Goal: Task Accomplishment & Management: Complete application form

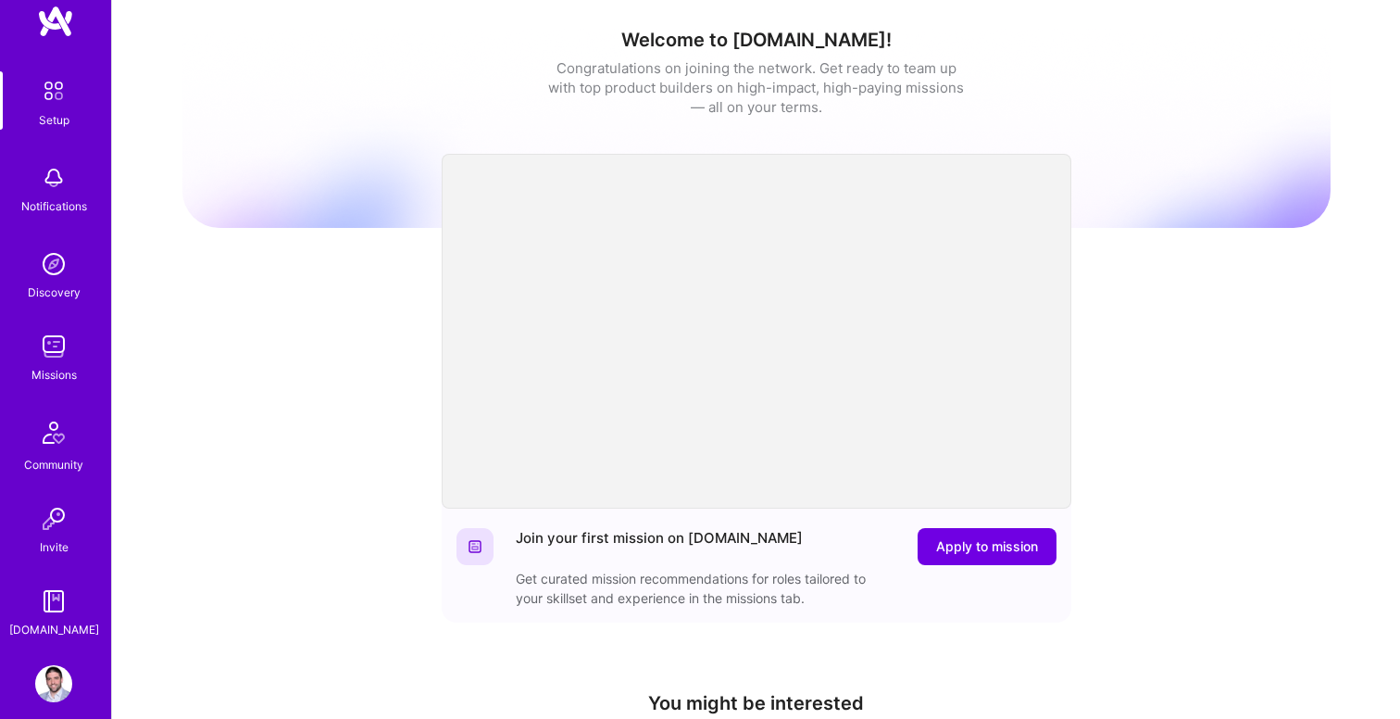
scroll to position [53, 0]
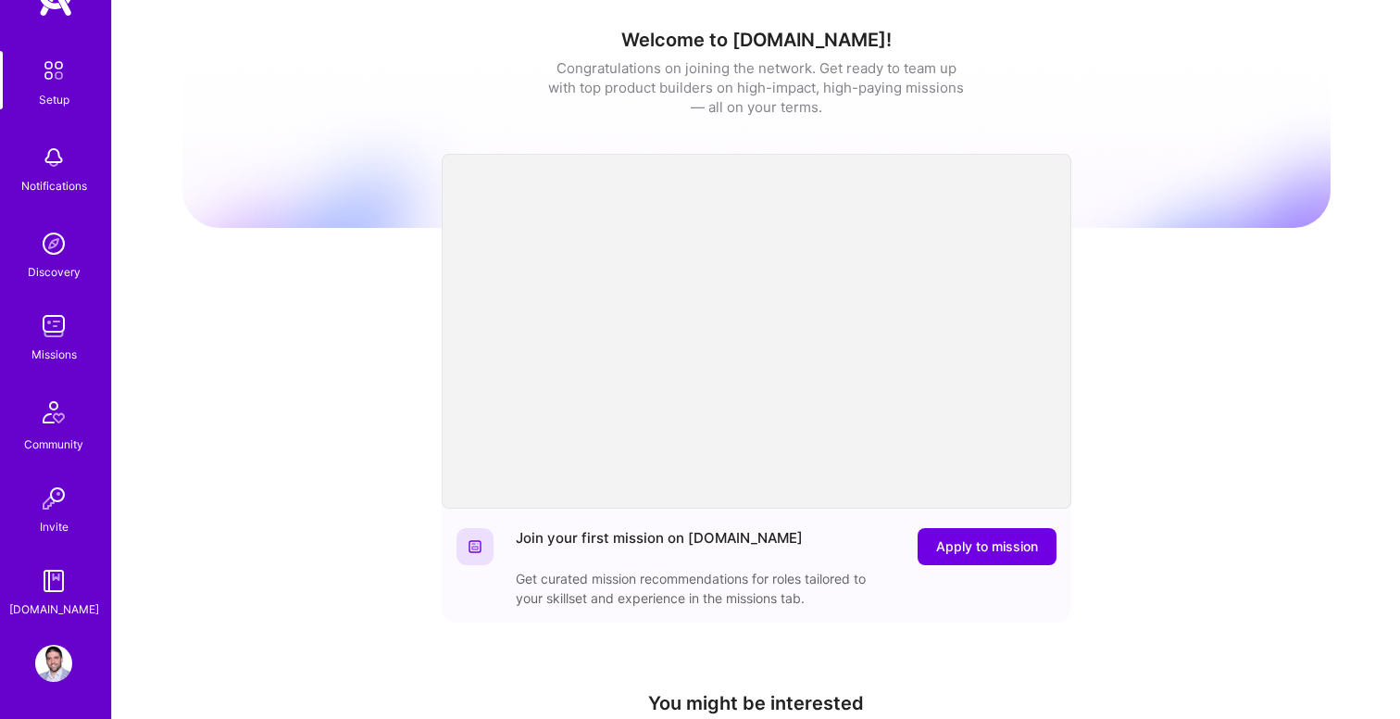
click at [60, 334] on img at bounding box center [53, 325] width 37 height 37
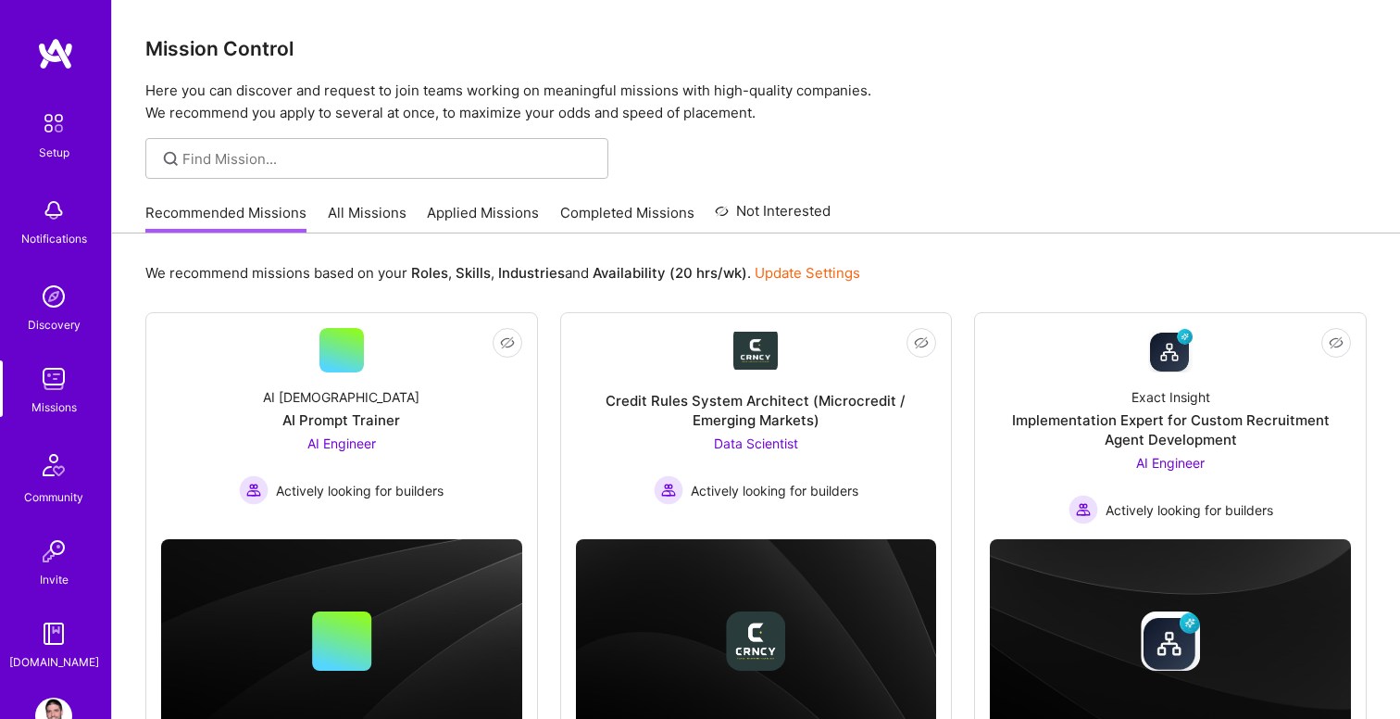
click at [377, 228] on link "All Missions" at bounding box center [367, 218] width 79 height 31
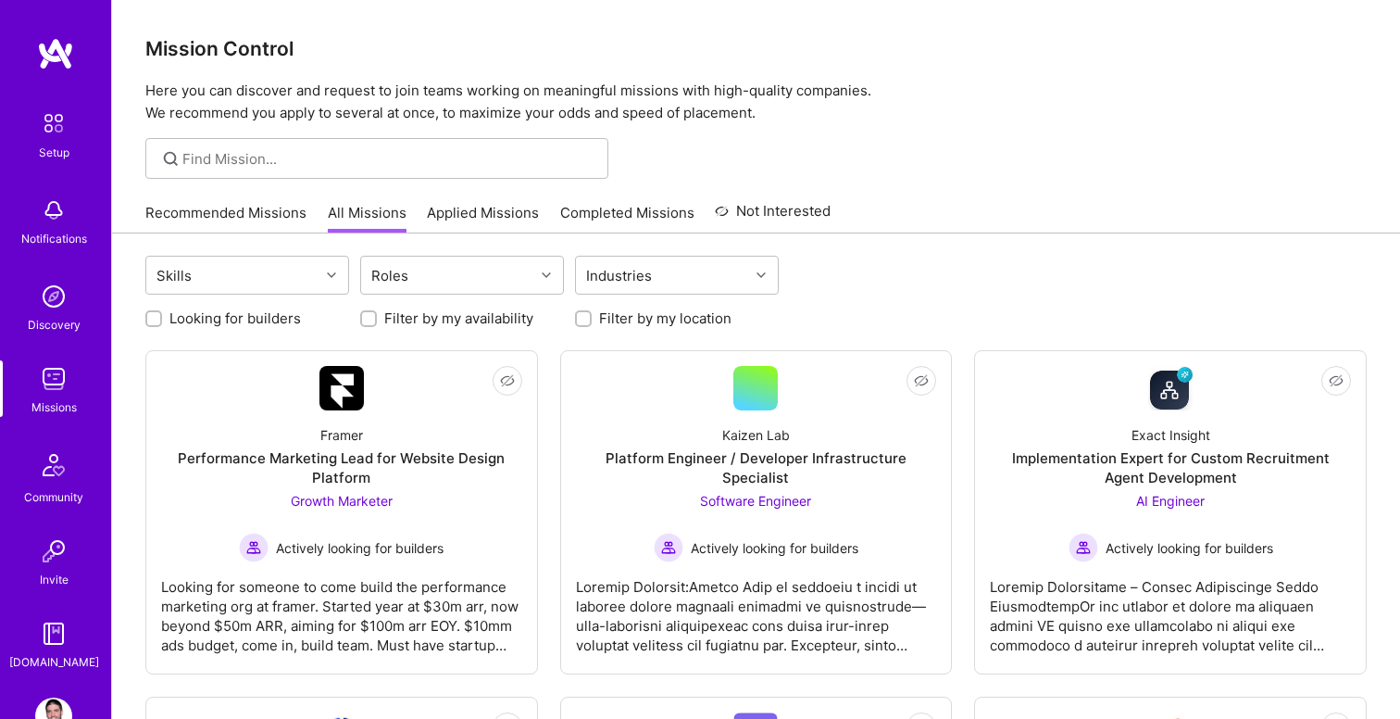
click at [56, 706] on img at bounding box center [53, 715] width 37 height 37
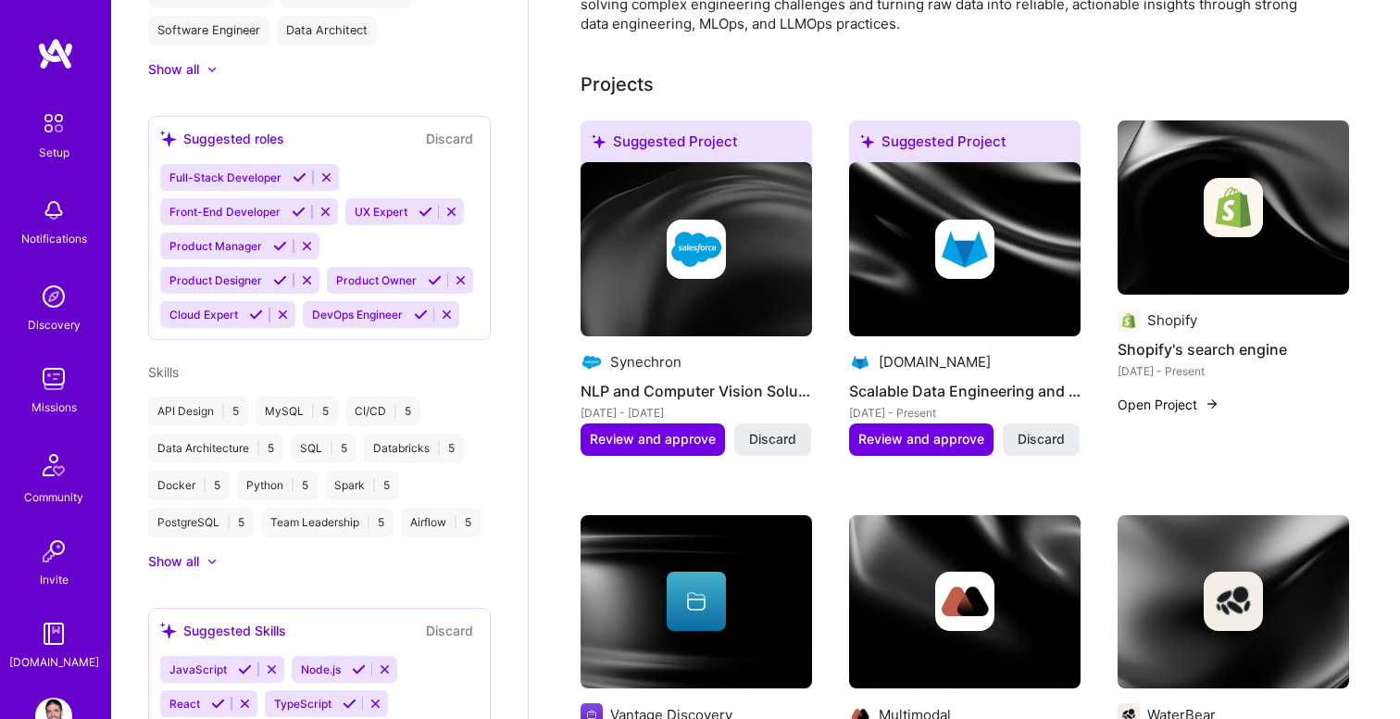
scroll to position [327, 0]
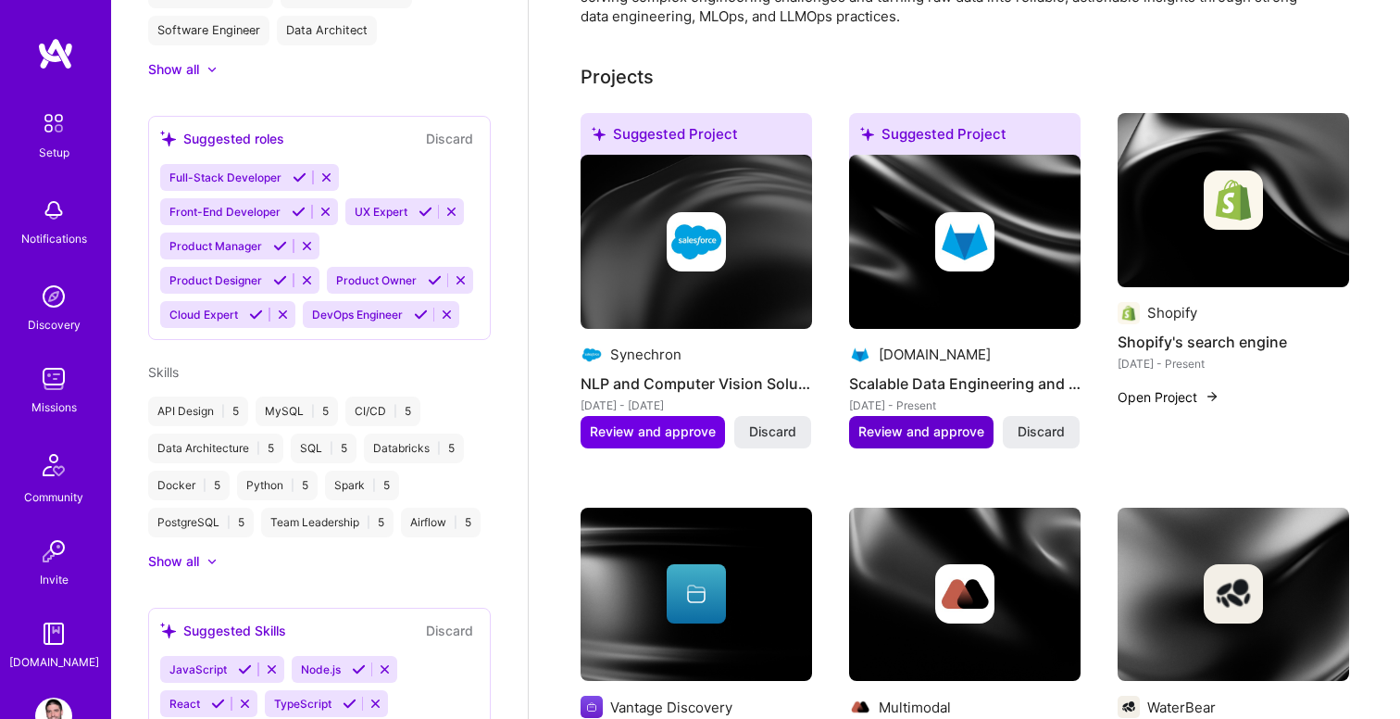
click at [939, 431] on span "Review and approve" at bounding box center [921, 431] width 126 height 19
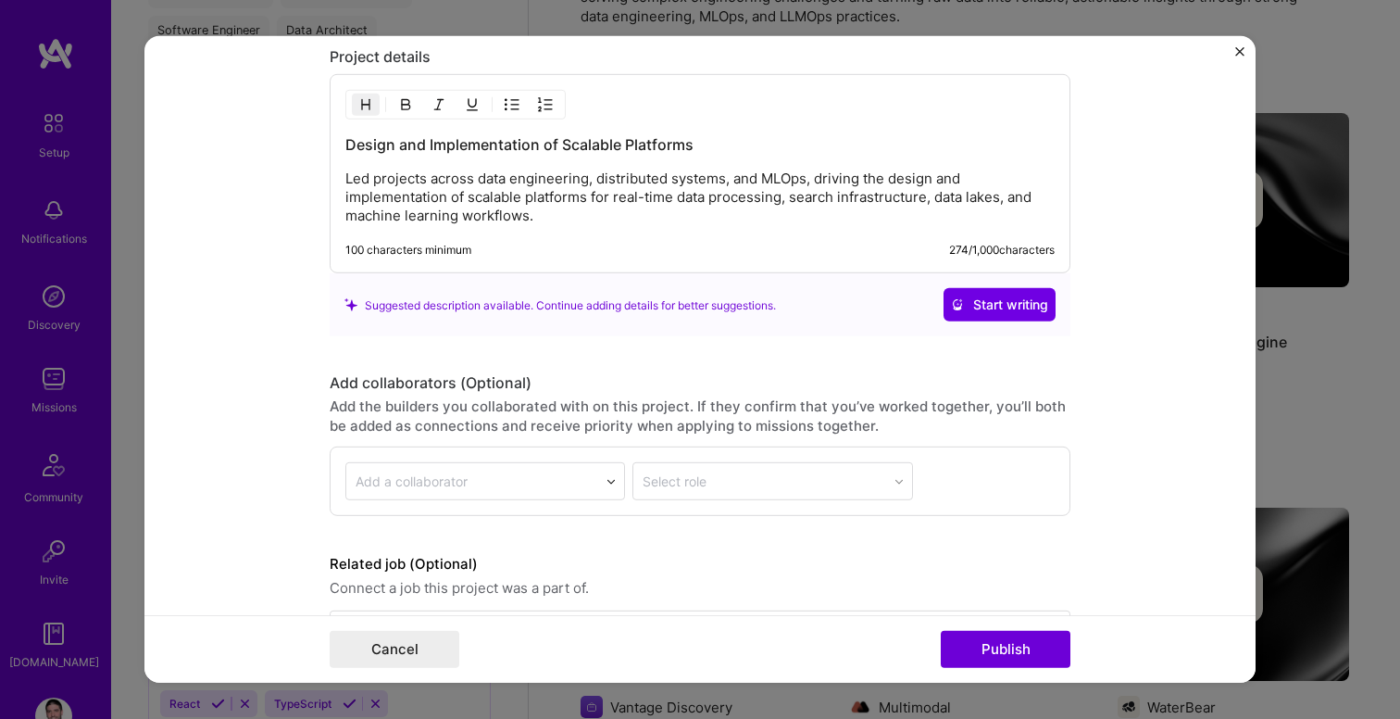
scroll to position [1968, 0]
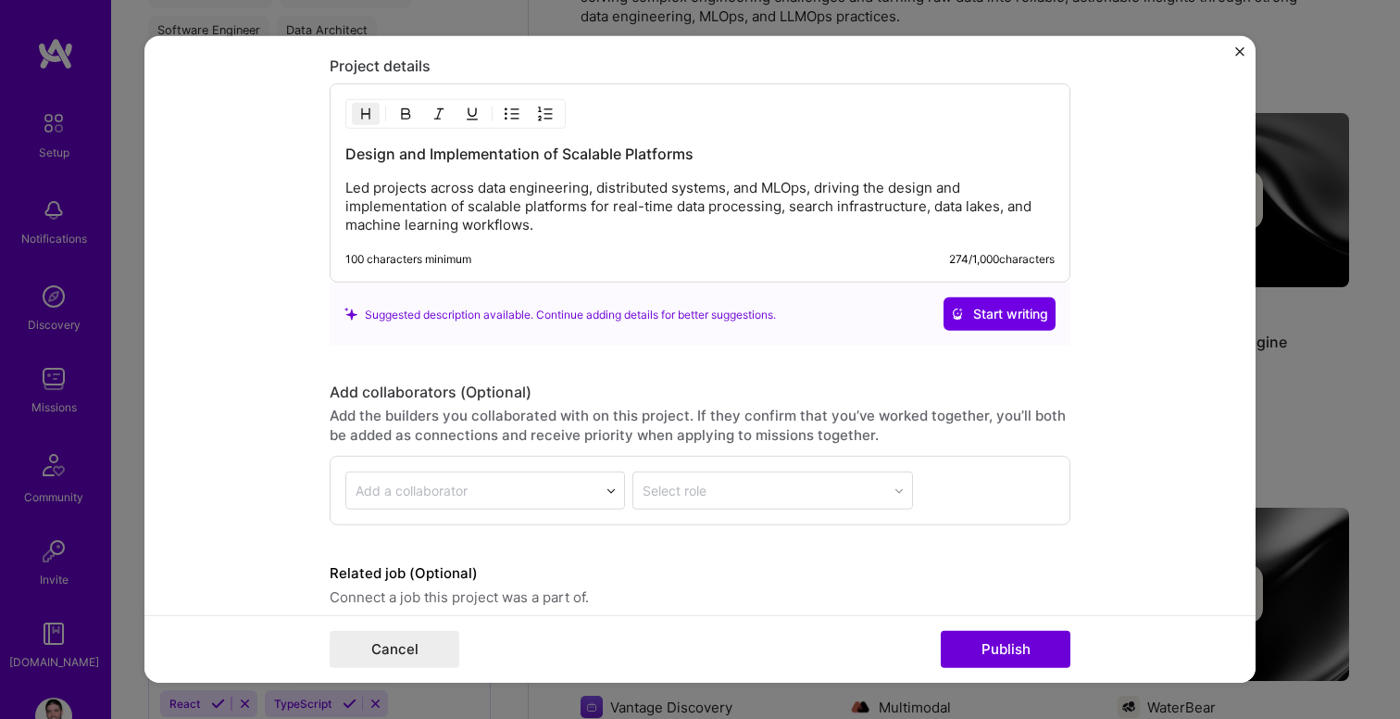
click at [1238, 54] on img "Close" at bounding box center [1239, 51] width 9 height 9
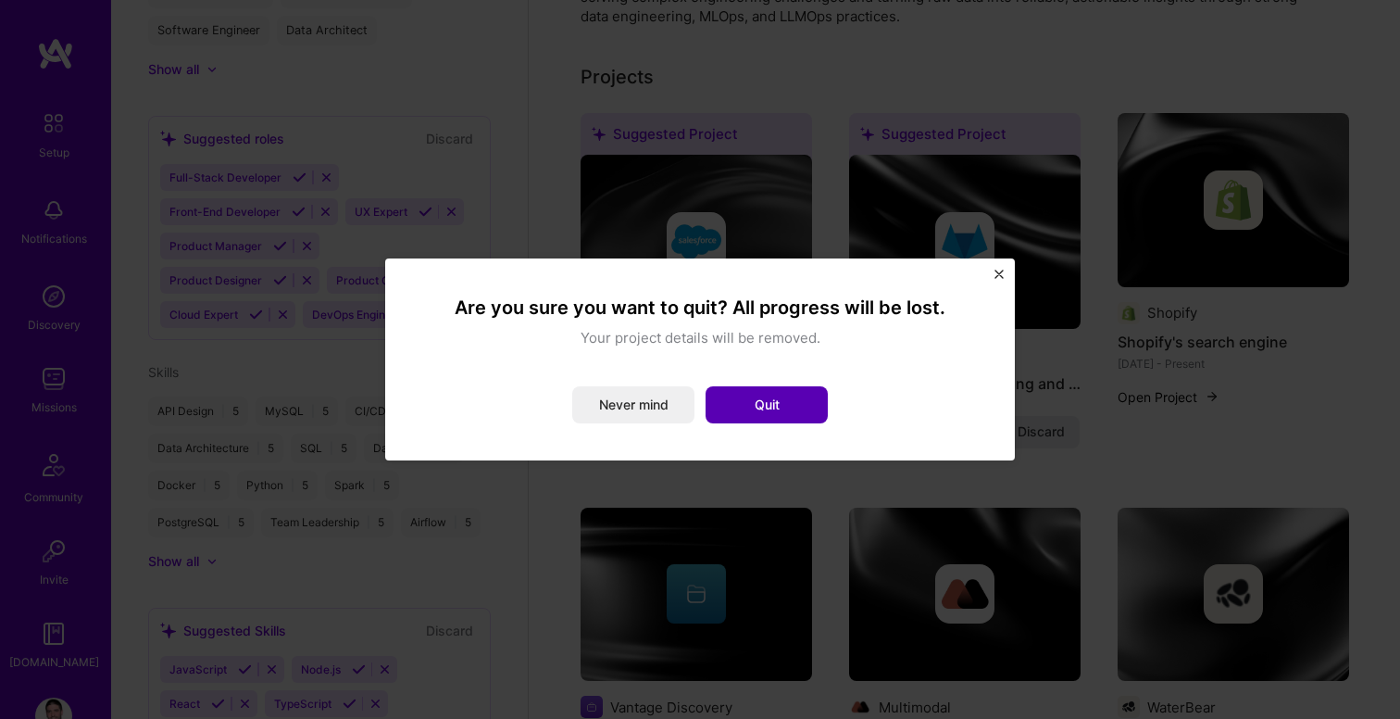
click at [781, 394] on button "Quit" at bounding box center [767, 404] width 122 height 37
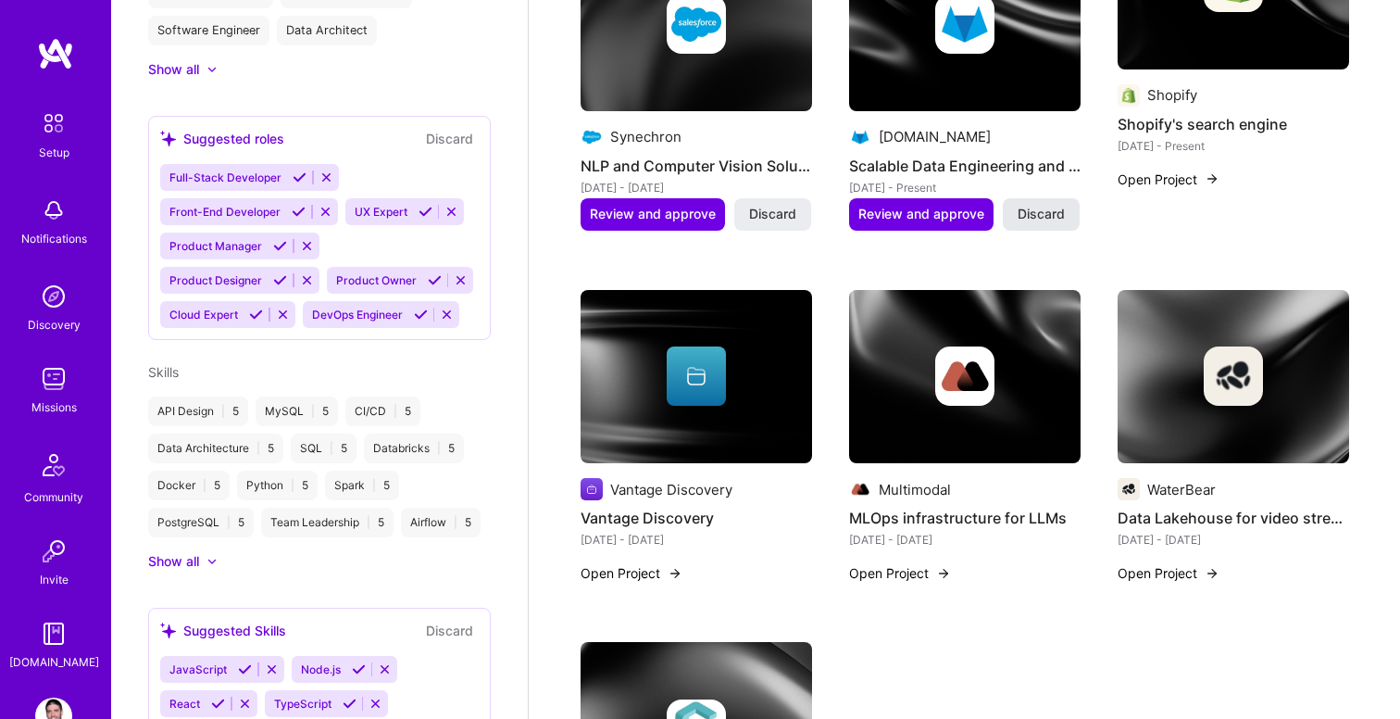
scroll to position [0, 0]
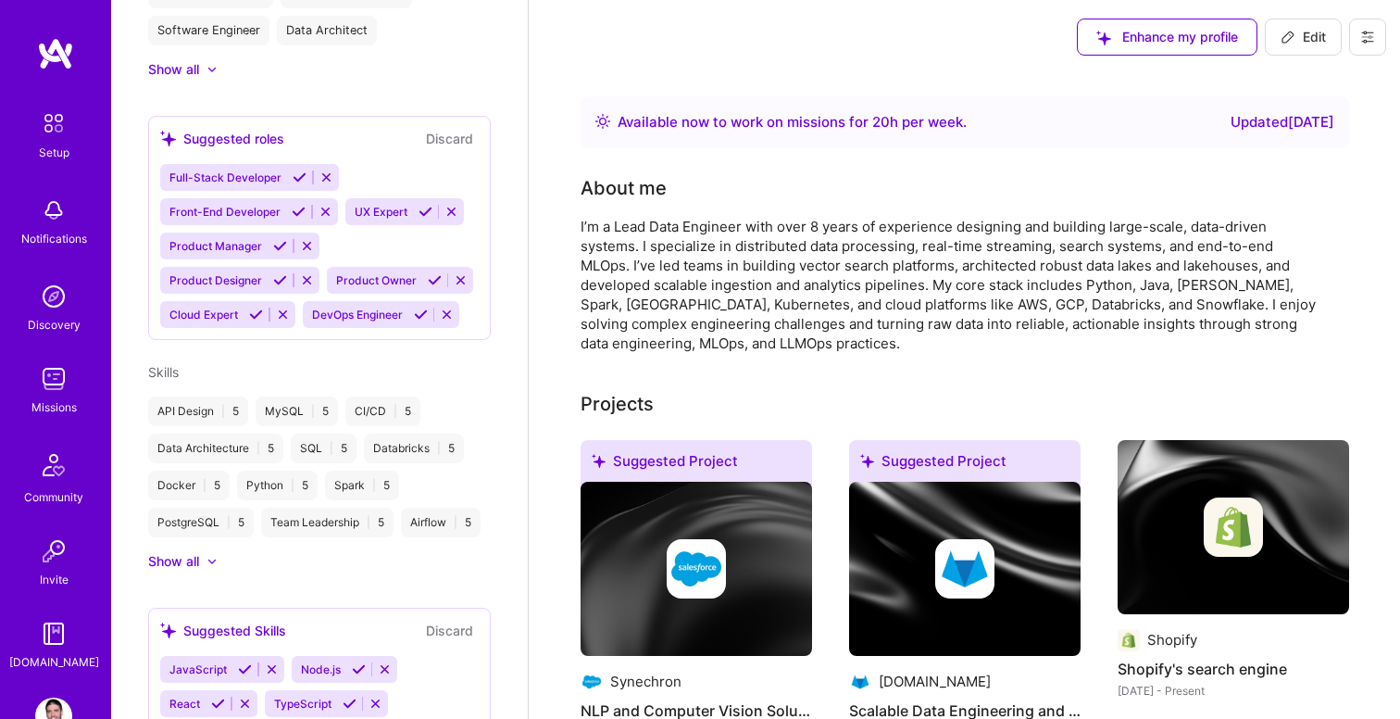
click at [1291, 30] on icon at bounding box center [1288, 37] width 15 height 15
select select "RS"
select select "Right Now"
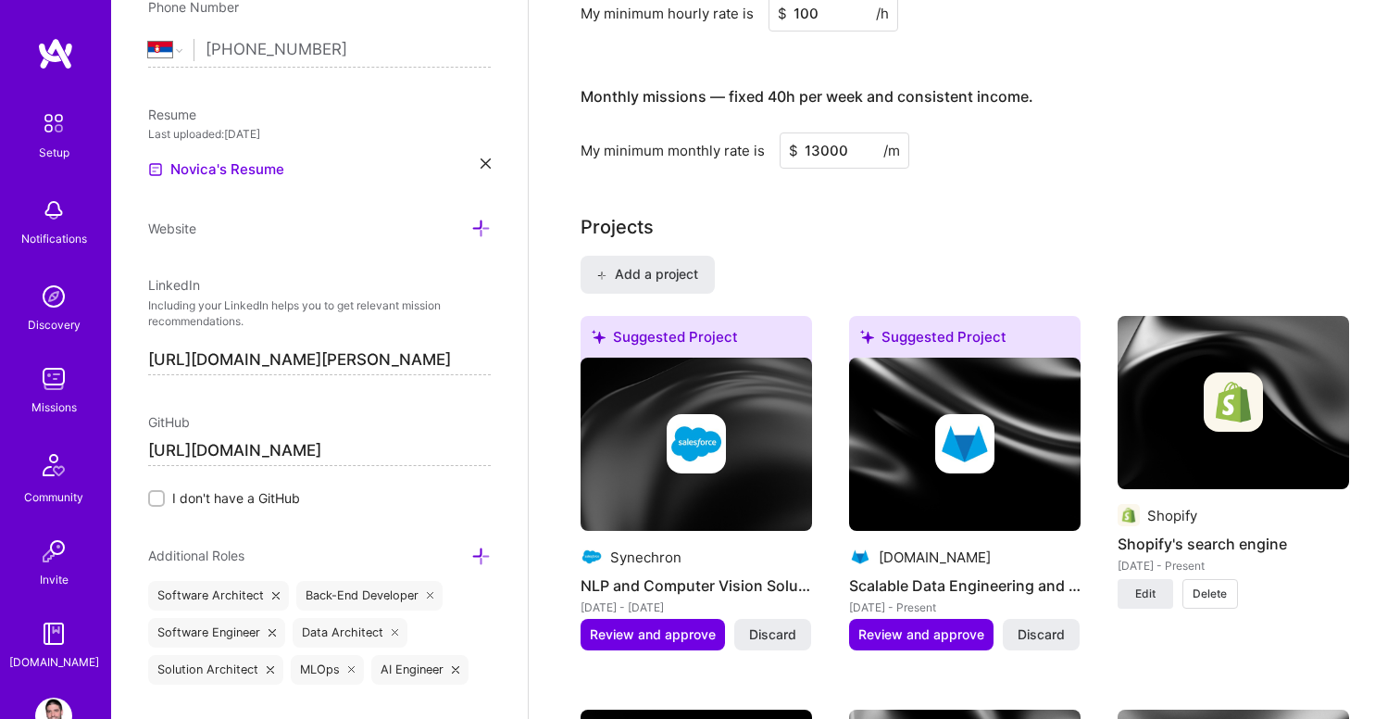
scroll to position [937, 0]
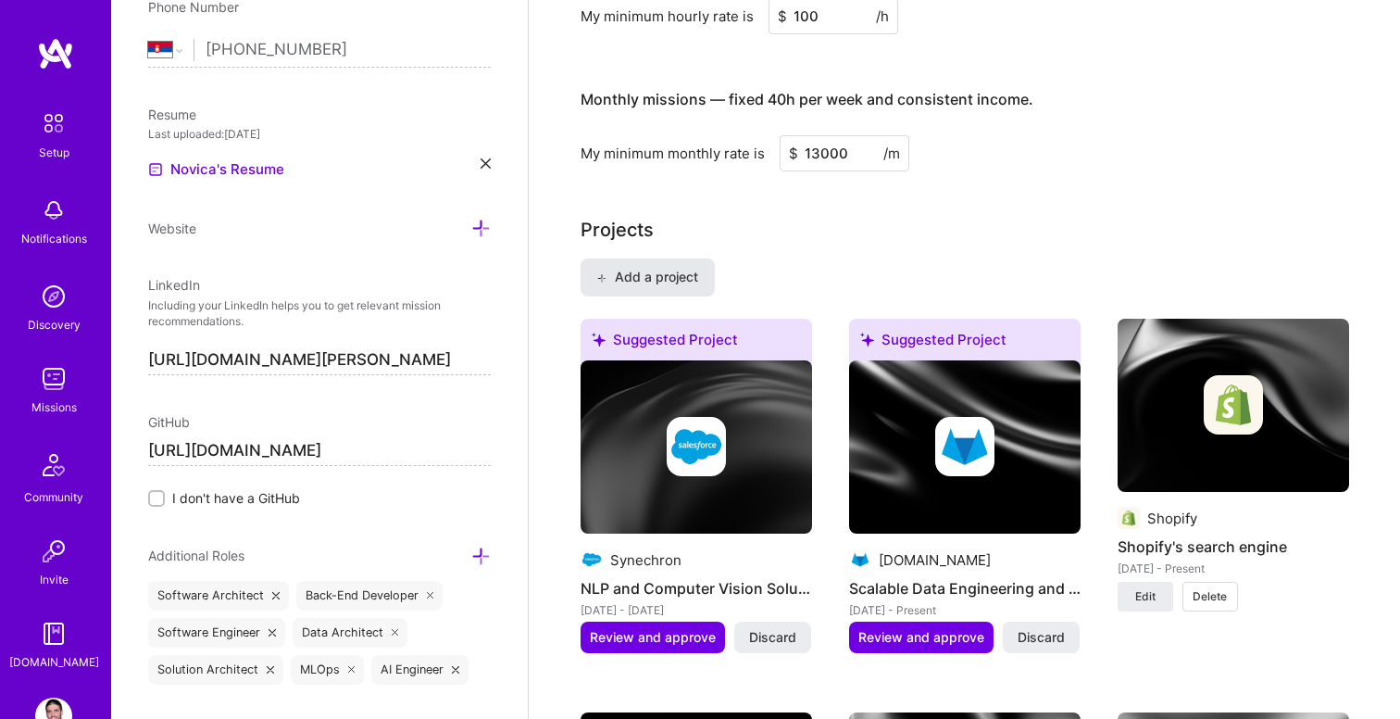
click at [681, 276] on span "Add a project" at bounding box center [646, 277] width 101 height 19
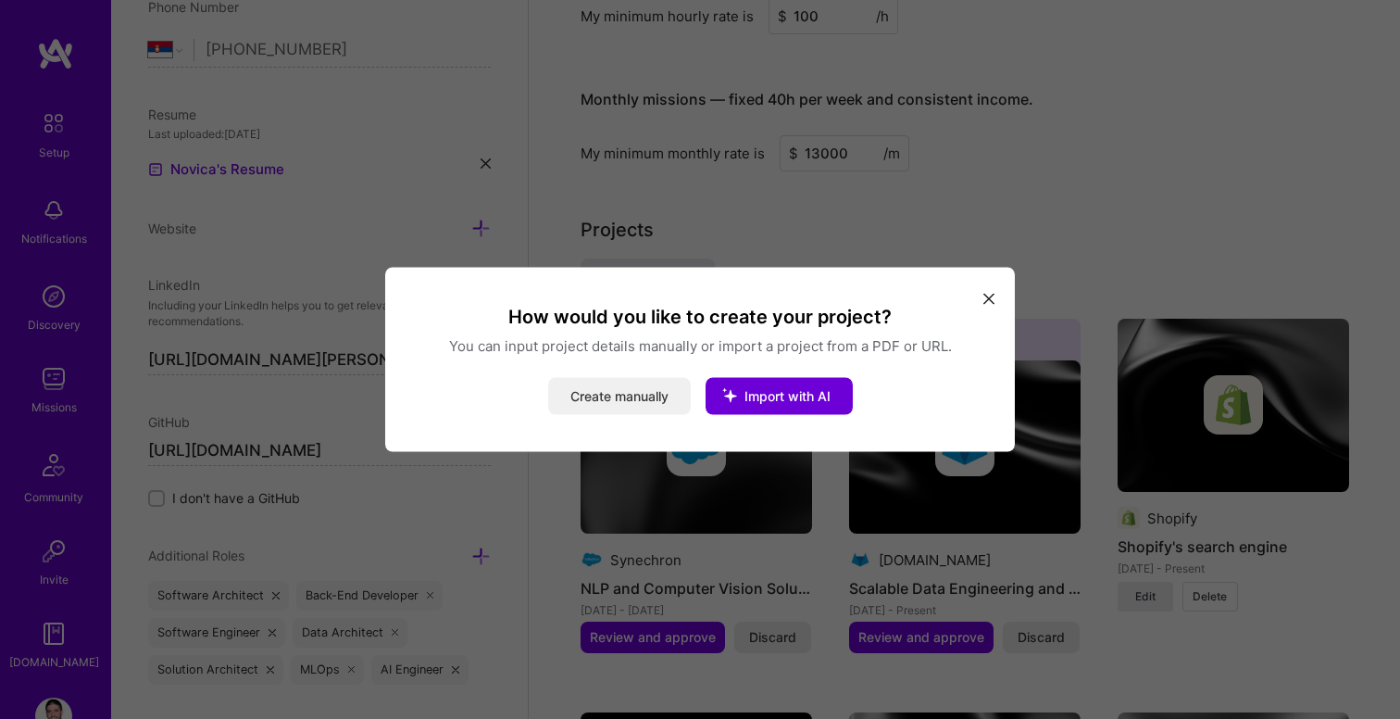
click at [651, 393] on button "Create manually" at bounding box center [619, 396] width 143 height 37
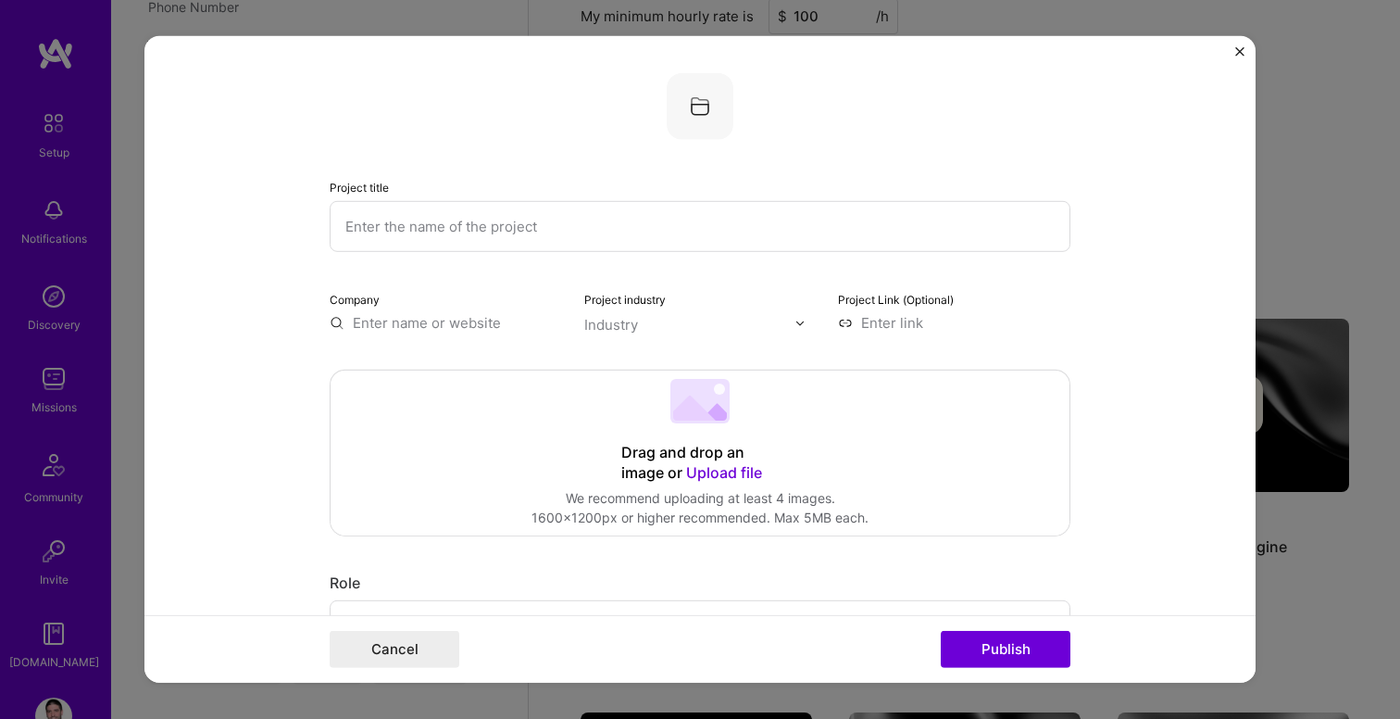
click at [532, 237] on input "text" at bounding box center [700, 226] width 741 height 51
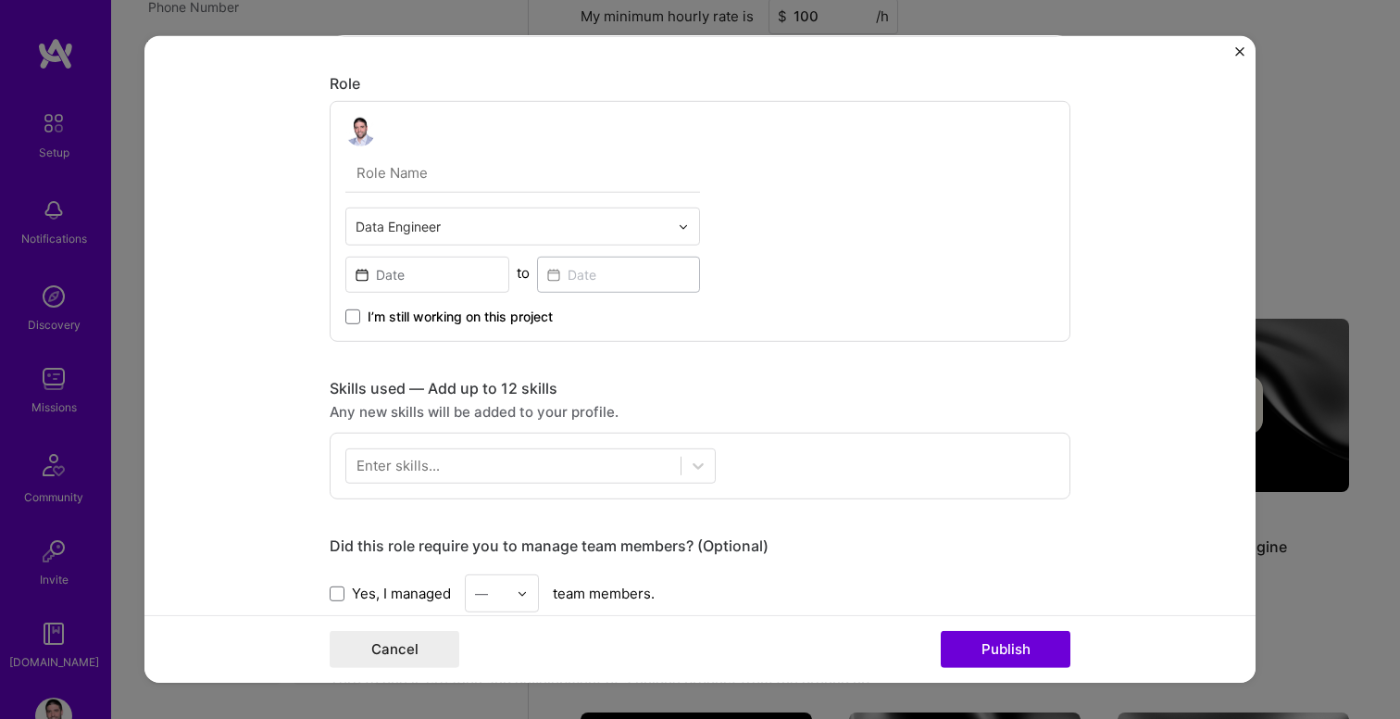
scroll to position [534, 0]
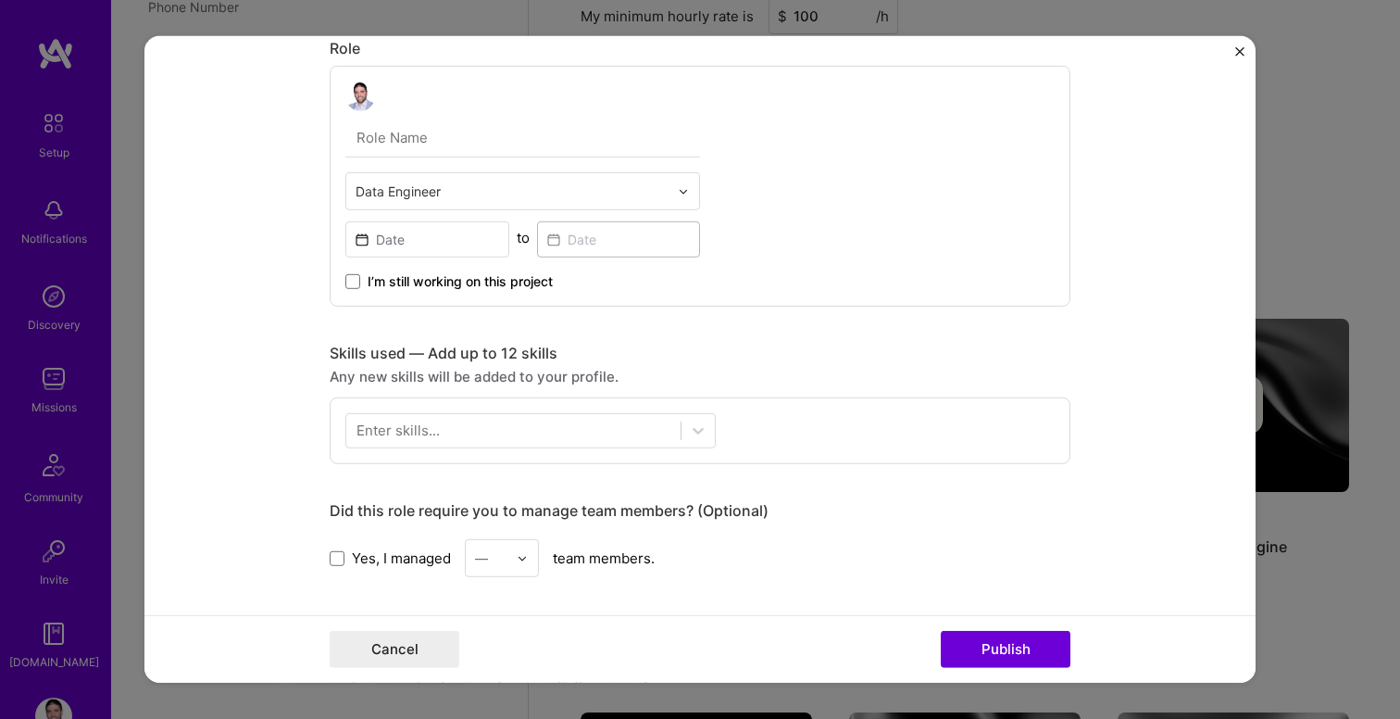
type input "Data Lakehouse migration"
click at [413, 231] on input at bounding box center [427, 239] width 164 height 36
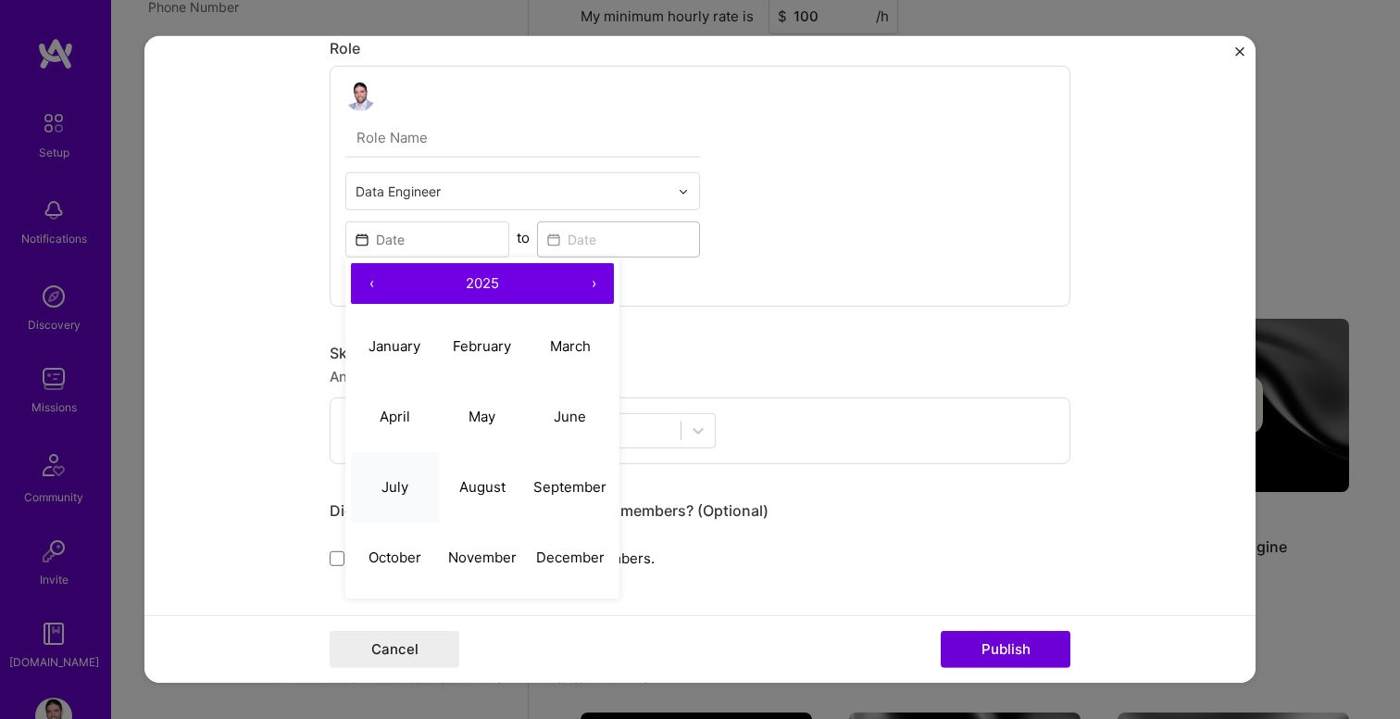
click at [406, 480] on abbr "July" at bounding box center [394, 486] width 27 height 18
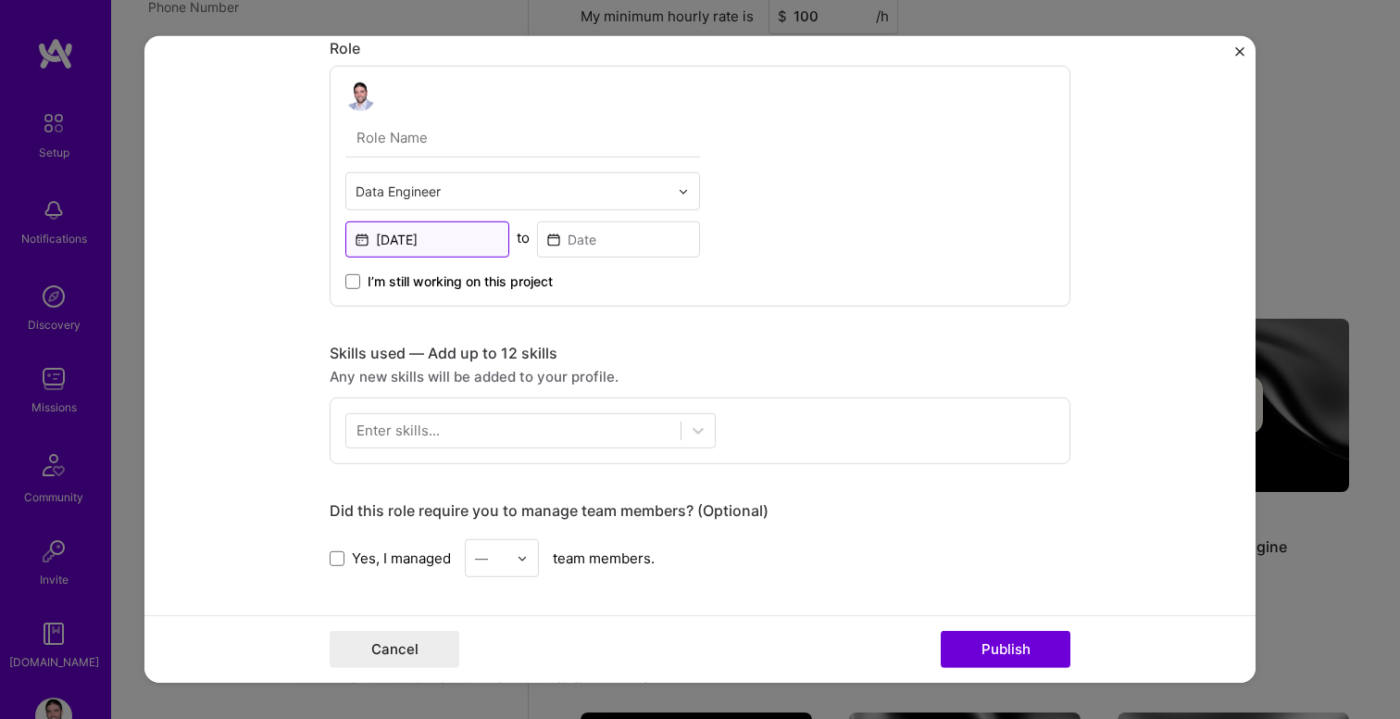
click at [469, 238] on input "[DATE]" at bounding box center [427, 239] width 164 height 36
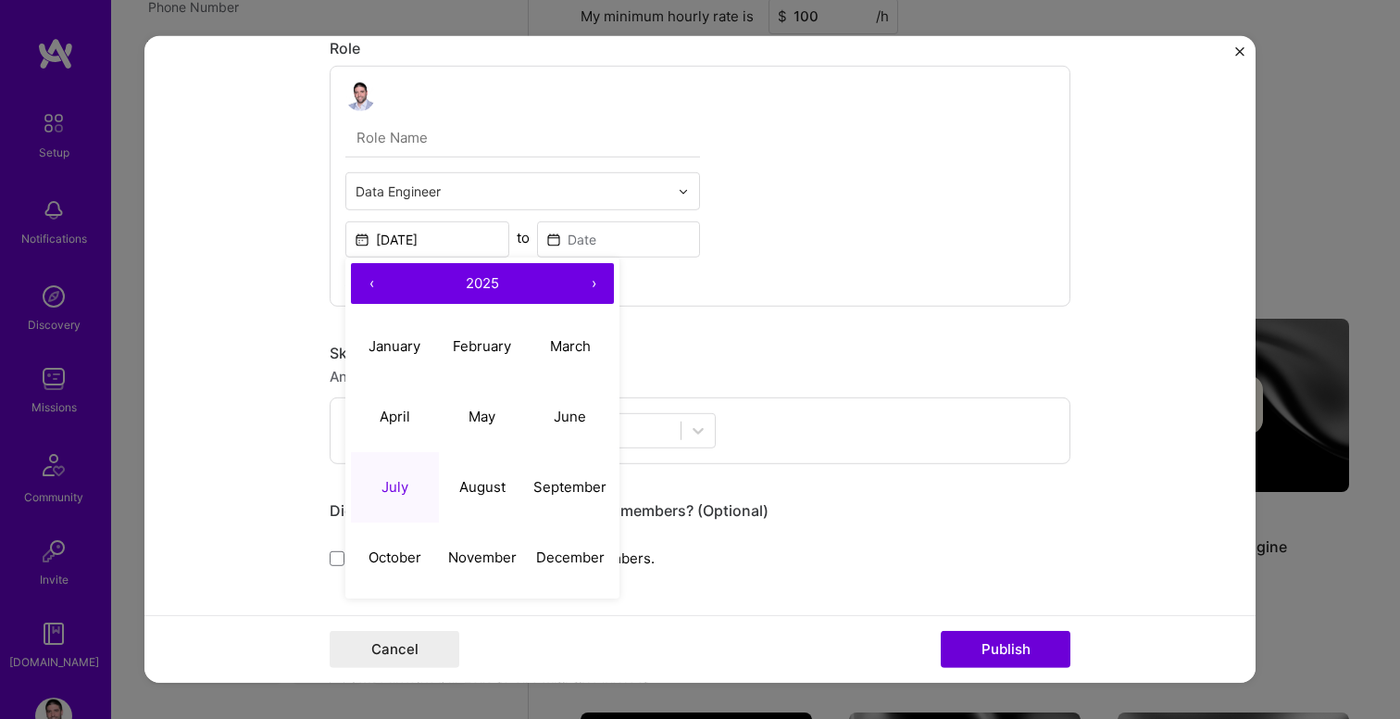
click at [371, 289] on button "‹" at bounding box center [371, 283] width 41 height 41
click at [567, 426] on button "June" at bounding box center [570, 416] width 88 height 70
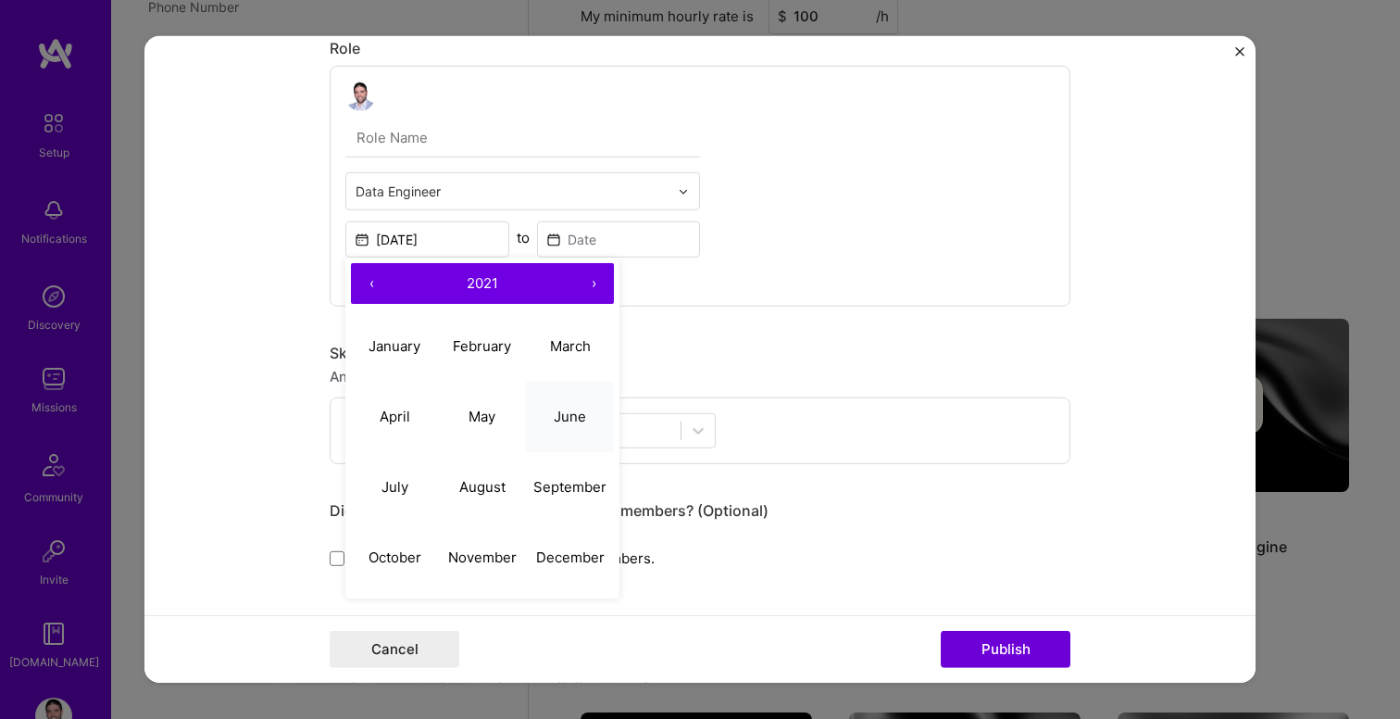
type input "[DATE]"
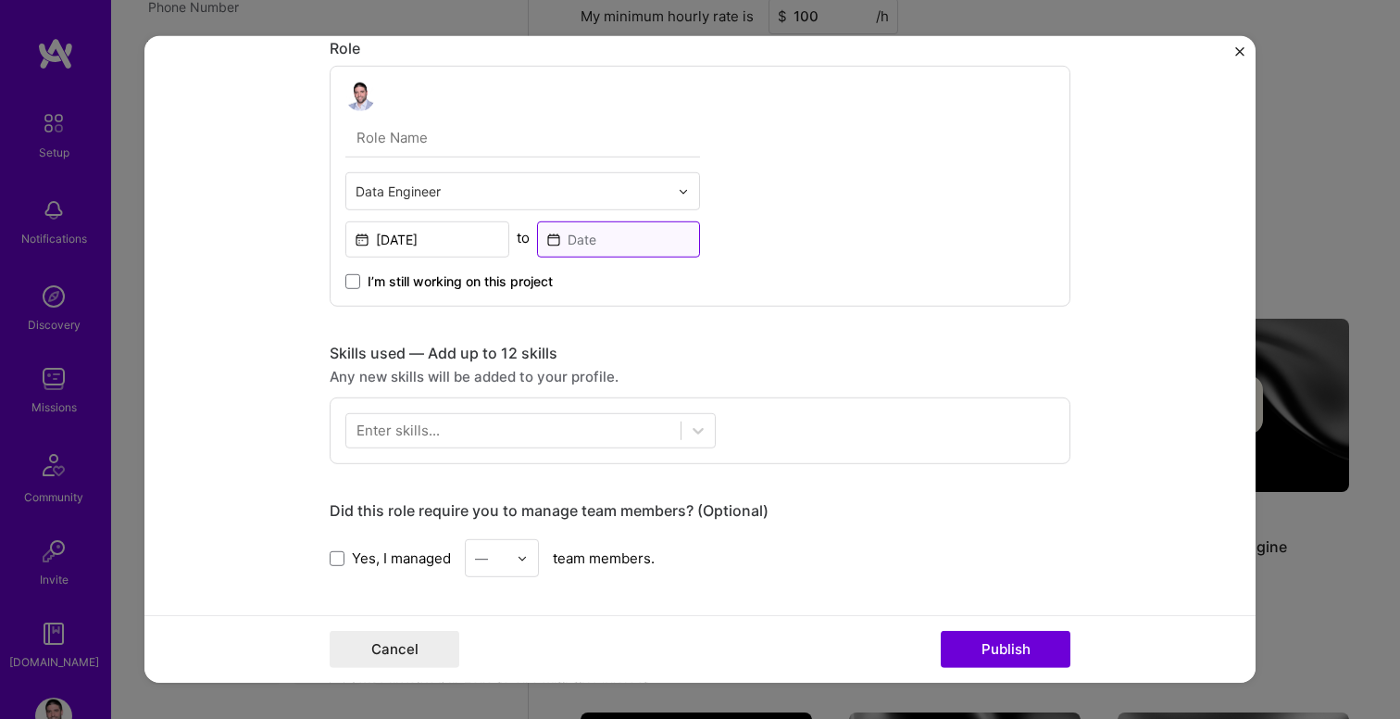
click at [596, 243] on input at bounding box center [619, 239] width 164 height 36
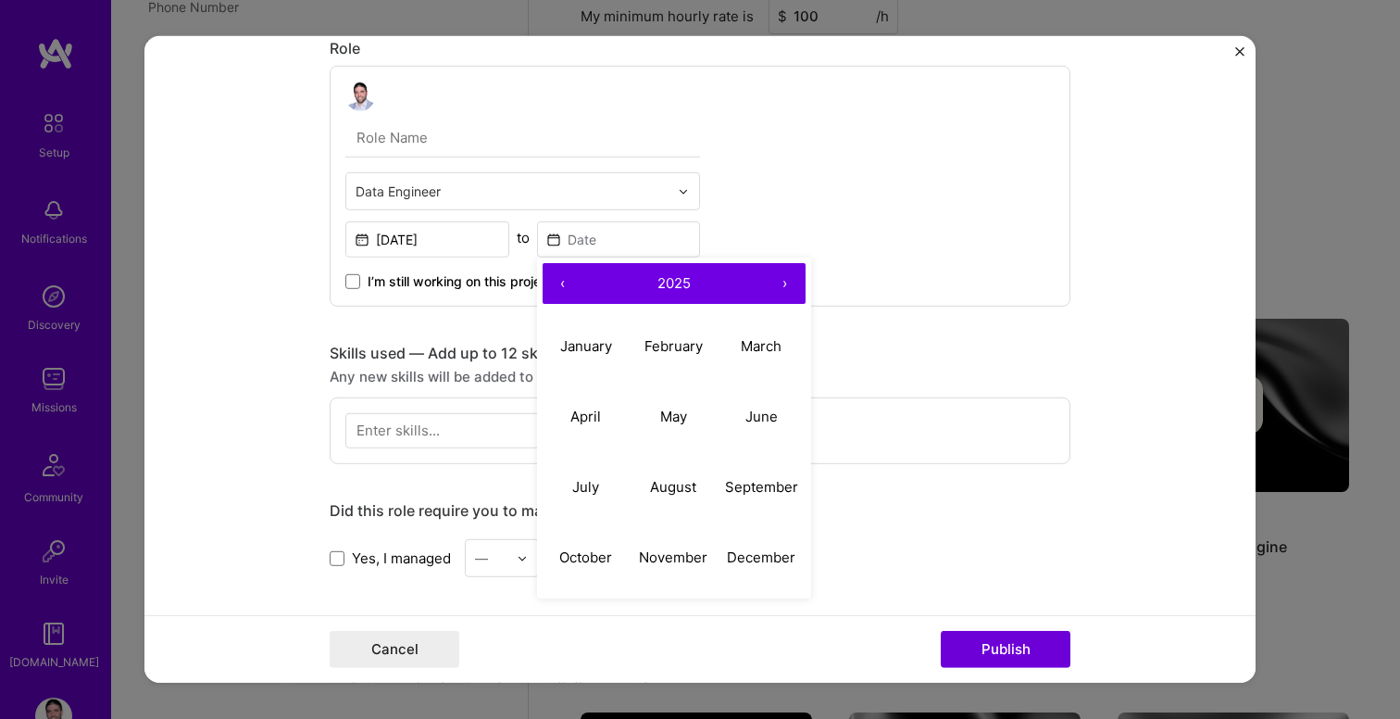
click at [557, 275] on button "‹" at bounding box center [563, 283] width 41 height 41
click at [603, 550] on abbr "October" at bounding box center [585, 556] width 53 height 18
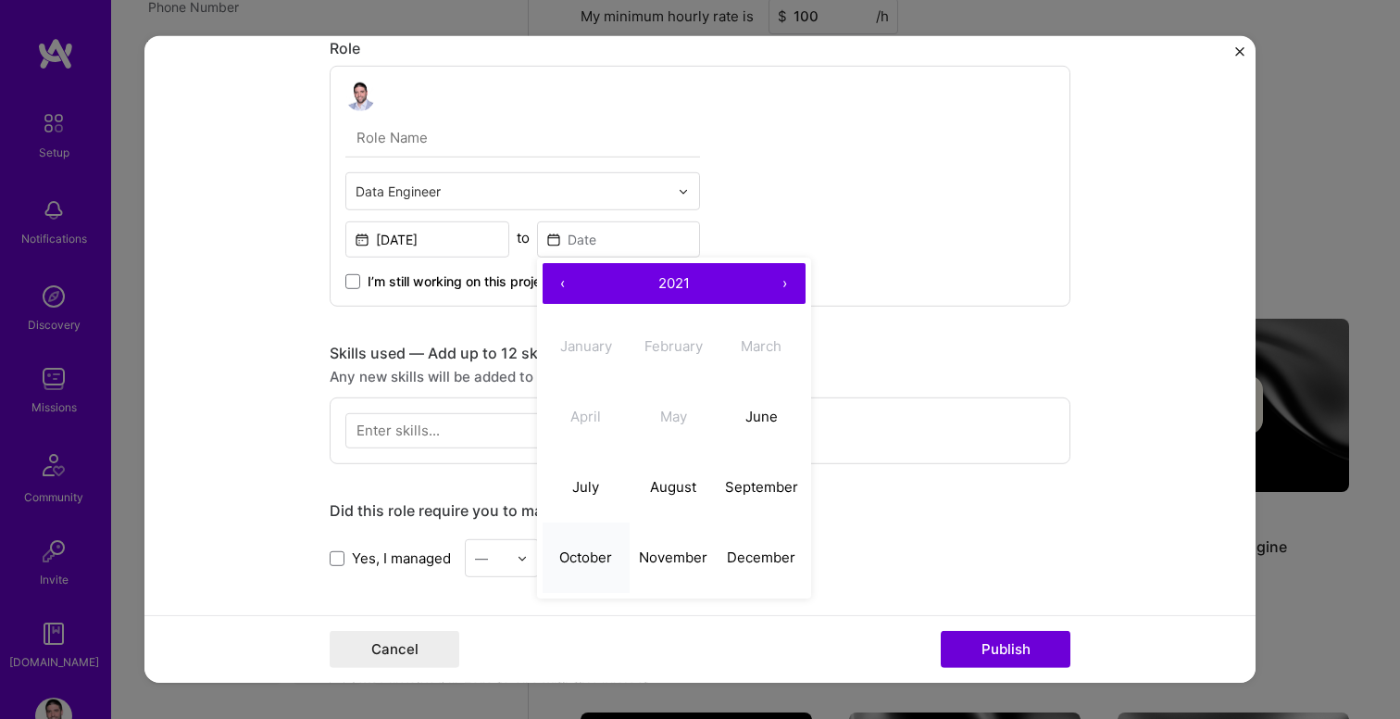
type input "[DATE]"
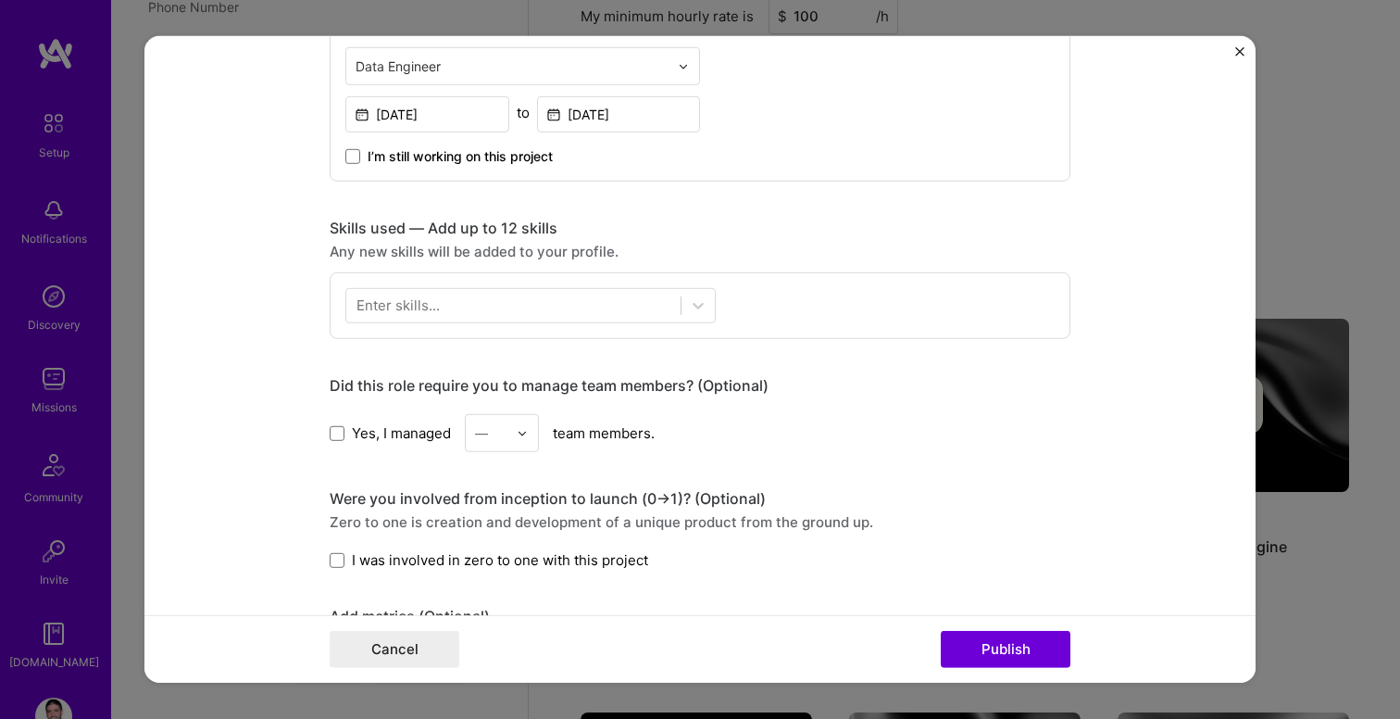
scroll to position [683, 0]
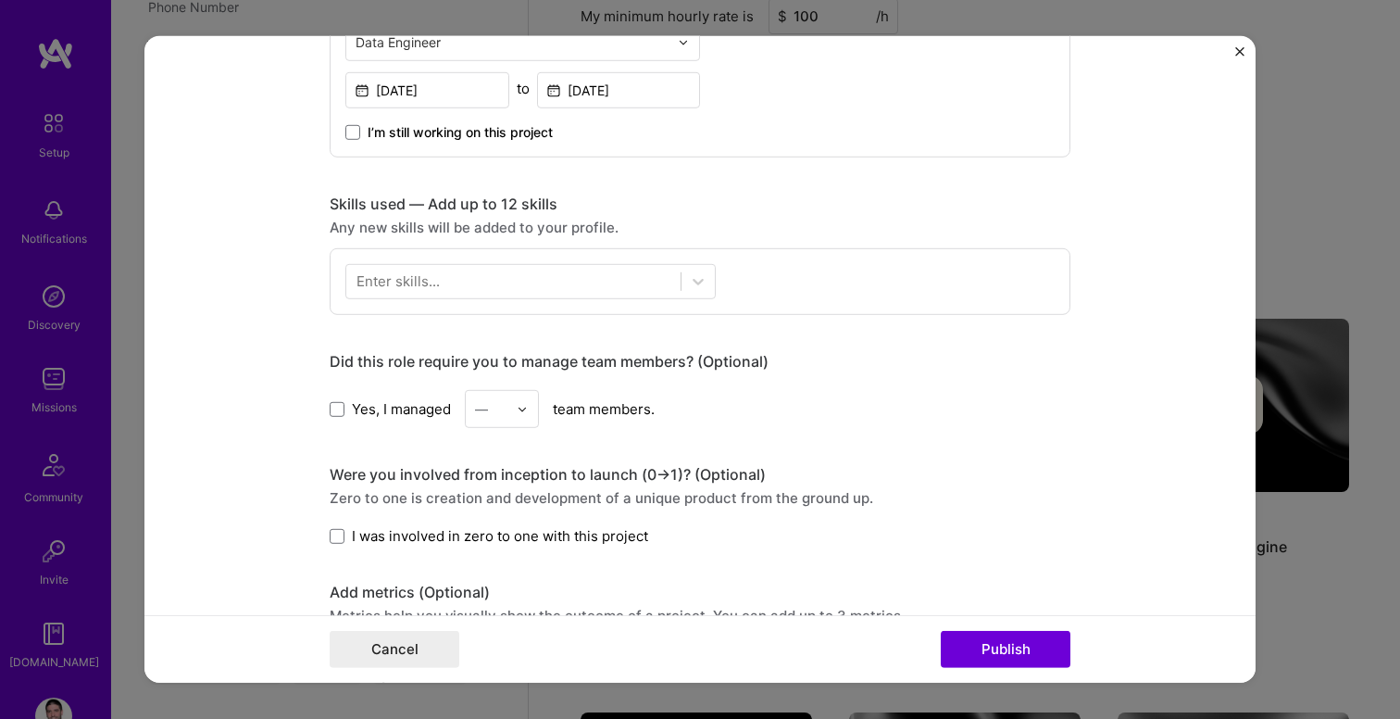
click at [406, 290] on div "Enter skills..." at bounding box center [397, 280] width 83 height 19
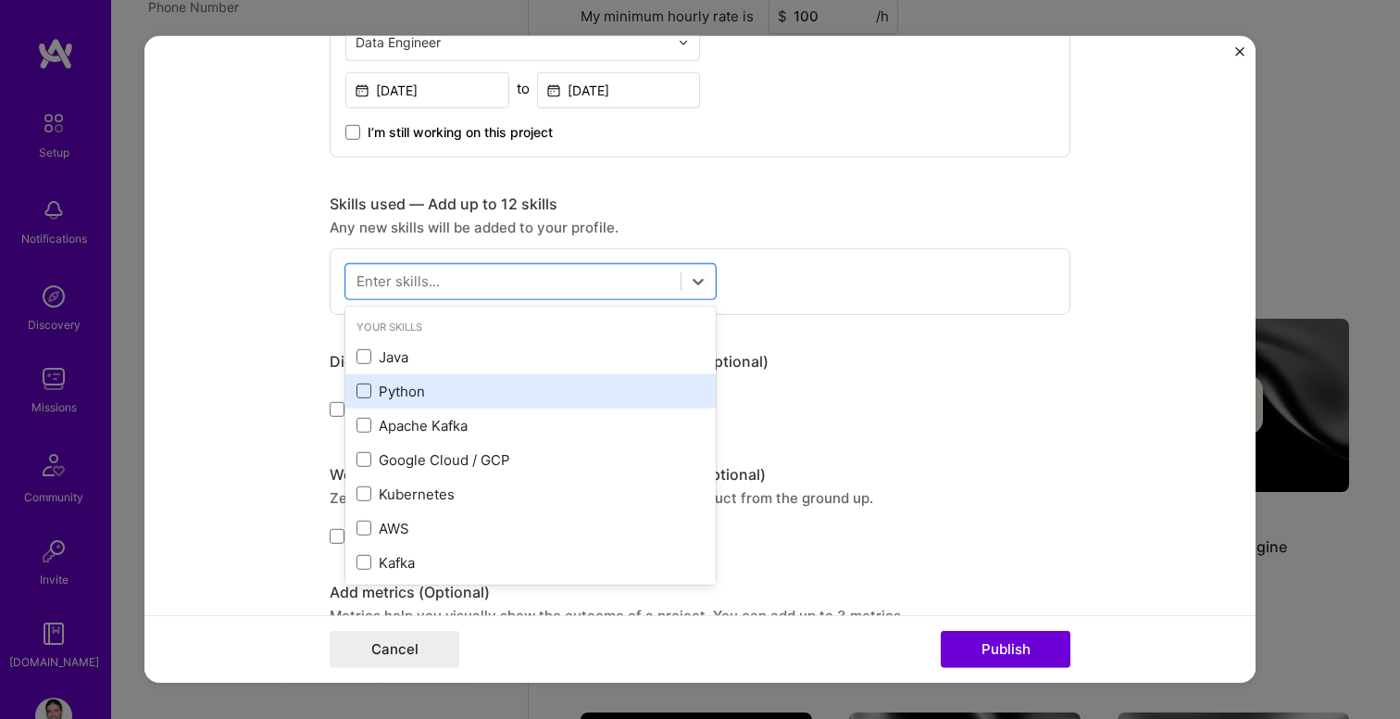
click at [363, 395] on span at bounding box center [363, 390] width 15 height 15
click at [0, 0] on input "checkbox" at bounding box center [0, 0] width 0 height 0
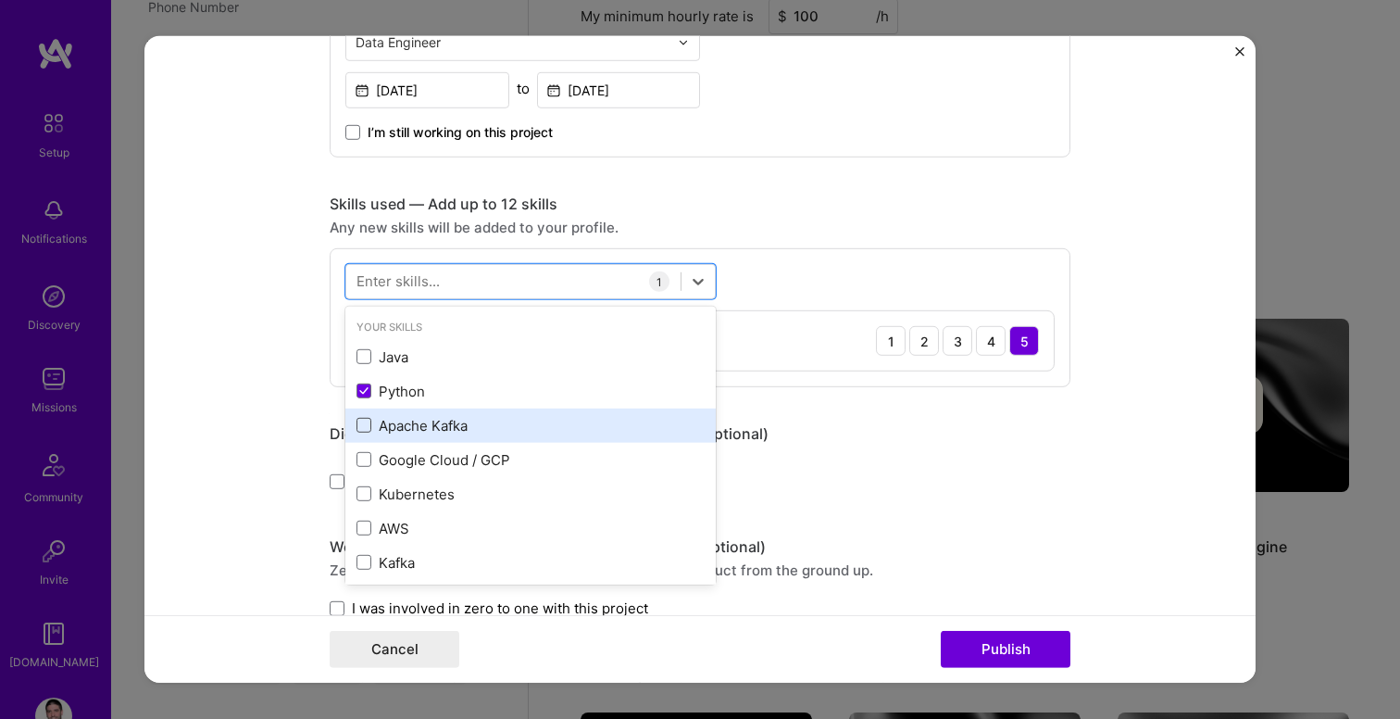
click at [365, 430] on span at bounding box center [363, 425] width 15 height 15
click at [0, 0] on input "checkbox" at bounding box center [0, 0] width 0 height 0
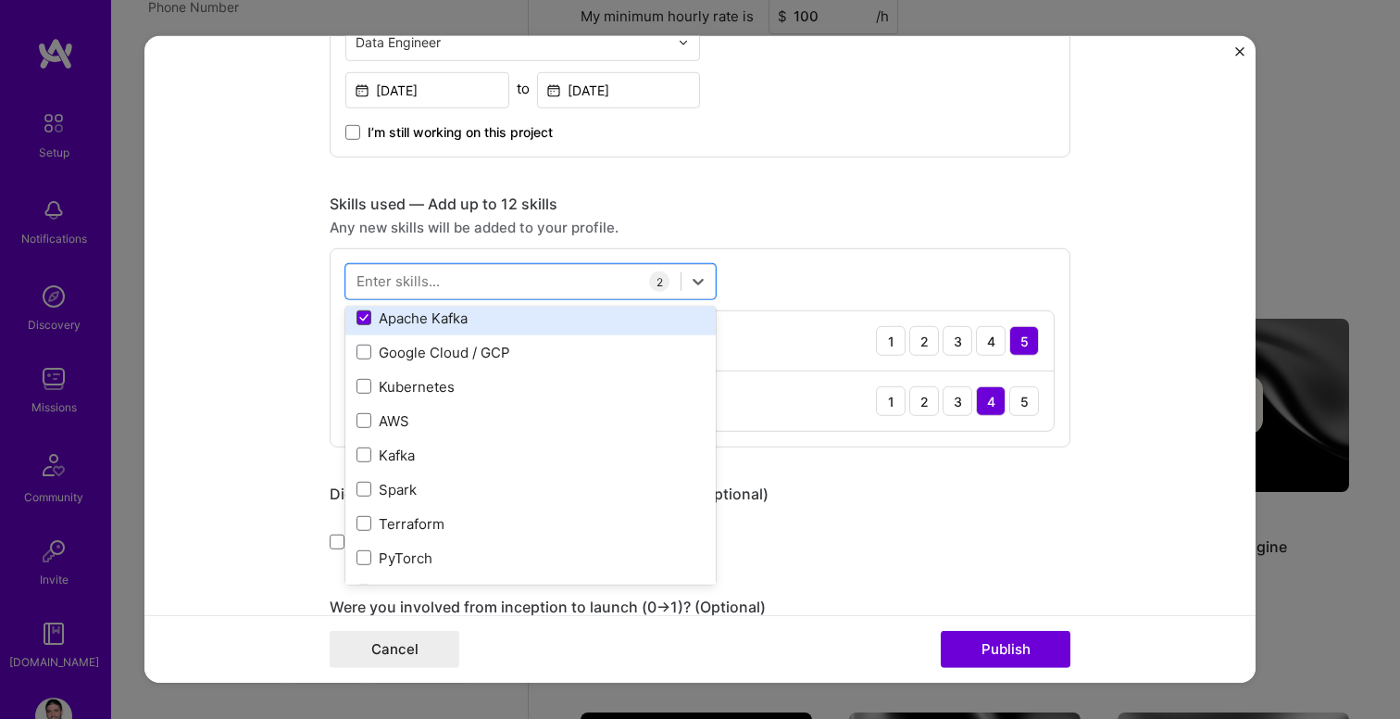
scroll to position [117, 0]
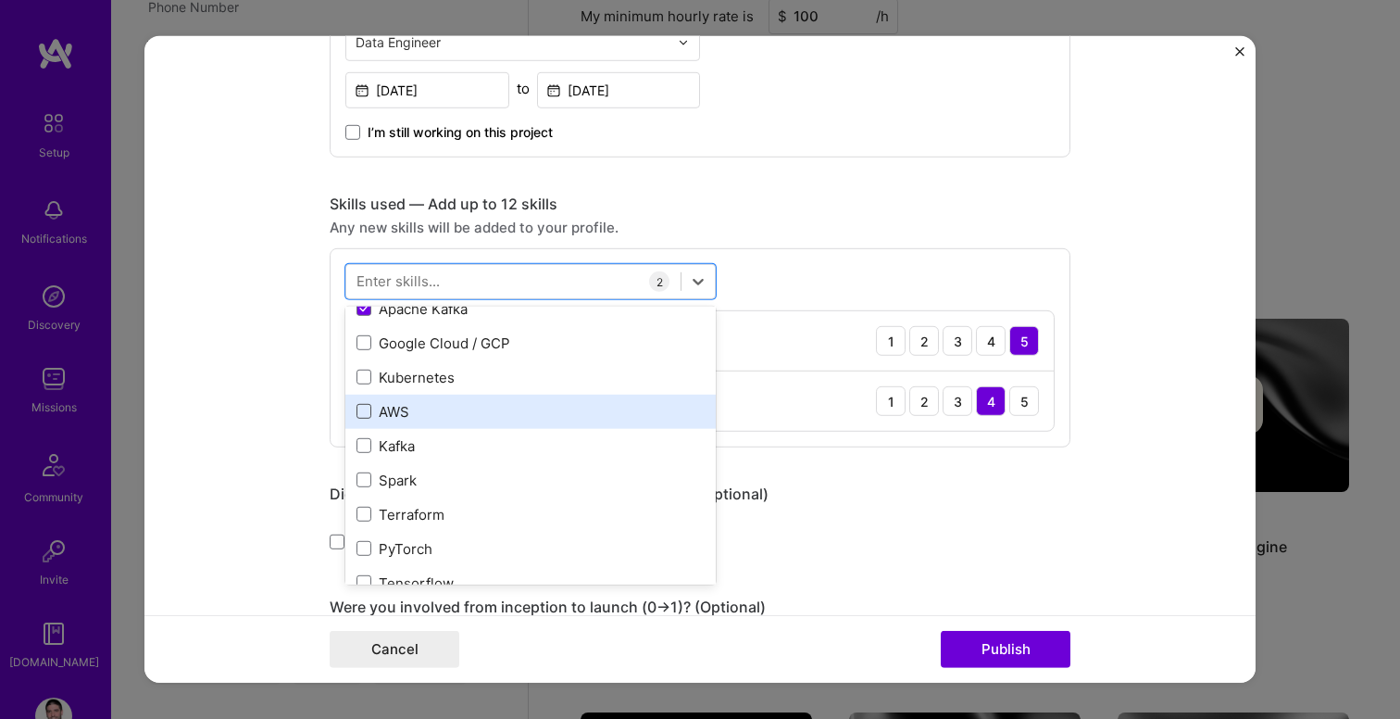
click at [366, 418] on span at bounding box center [363, 411] width 15 height 15
click at [0, 0] on input "checkbox" at bounding box center [0, 0] width 0 height 0
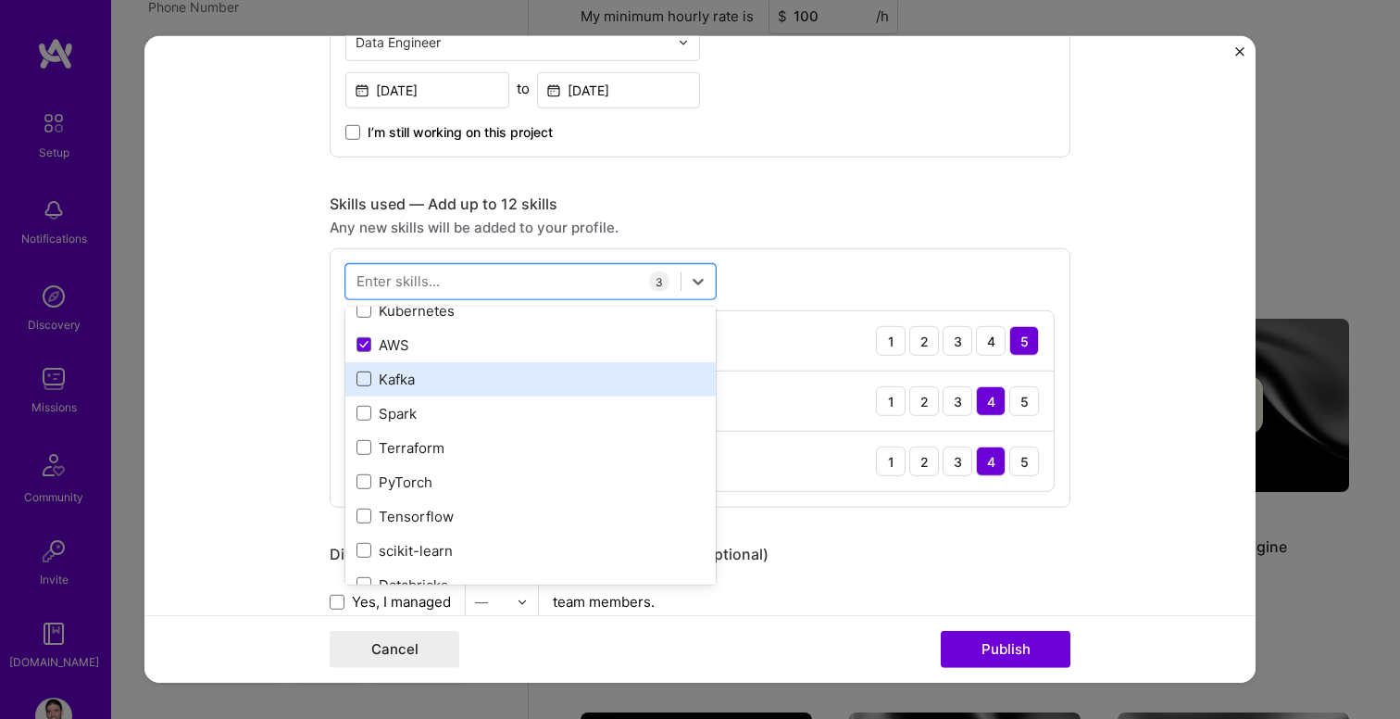
scroll to position [193, 0]
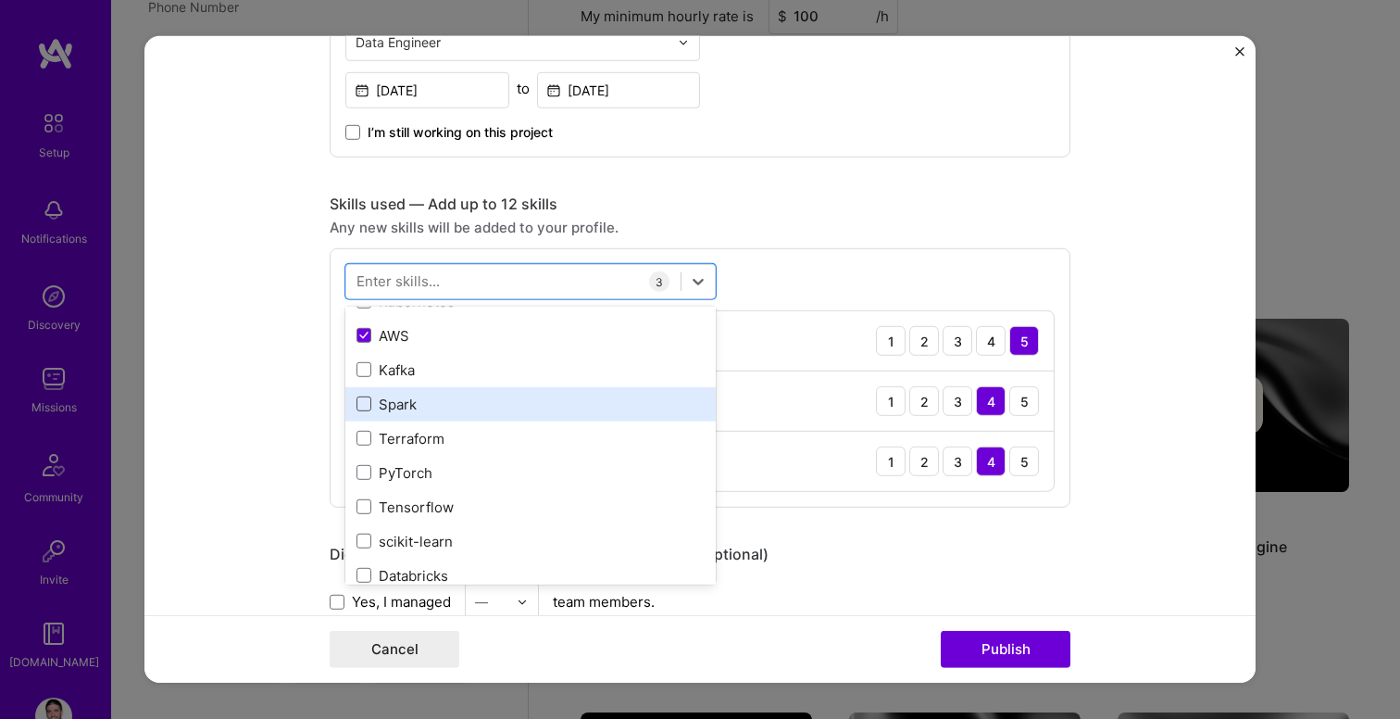
click at [363, 408] on span at bounding box center [363, 403] width 15 height 15
click at [0, 0] on input "checkbox" at bounding box center [0, 0] width 0 height 0
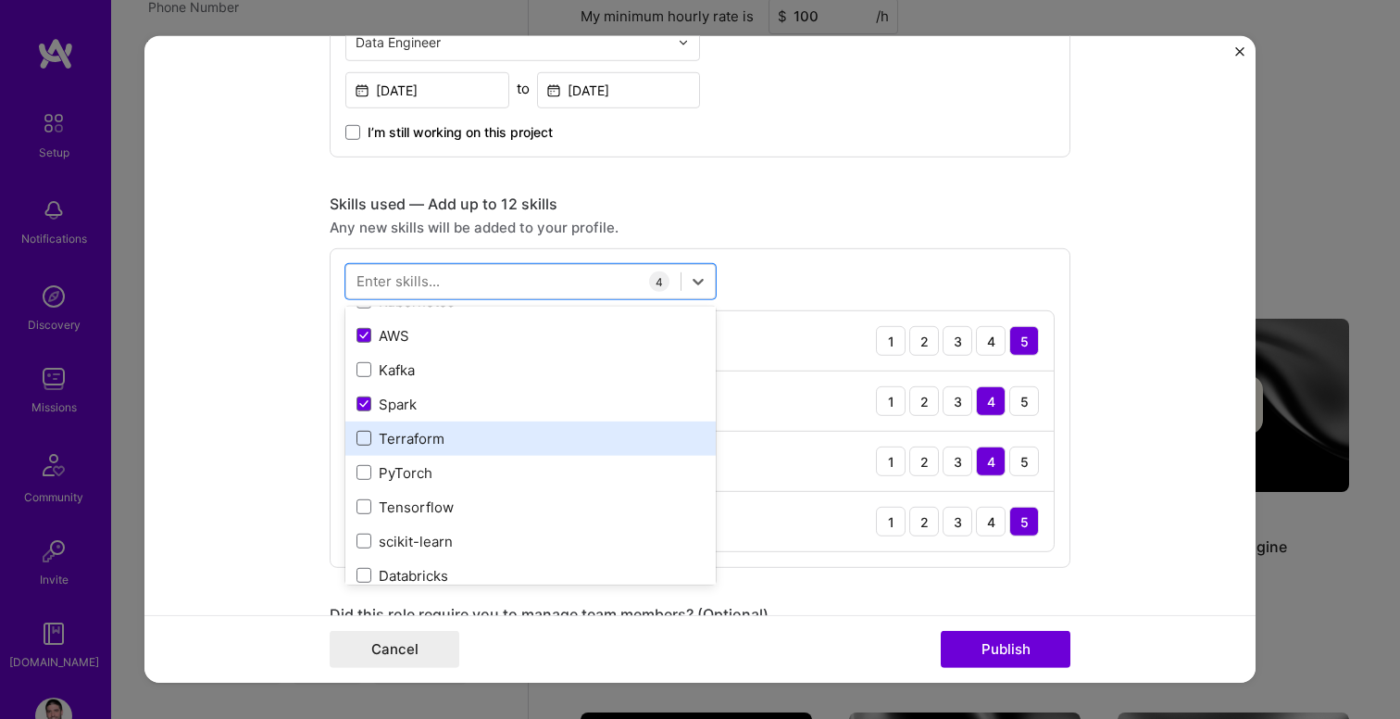
click at [362, 444] on span at bounding box center [363, 438] width 15 height 15
click at [0, 0] on input "checkbox" at bounding box center [0, 0] width 0 height 0
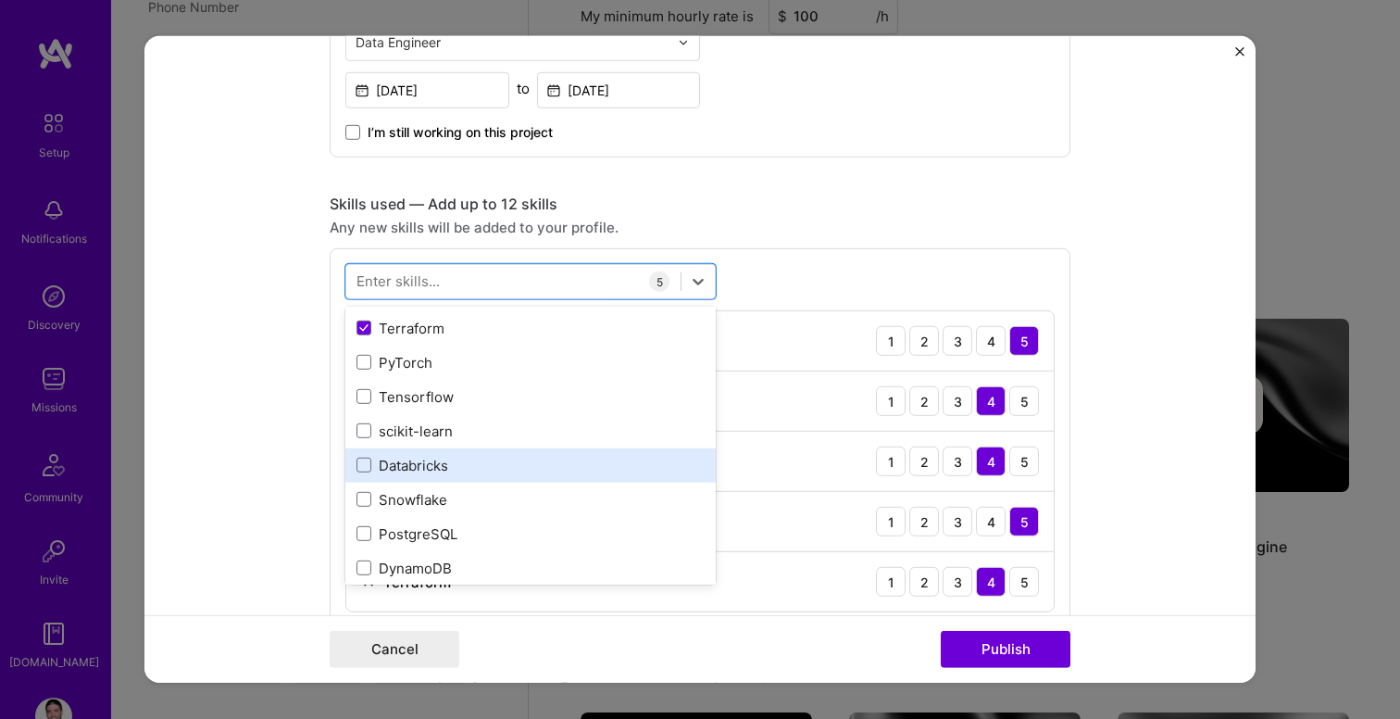
scroll to position [306, 0]
click at [360, 465] on span at bounding box center [363, 461] width 15 height 15
click at [0, 0] on input "checkbox" at bounding box center [0, 0] width 0 height 0
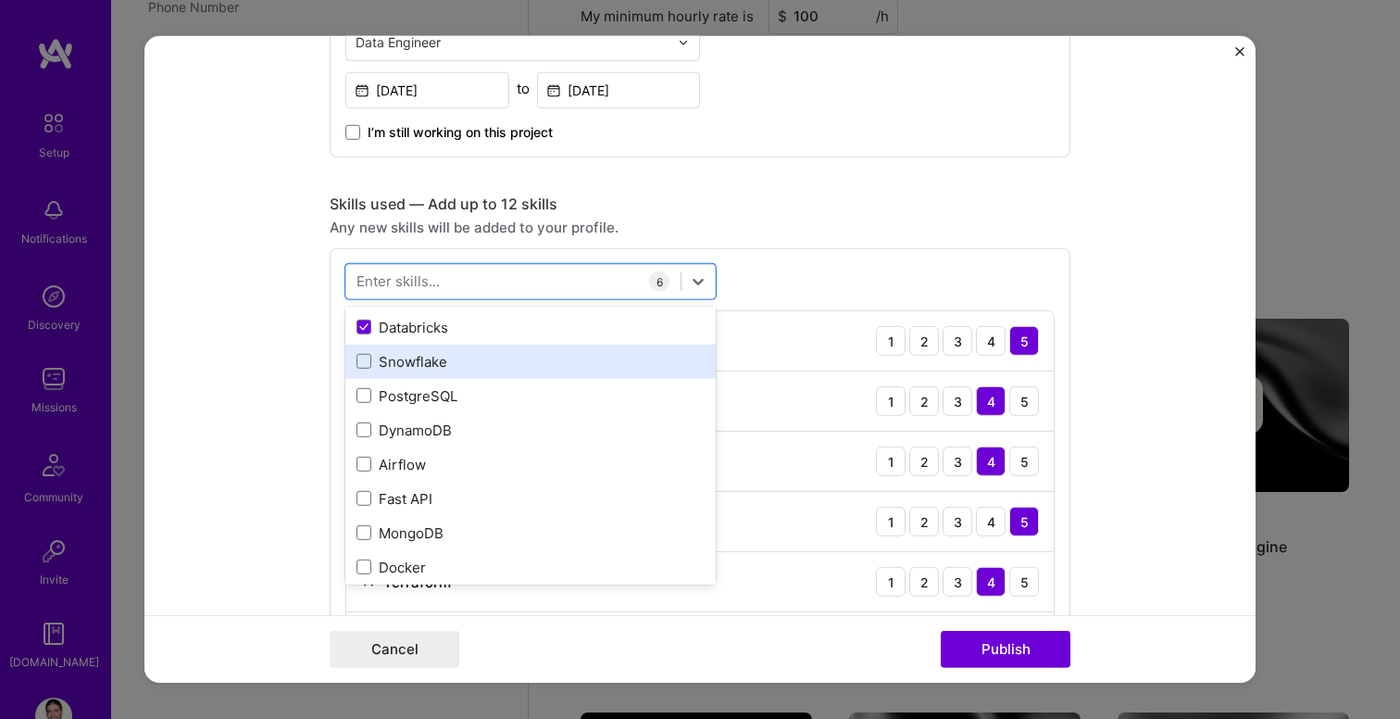
scroll to position [447, 0]
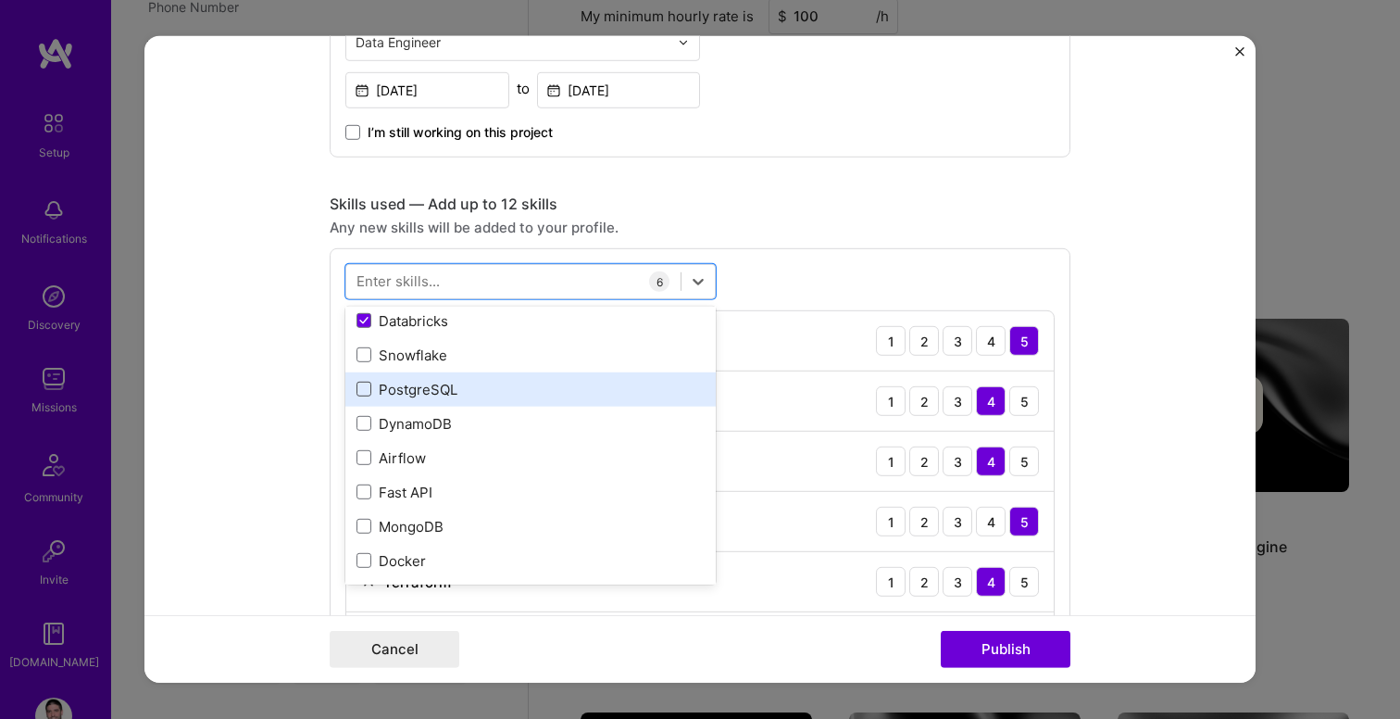
click at [362, 389] on span at bounding box center [363, 388] width 15 height 15
click at [0, 0] on input "checkbox" at bounding box center [0, 0] width 0 height 0
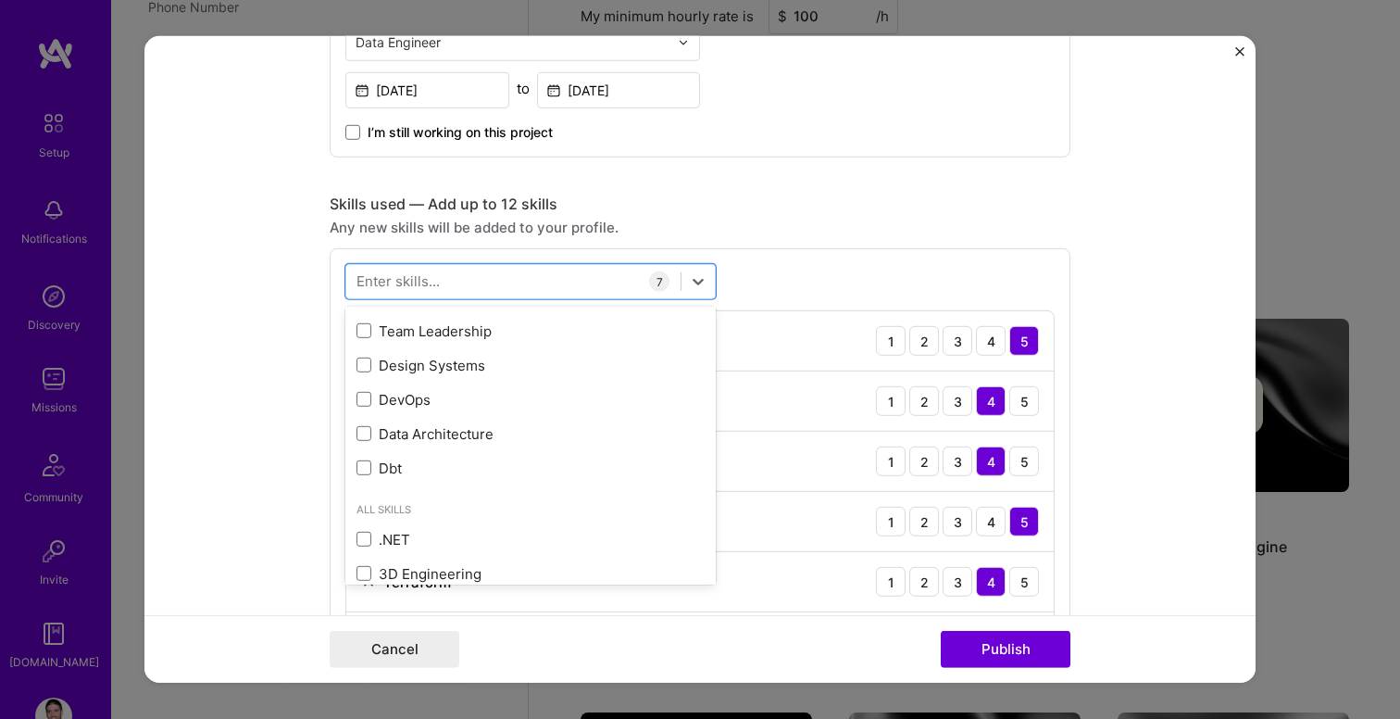
scroll to position [994, 0]
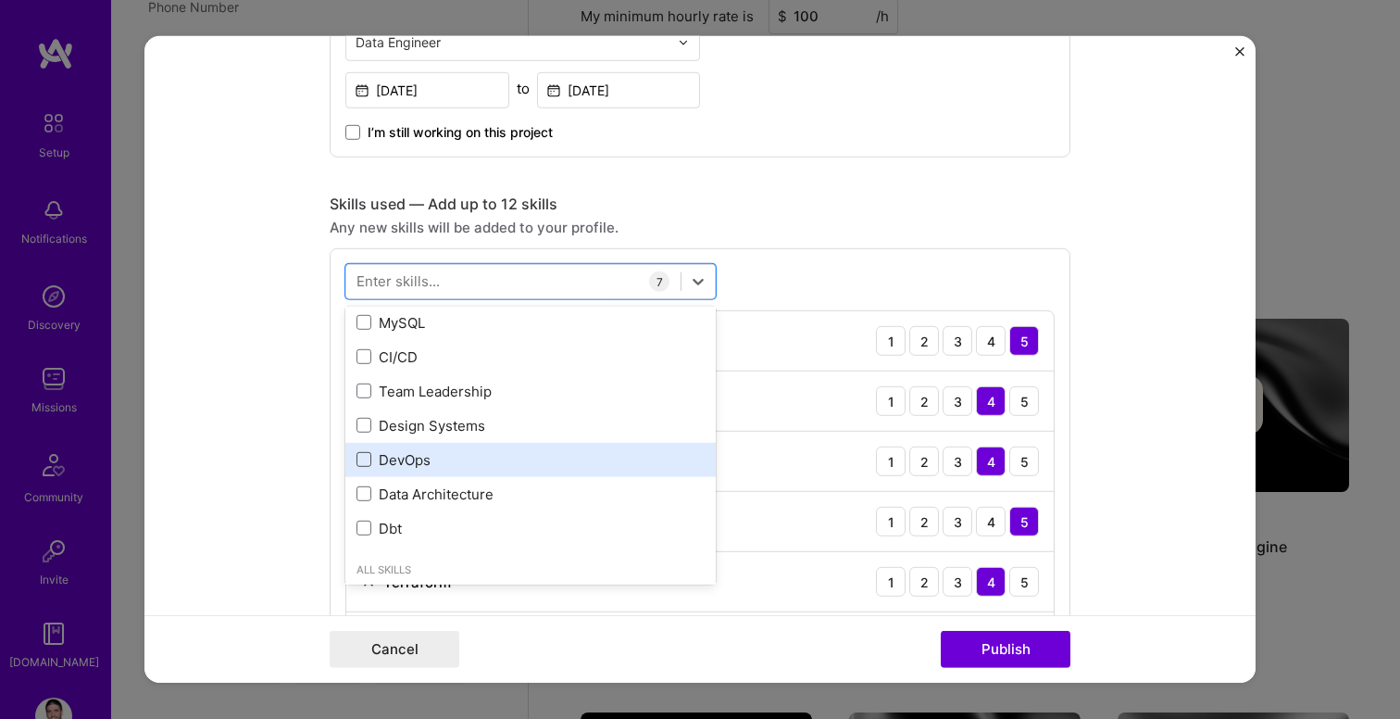
click at [362, 464] on span at bounding box center [363, 459] width 15 height 15
click at [0, 0] on input "checkbox" at bounding box center [0, 0] width 0 height 0
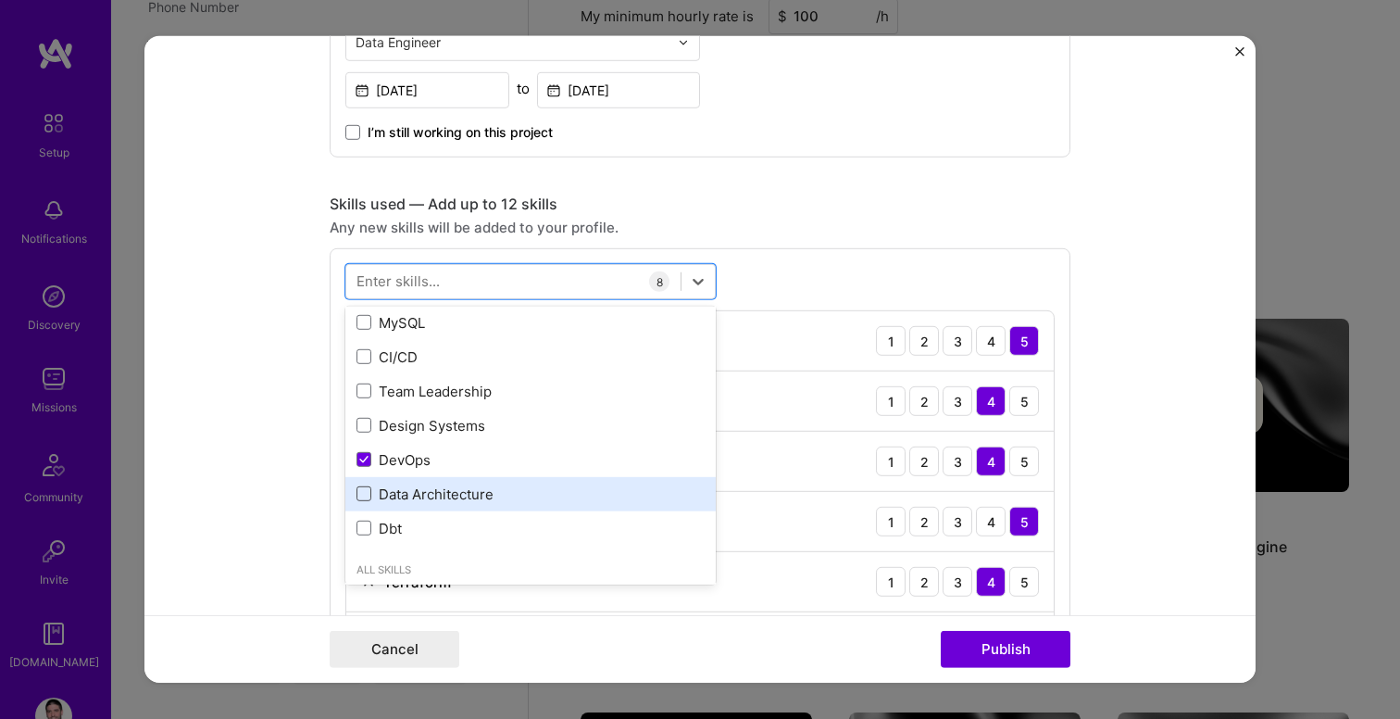
click at [362, 490] on span at bounding box center [363, 493] width 15 height 15
click at [0, 0] on input "checkbox" at bounding box center [0, 0] width 0 height 0
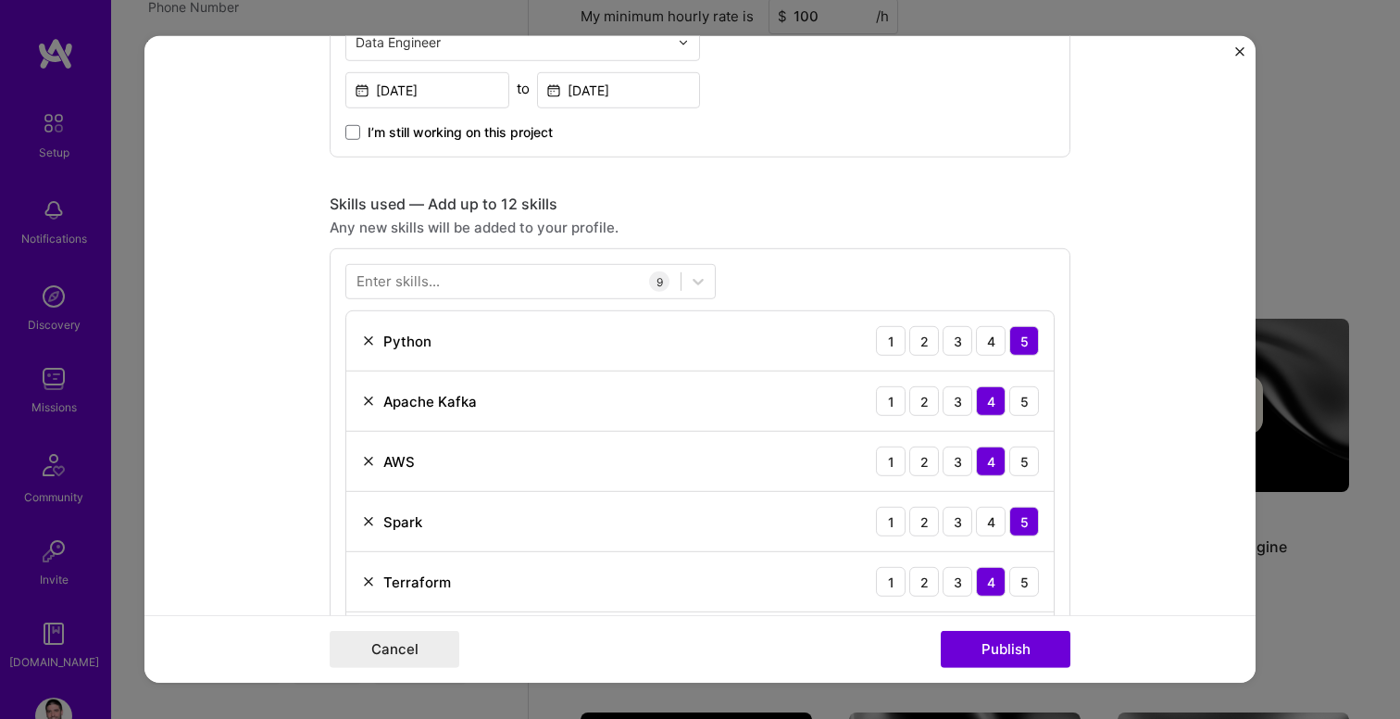
click at [281, 479] on form "Project title Data Lakehouse migration Company Project industry Industry Projec…" at bounding box center [699, 359] width 1111 height 646
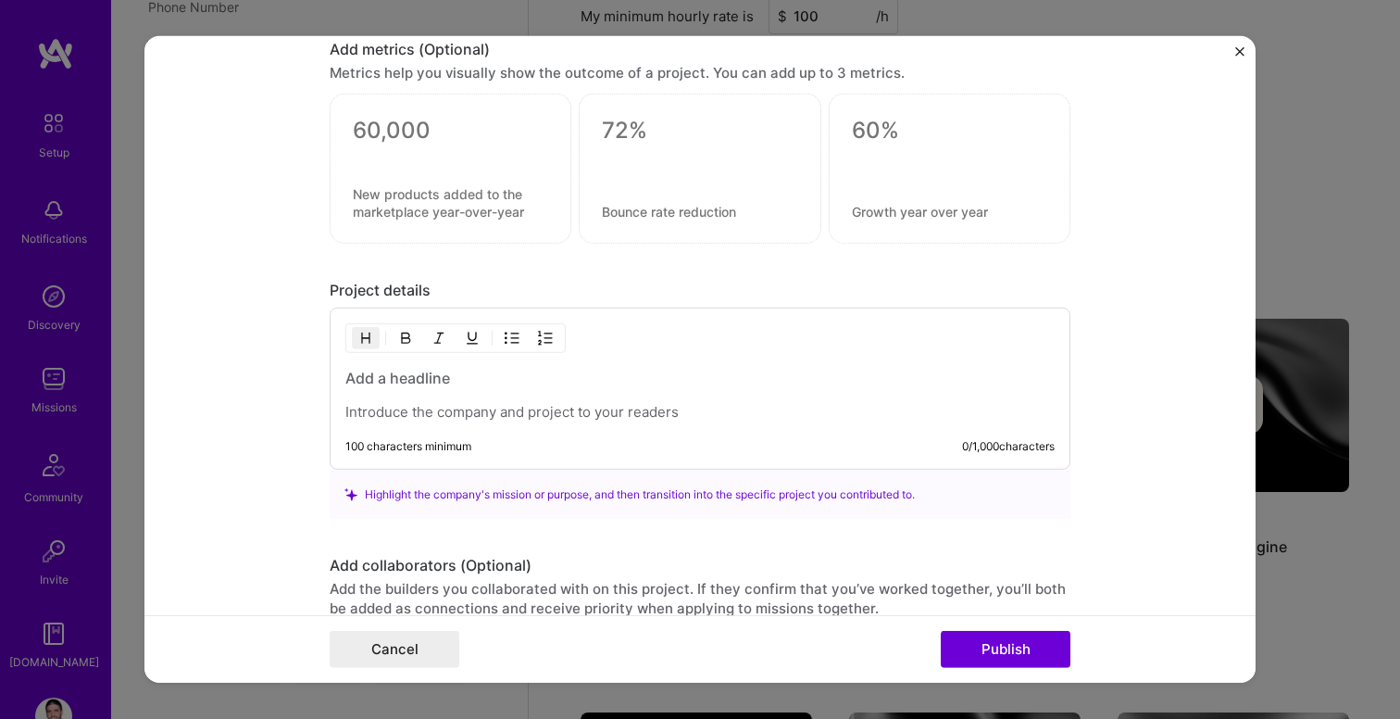
scroll to position [1843, 0]
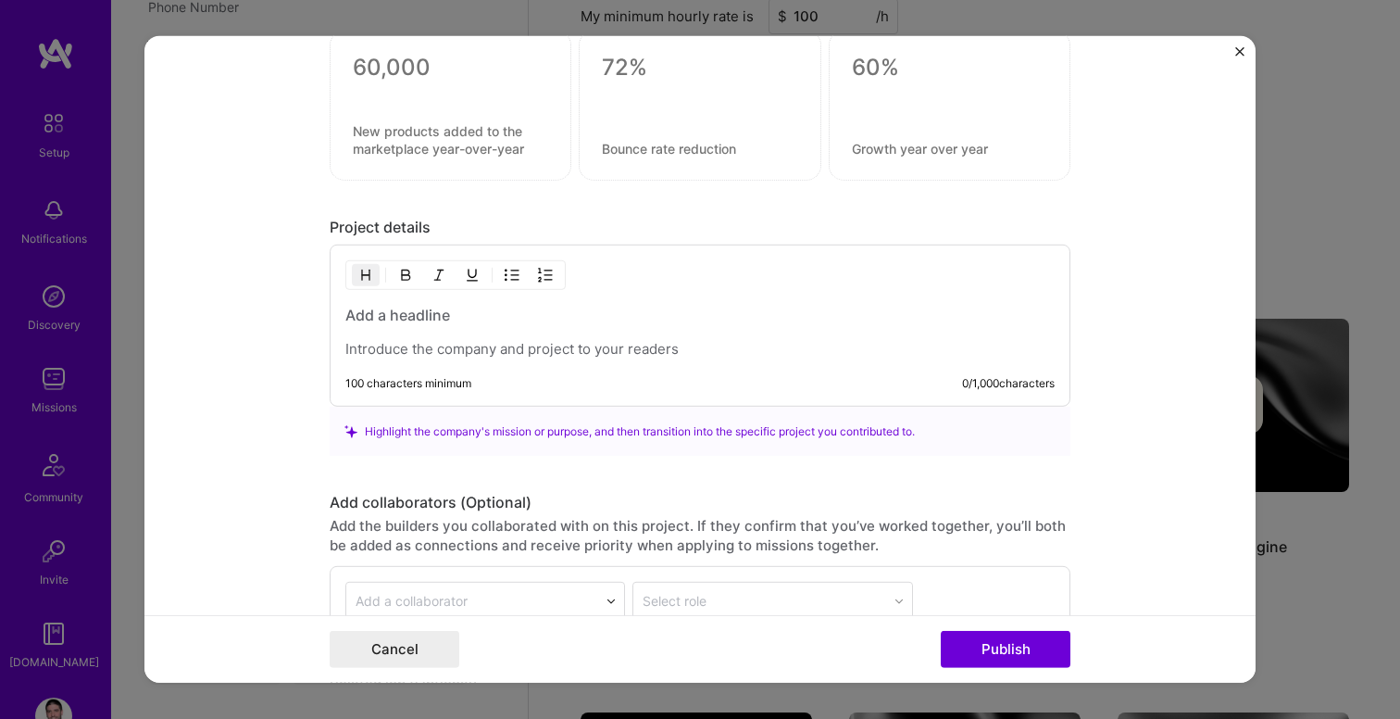
click at [395, 350] on p at bounding box center [699, 349] width 709 height 19
click at [398, 325] on h3 "To enrich screen reader interactions, please activate Accessibility in Grammarl…" at bounding box center [699, 315] width 709 height 20
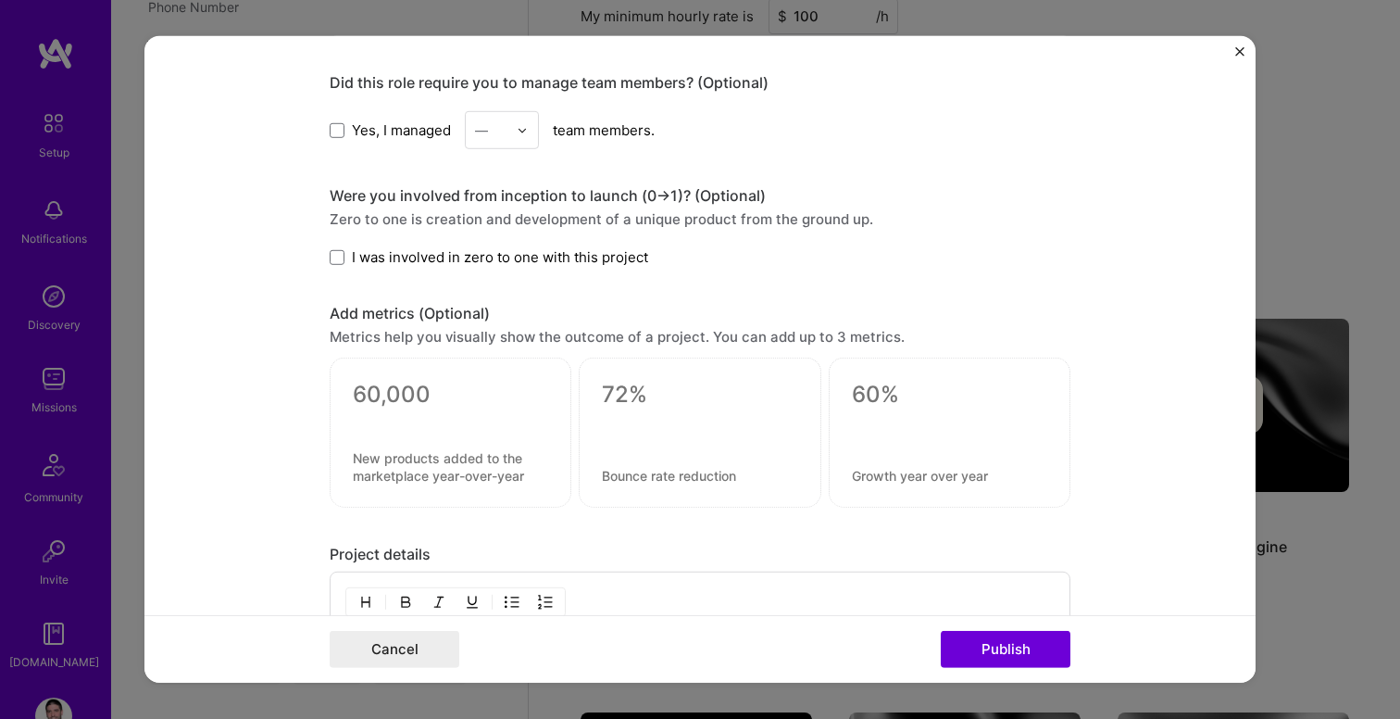
scroll to position [1504, 0]
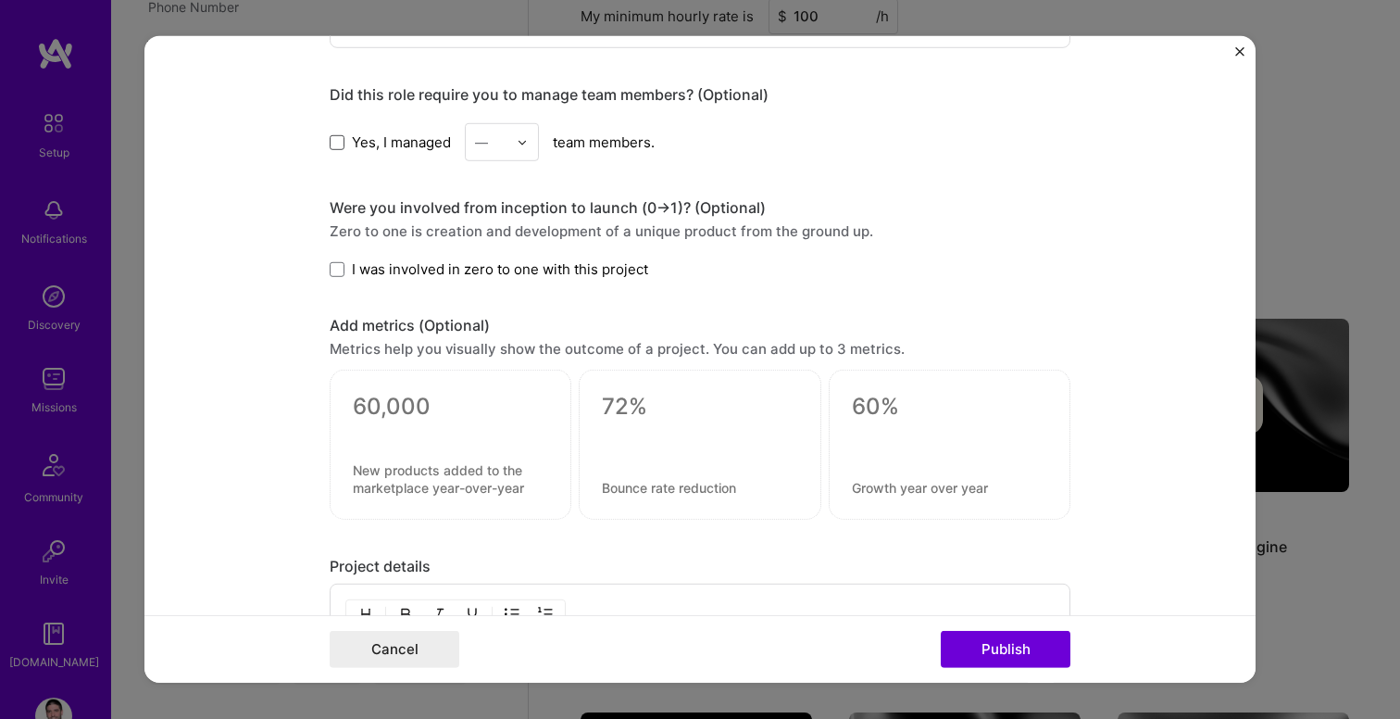
click at [340, 144] on span at bounding box center [337, 141] width 15 height 15
click at [0, 0] on input "Yes, I managed" at bounding box center [0, 0] width 0 height 0
click at [524, 141] on img at bounding box center [522, 141] width 11 height 11
click at [494, 257] on div "3" at bounding box center [501, 260] width 63 height 34
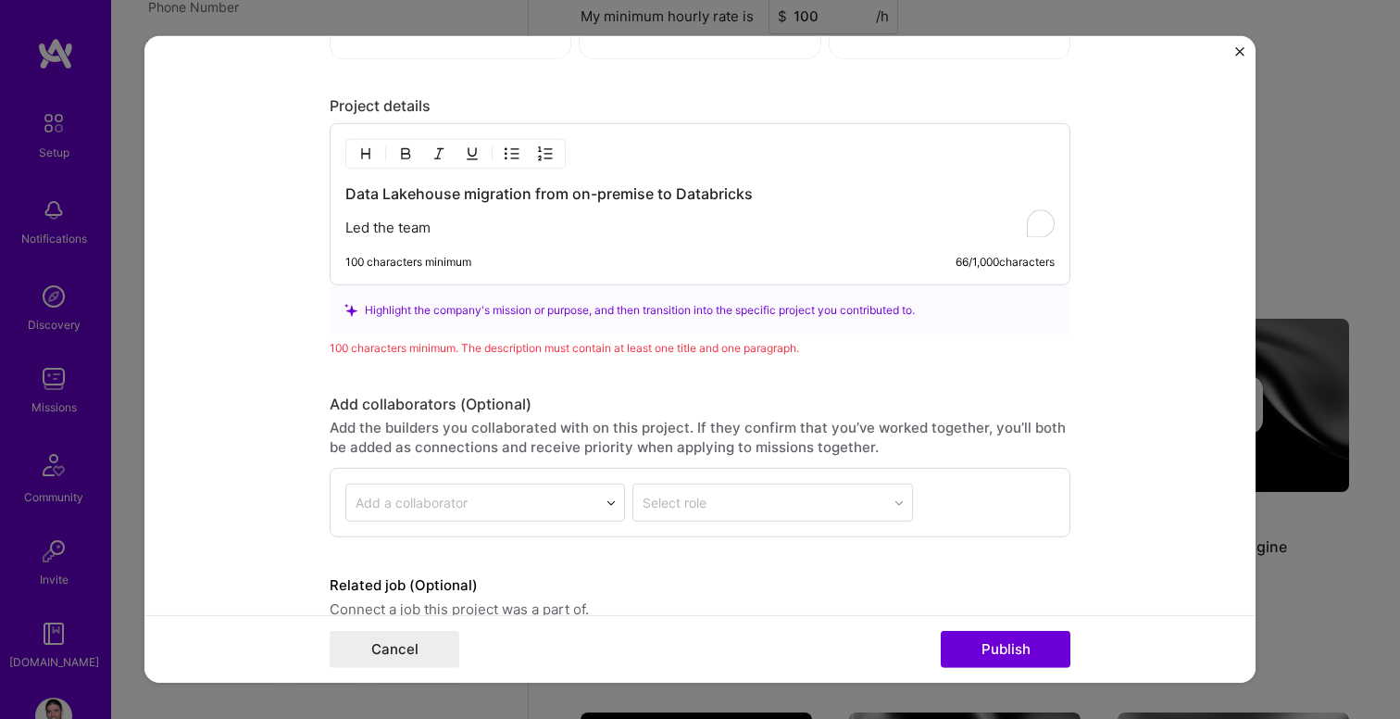
scroll to position [1945, 0]
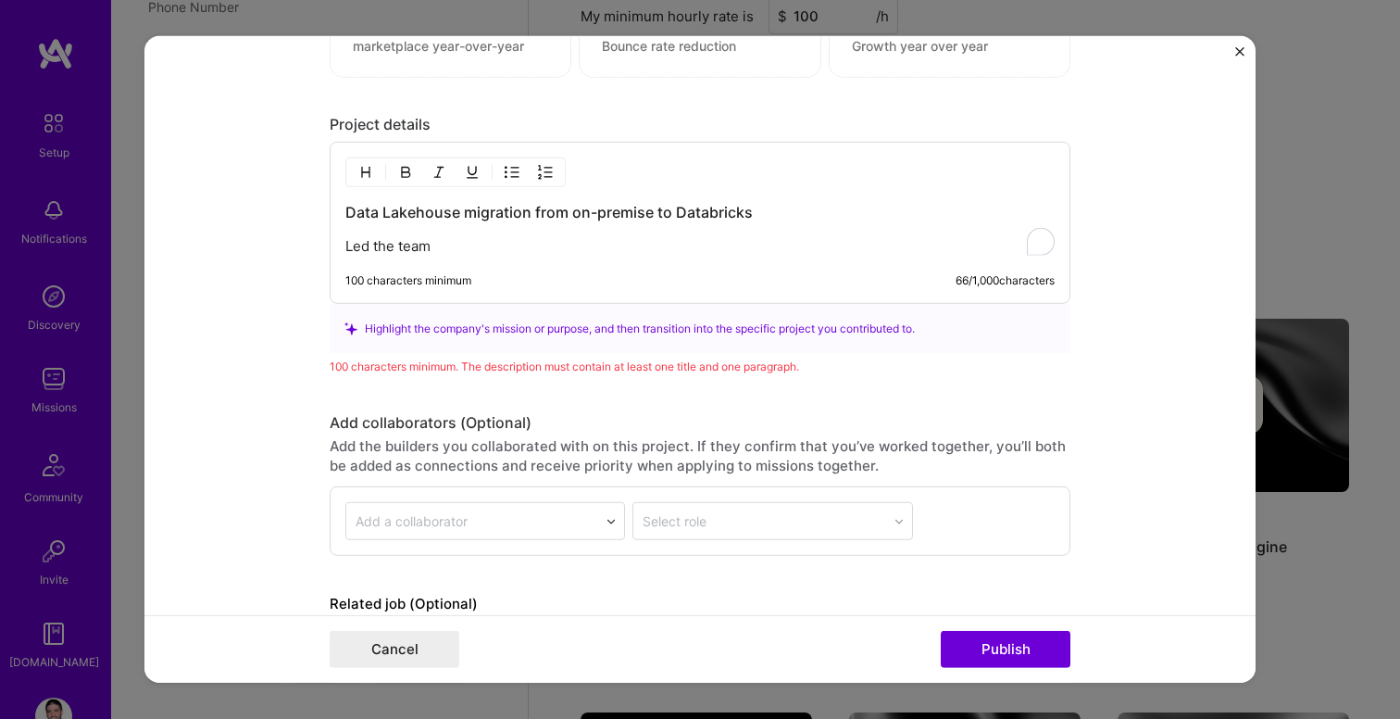
click at [472, 248] on p "Led the team" at bounding box center [699, 246] width 709 height 19
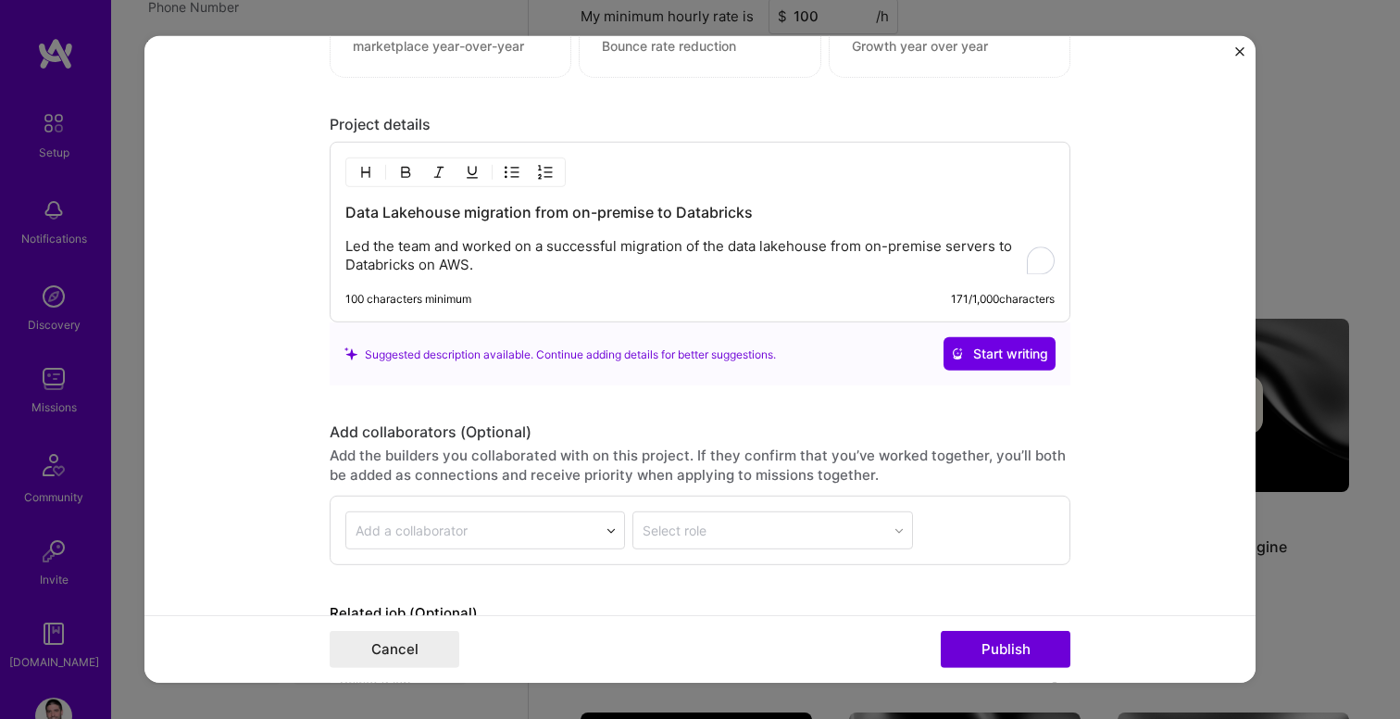
scroll to position [1950, 0]
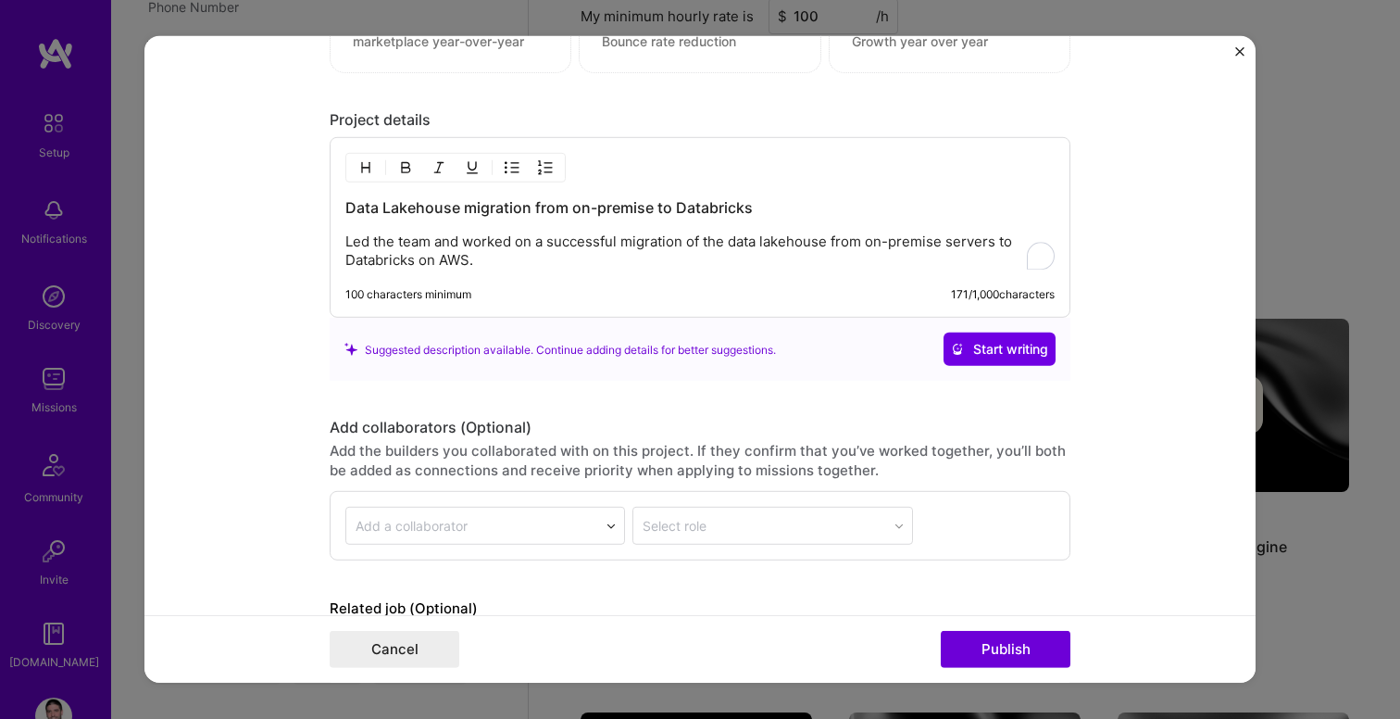
click at [831, 241] on p "Led the team and worked on a successful migration of the data lakehouse from on…" at bounding box center [699, 250] width 709 height 37
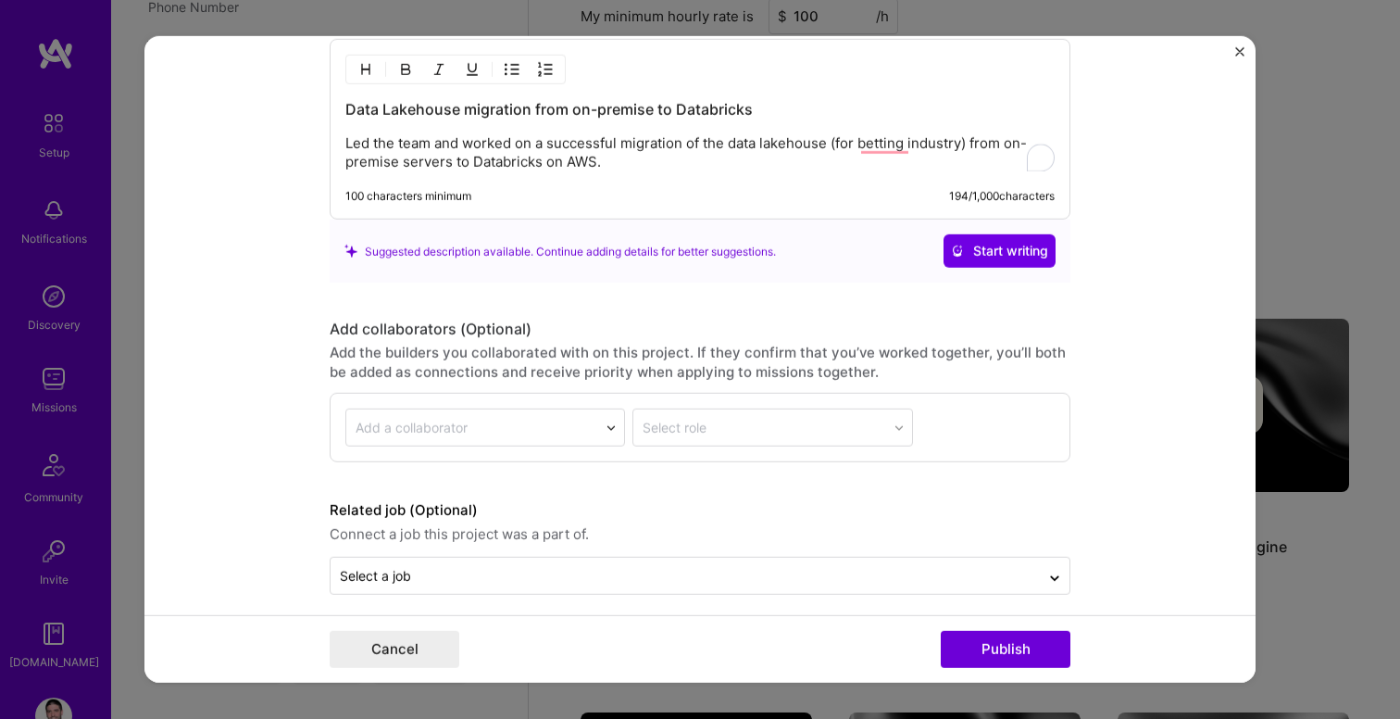
scroll to position [2063, 0]
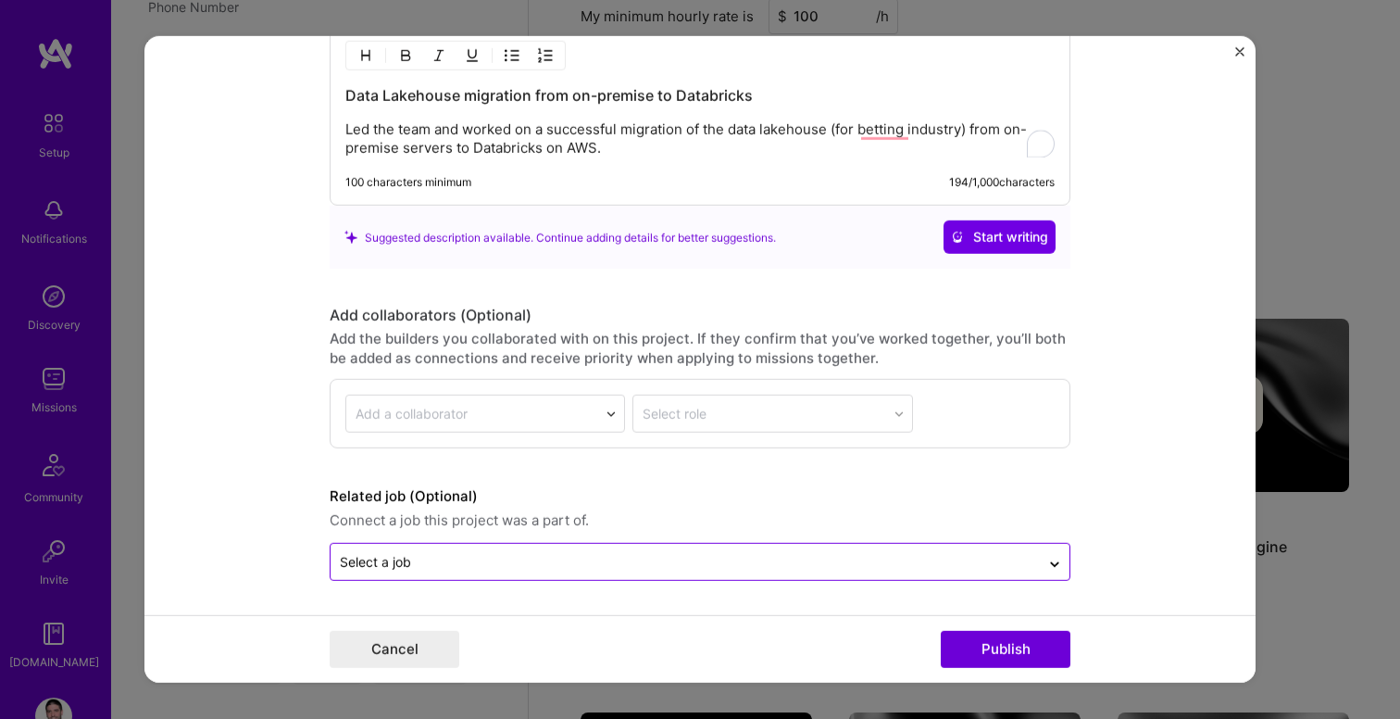
click at [492, 554] on input "text" at bounding box center [685, 561] width 691 height 19
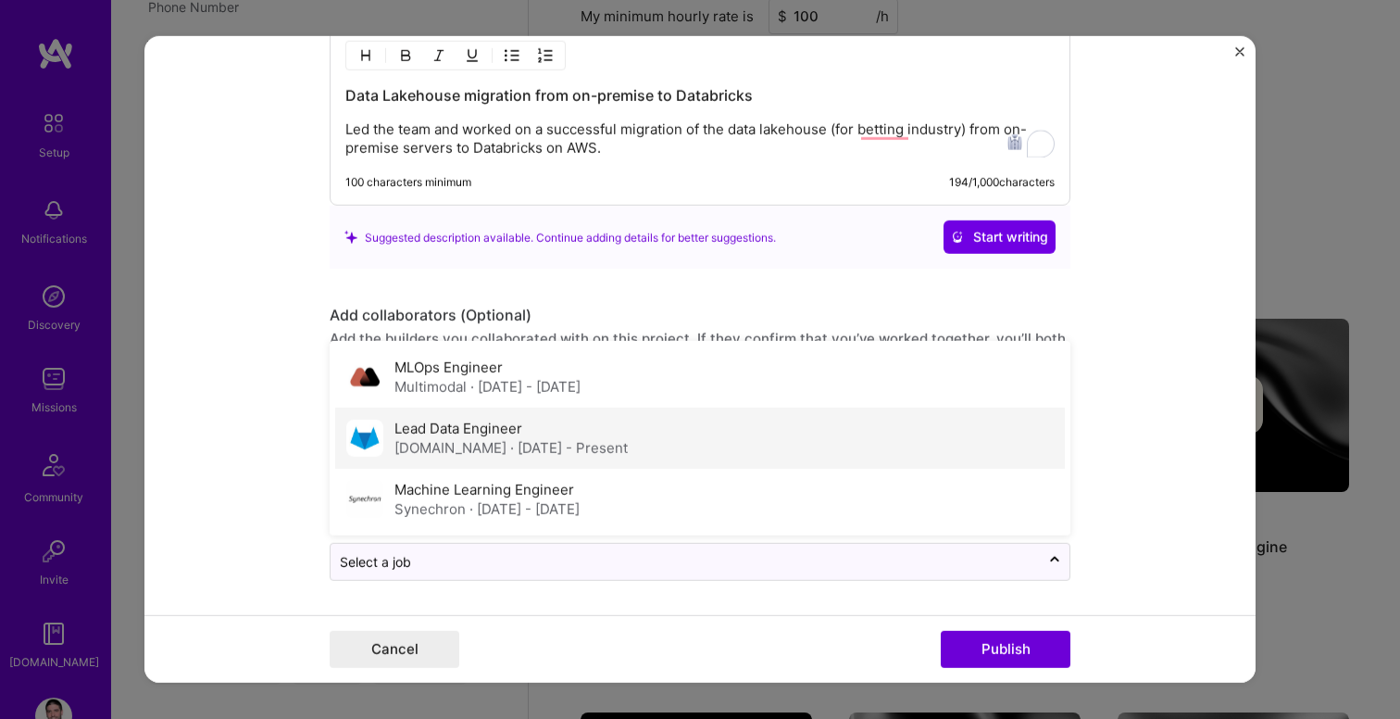
click at [456, 437] on div "Lead Data Engineer [DOMAIN_NAME] · [DATE] - Present" at bounding box center [510, 438] width 233 height 39
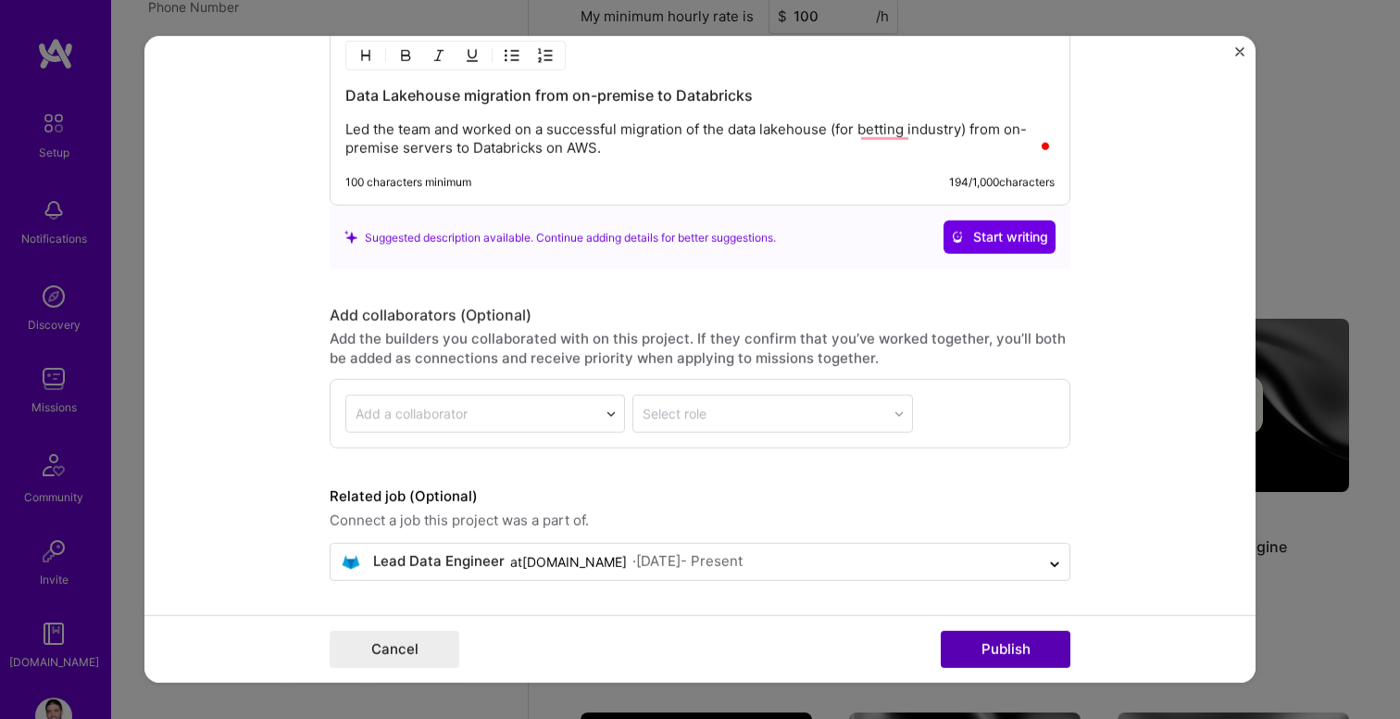
click at [965, 648] on button "Publish" at bounding box center [1006, 649] width 130 height 37
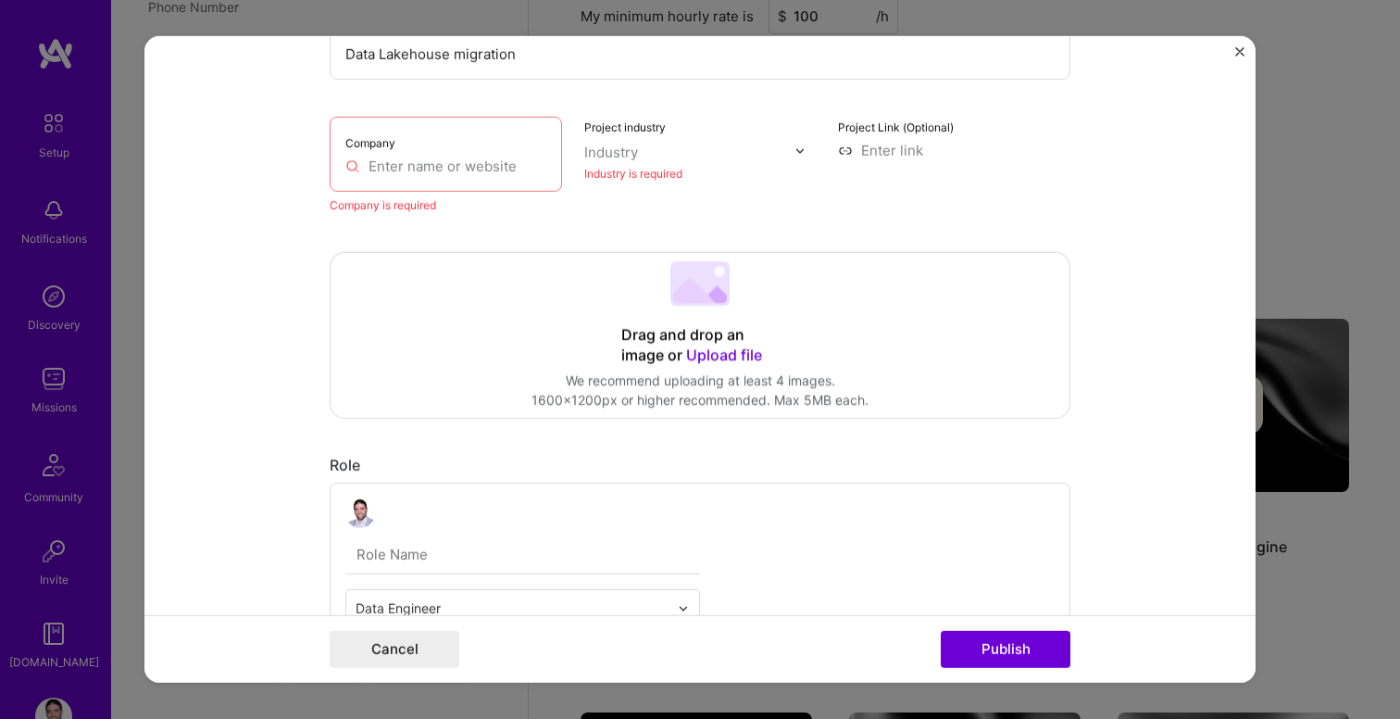
scroll to position [37, 0]
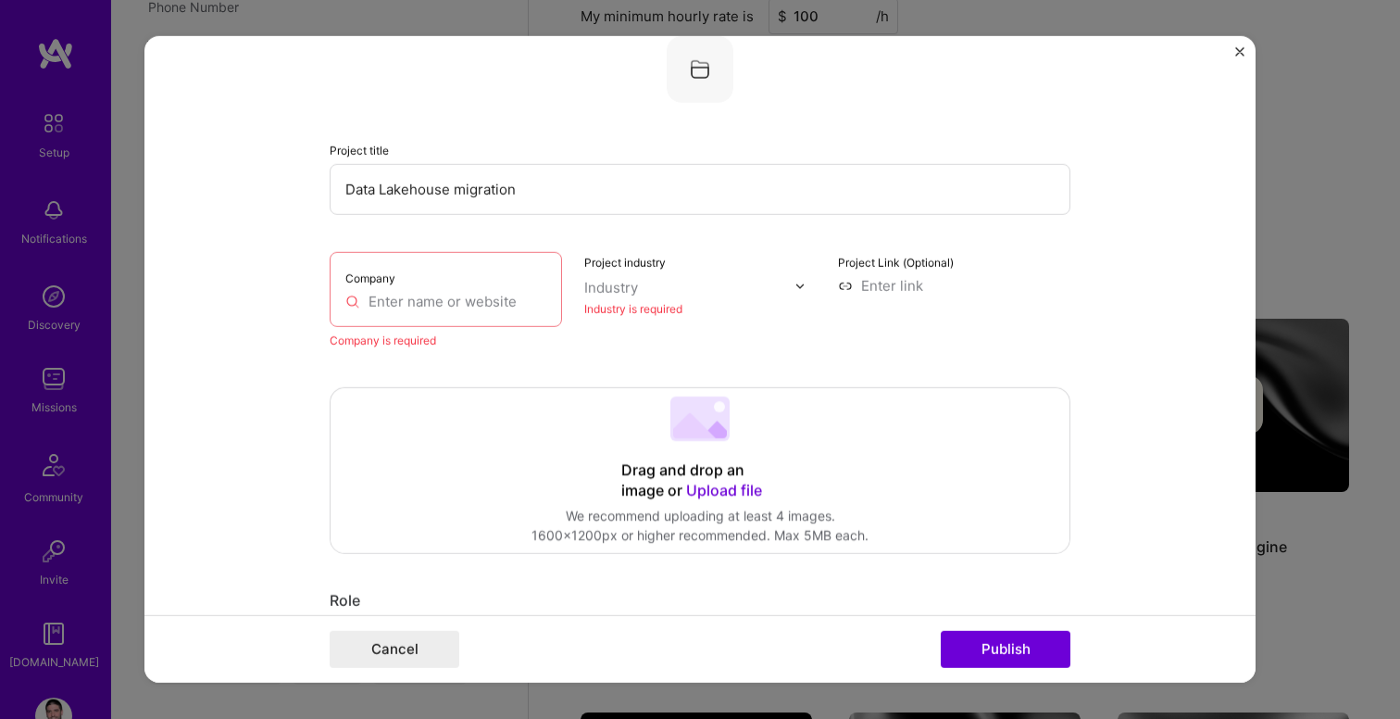
click at [460, 302] on input "text" at bounding box center [445, 301] width 201 height 19
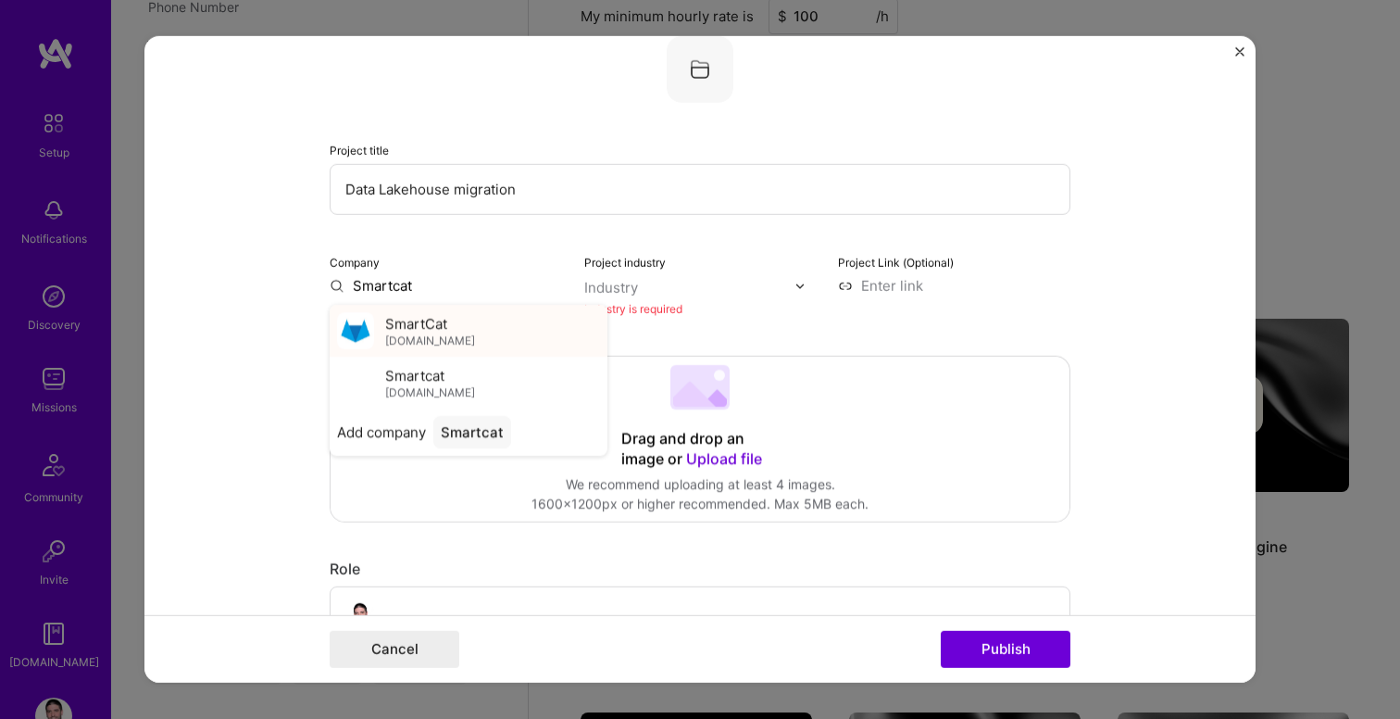
click at [444, 326] on span "SmartCat" at bounding box center [416, 322] width 62 height 19
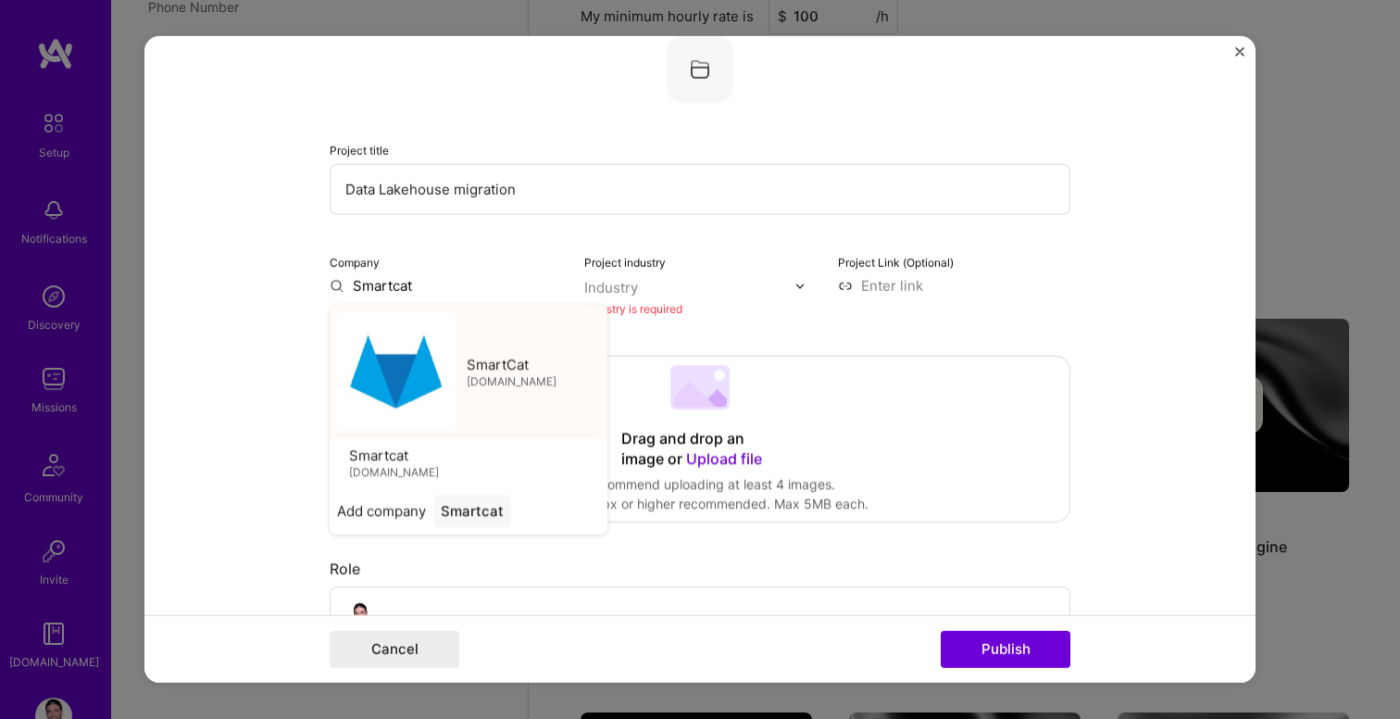
type input "SmartCat"
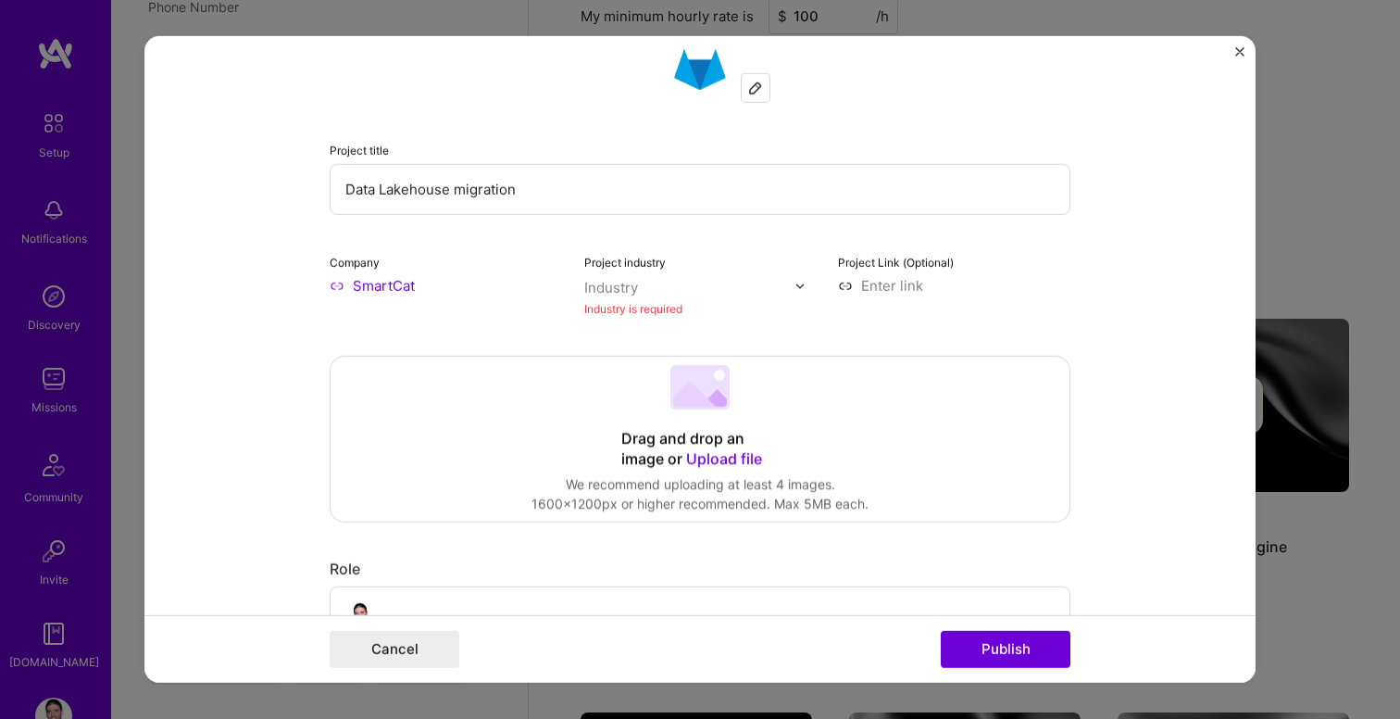
click at [631, 293] on div "Industry" at bounding box center [611, 287] width 54 height 19
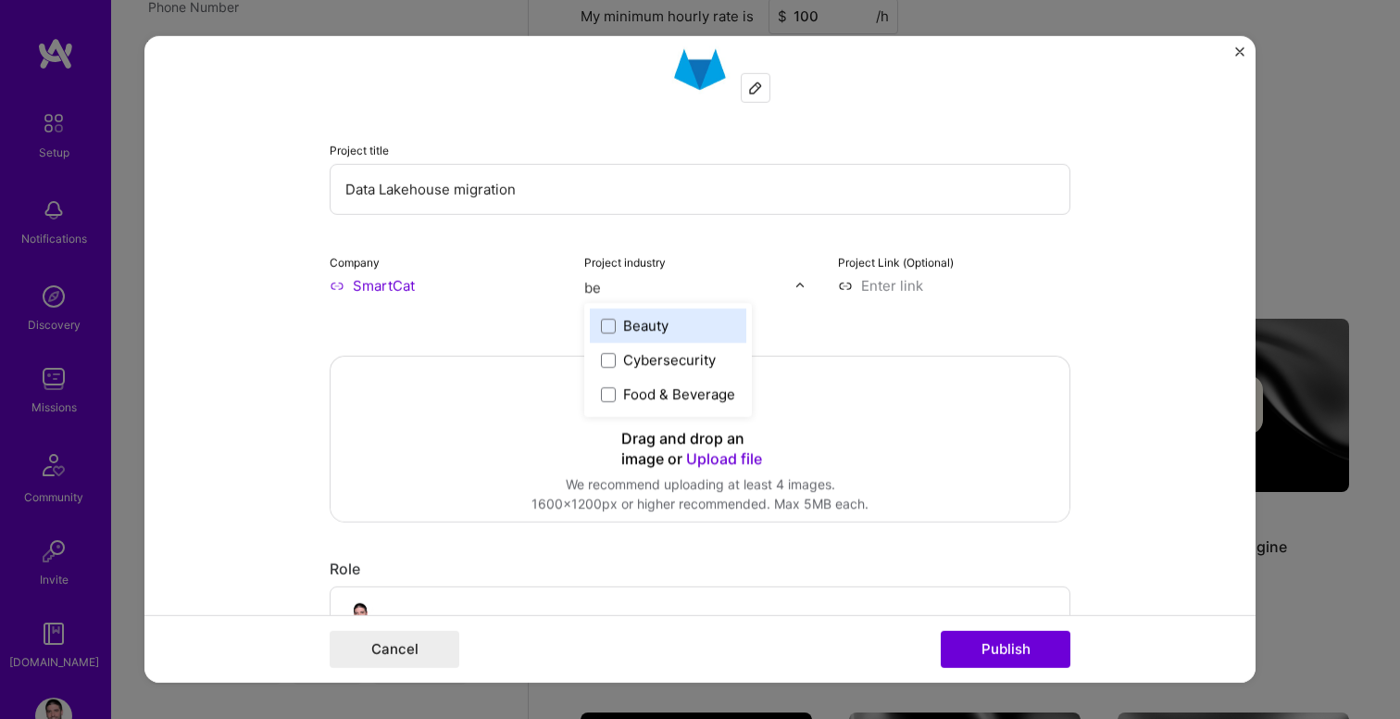
type input "bet"
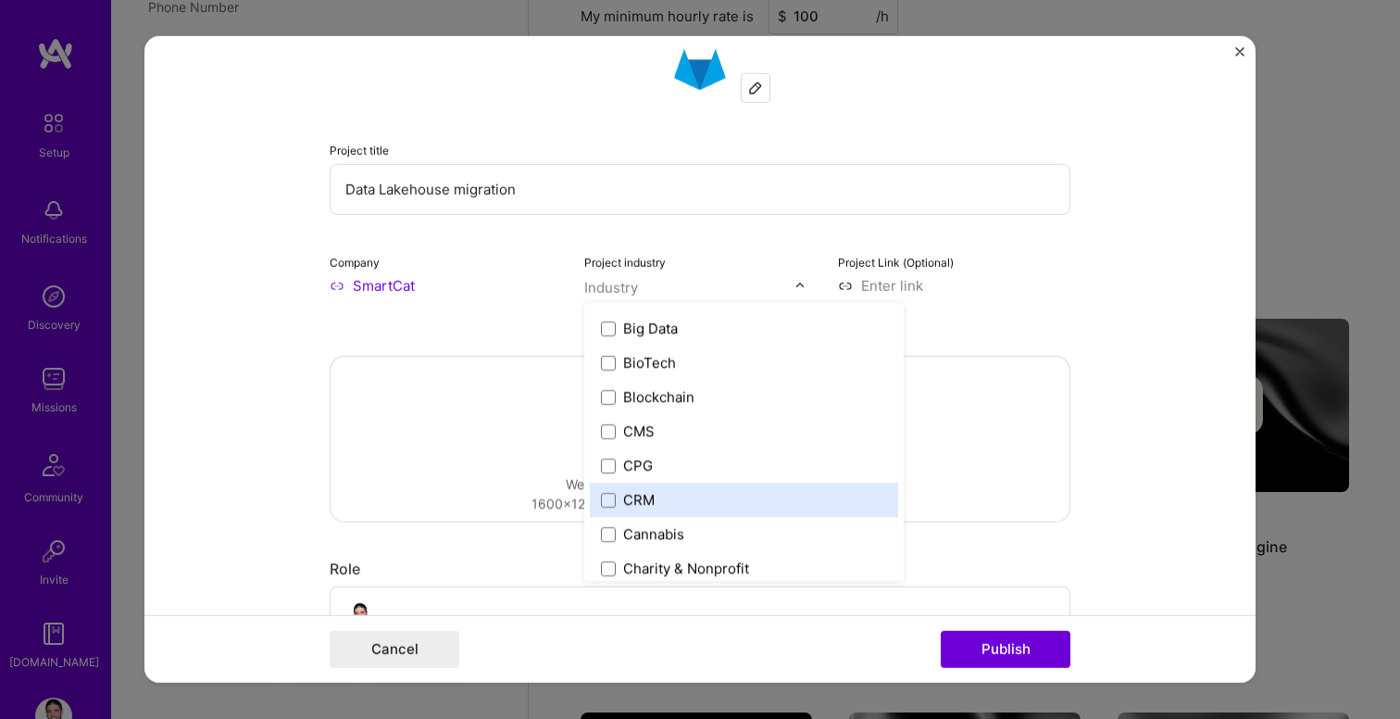
scroll to position [714, 0]
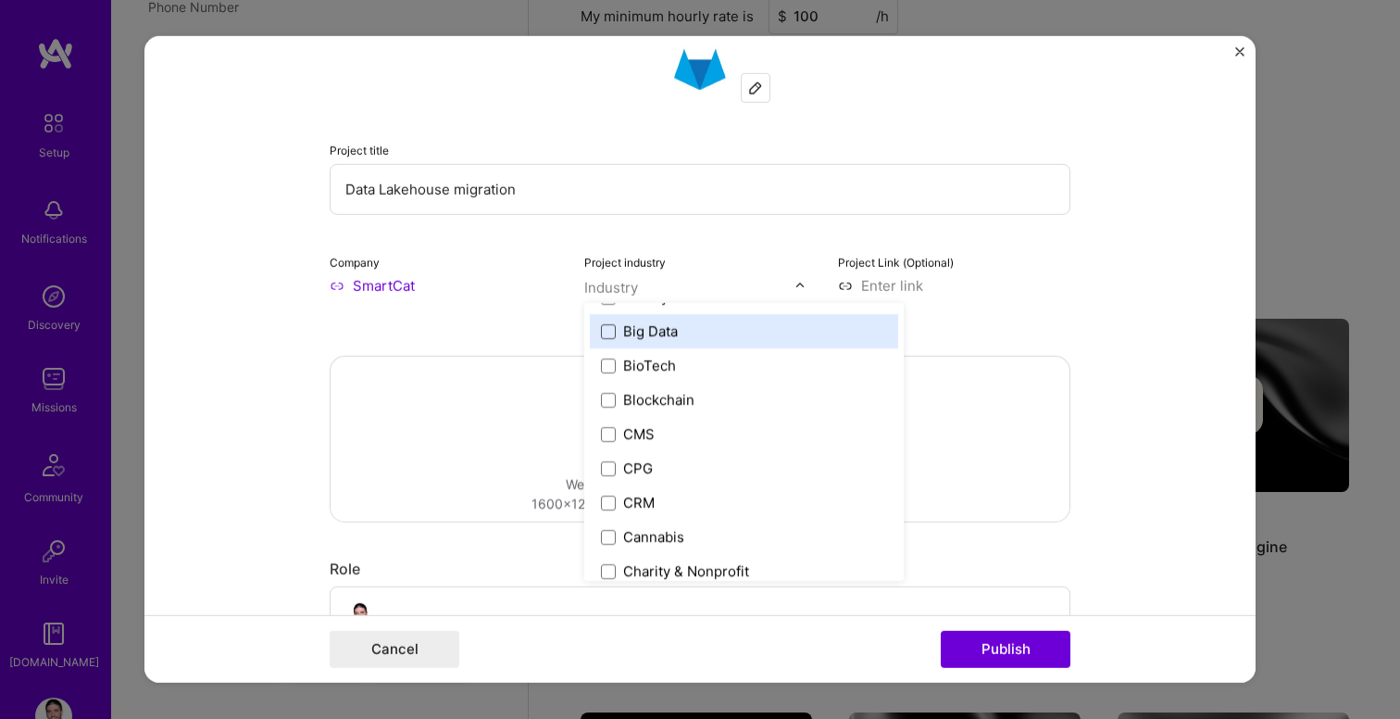
click at [608, 334] on span at bounding box center [608, 330] width 15 height 15
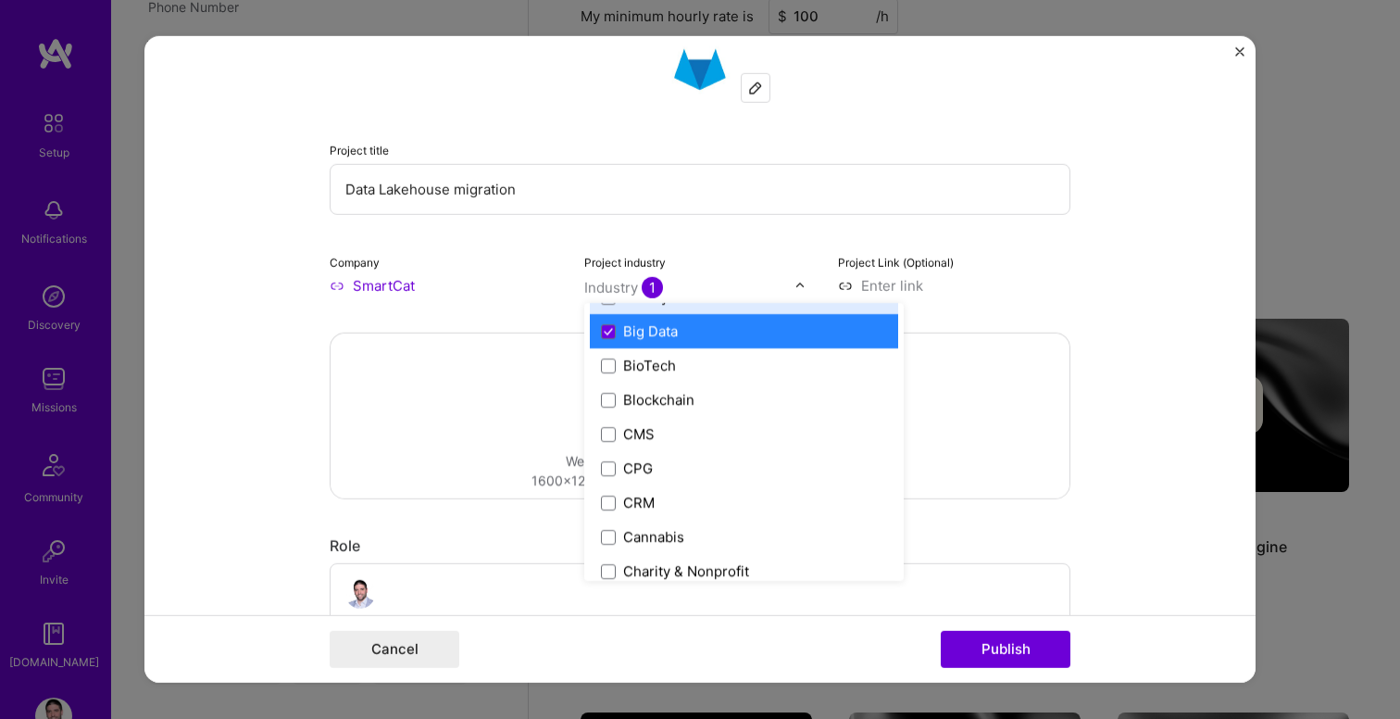
click at [1137, 283] on form "Project title Data Lakehouse migration Company SmartCat Project industry option…" at bounding box center [699, 359] width 1111 height 646
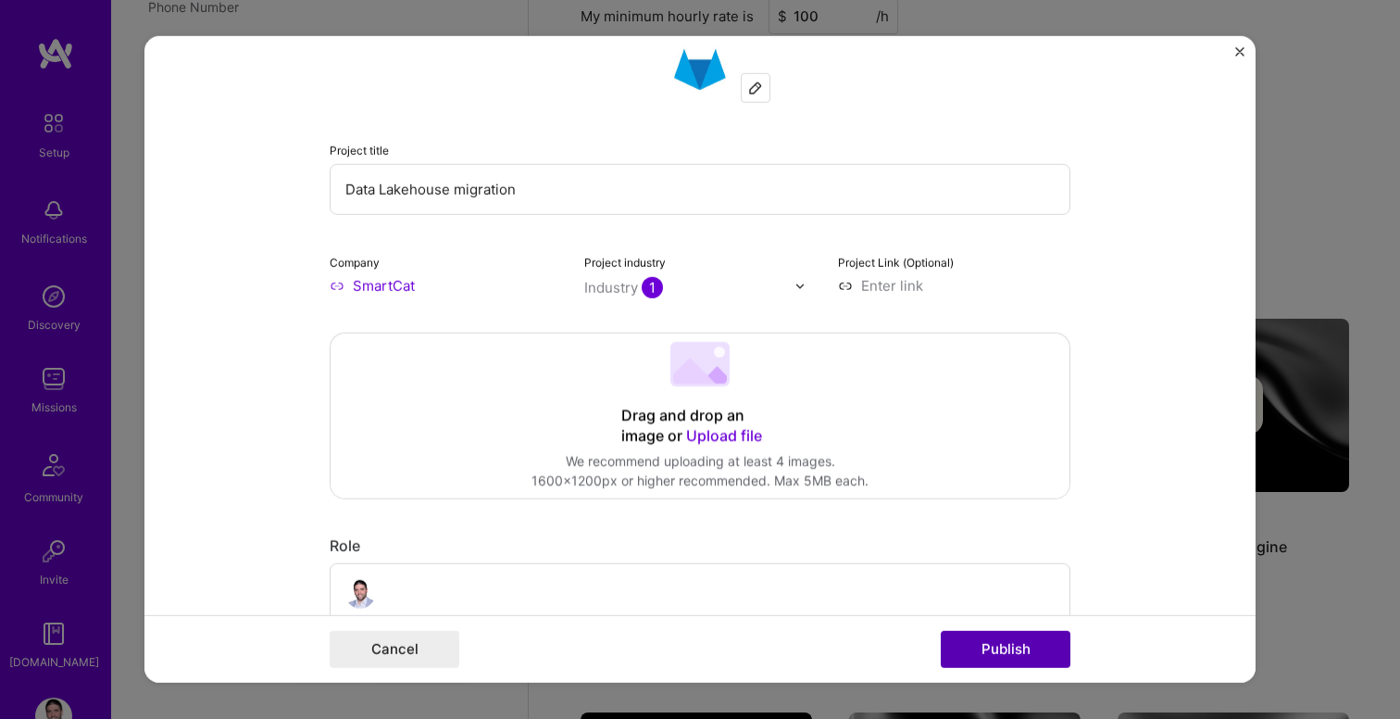
click at [1000, 640] on button "Publish" at bounding box center [1006, 649] width 130 height 37
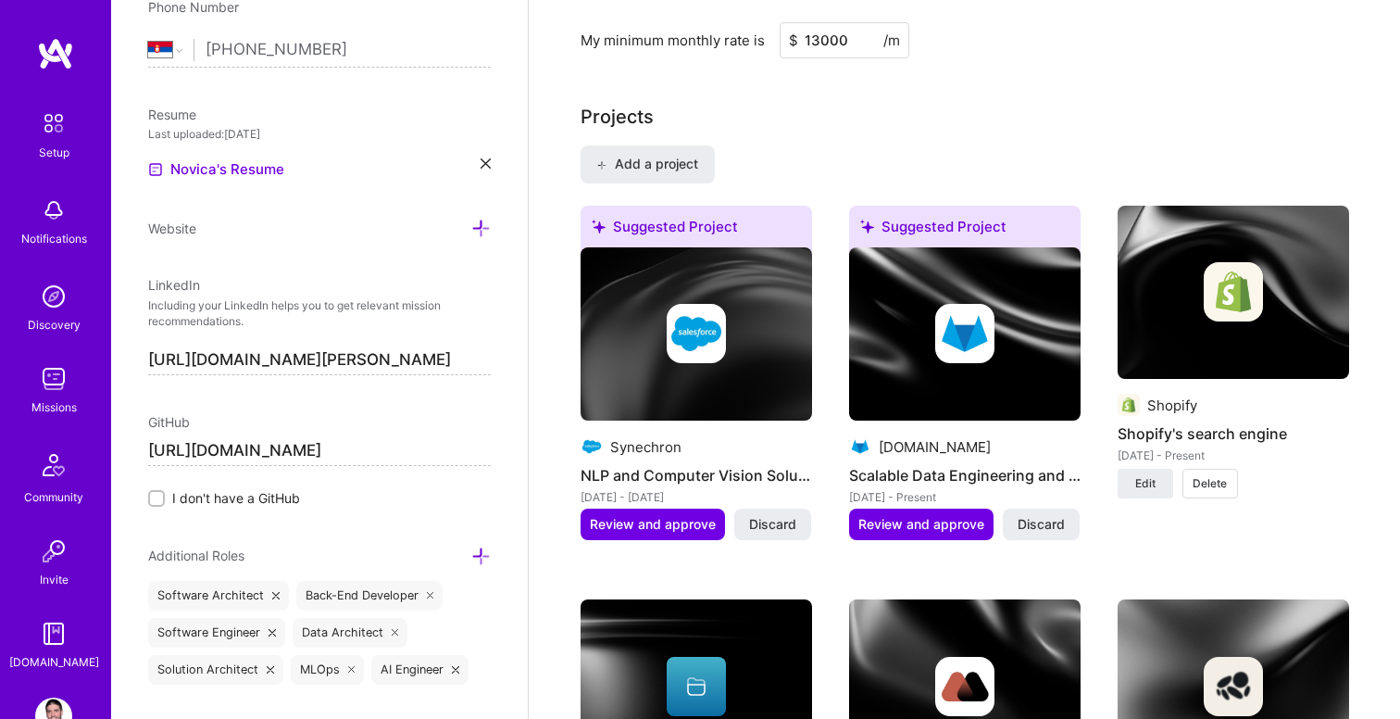
scroll to position [1031, 0]
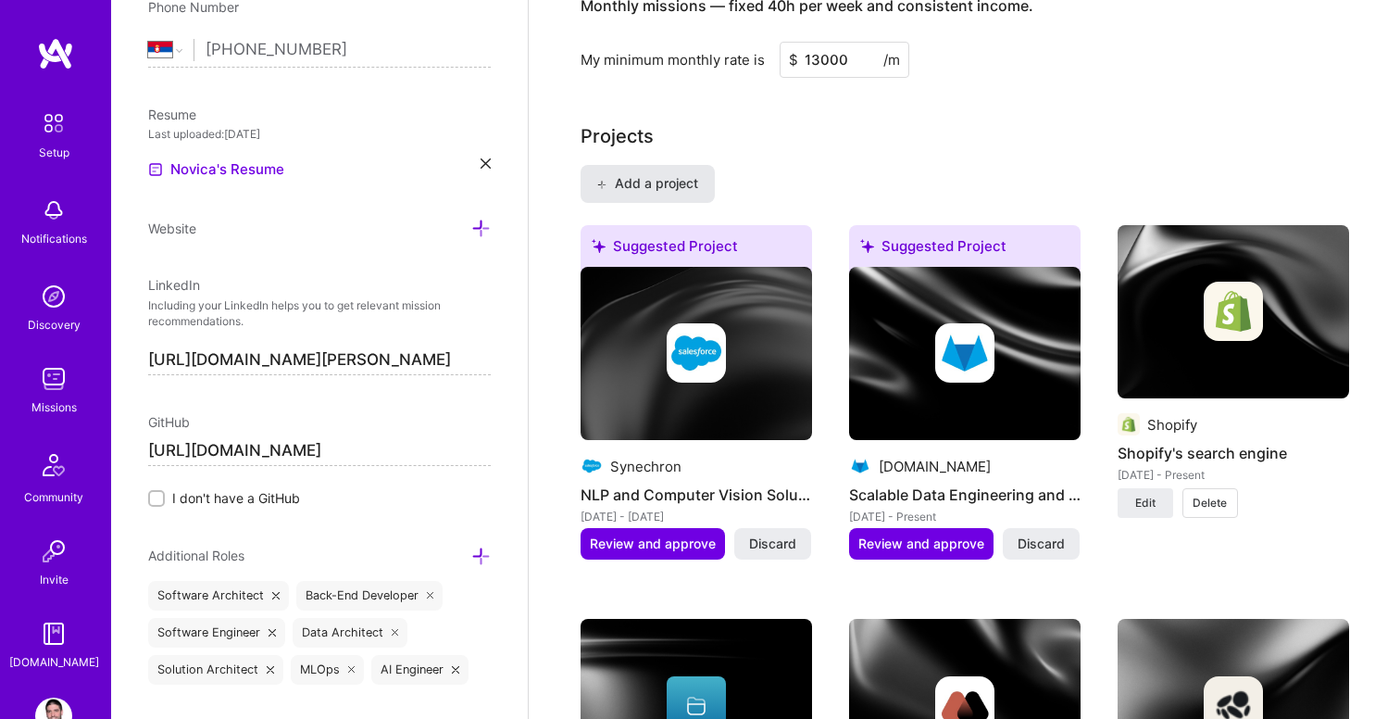
click at [676, 190] on span "Add a project" at bounding box center [646, 183] width 101 height 19
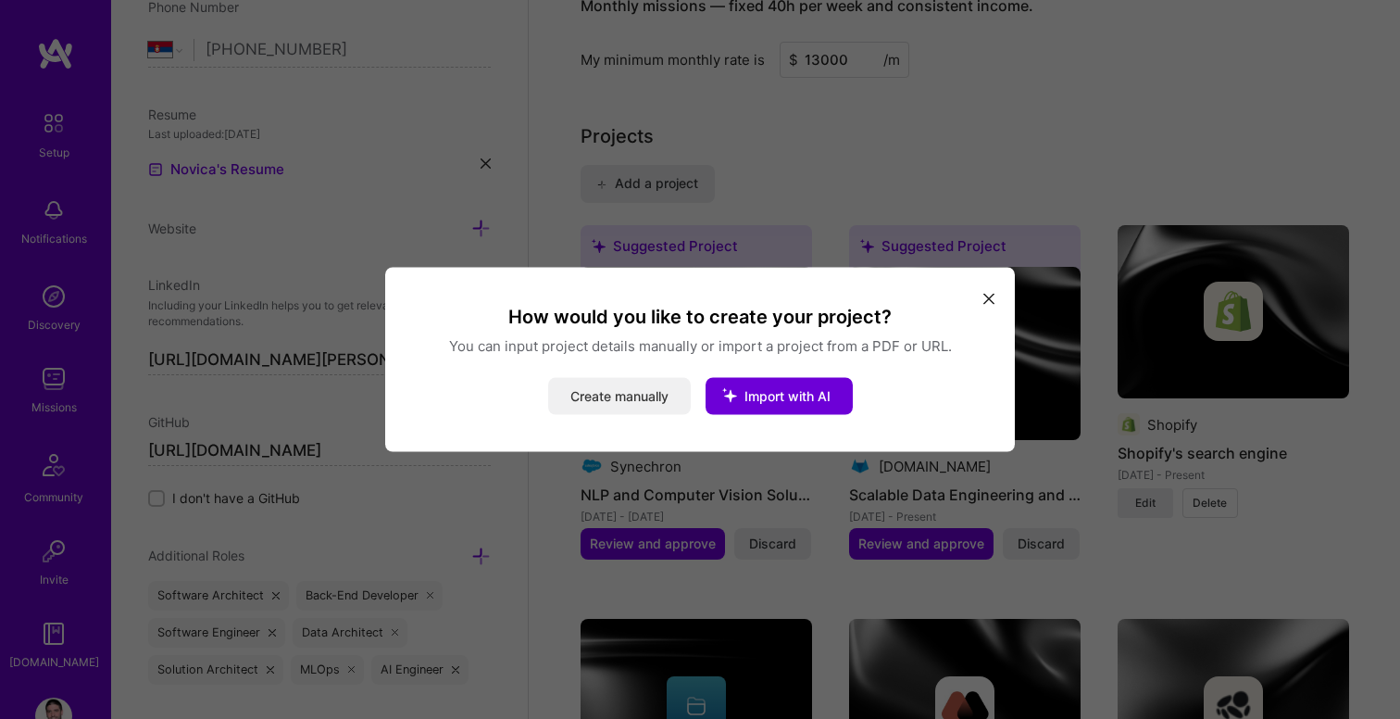
click at [641, 397] on button "Create manually" at bounding box center [619, 396] width 143 height 37
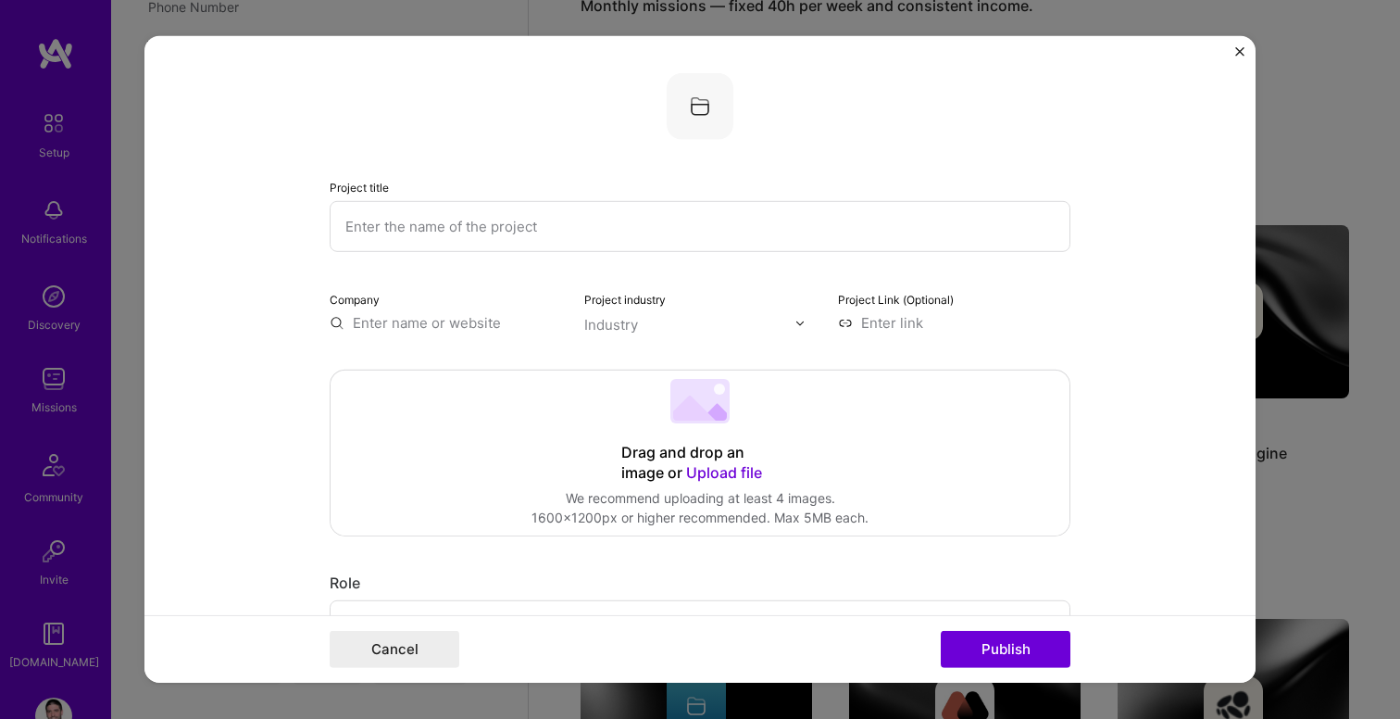
click at [419, 240] on input "text" at bounding box center [700, 226] width 741 height 51
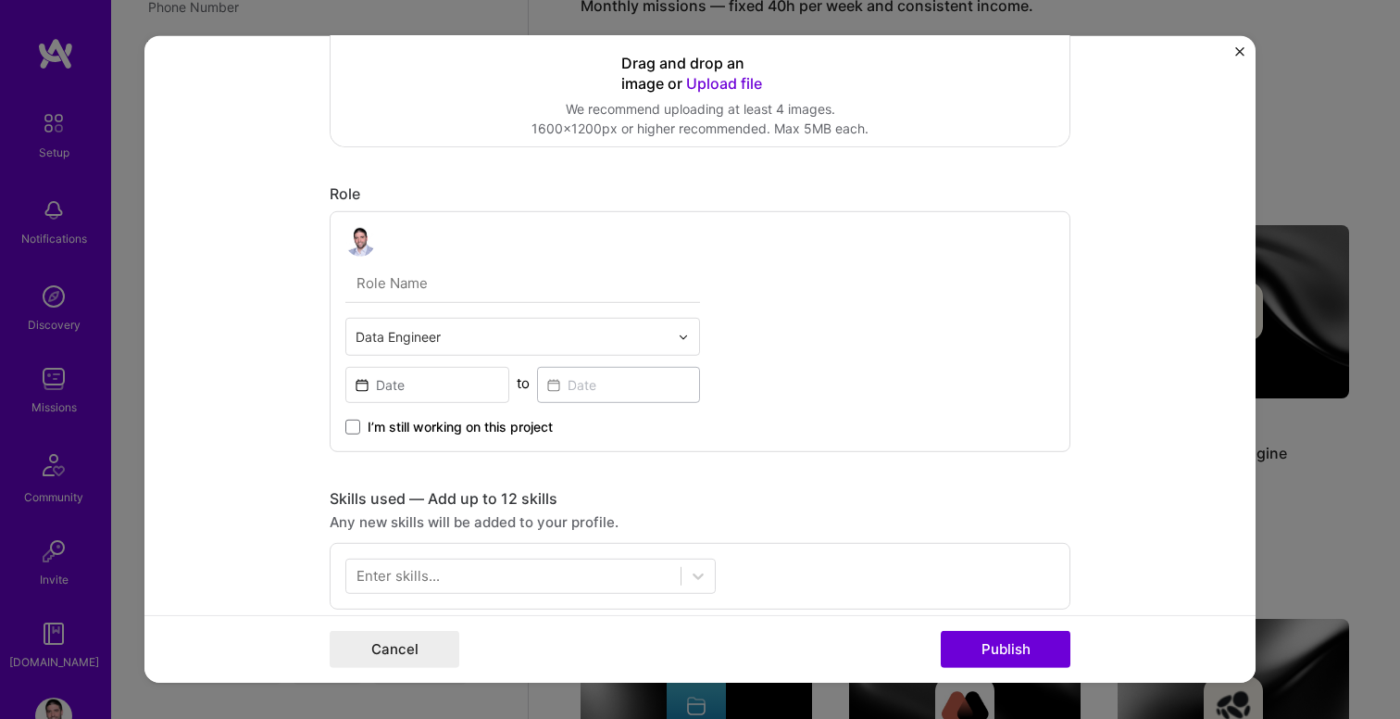
scroll to position [415, 0]
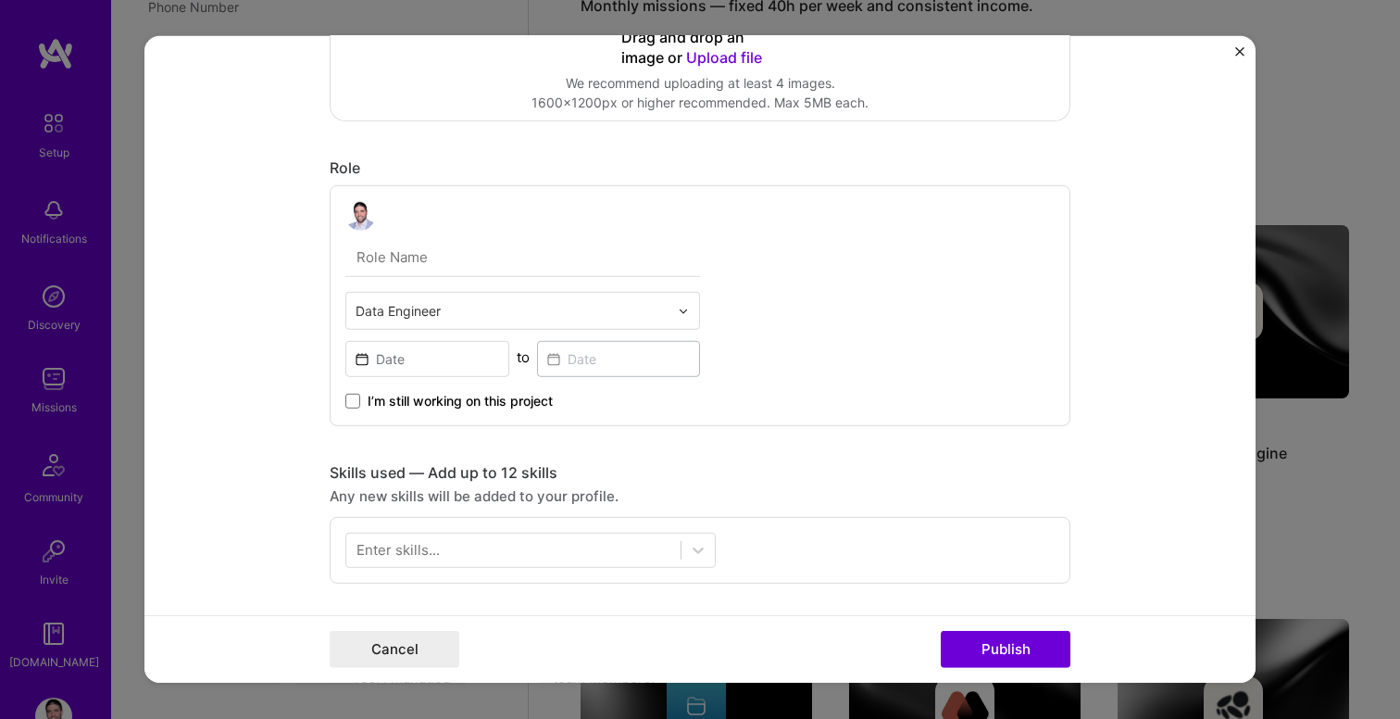
type input "Data and MLOps platform"
click at [414, 365] on input at bounding box center [427, 359] width 164 height 36
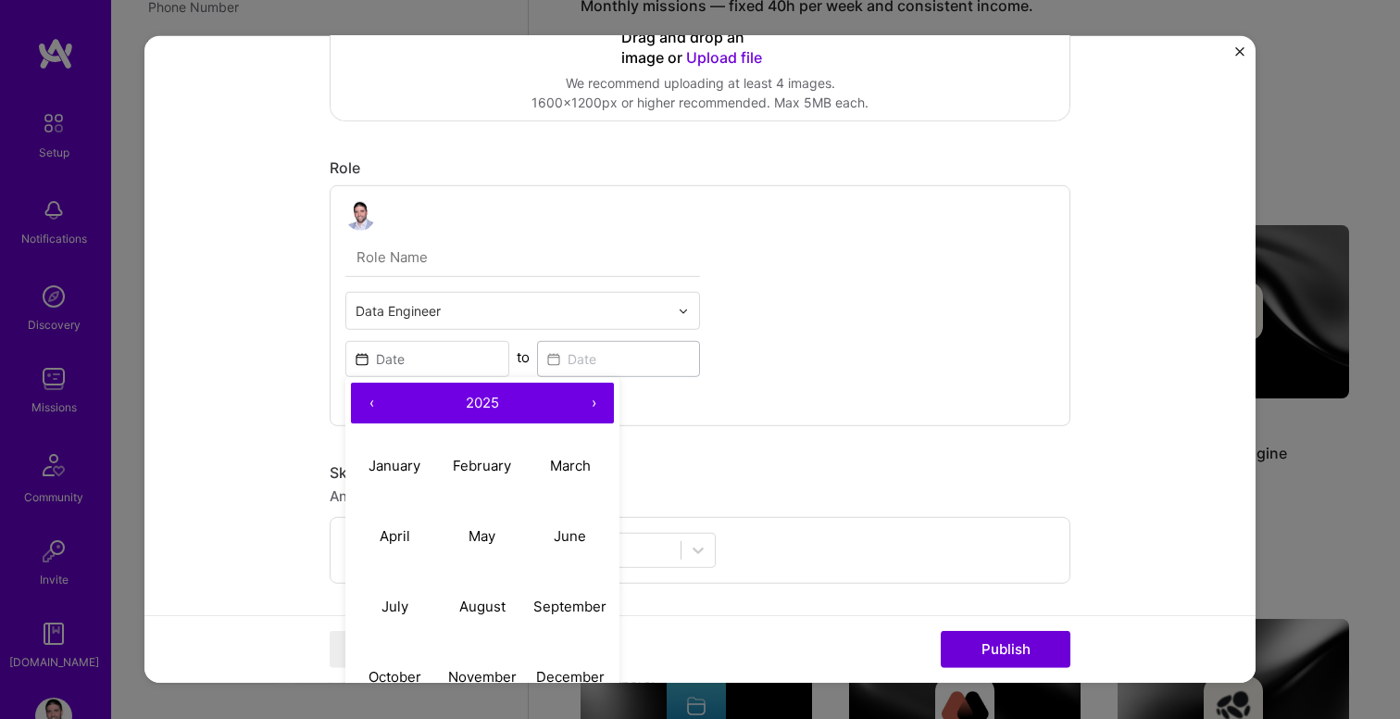
click at [371, 401] on button "‹" at bounding box center [371, 402] width 41 height 41
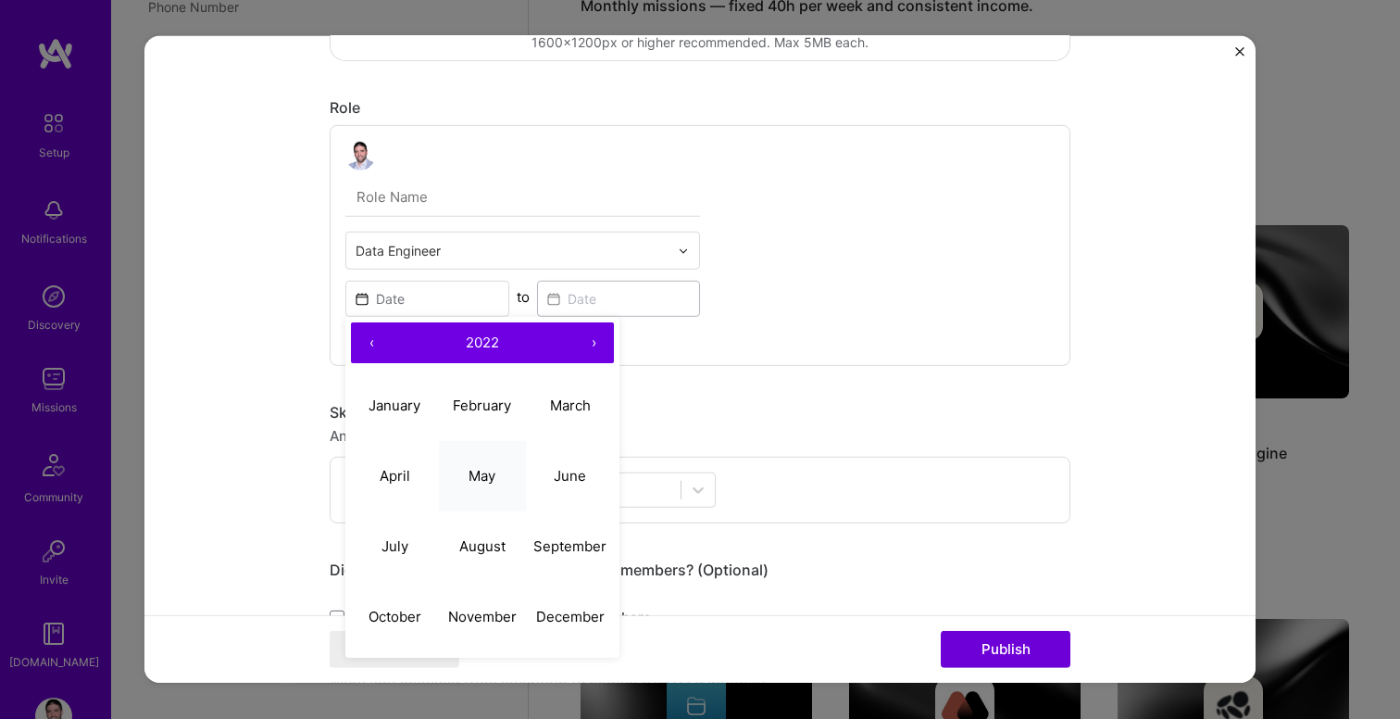
scroll to position [477, 0]
click at [400, 466] on abbr "April" at bounding box center [395, 473] width 31 height 18
type input "[DATE]"
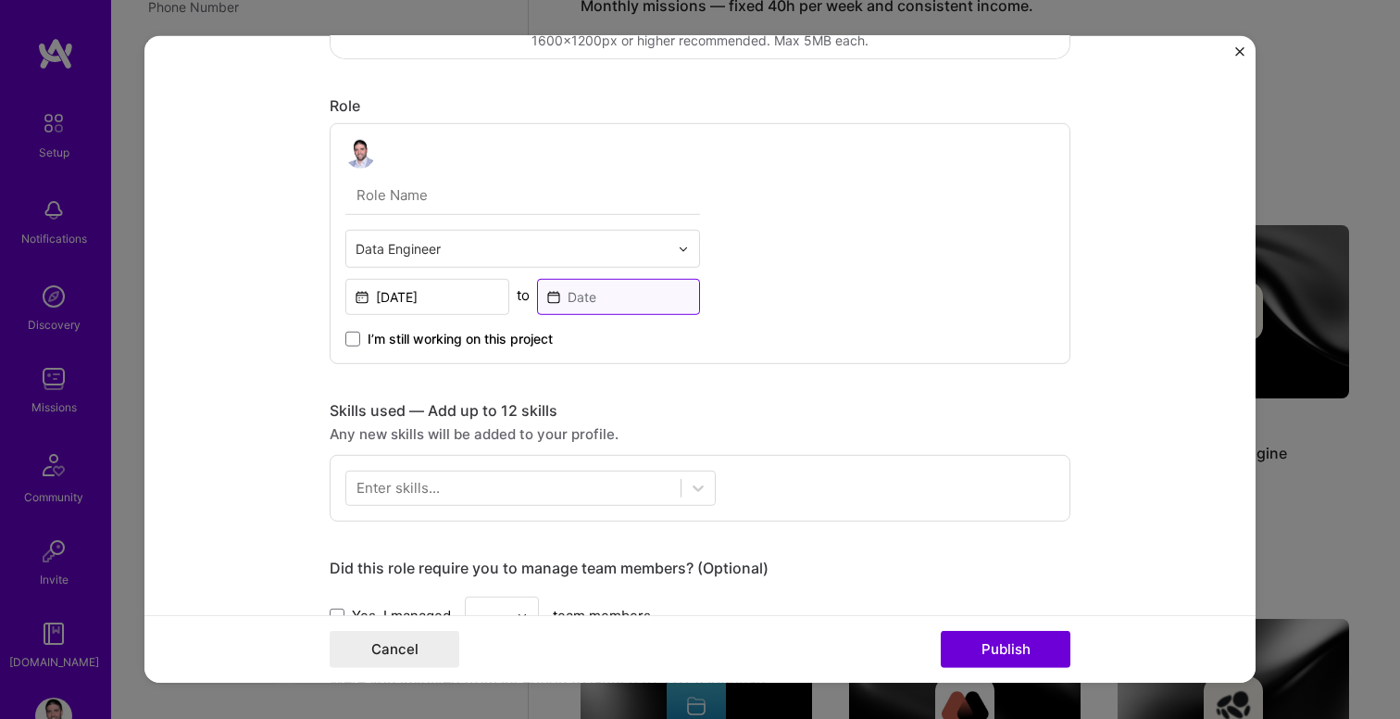
click at [584, 302] on input at bounding box center [619, 297] width 164 height 36
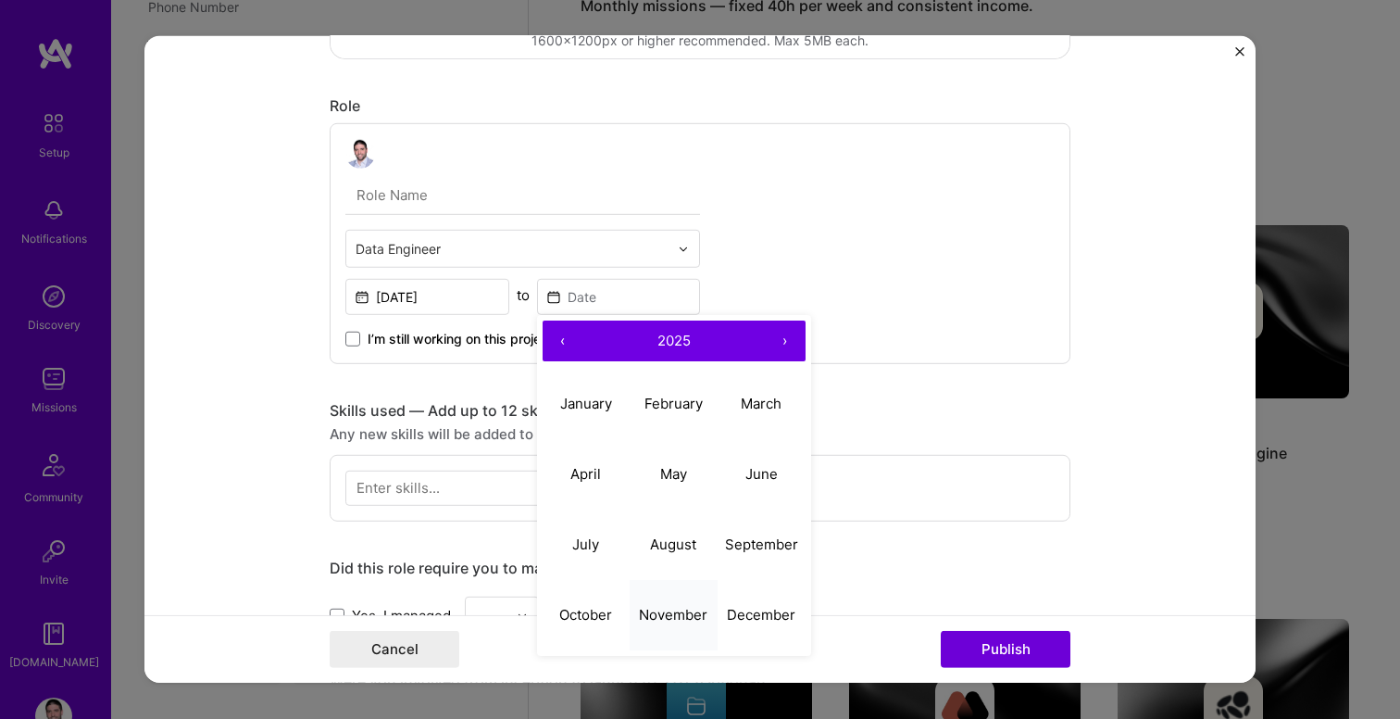
click at [692, 608] on abbr "November" at bounding box center [673, 614] width 69 height 18
type input "[DATE]"
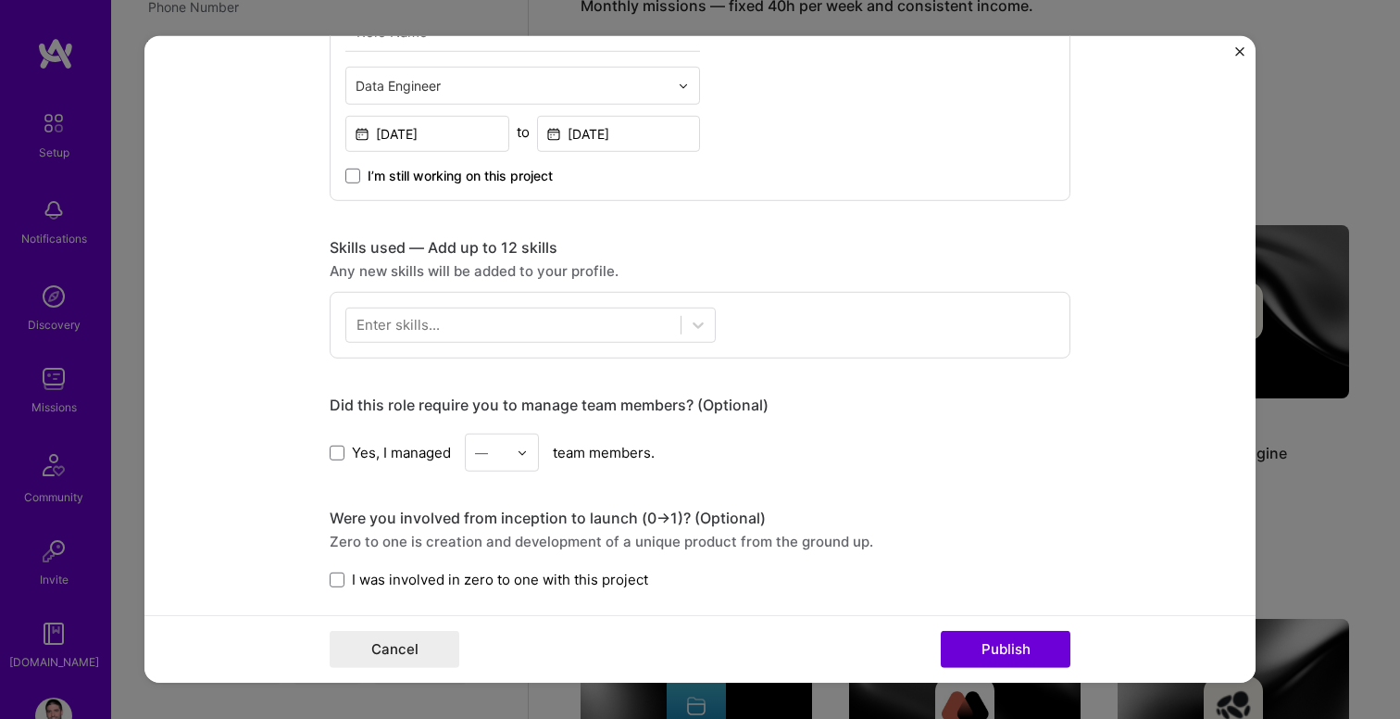
scroll to position [666, 0]
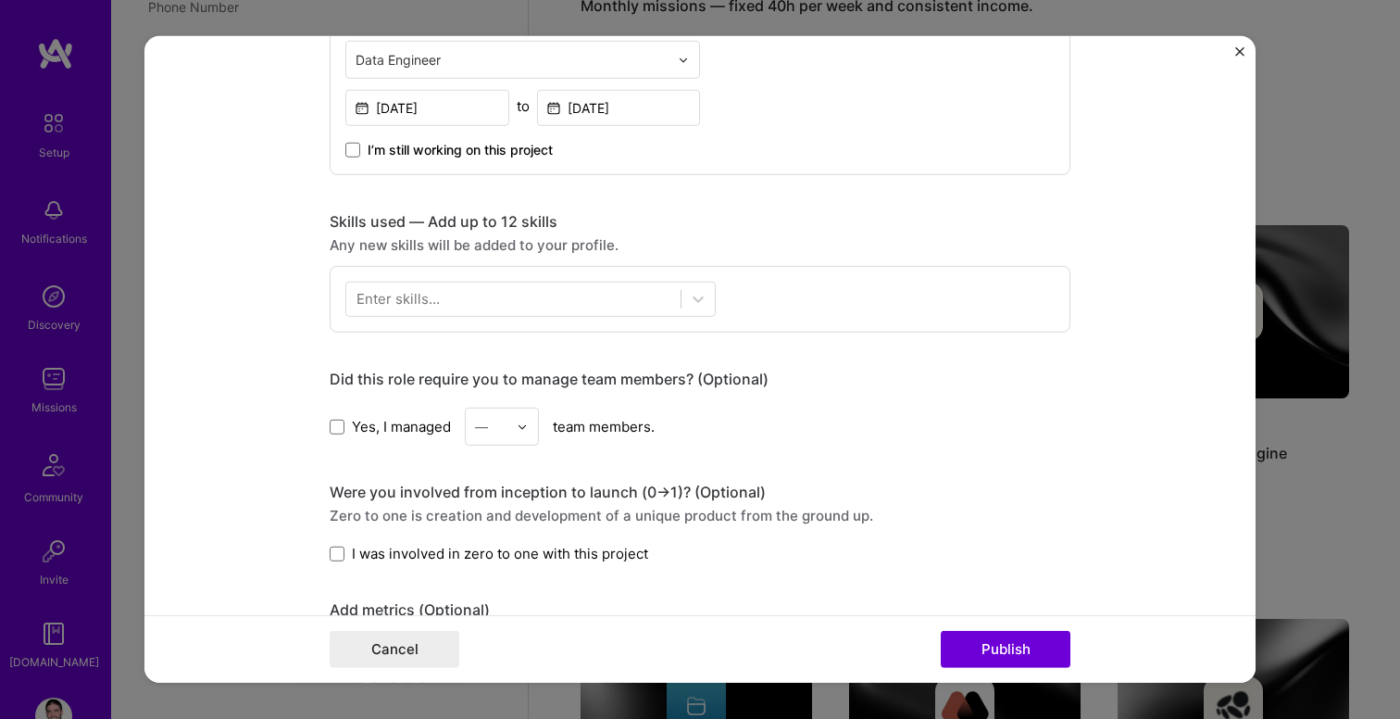
click at [387, 298] on div "Enter skills..." at bounding box center [397, 298] width 83 height 19
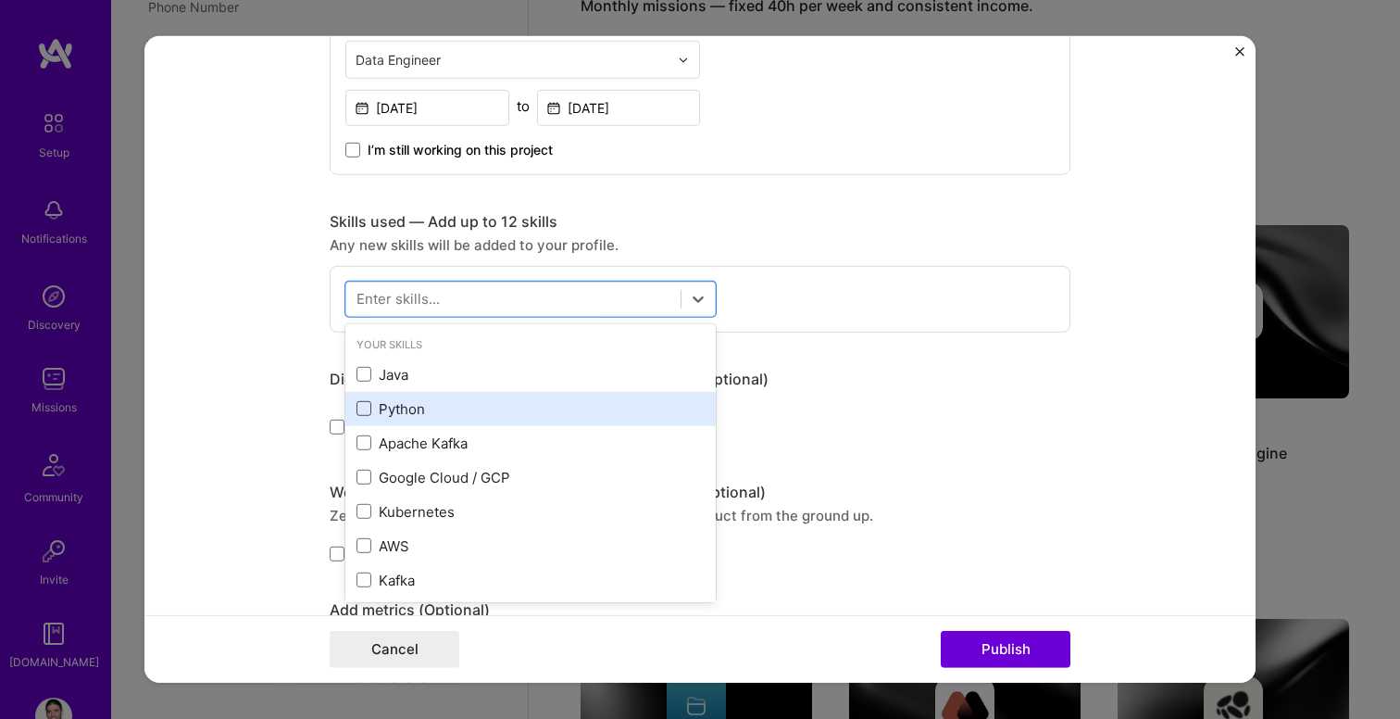
click at [362, 407] on span at bounding box center [363, 408] width 15 height 15
click at [0, 0] on input "checkbox" at bounding box center [0, 0] width 0 height 0
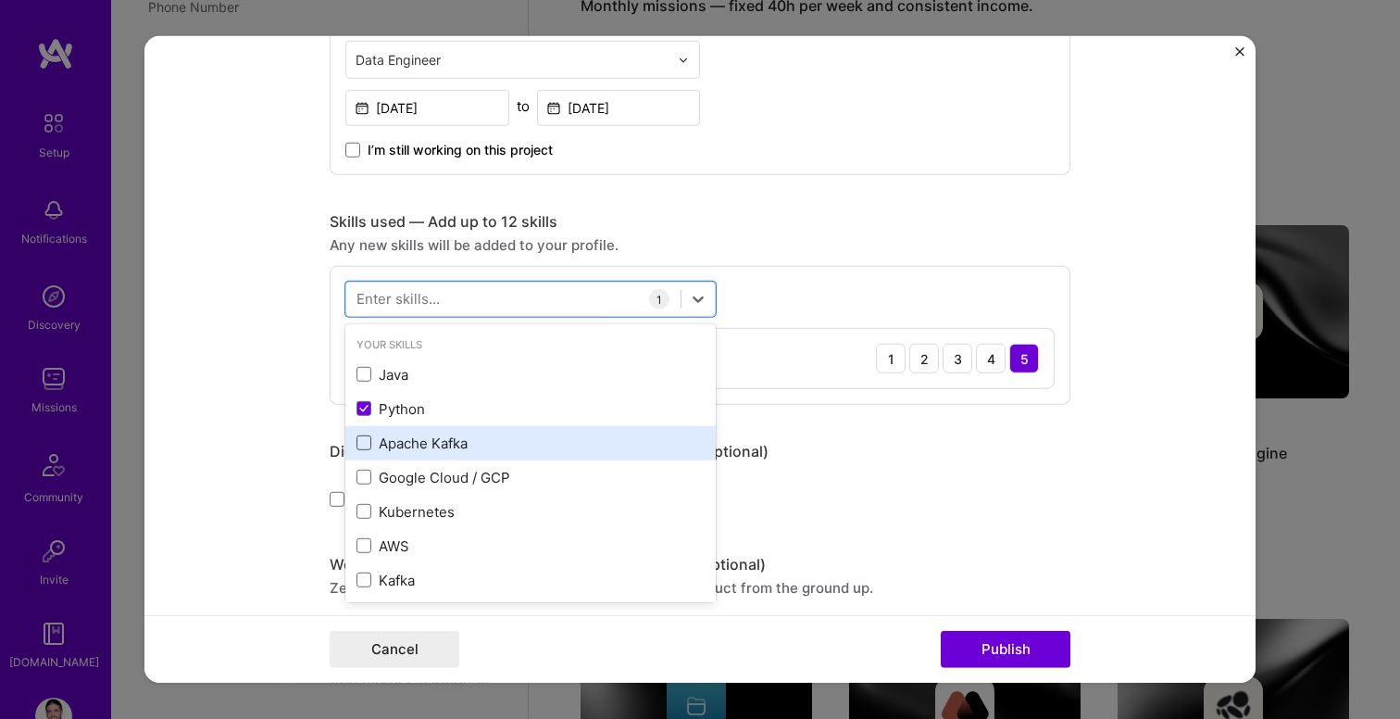
click at [363, 444] on span at bounding box center [363, 442] width 15 height 15
click at [0, 0] on input "checkbox" at bounding box center [0, 0] width 0 height 0
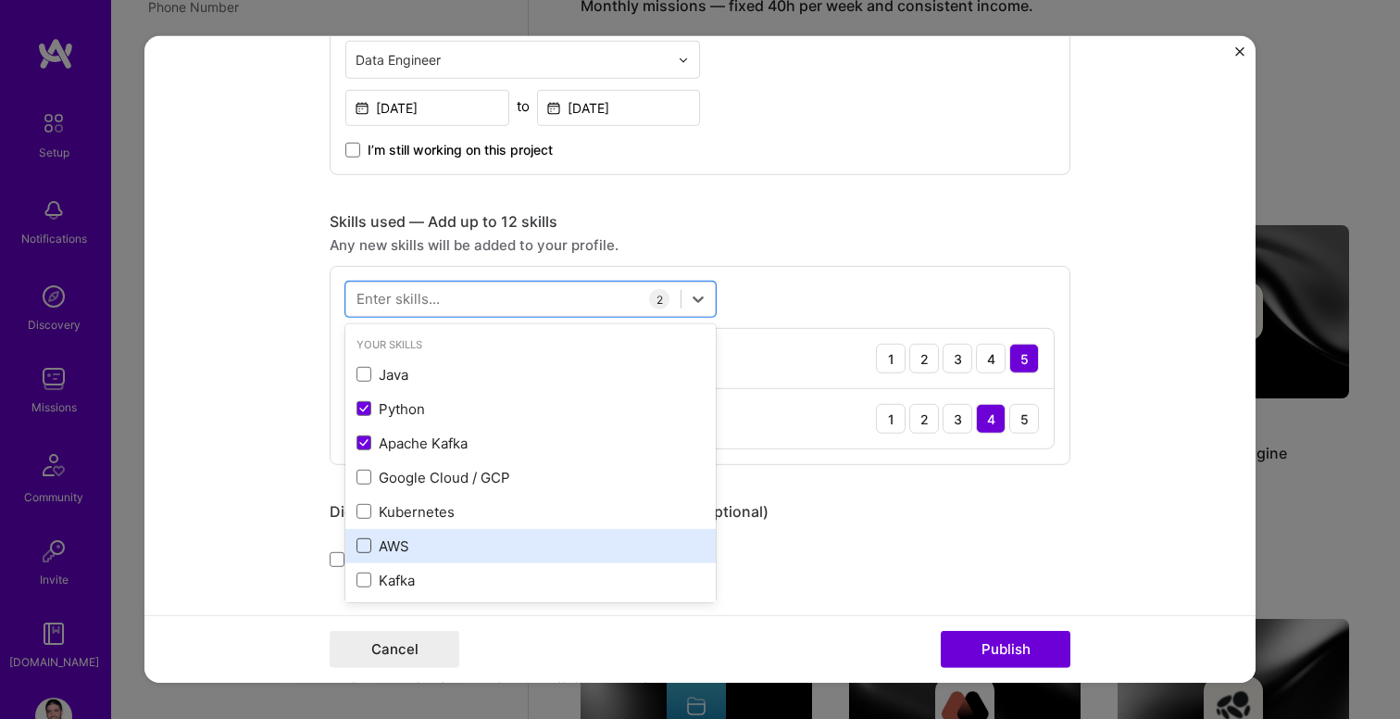
click at [362, 548] on span at bounding box center [363, 545] width 15 height 15
click at [0, 0] on input "checkbox" at bounding box center [0, 0] width 0 height 0
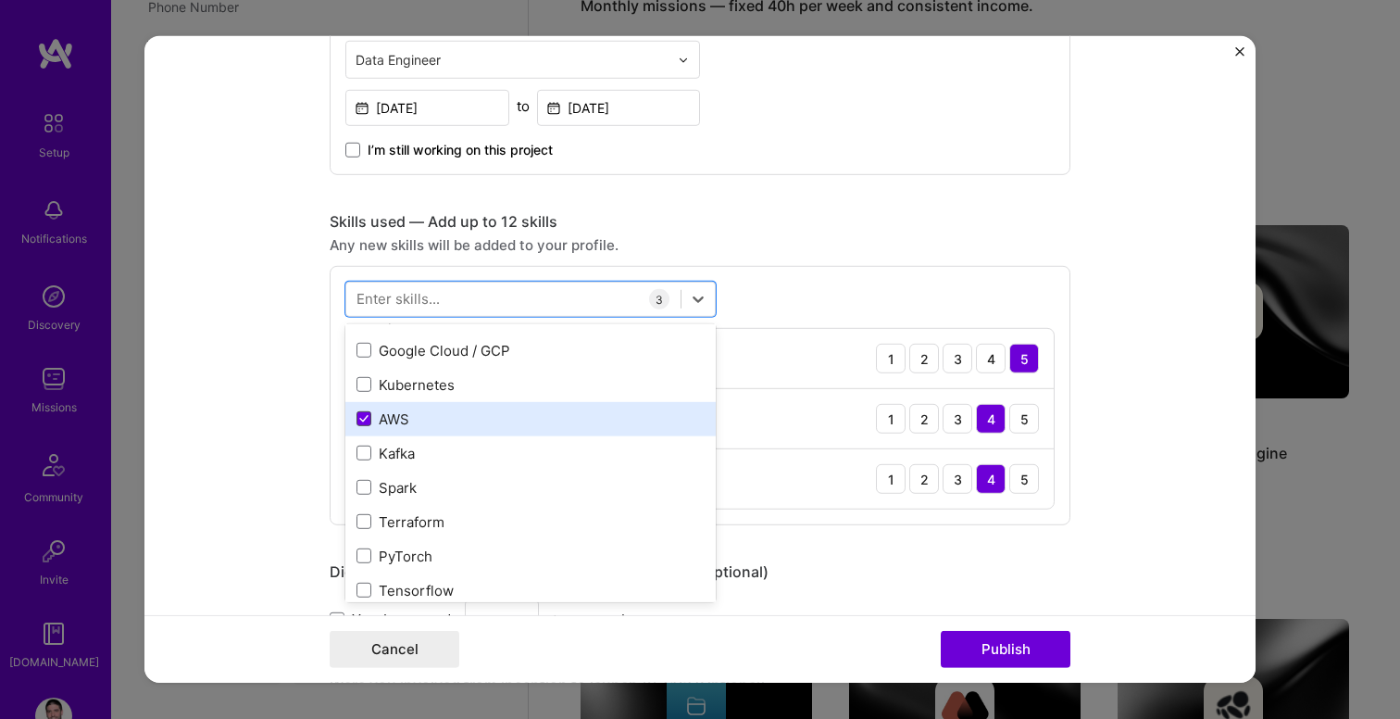
scroll to position [140, 0]
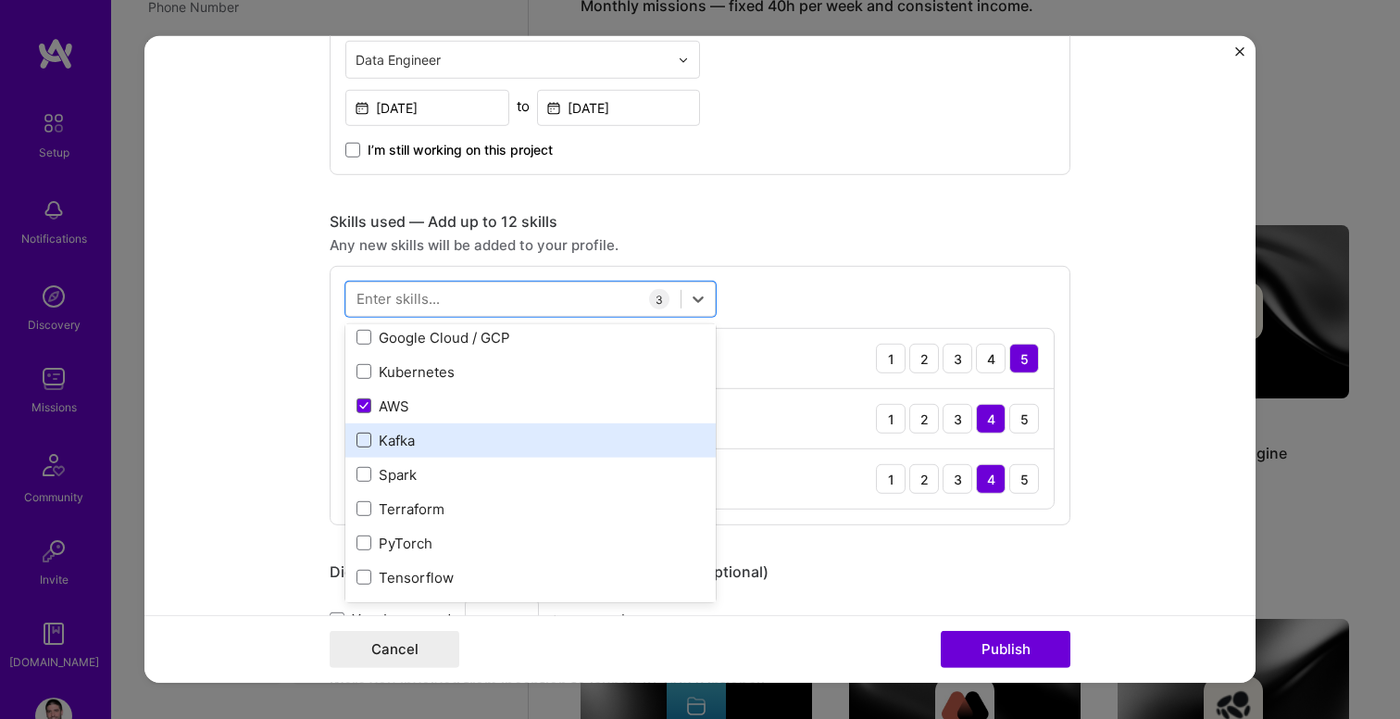
click at [363, 438] on span at bounding box center [363, 439] width 15 height 15
click at [0, 0] on input "checkbox" at bounding box center [0, 0] width 0 height 0
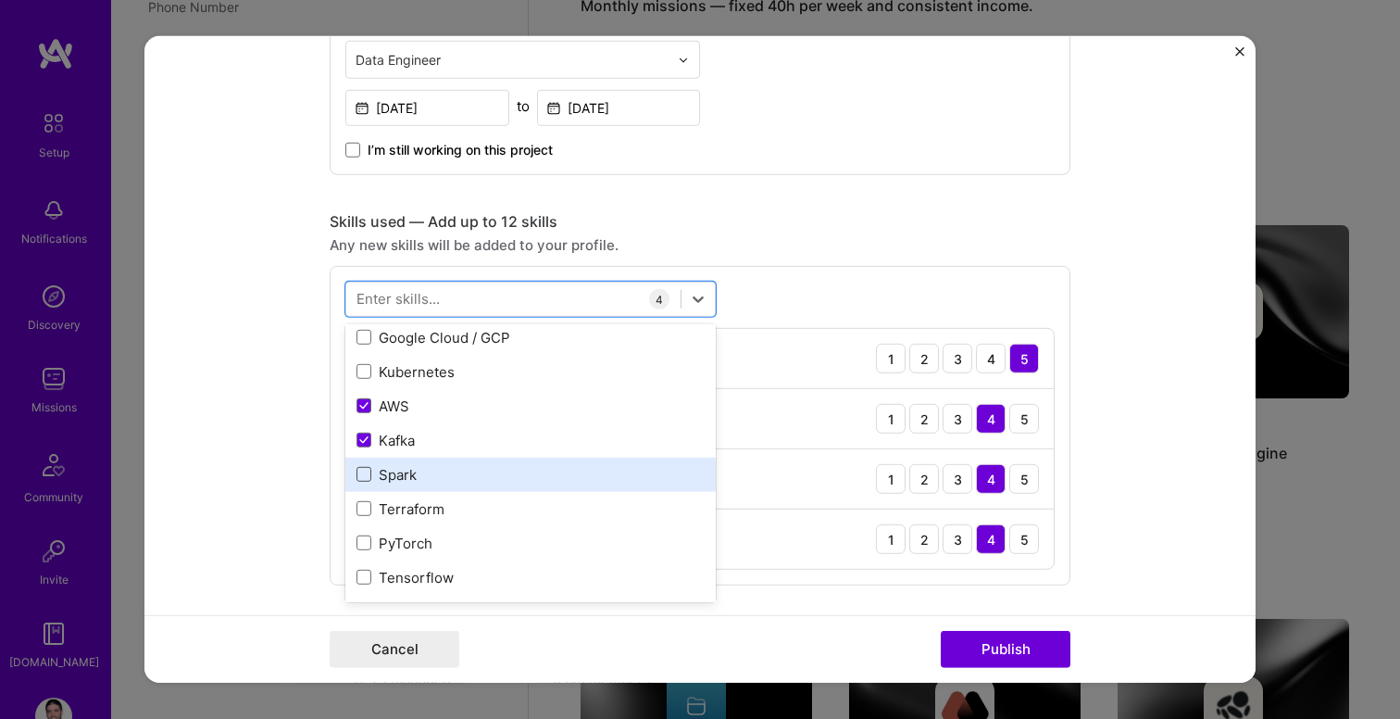
click at [363, 473] on span at bounding box center [363, 474] width 15 height 15
click at [0, 0] on input "checkbox" at bounding box center [0, 0] width 0 height 0
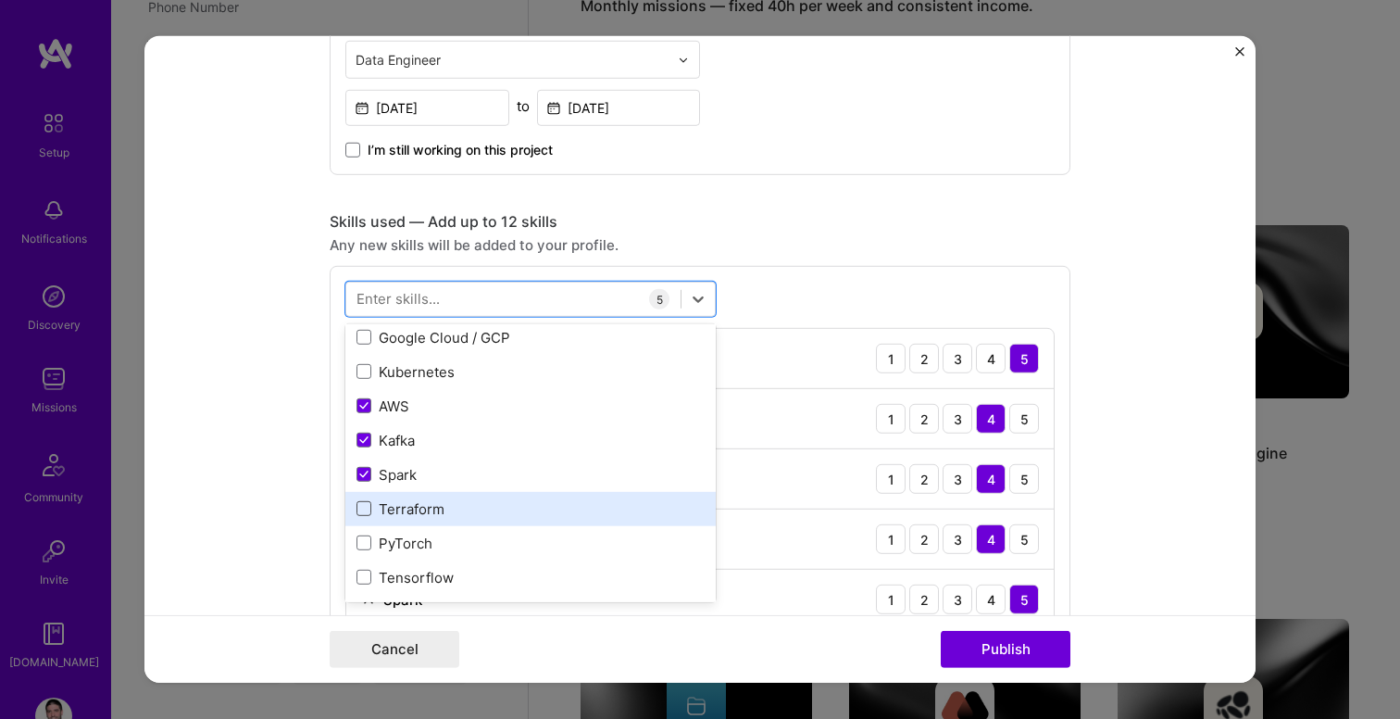
click at [367, 510] on span at bounding box center [363, 508] width 15 height 15
click at [0, 0] on input "checkbox" at bounding box center [0, 0] width 0 height 0
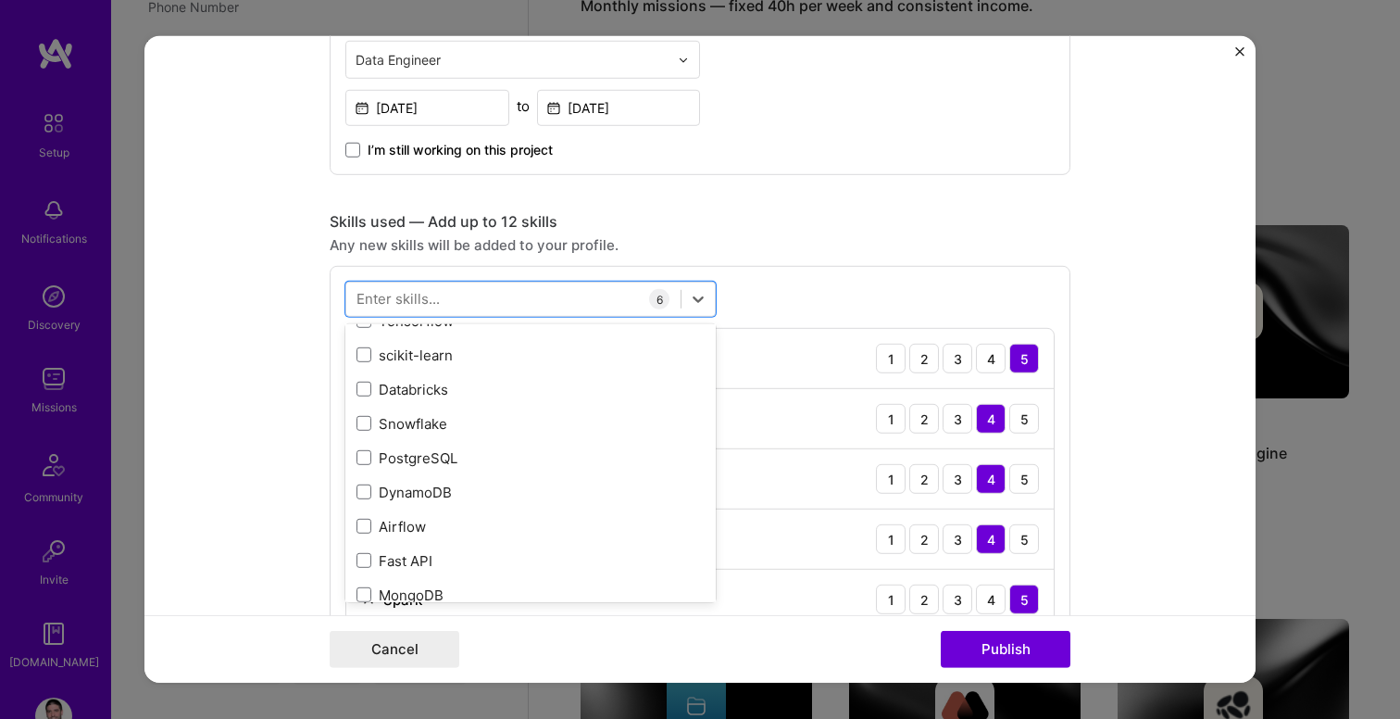
scroll to position [414, 0]
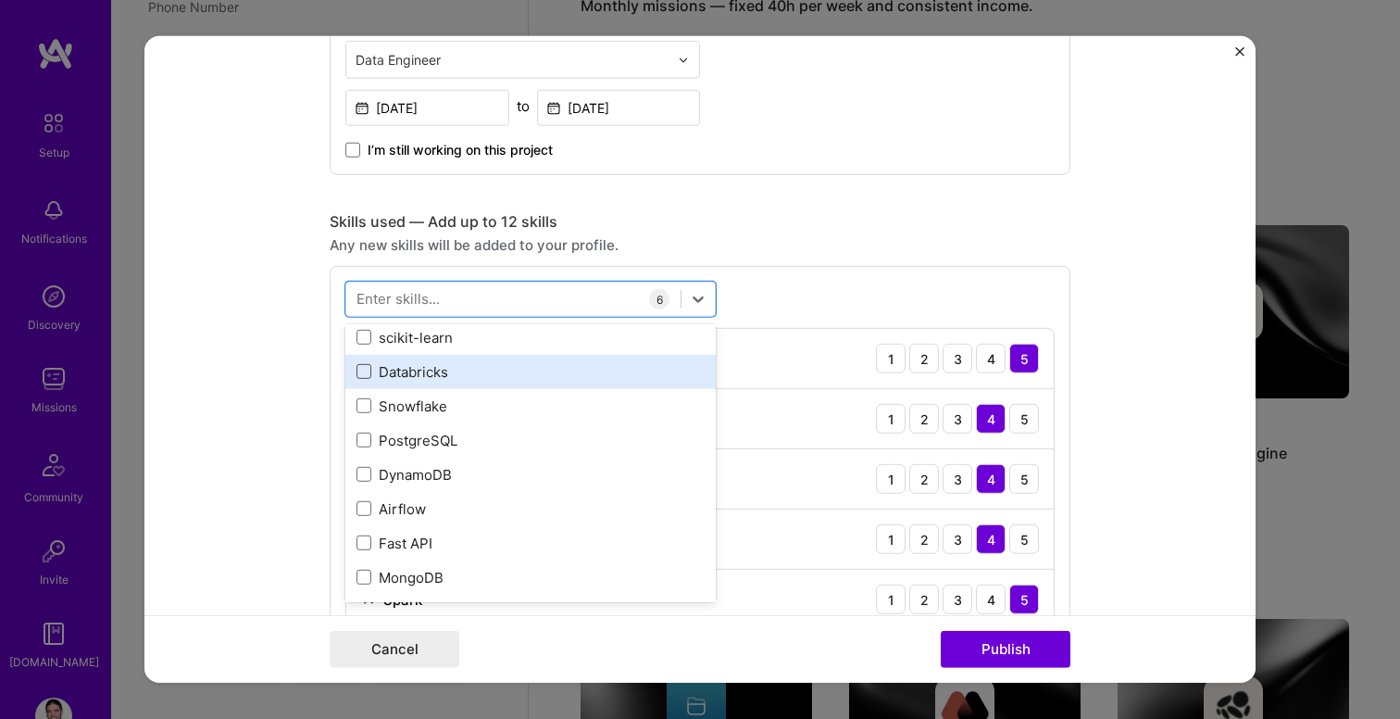
click at [362, 375] on span at bounding box center [363, 371] width 15 height 15
click at [0, 0] on input "checkbox" at bounding box center [0, 0] width 0 height 0
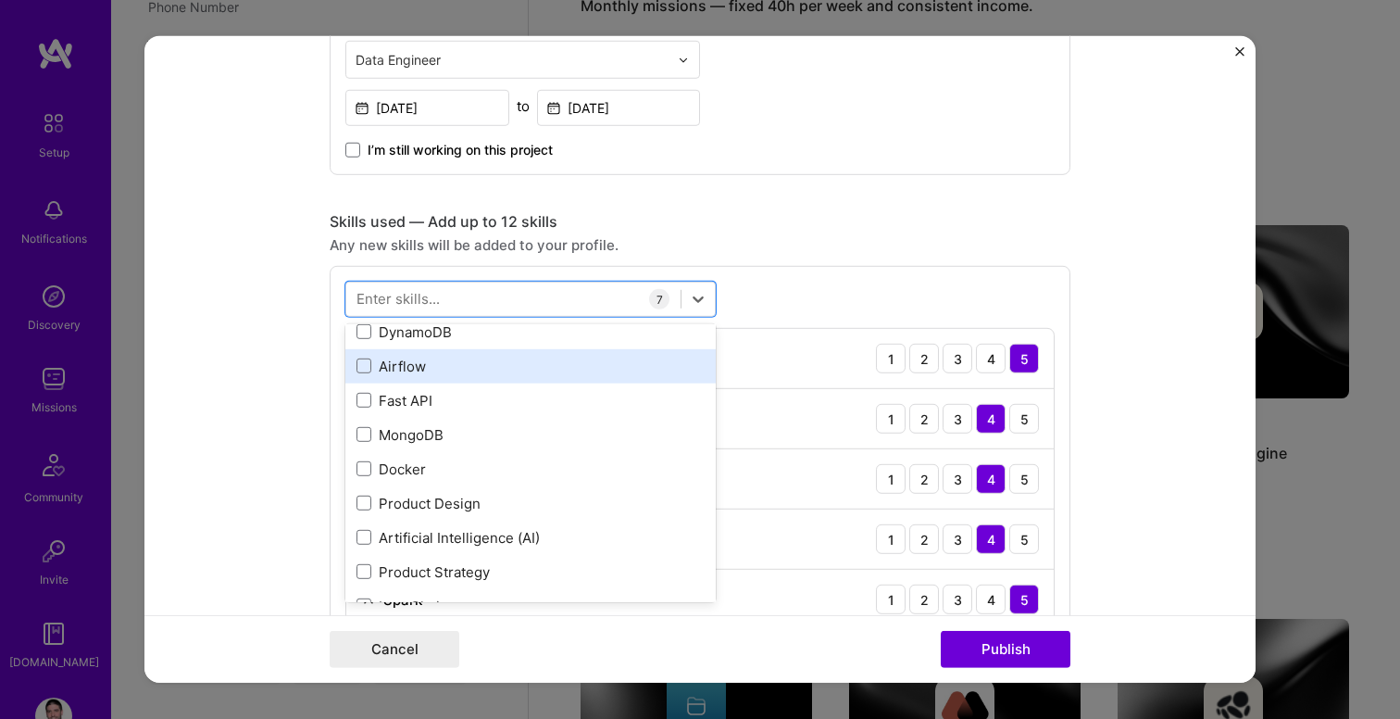
scroll to position [578, 0]
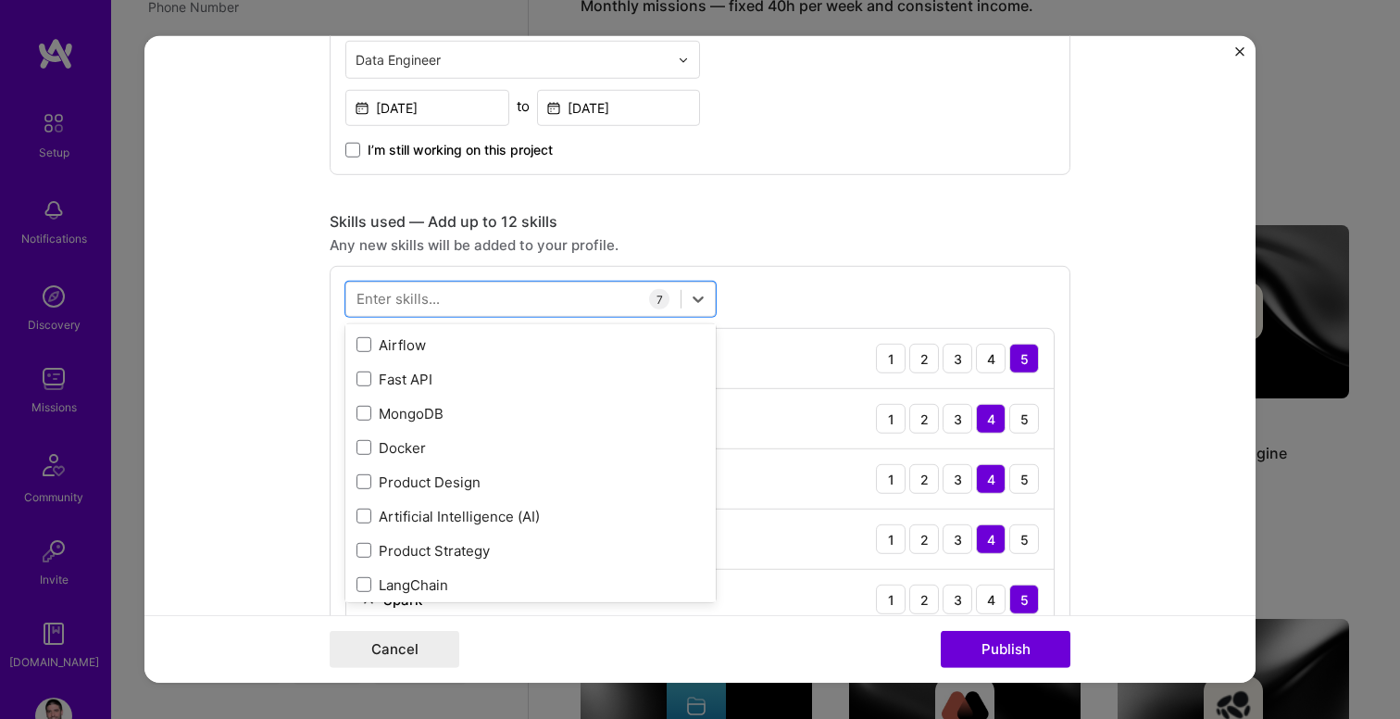
click at [228, 460] on form "Project title Data and MLOps platform Company Project industry Industry Project…" at bounding box center [699, 359] width 1111 height 646
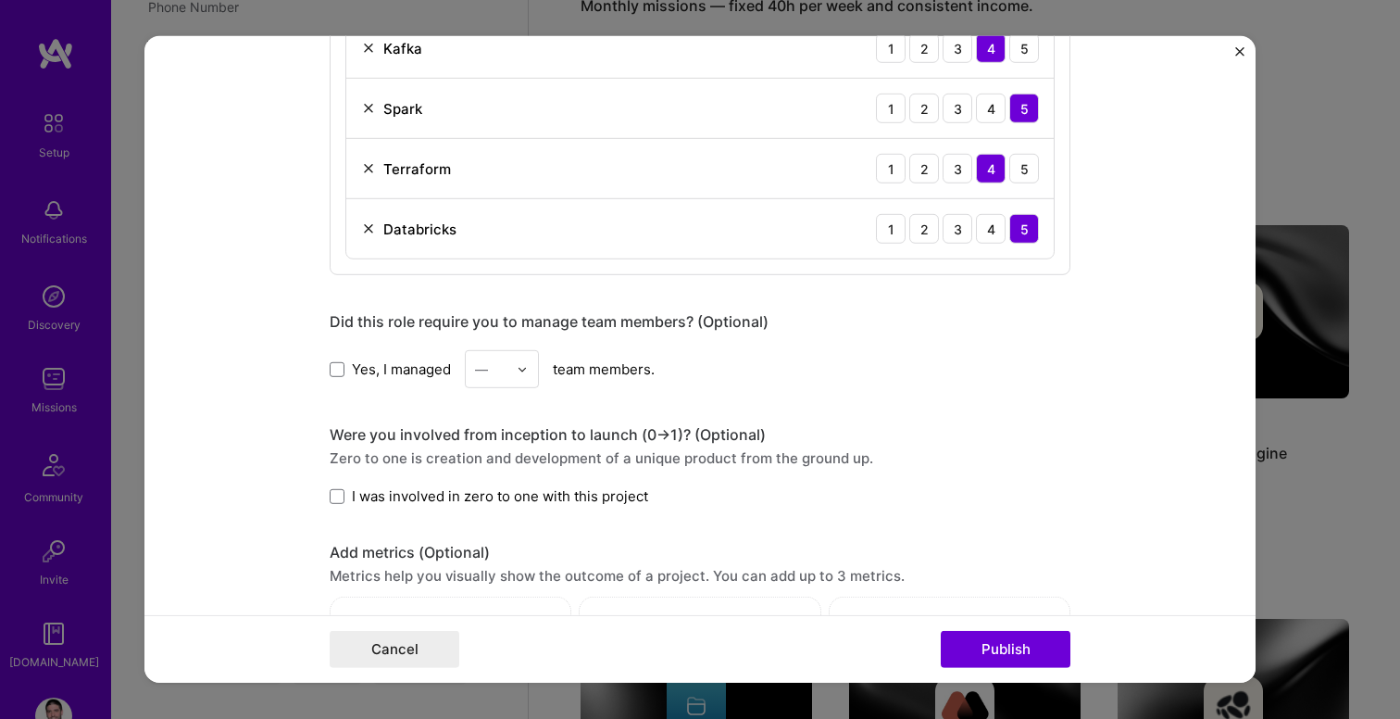
scroll to position [1220, 0]
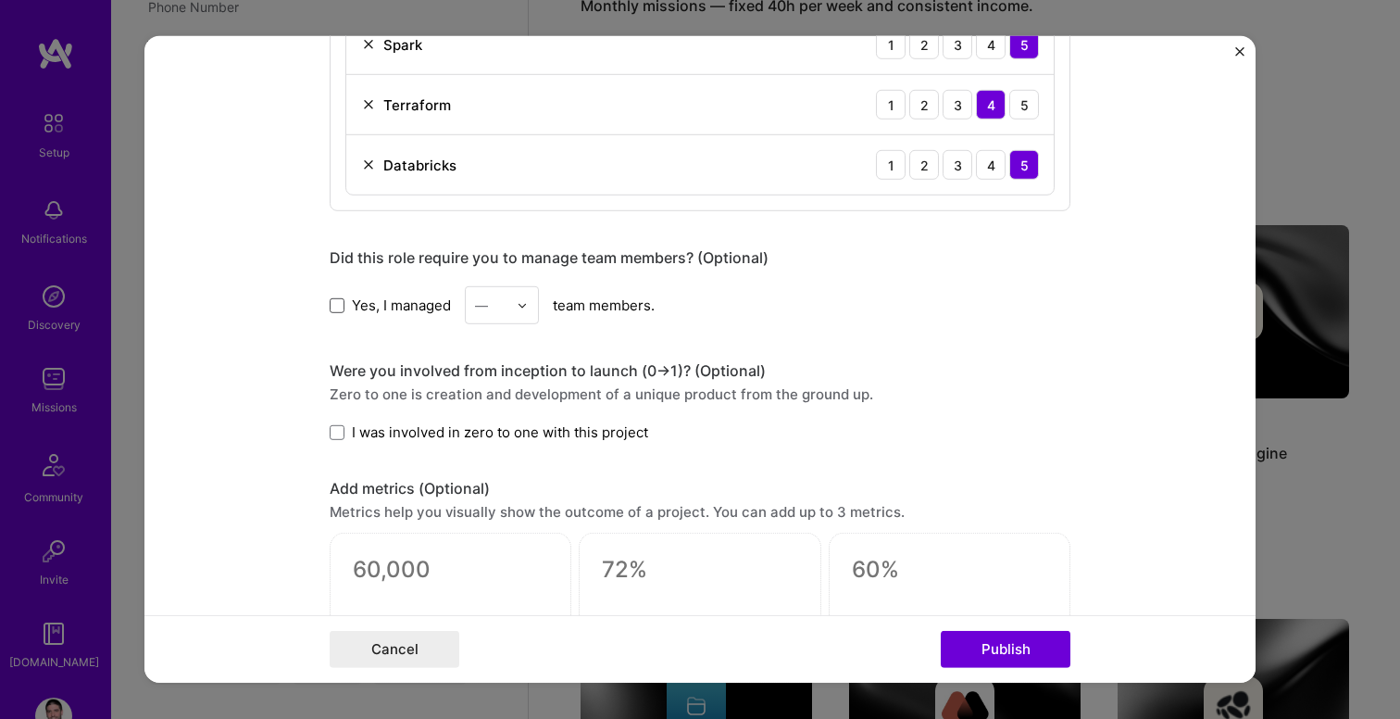
click at [334, 308] on span at bounding box center [337, 304] width 15 height 15
click at [0, 0] on input "Yes, I managed" at bounding box center [0, 0] width 0 height 0
click at [494, 303] on input "text" at bounding box center [491, 304] width 32 height 19
click at [487, 382] on div "2" at bounding box center [501, 388] width 63 height 34
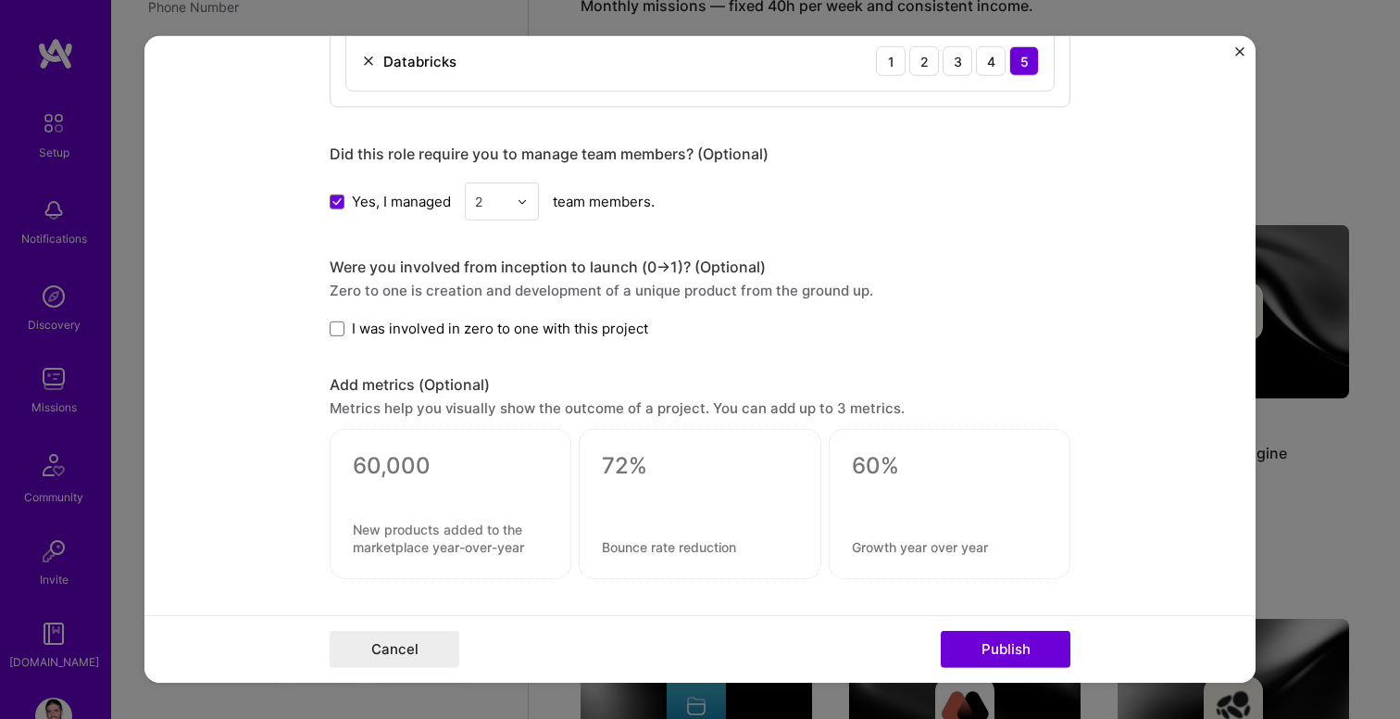
scroll to position [1341, 0]
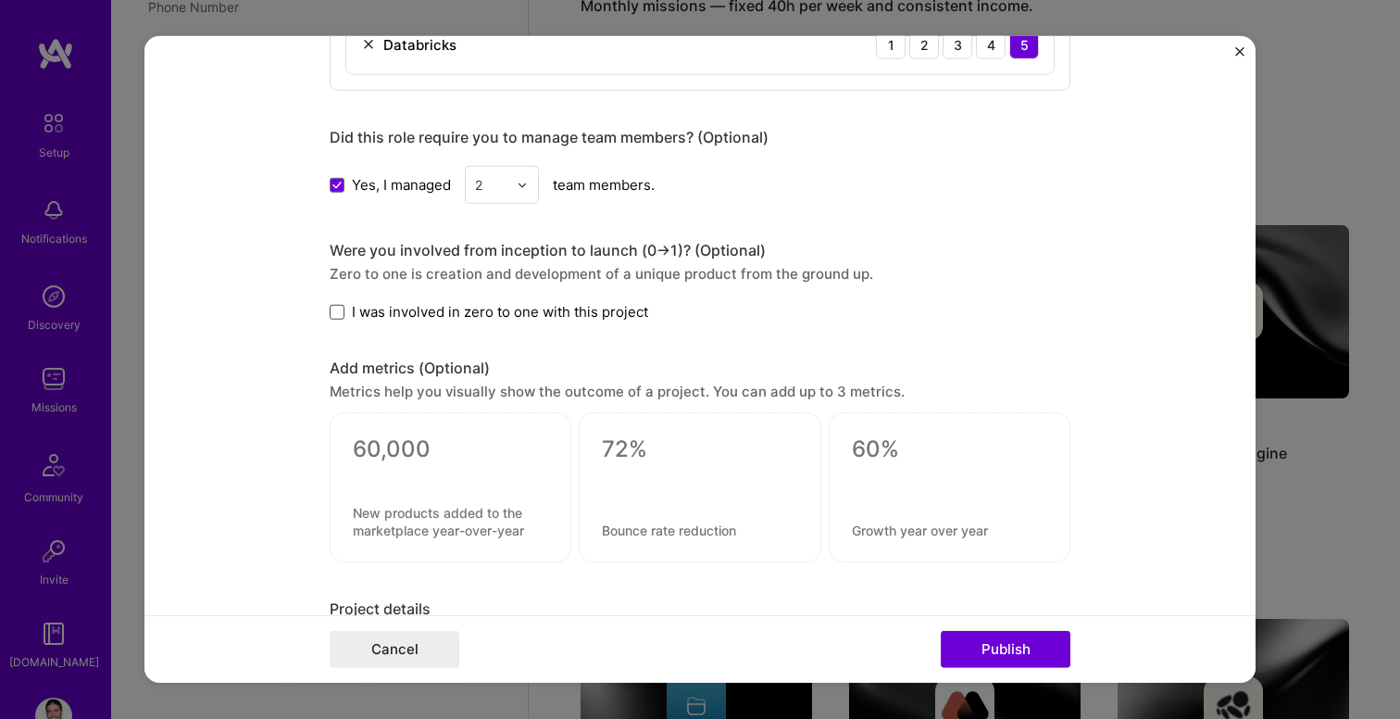
click at [340, 316] on span at bounding box center [337, 312] width 15 height 15
click at [0, 0] on input "I was involved in zero to one with this project" at bounding box center [0, 0] width 0 height 0
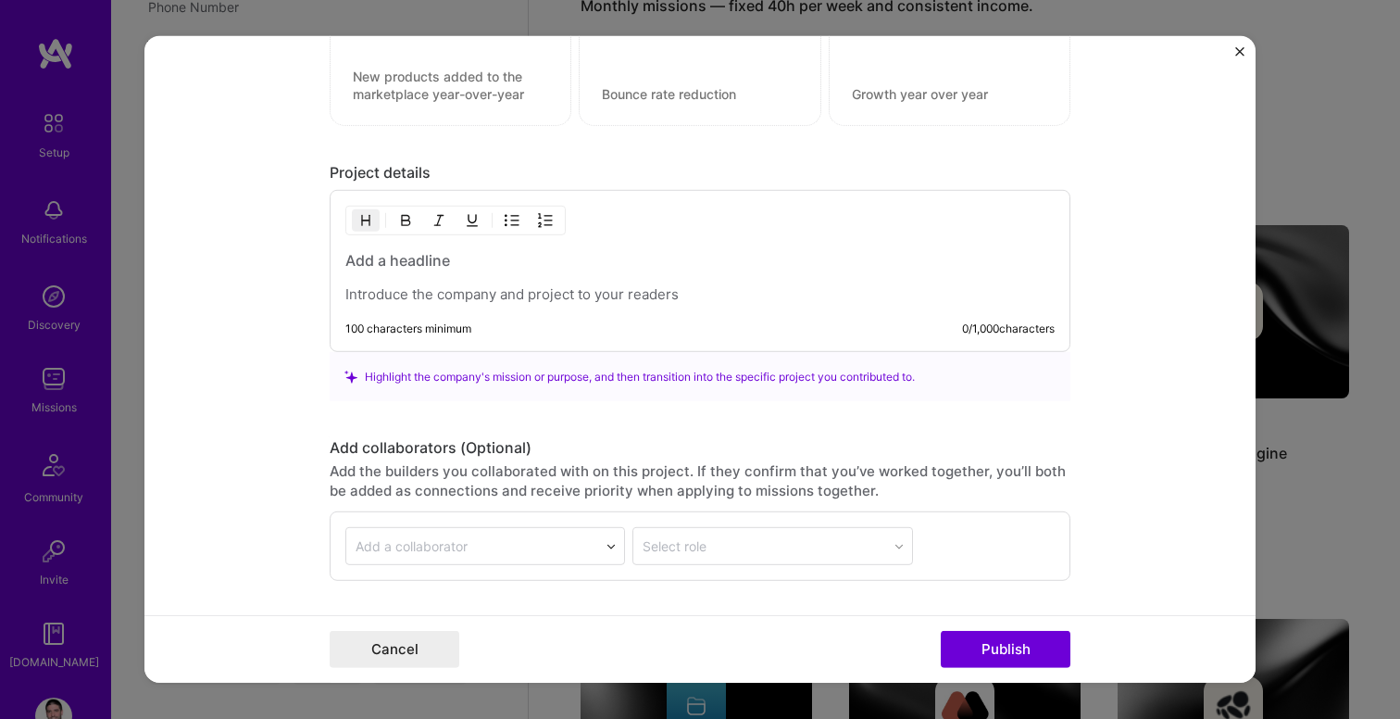
scroll to position [1796, 0]
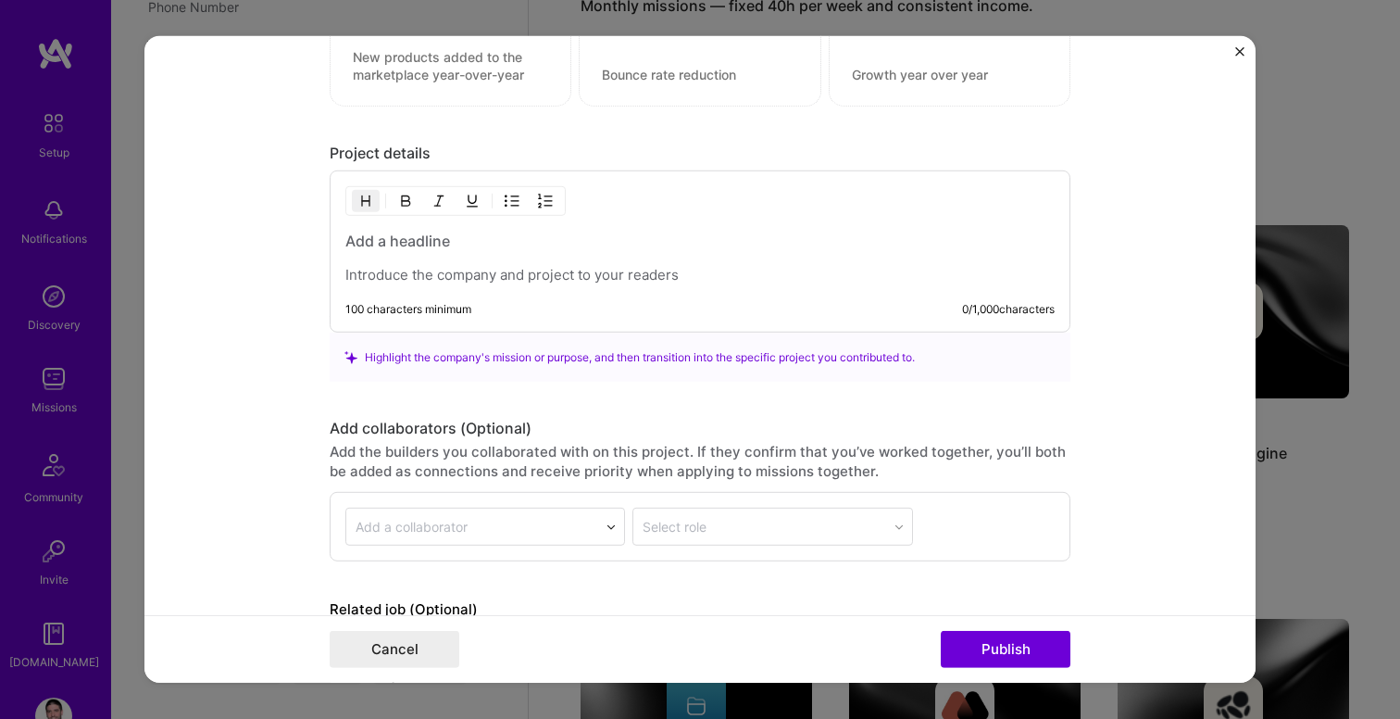
click at [396, 242] on h3 at bounding box center [699, 241] width 709 height 20
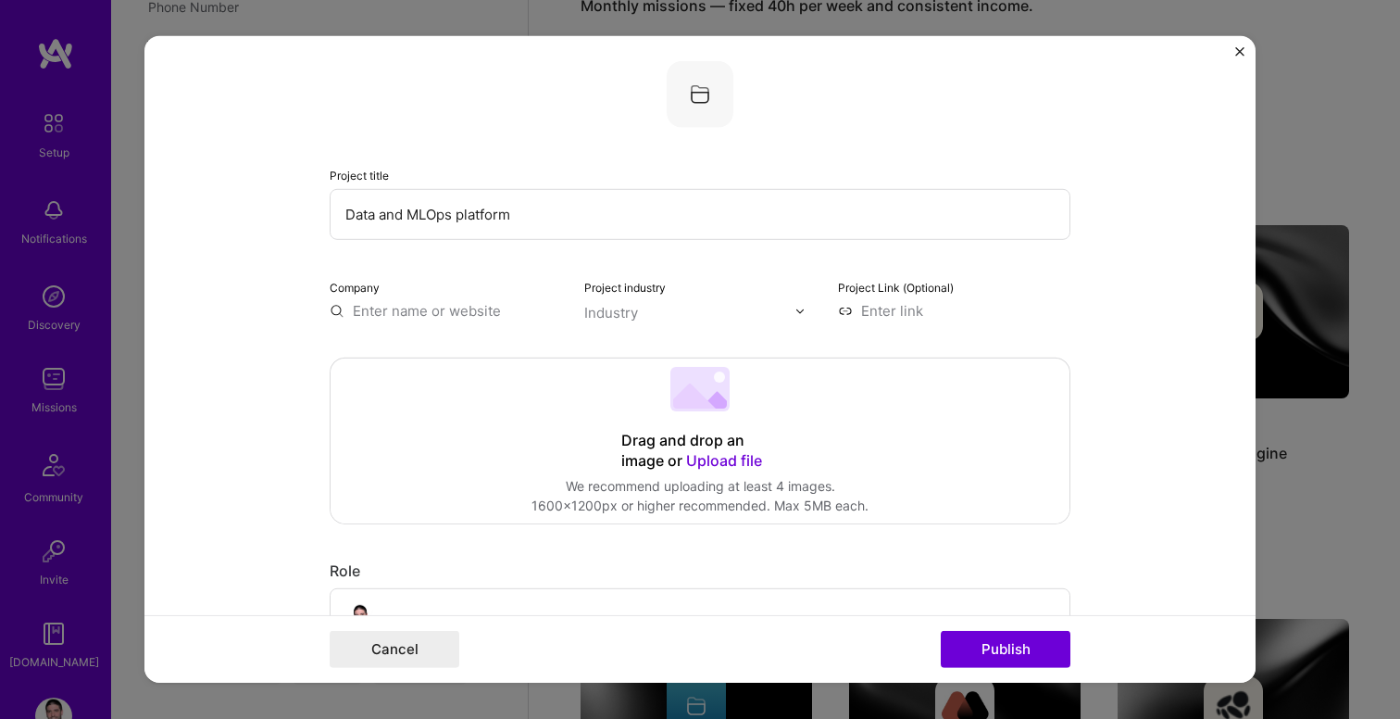
scroll to position [0, 0]
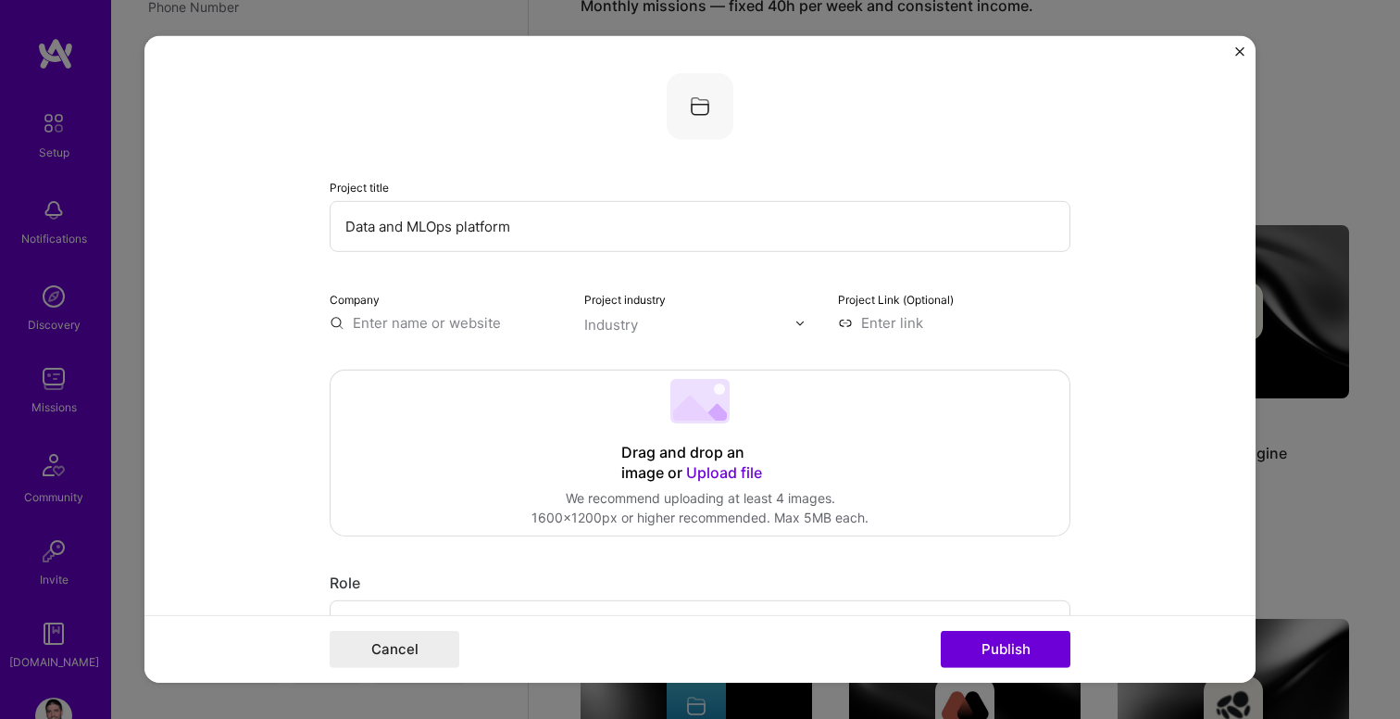
click at [408, 232] on input "Data and MLOps platform" at bounding box center [700, 226] width 741 height 51
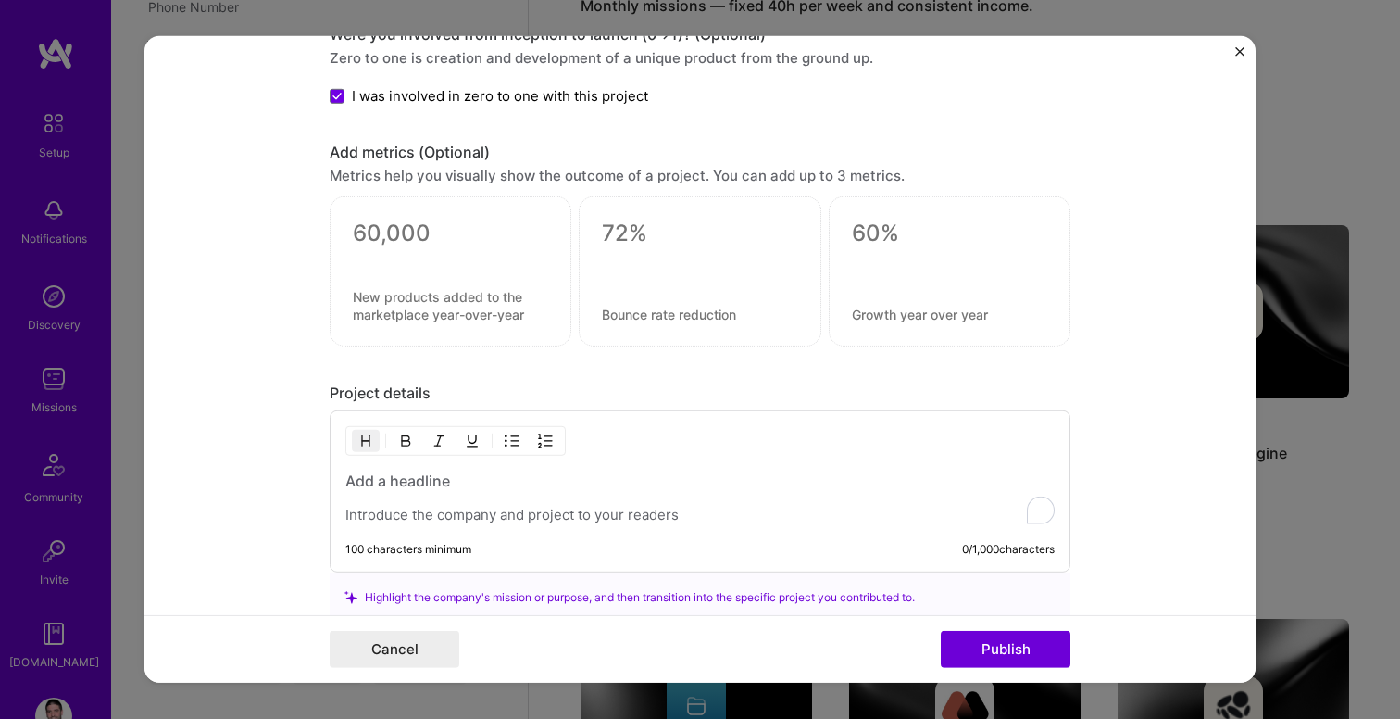
scroll to position [1638, 0]
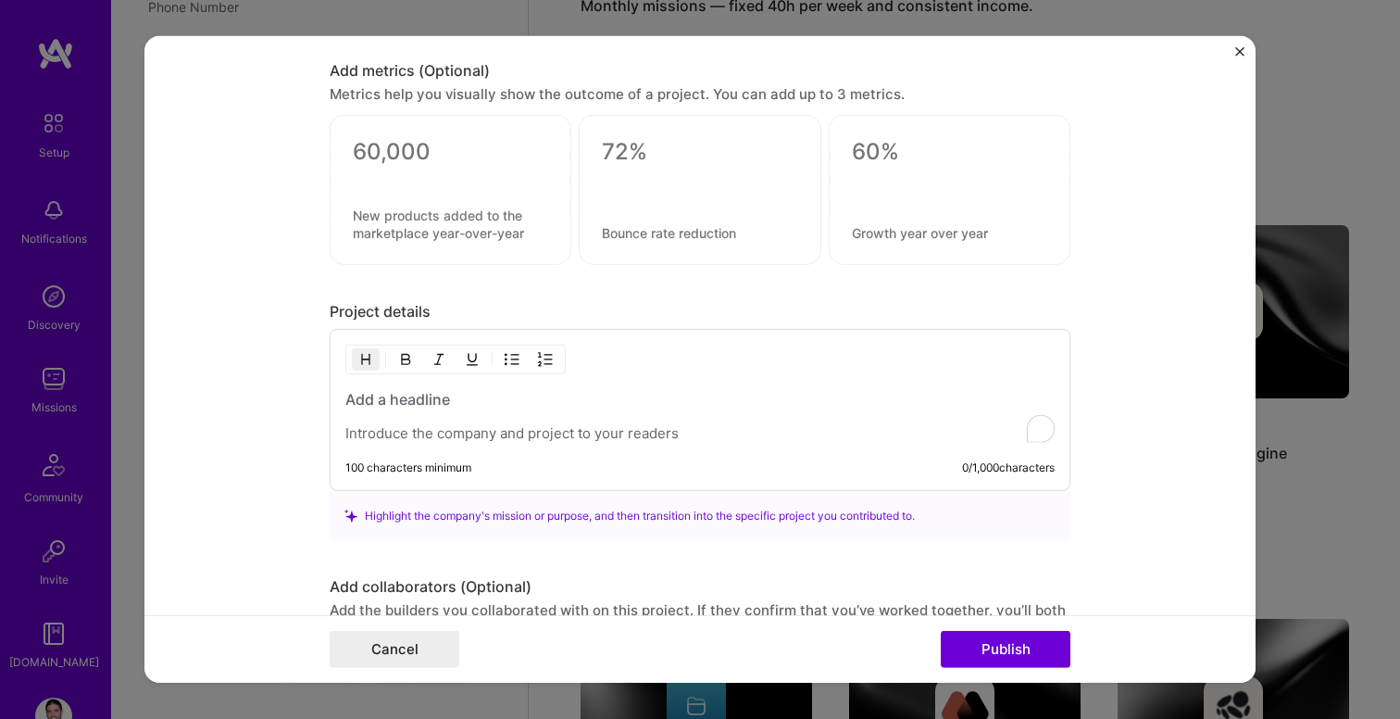
click at [424, 402] on h3 "To enrich screen reader interactions, please activate Accessibility in Grammarl…" at bounding box center [699, 399] width 709 height 20
paste div "To enrich screen reader interactions, please activate Accessibility in Grammarl…"
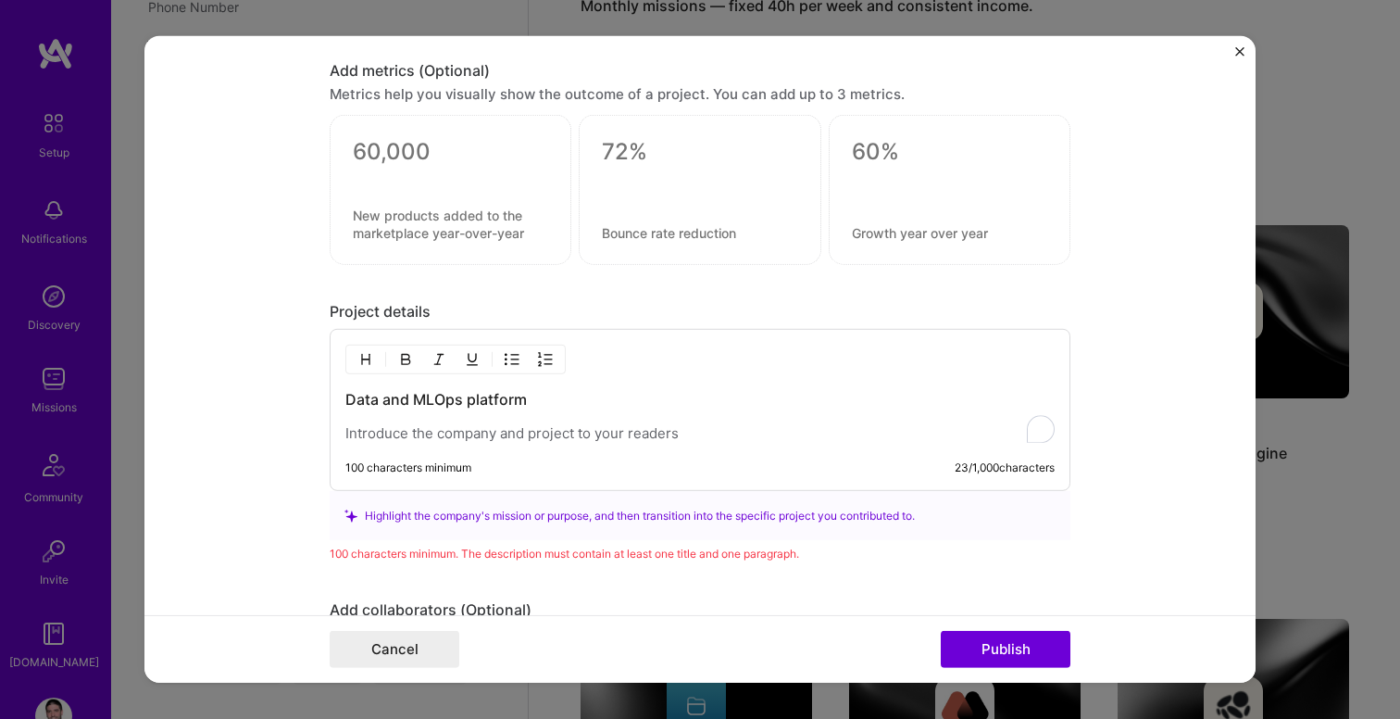
click at [412, 436] on p "To enrich screen reader interactions, please activate Accessibility in Grammarl…" at bounding box center [699, 433] width 709 height 19
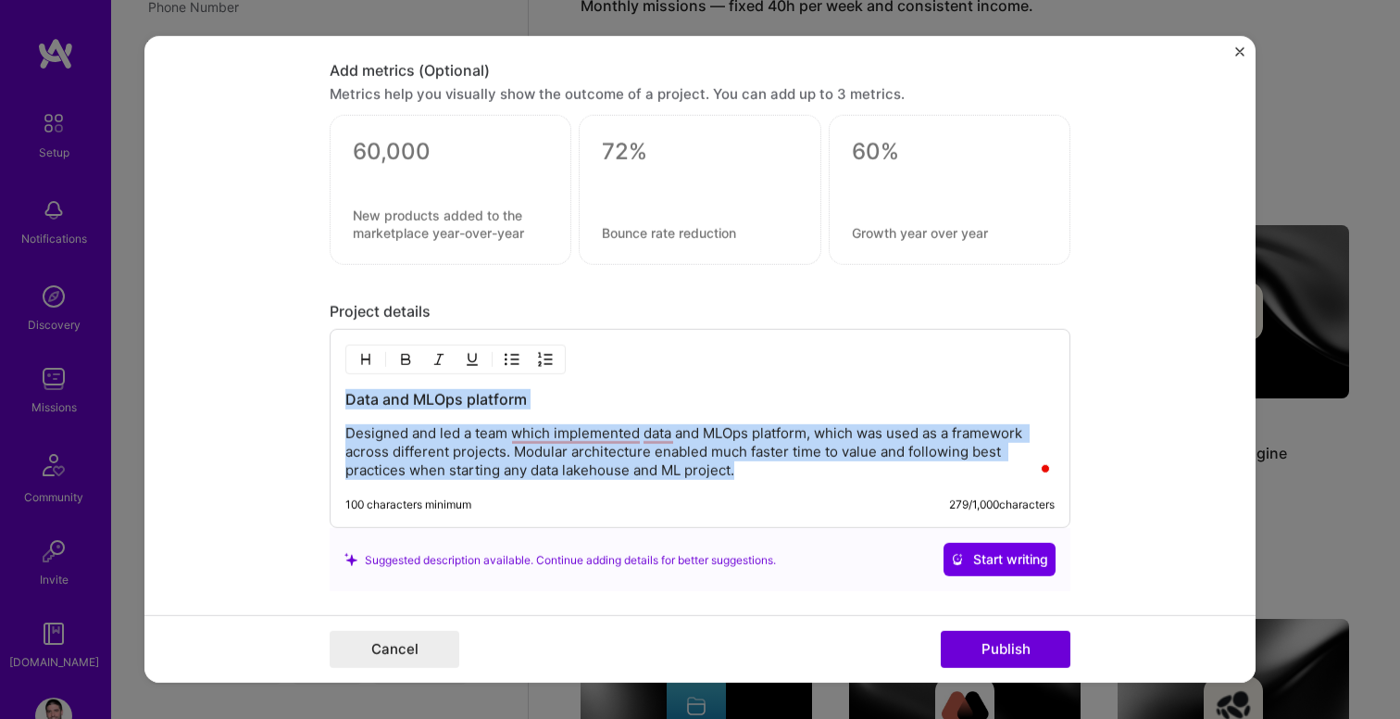
copy div "Data and MLOps platform Designed and led a team which implemented data and MLOp…"
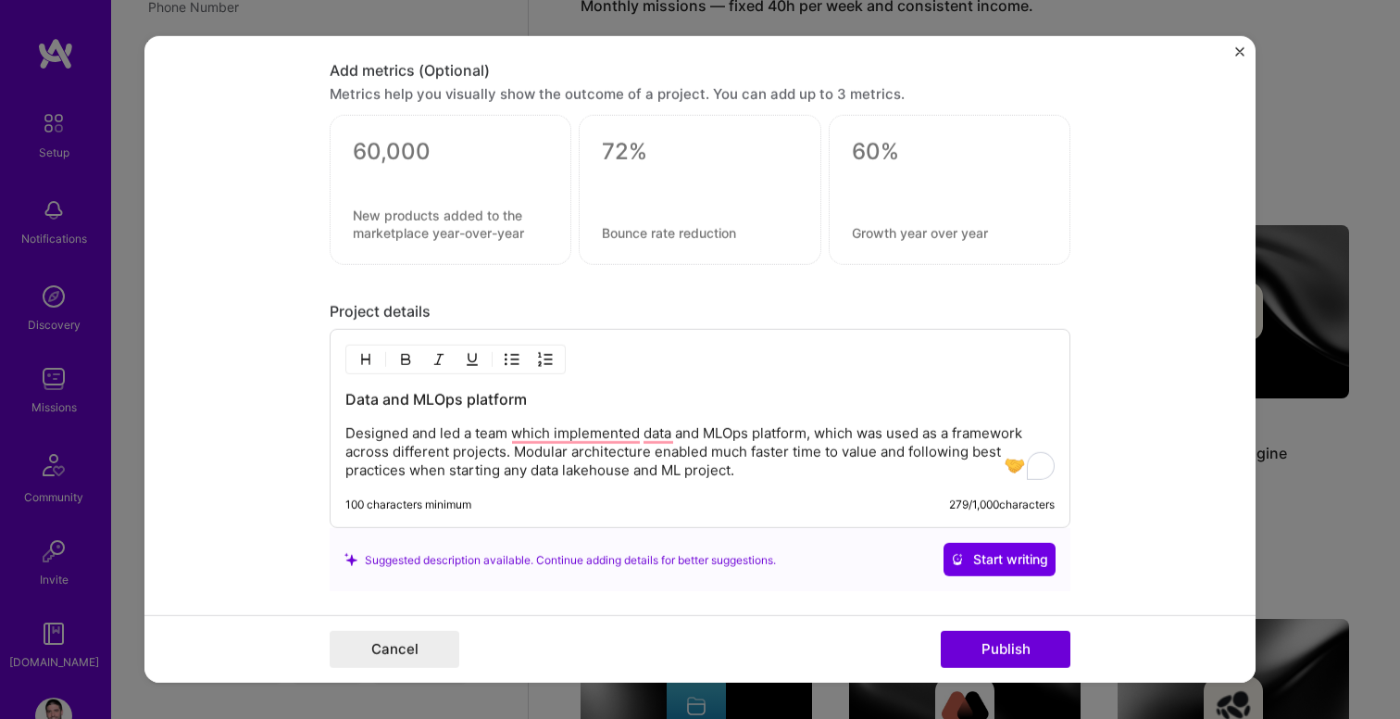
click at [755, 474] on p "Designed and led a team which implemented data and MLOps platform, which was us…" at bounding box center [699, 452] width 709 height 56
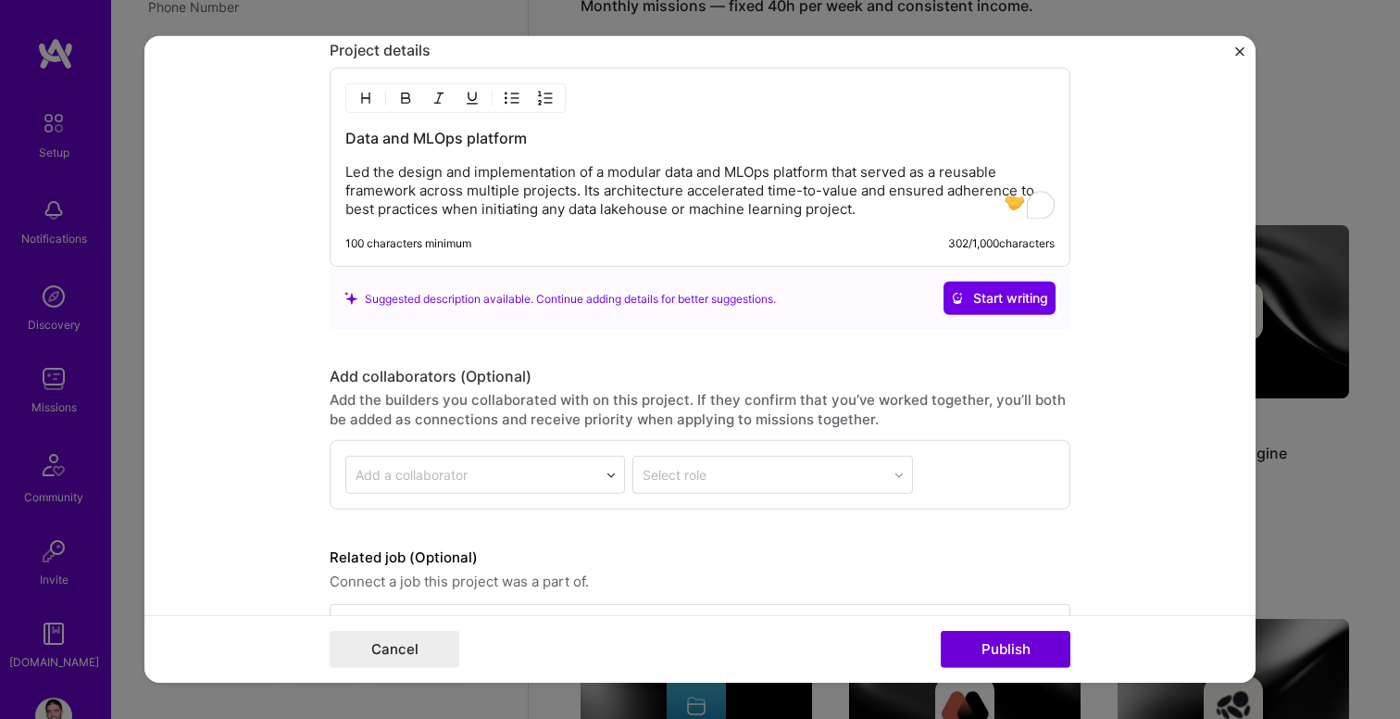
scroll to position [1961, 0]
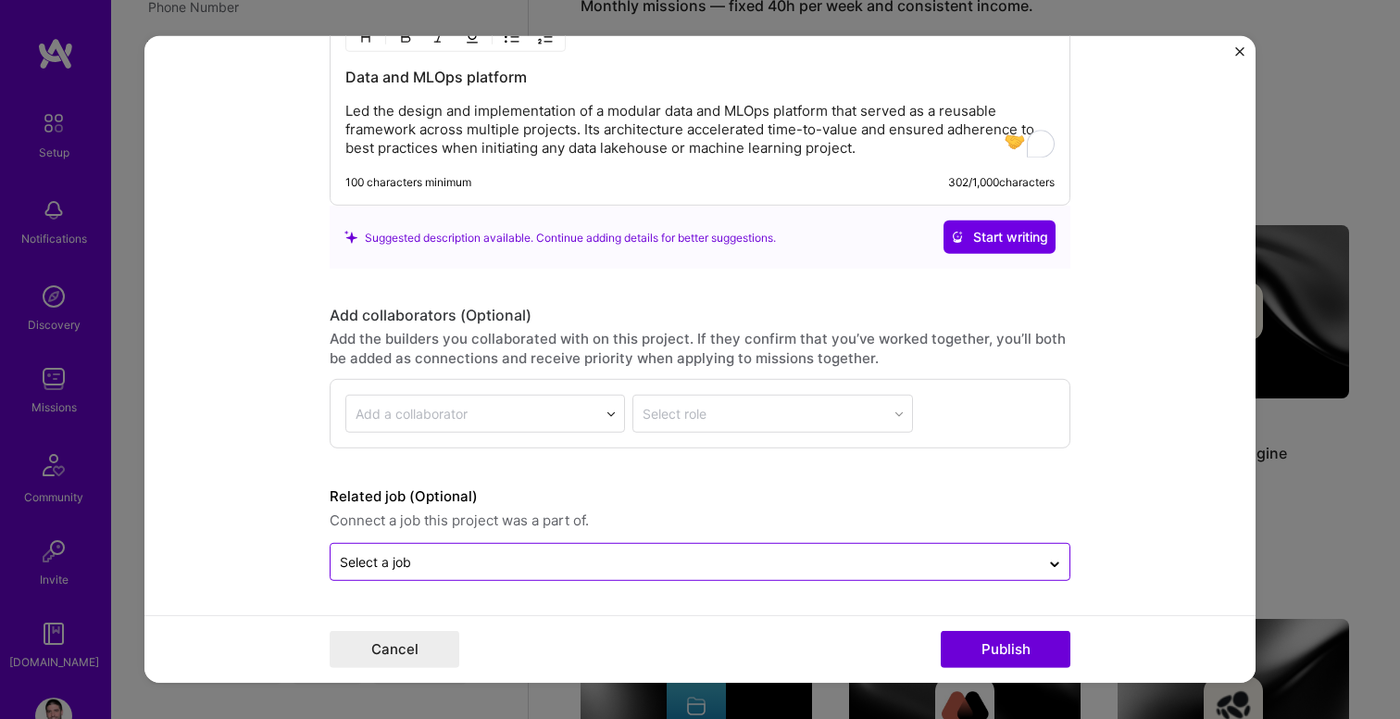
click at [477, 561] on input "text" at bounding box center [685, 561] width 691 height 19
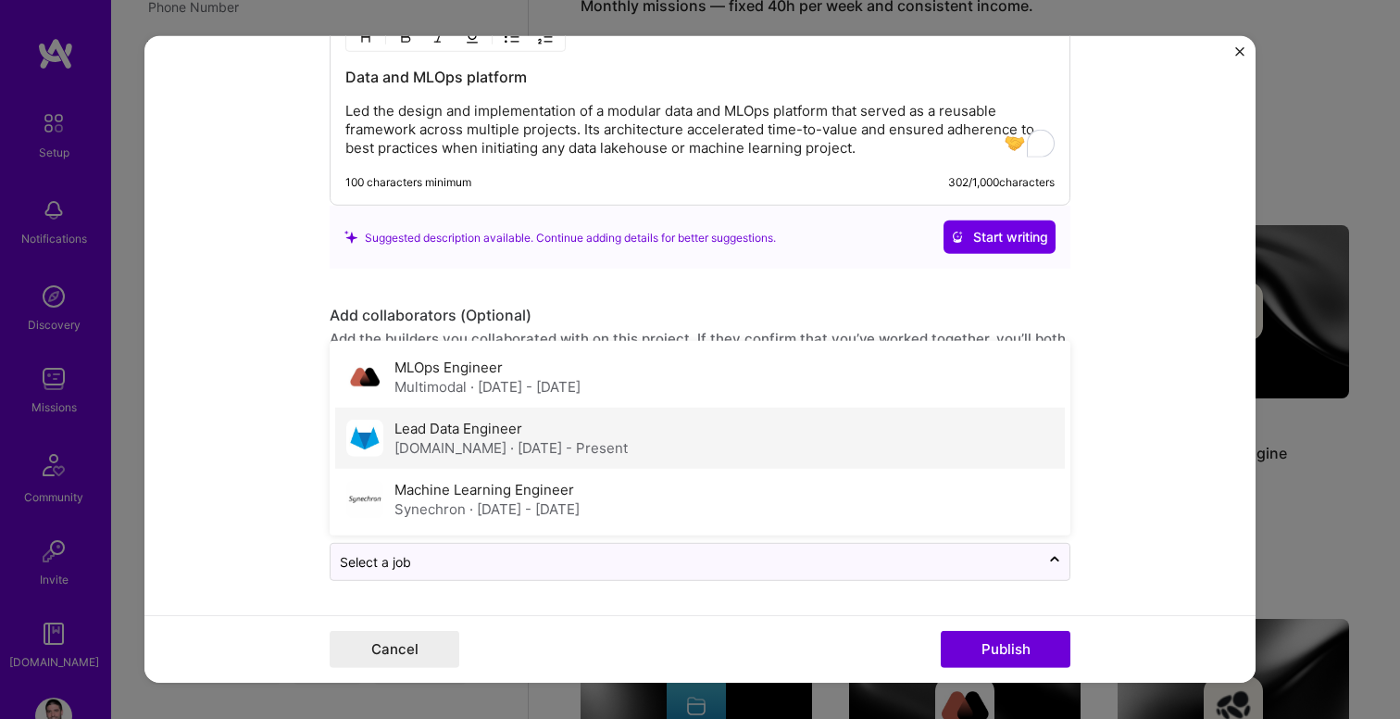
click at [457, 443] on div "[DOMAIN_NAME] · [DATE] - Present" at bounding box center [510, 447] width 233 height 19
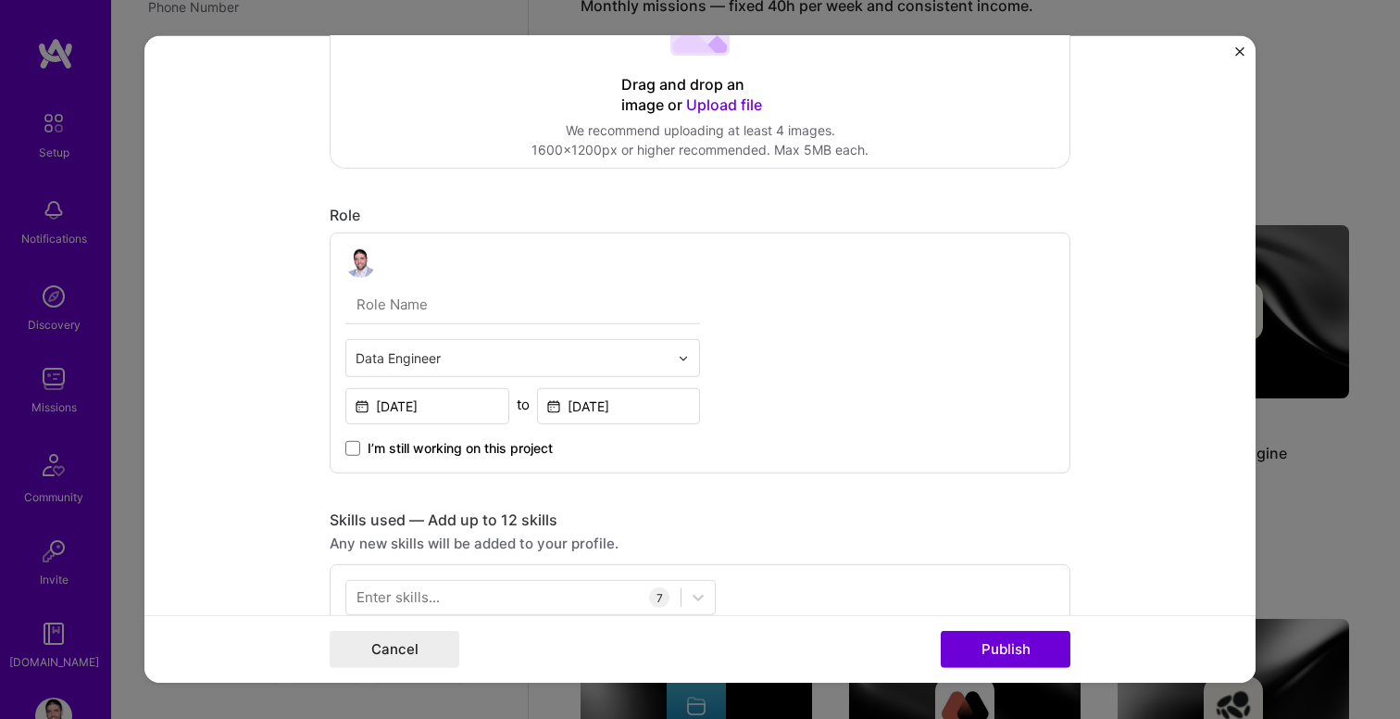
scroll to position [0, 0]
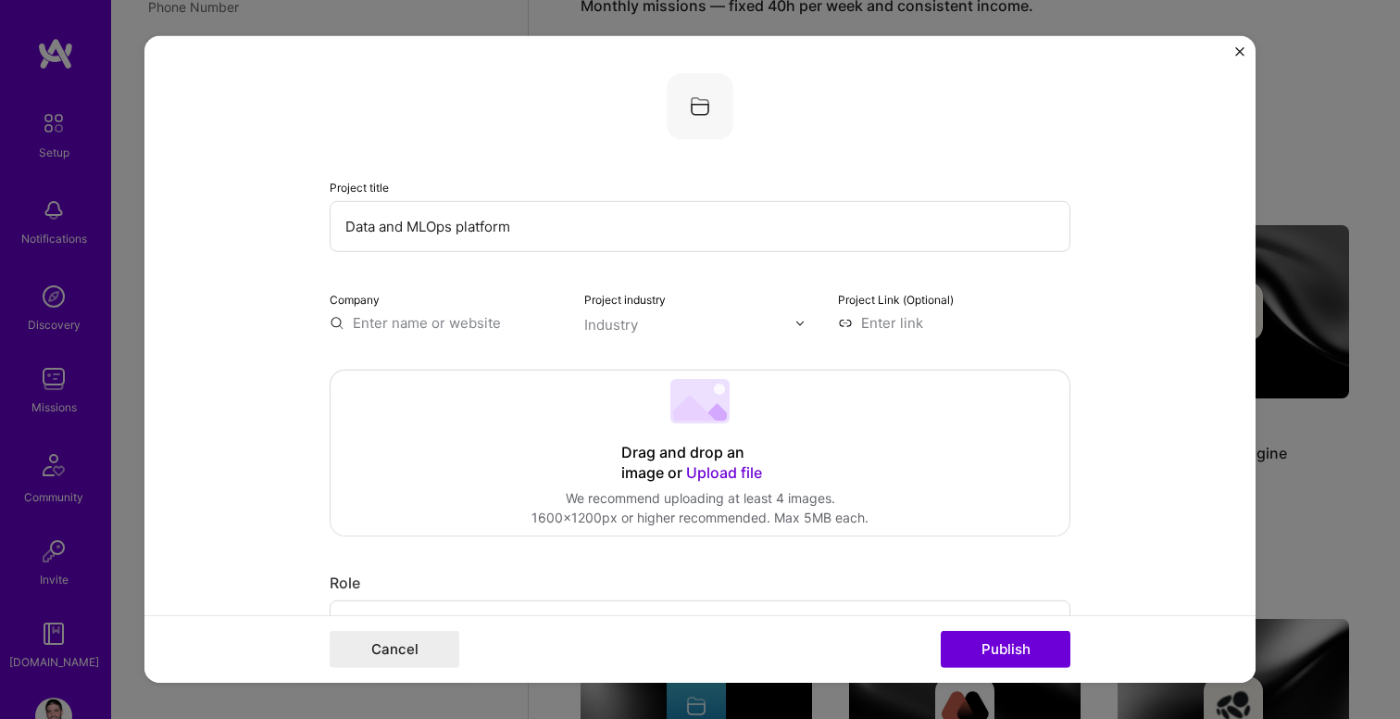
click at [431, 319] on input "text" at bounding box center [446, 322] width 232 height 19
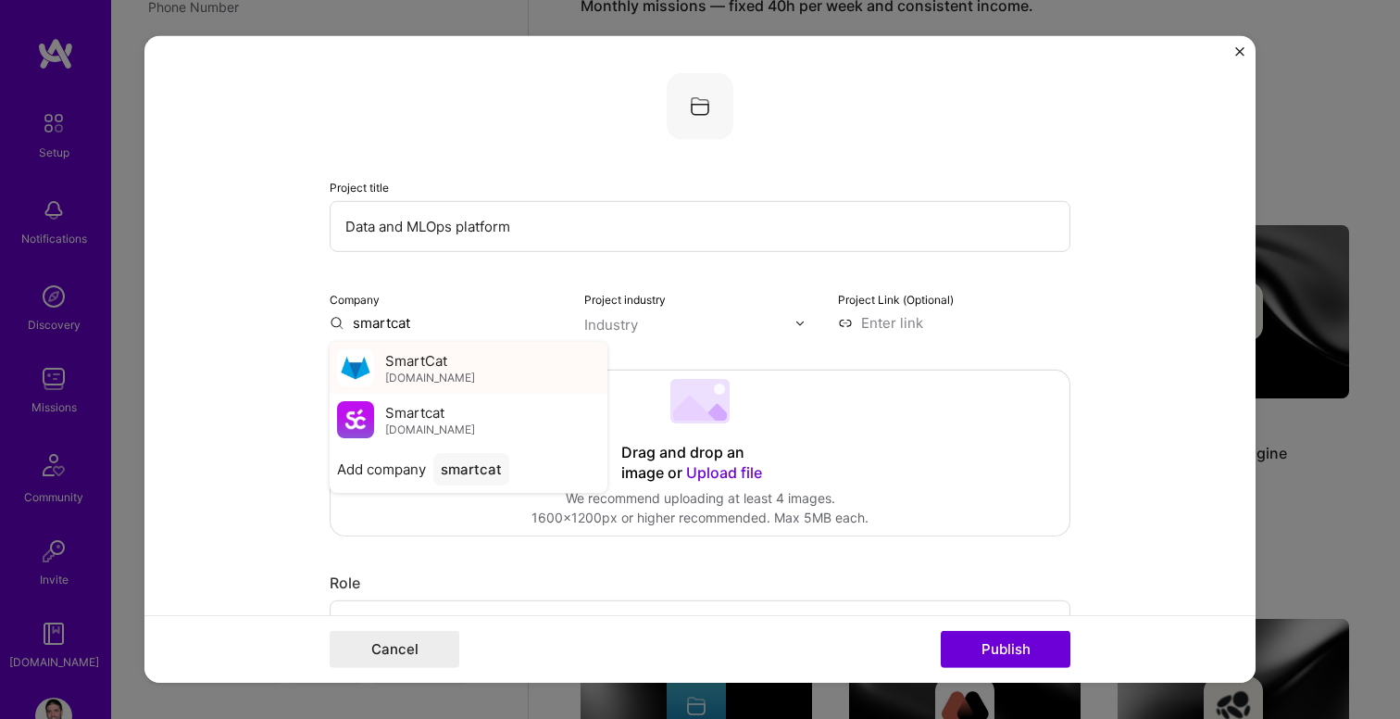
click at [430, 363] on span "SmartCat" at bounding box center [416, 359] width 62 height 19
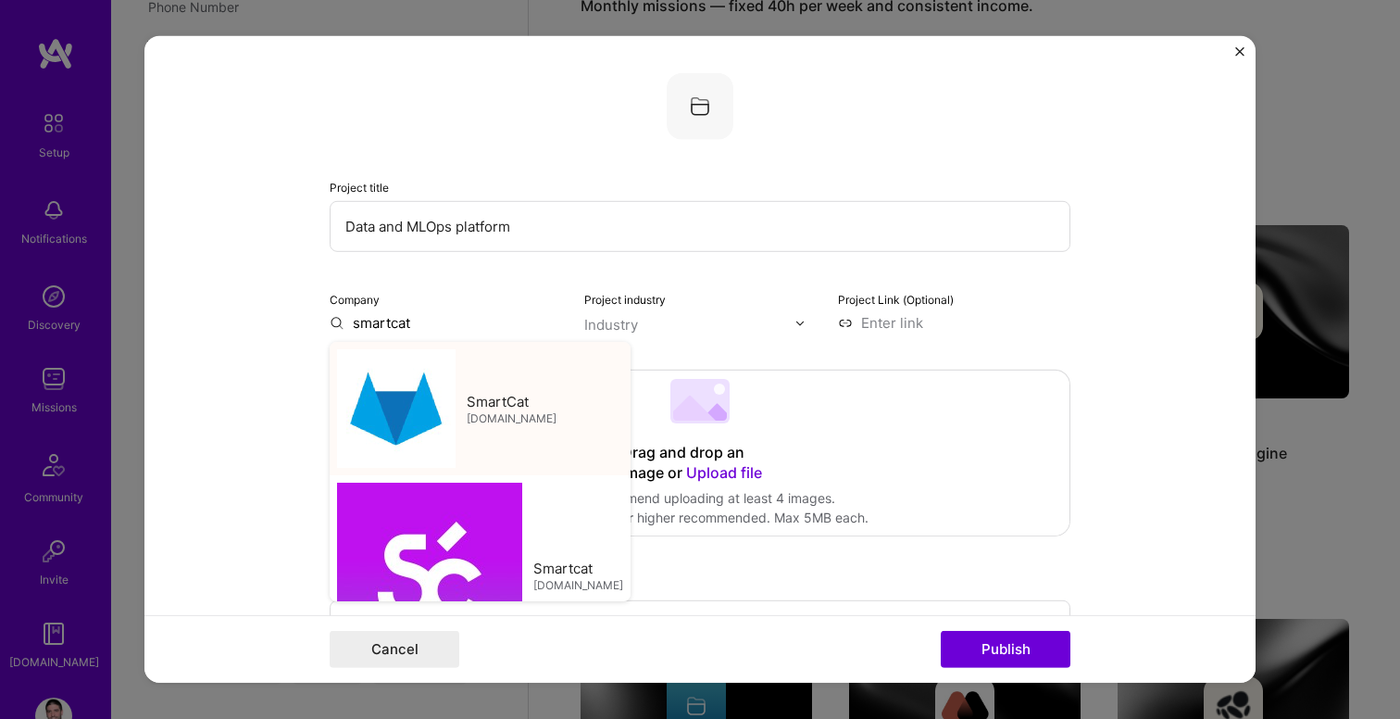
type input "SmartCat"
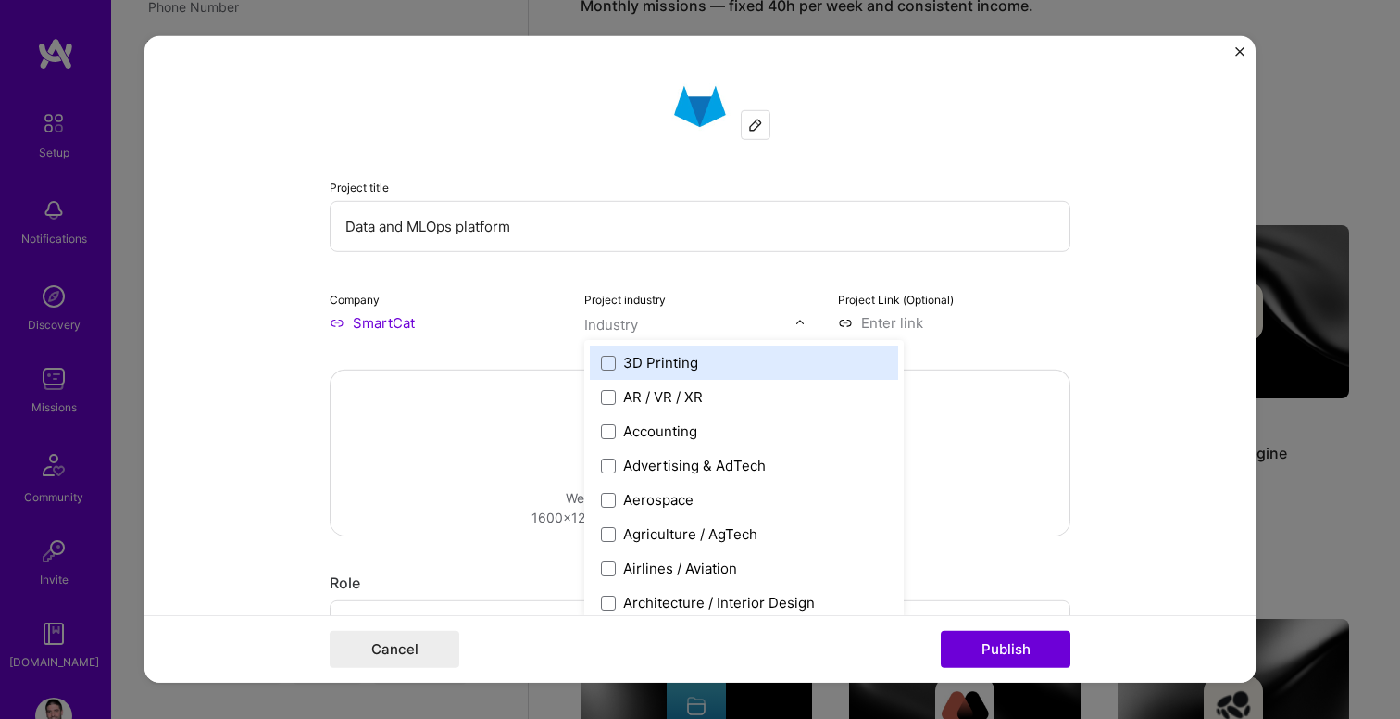
click at [604, 324] on div "Industry" at bounding box center [611, 324] width 54 height 19
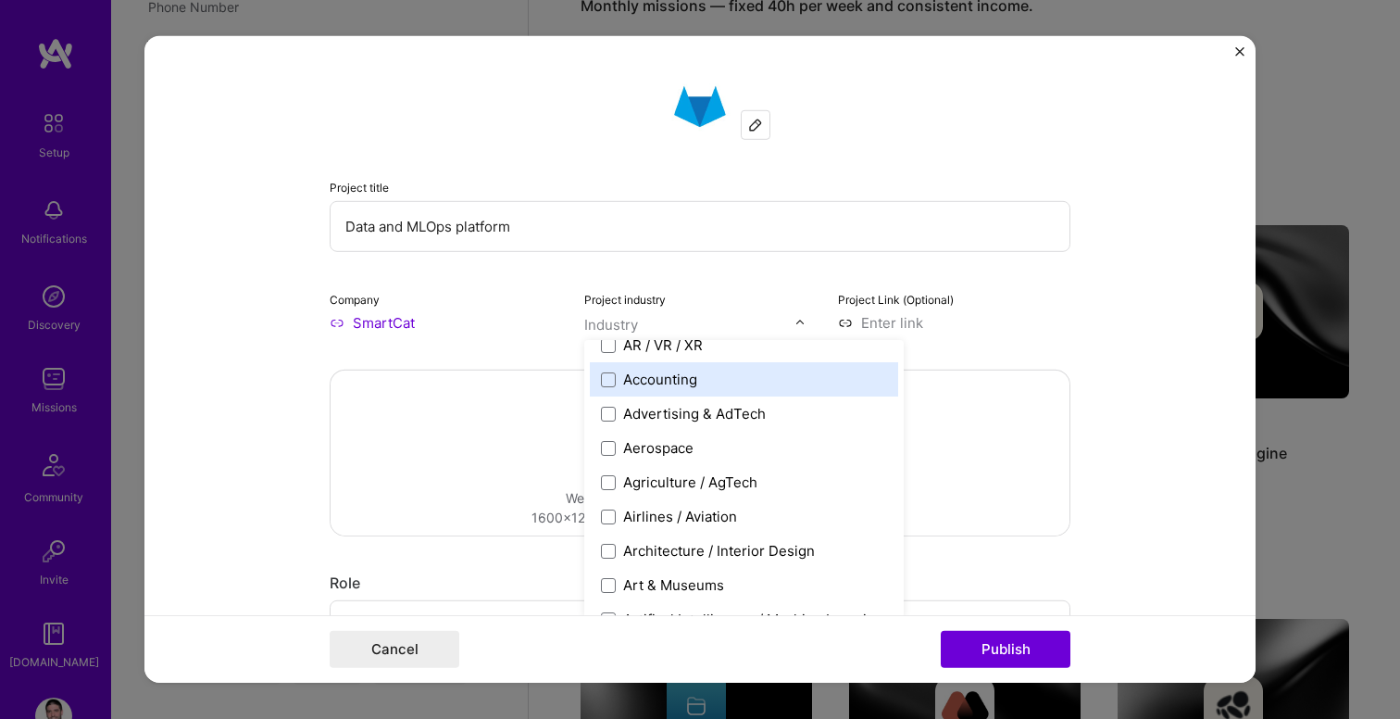
scroll to position [50, 0]
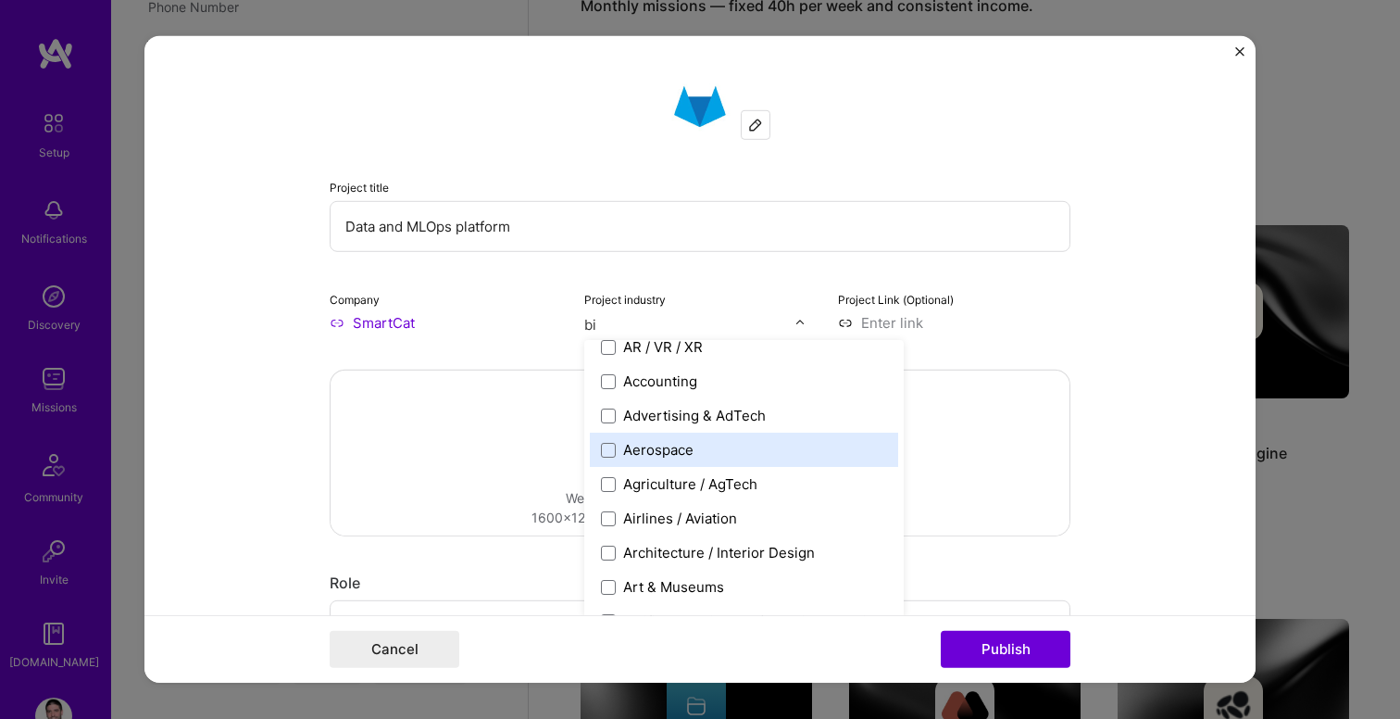
type input "big"
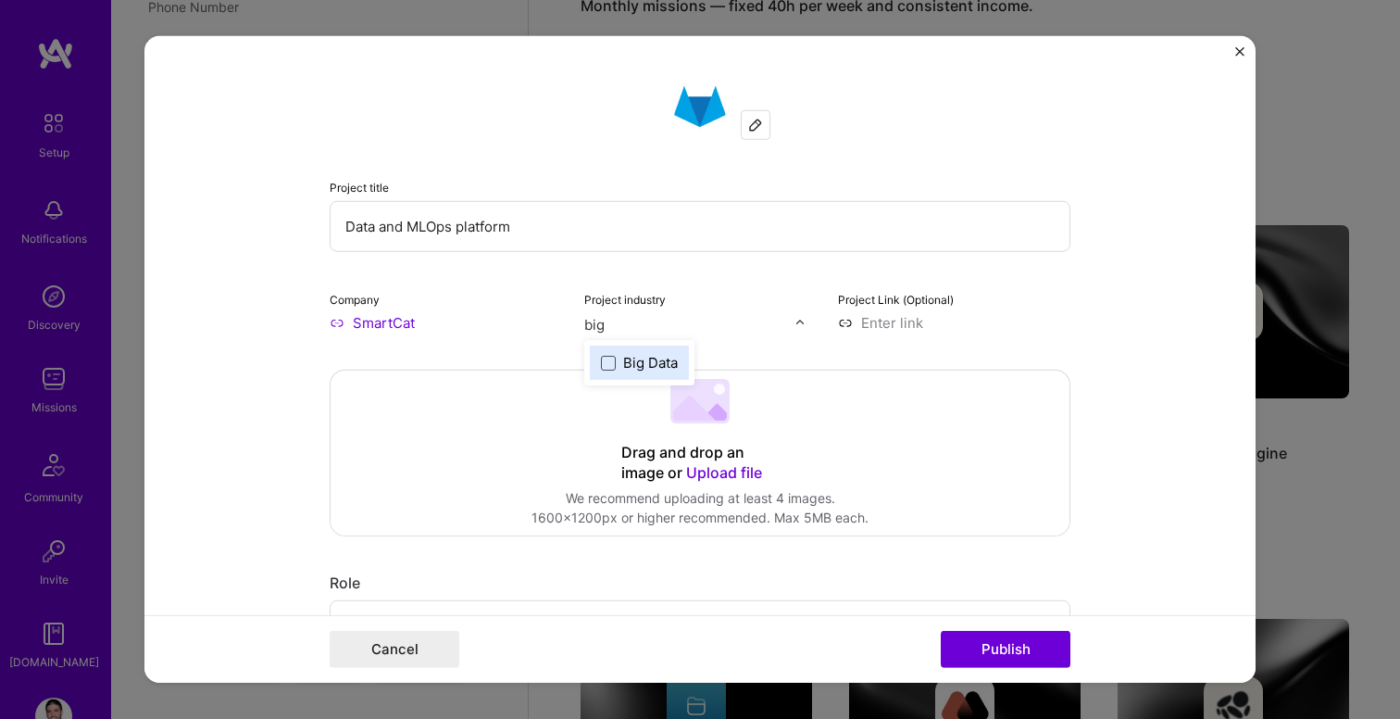
click at [608, 368] on span at bounding box center [608, 362] width 15 height 15
click at [1093, 501] on form "Project title Data and MLOps platform Company SmartCat Project industry Industr…" at bounding box center [699, 359] width 1111 height 646
click at [1002, 658] on button "Publish" at bounding box center [1006, 649] width 130 height 37
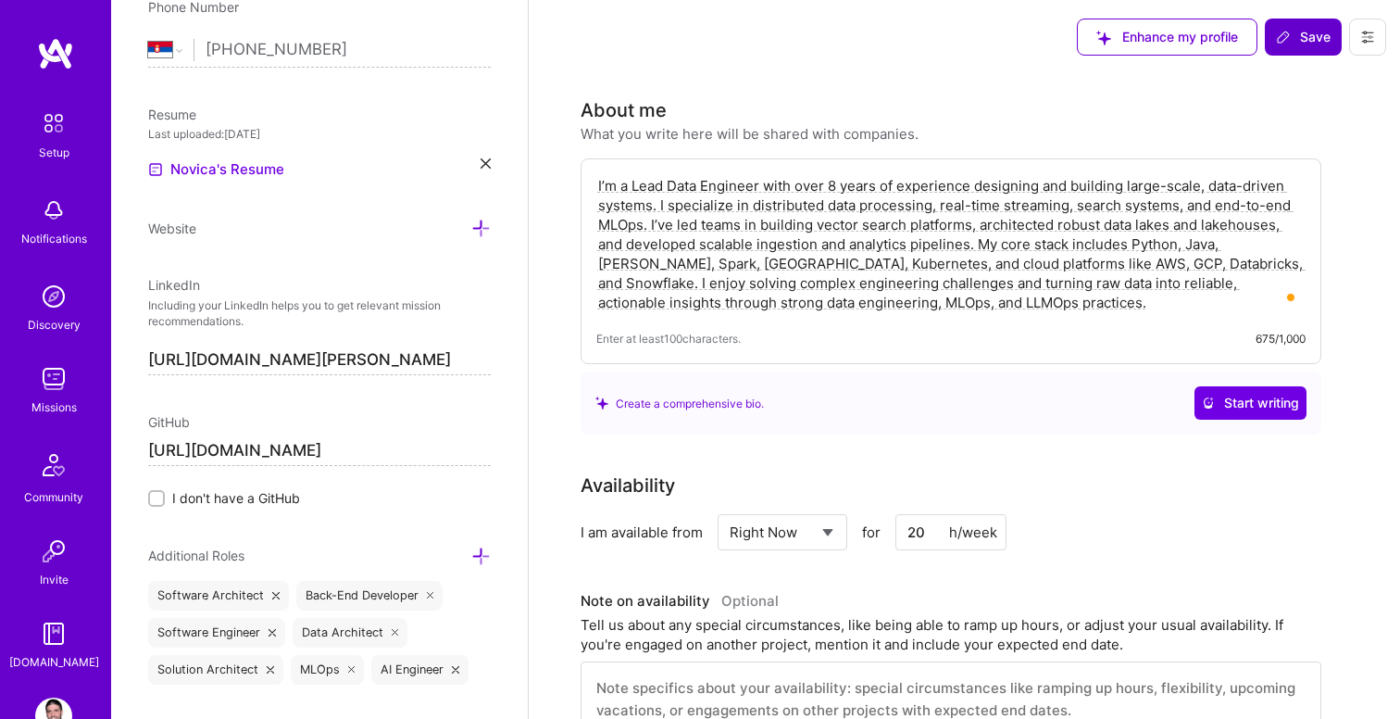
click at [1306, 36] on span "Save" at bounding box center [1303, 37] width 55 height 19
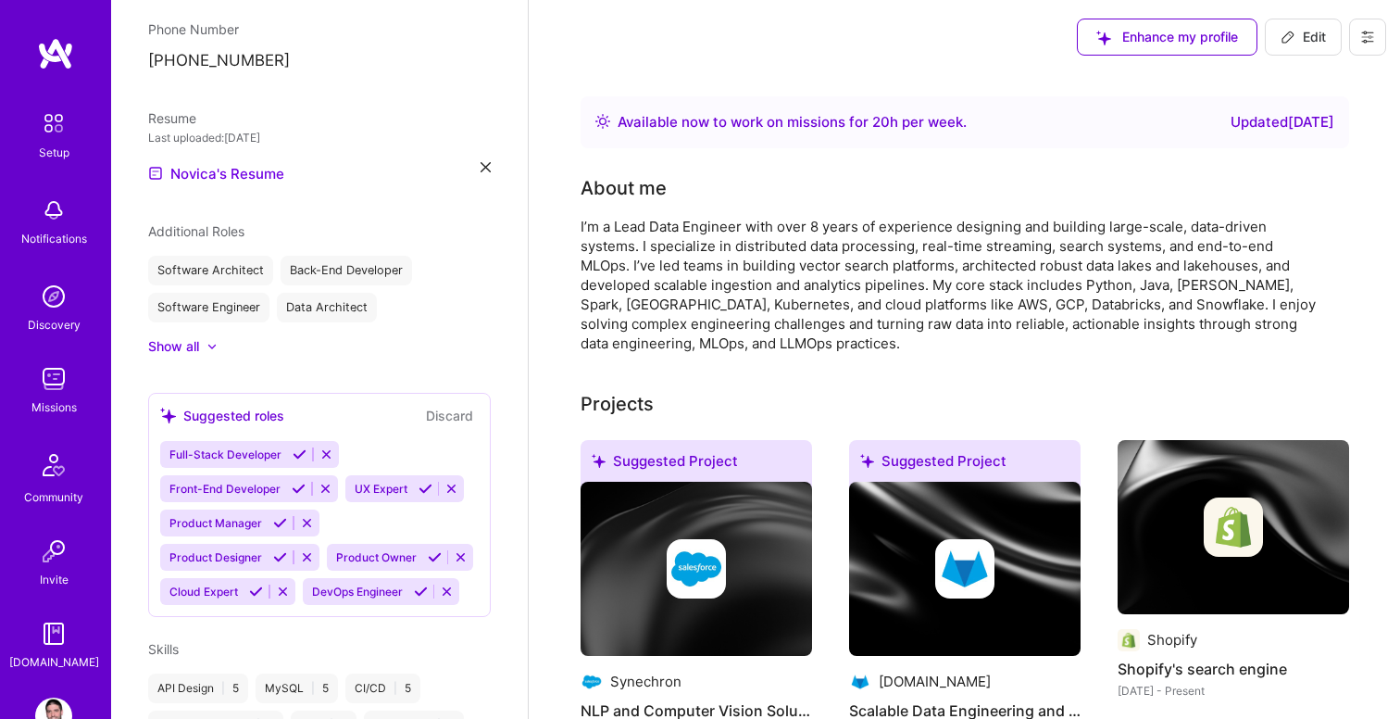
click at [48, 376] on img at bounding box center [53, 378] width 37 height 37
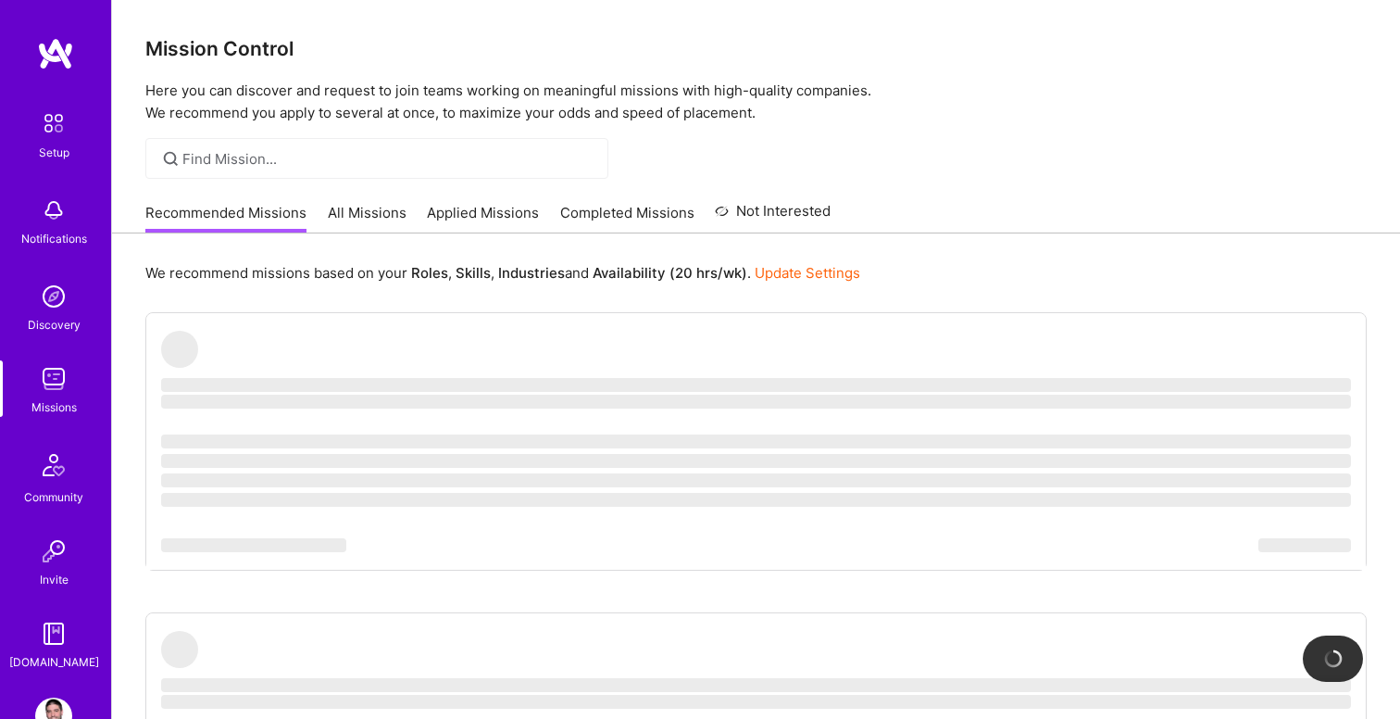
click at [387, 220] on link "All Missions" at bounding box center [367, 218] width 79 height 31
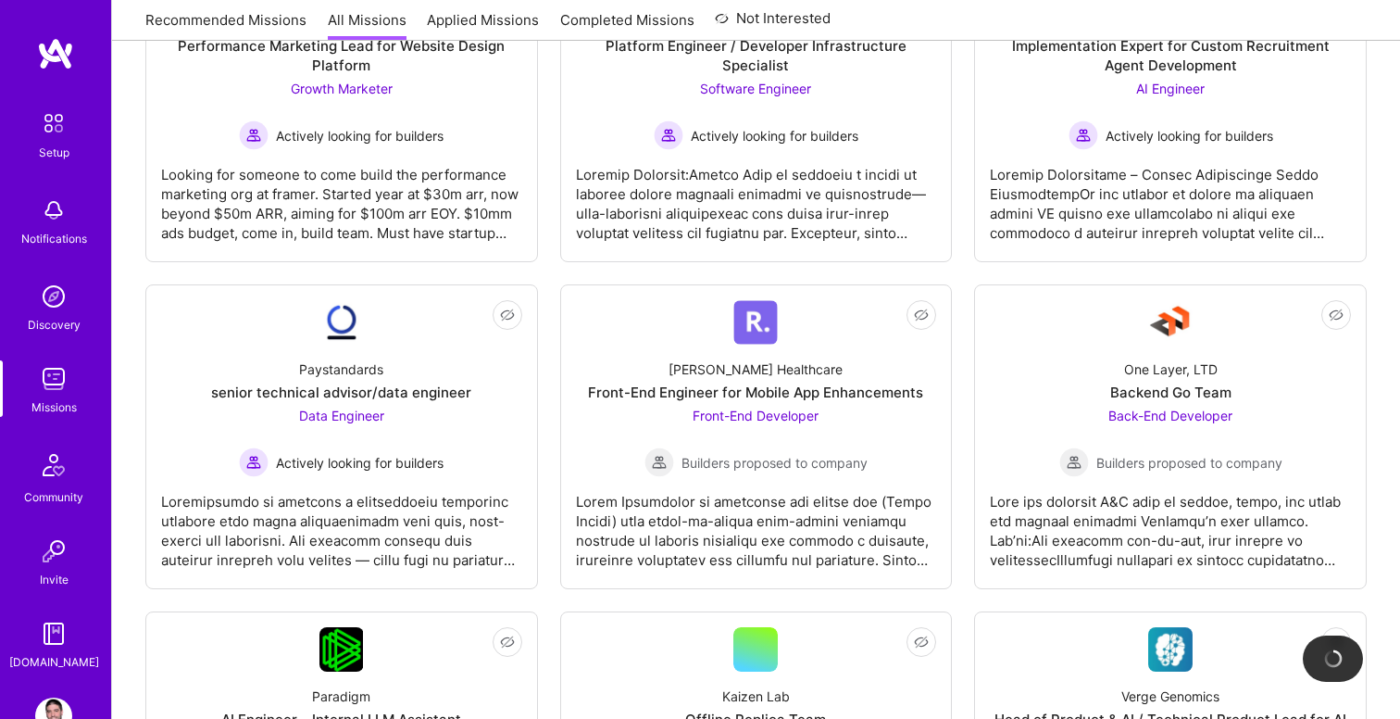
scroll to position [429, 0]
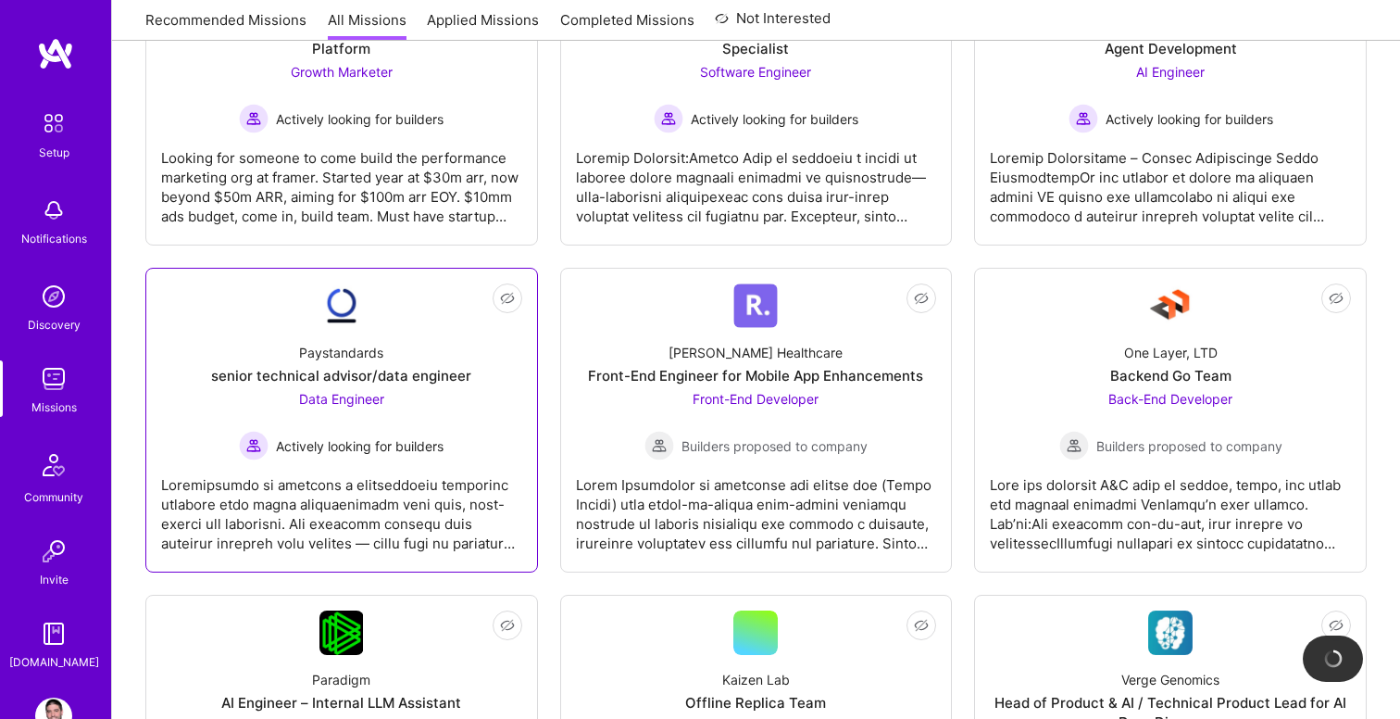
click at [365, 436] on span "Actively looking for builders" at bounding box center [360, 445] width 168 height 19
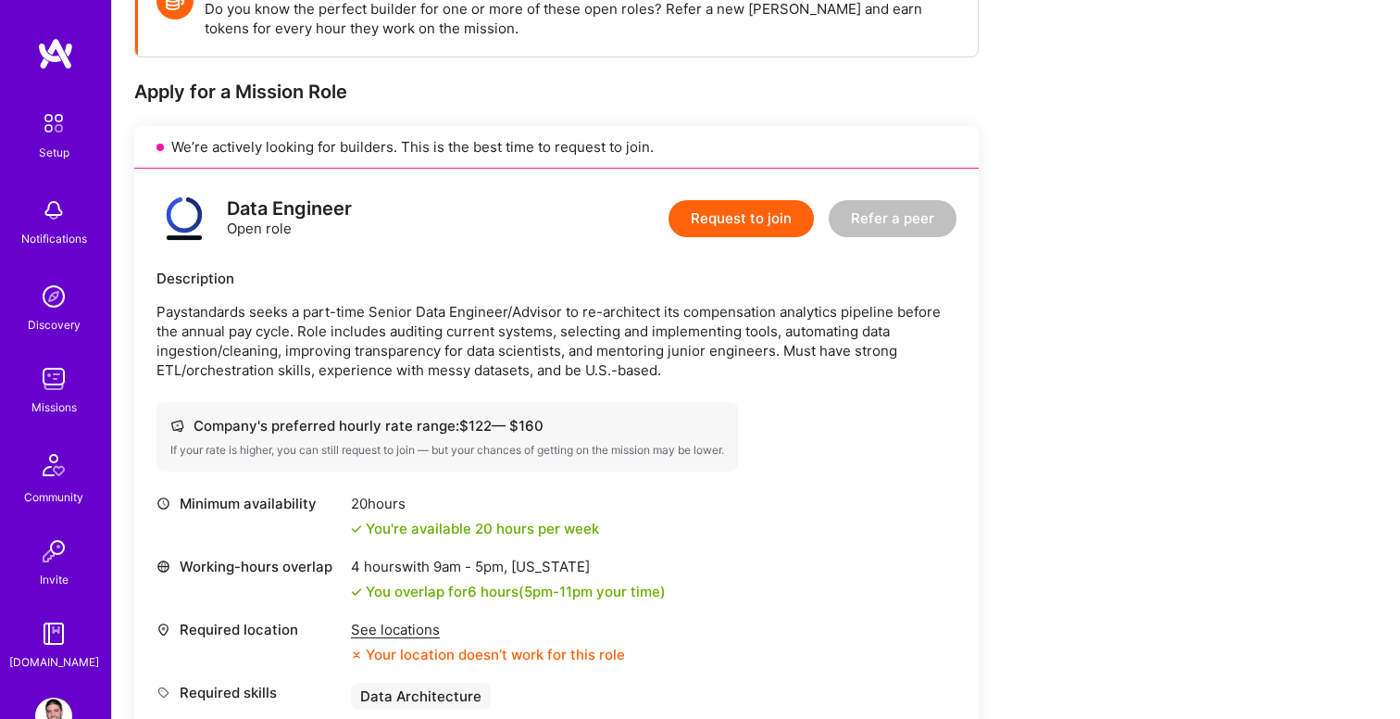
scroll to position [319, 0]
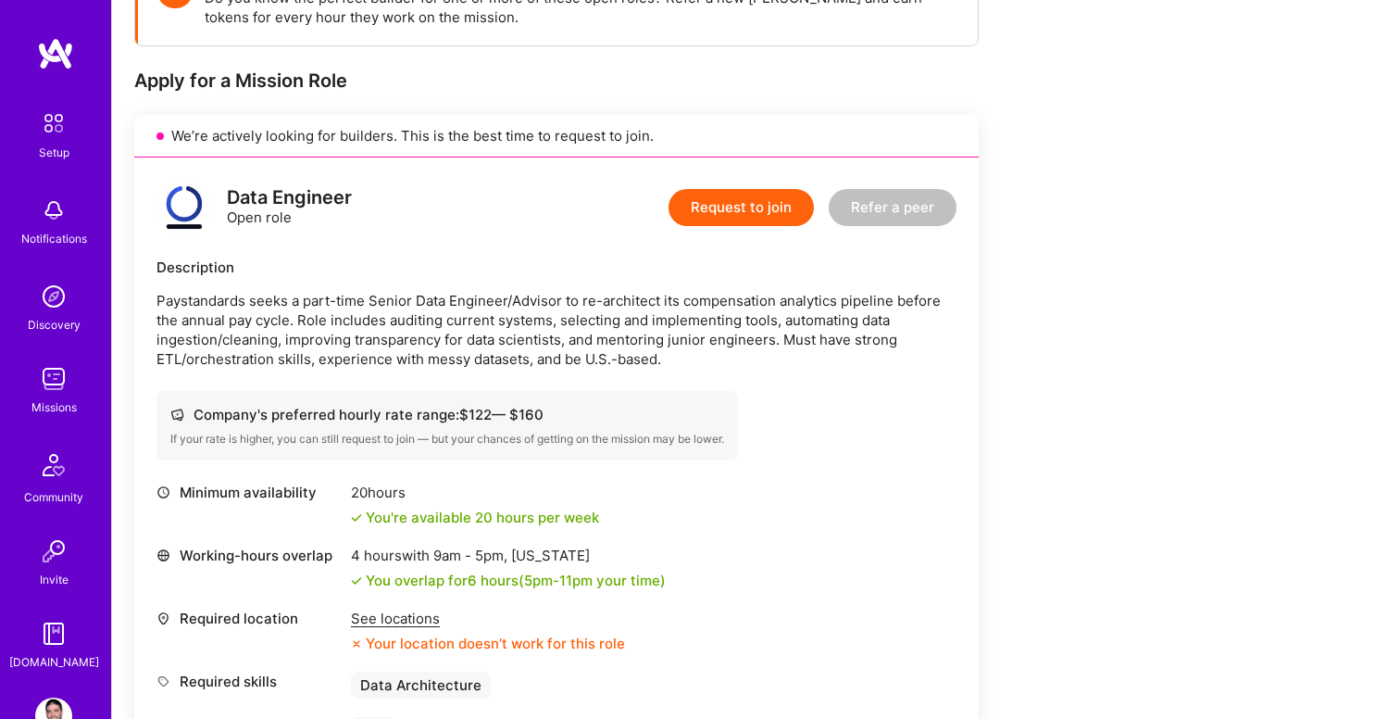
click at [731, 208] on button "Request to join" at bounding box center [741, 207] width 145 height 37
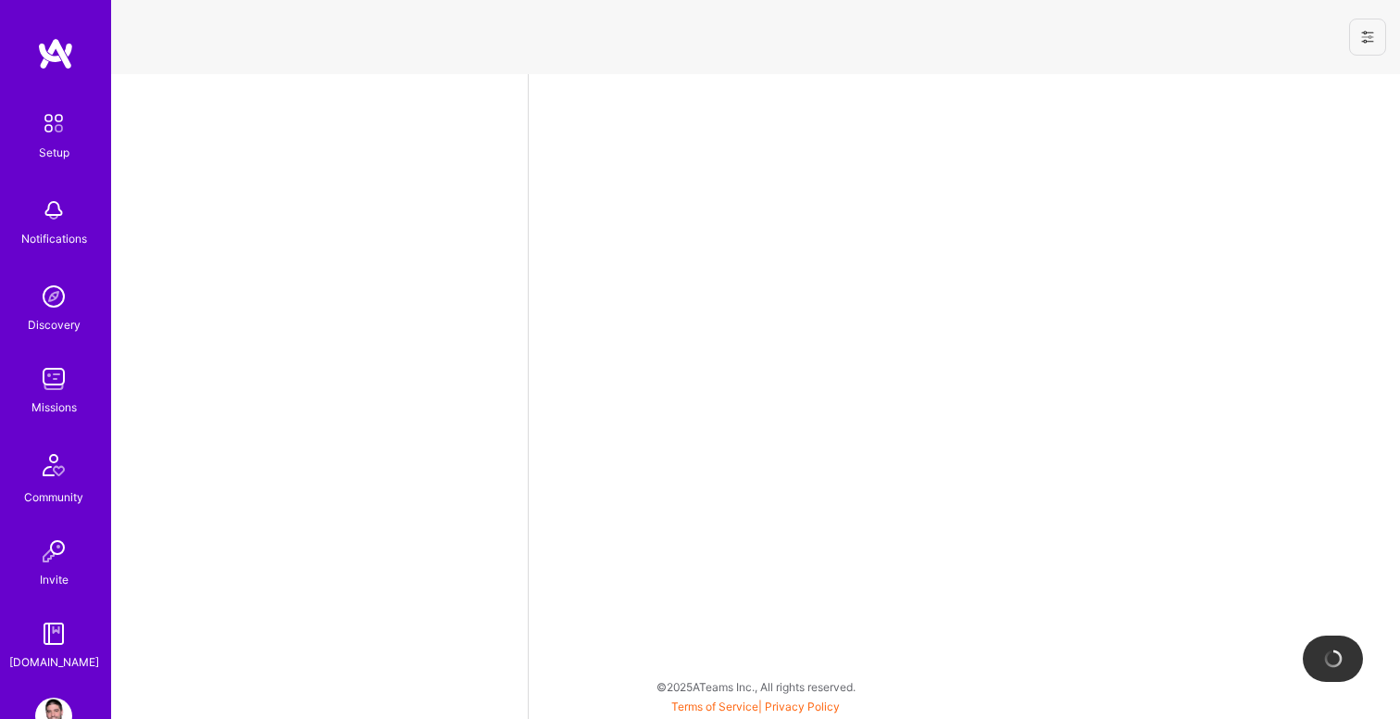
select select "RS"
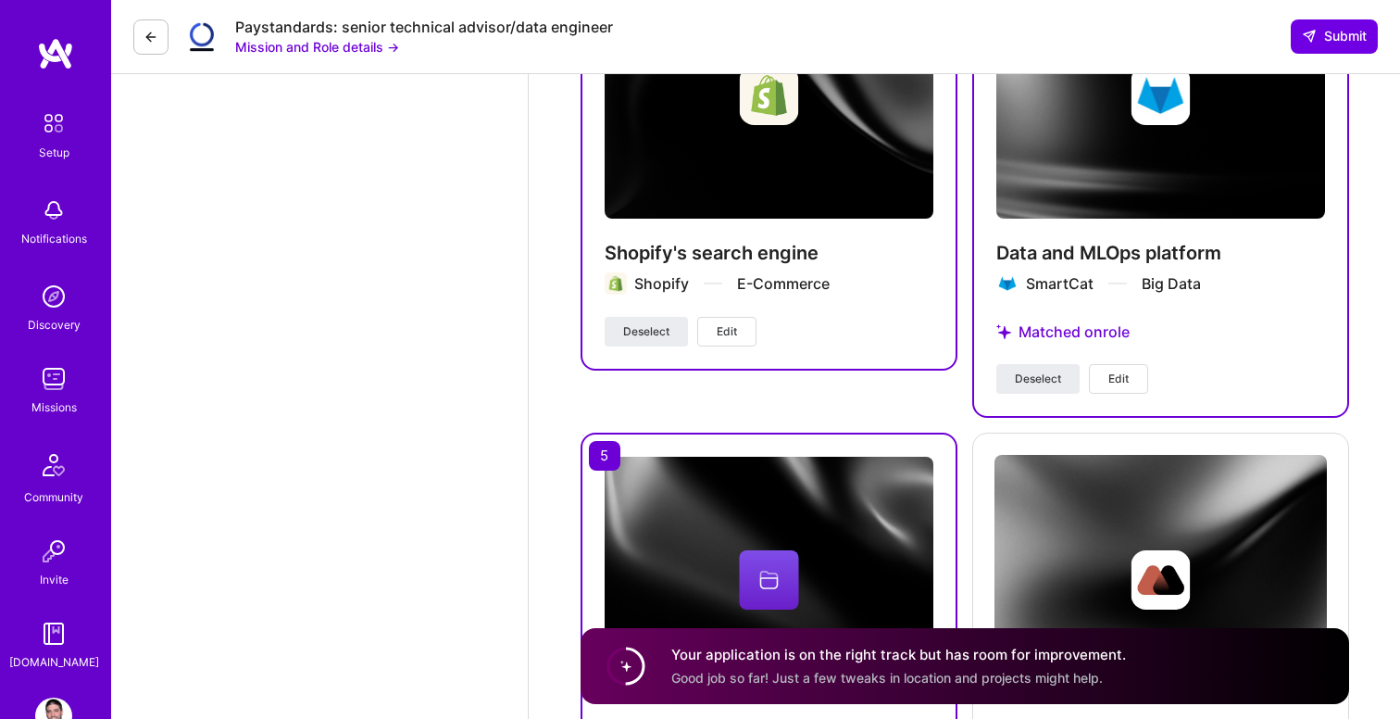
scroll to position [3154, 0]
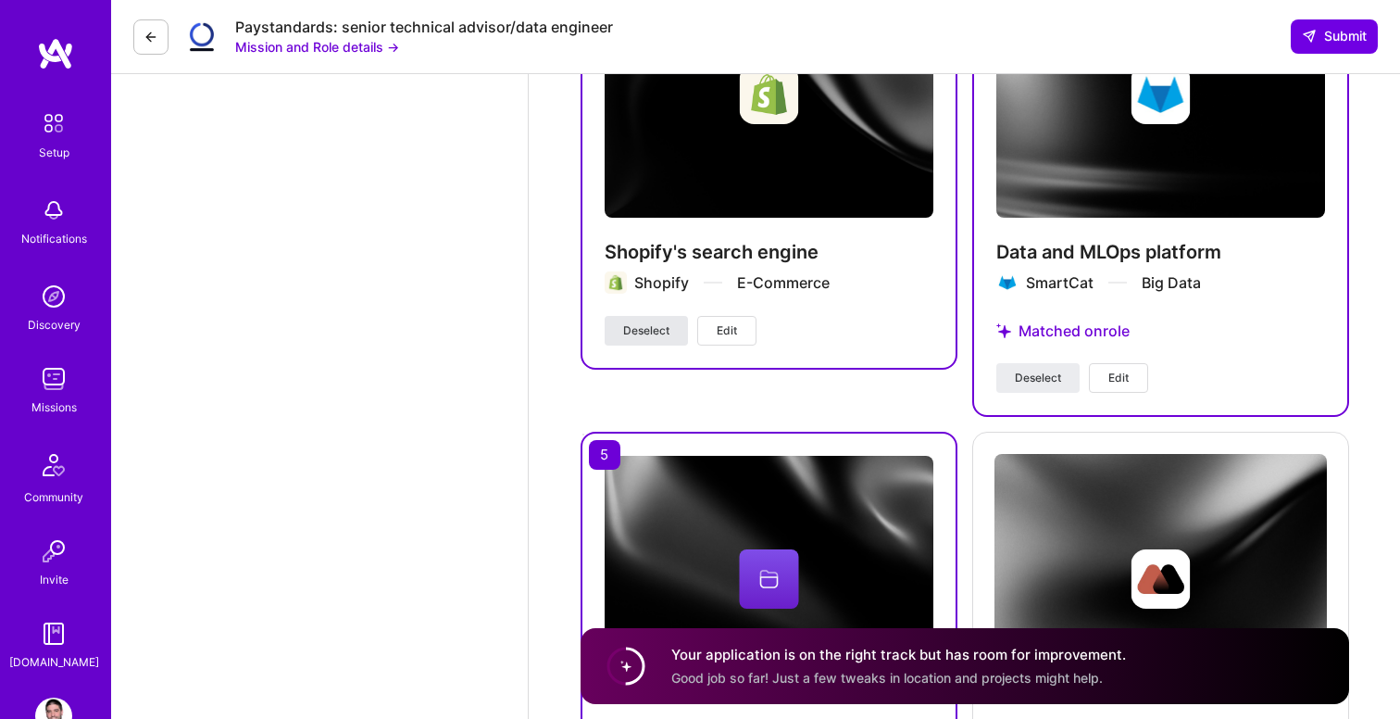
click at [664, 331] on span "Deselect" at bounding box center [646, 330] width 46 height 17
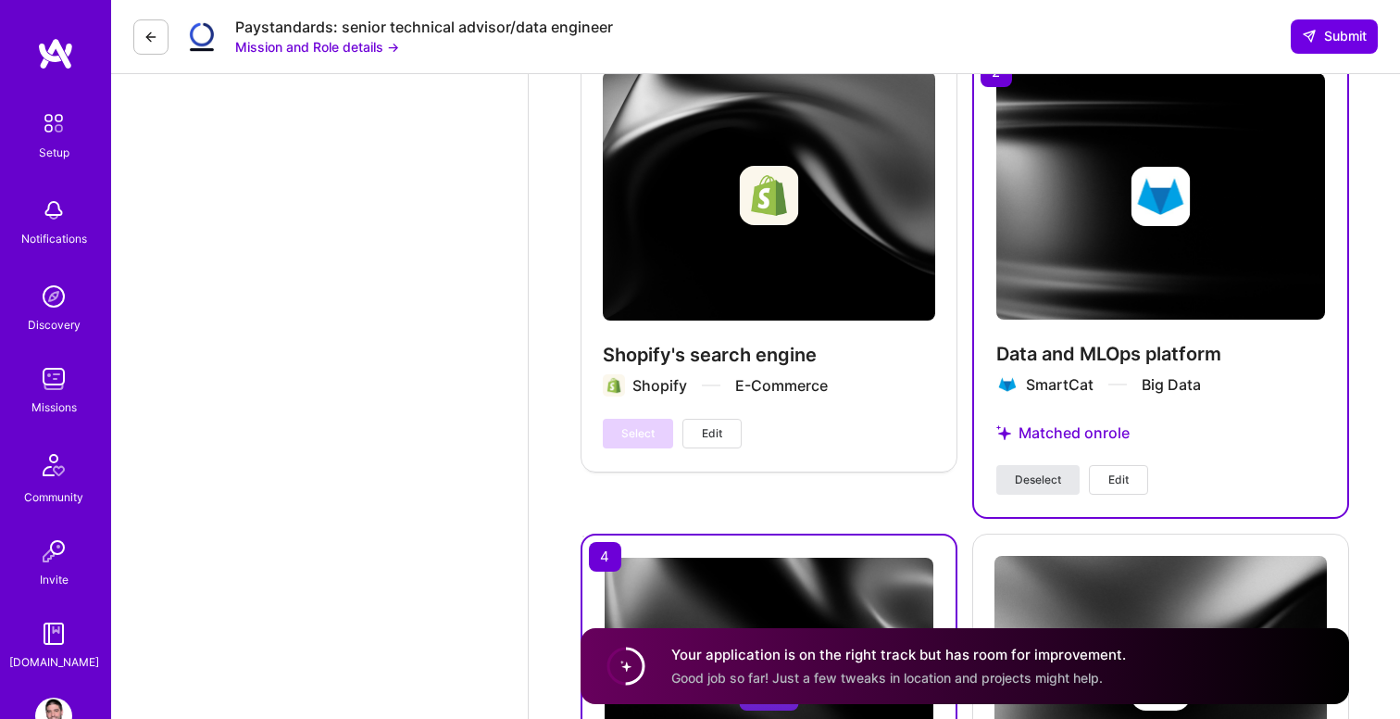
scroll to position [3143, 0]
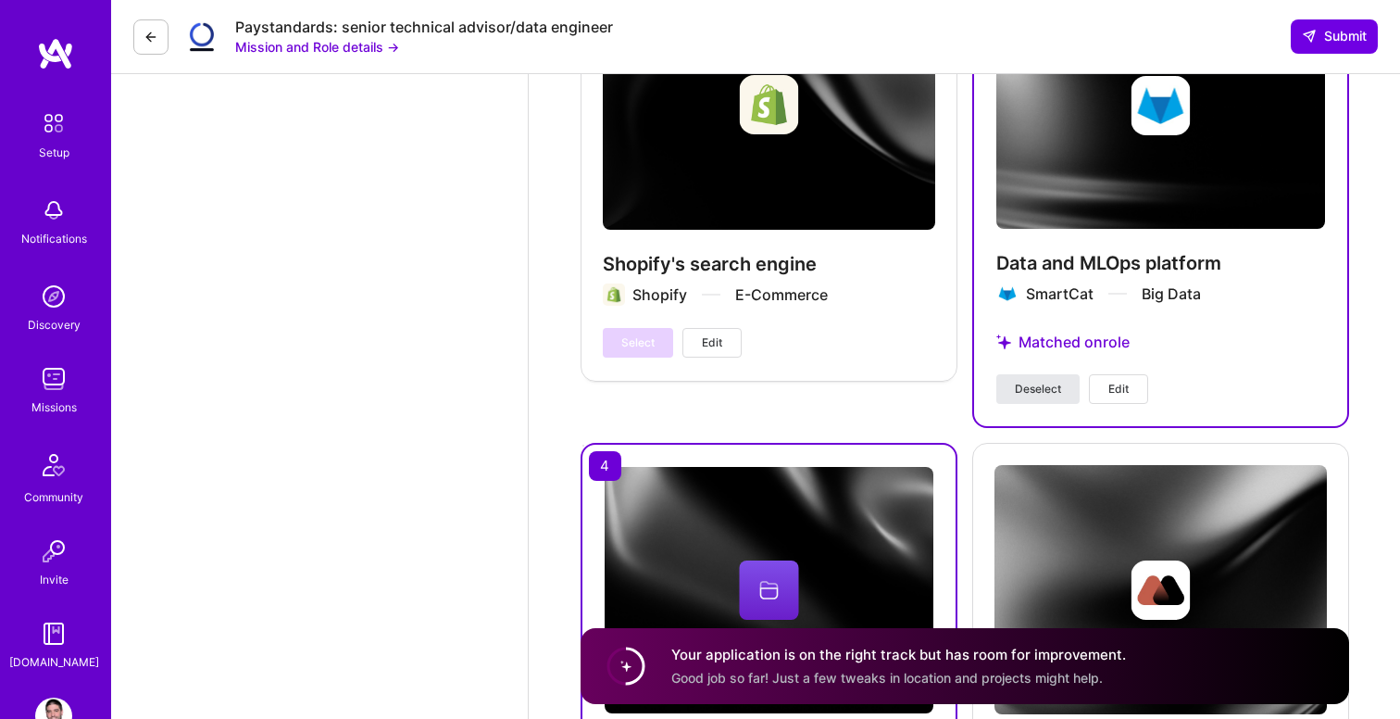
click at [1024, 389] on span "Deselect" at bounding box center [1038, 389] width 46 height 17
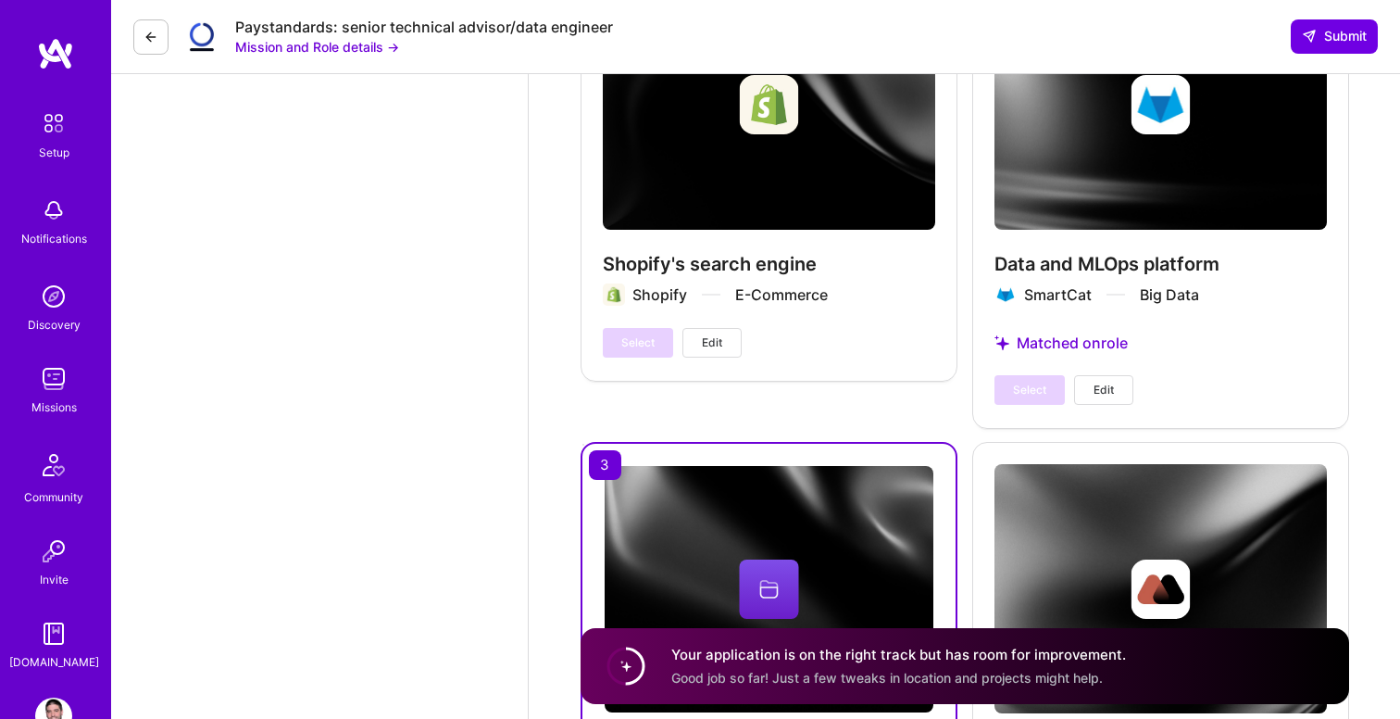
click at [1022, 390] on div "Select Edit" at bounding box center [1063, 390] width 139 height 30
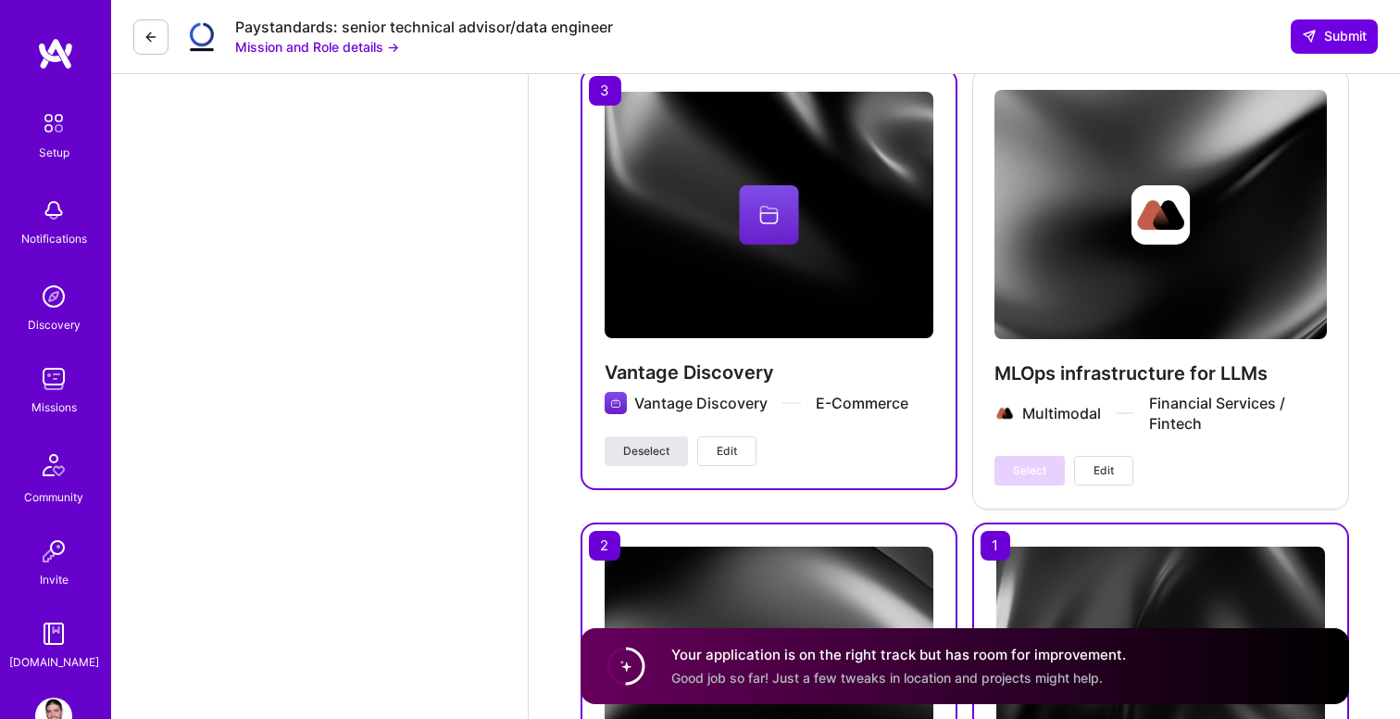
click at [643, 455] on span "Deselect" at bounding box center [646, 451] width 46 height 17
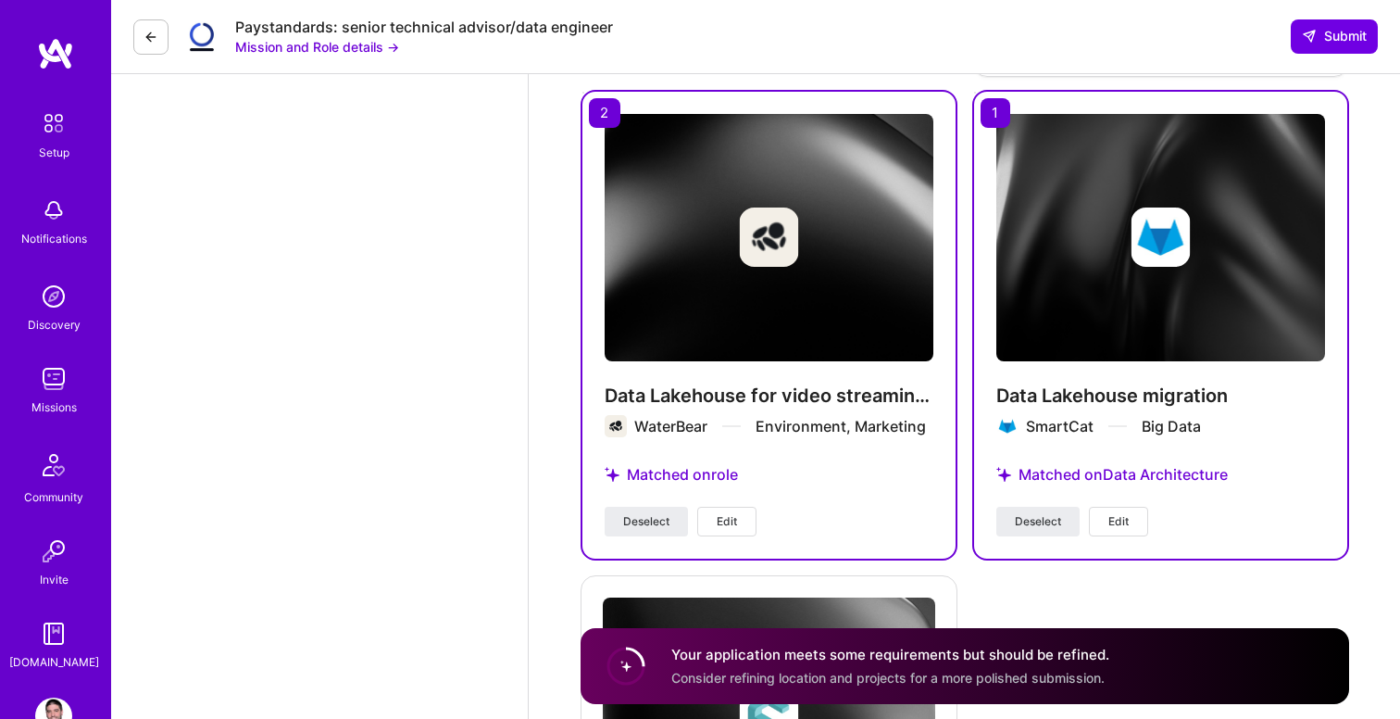
scroll to position [3979, 0]
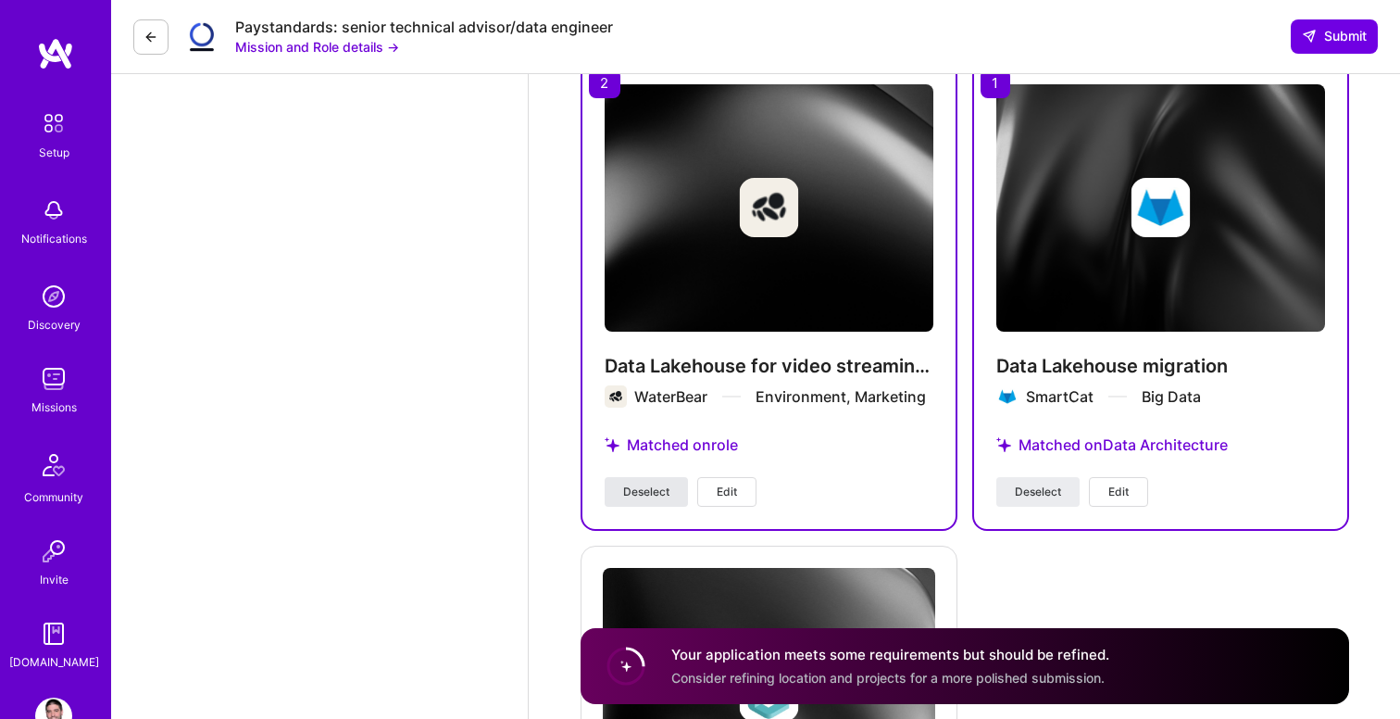
click at [648, 493] on span "Deselect" at bounding box center [646, 491] width 46 height 17
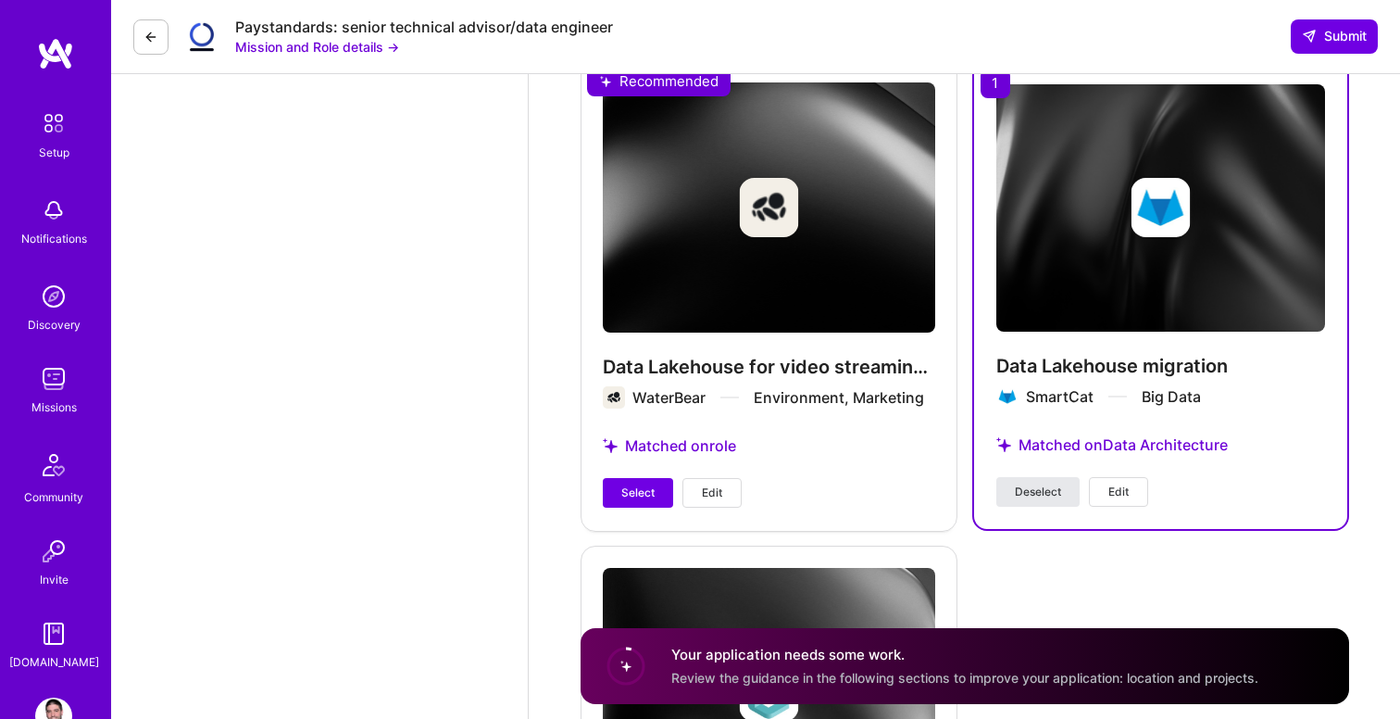
click at [1040, 495] on span "Deselect" at bounding box center [1038, 491] width 46 height 17
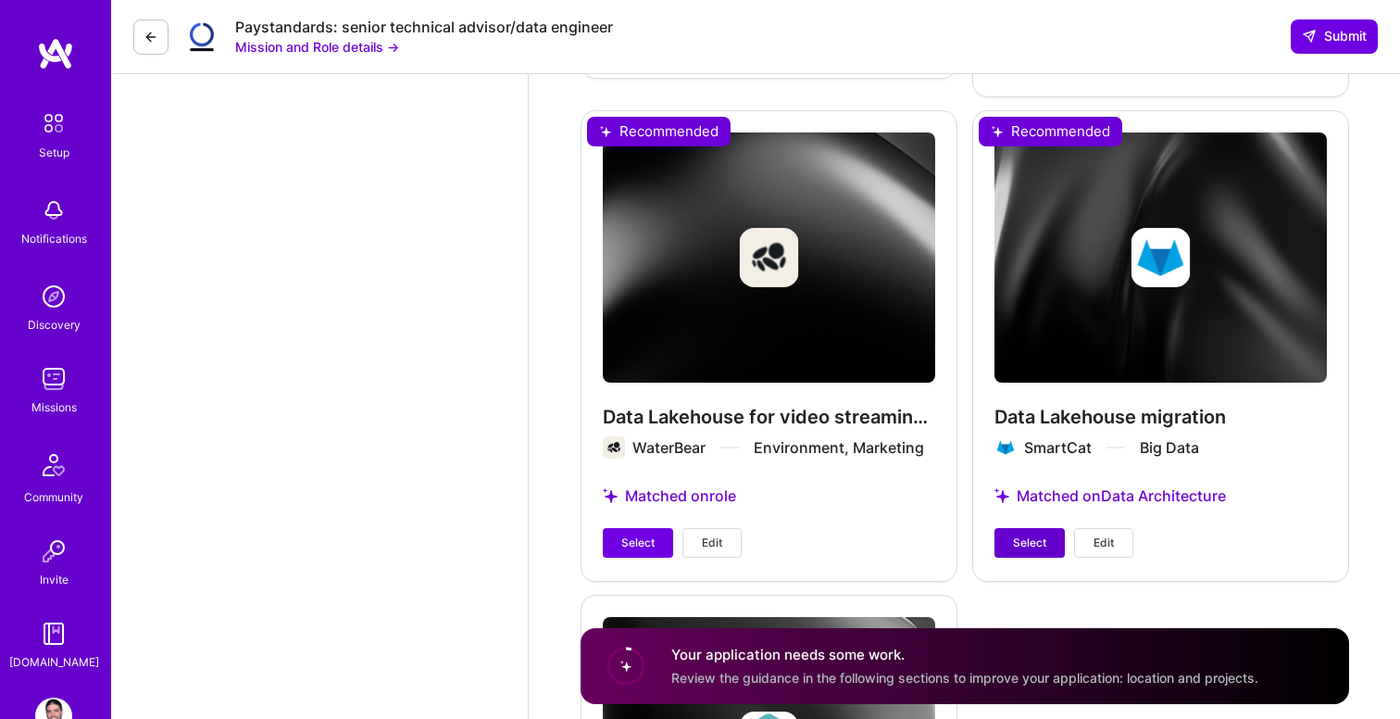
scroll to position [3939, 0]
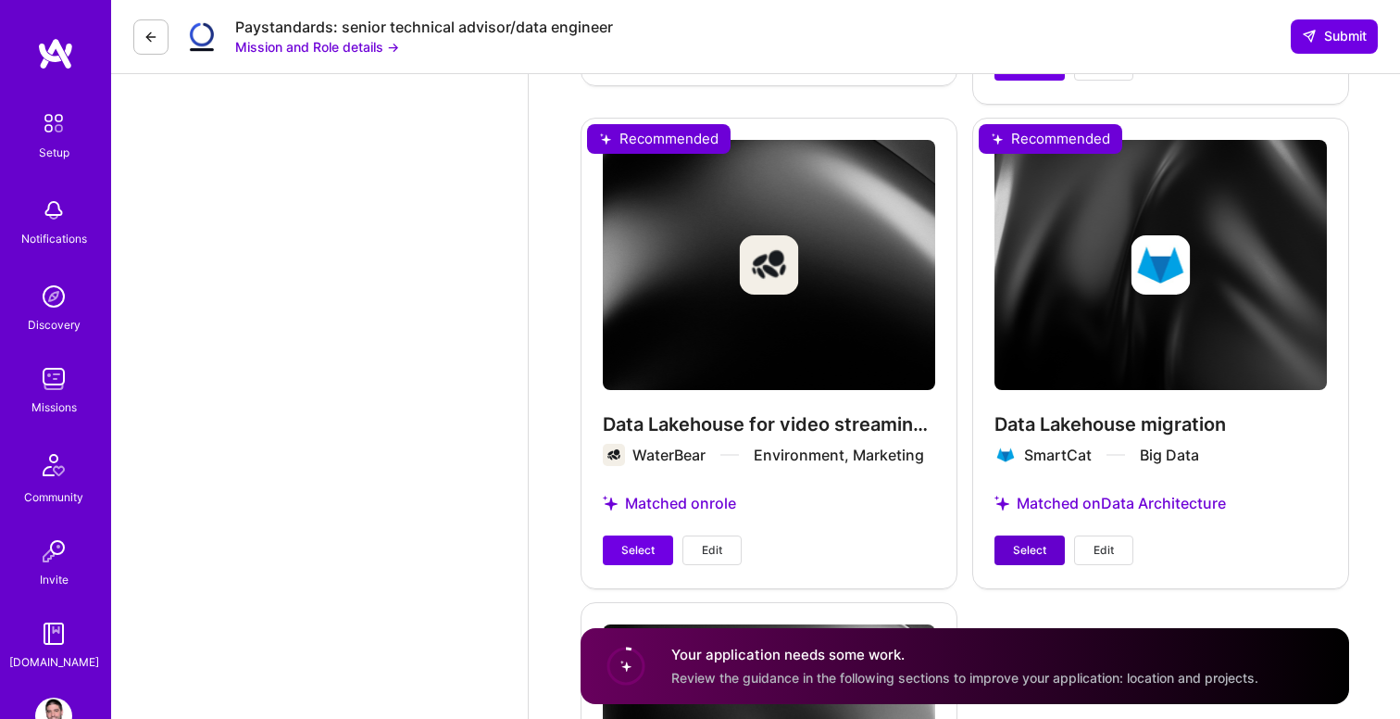
click at [1019, 542] on span "Select" at bounding box center [1029, 550] width 33 height 17
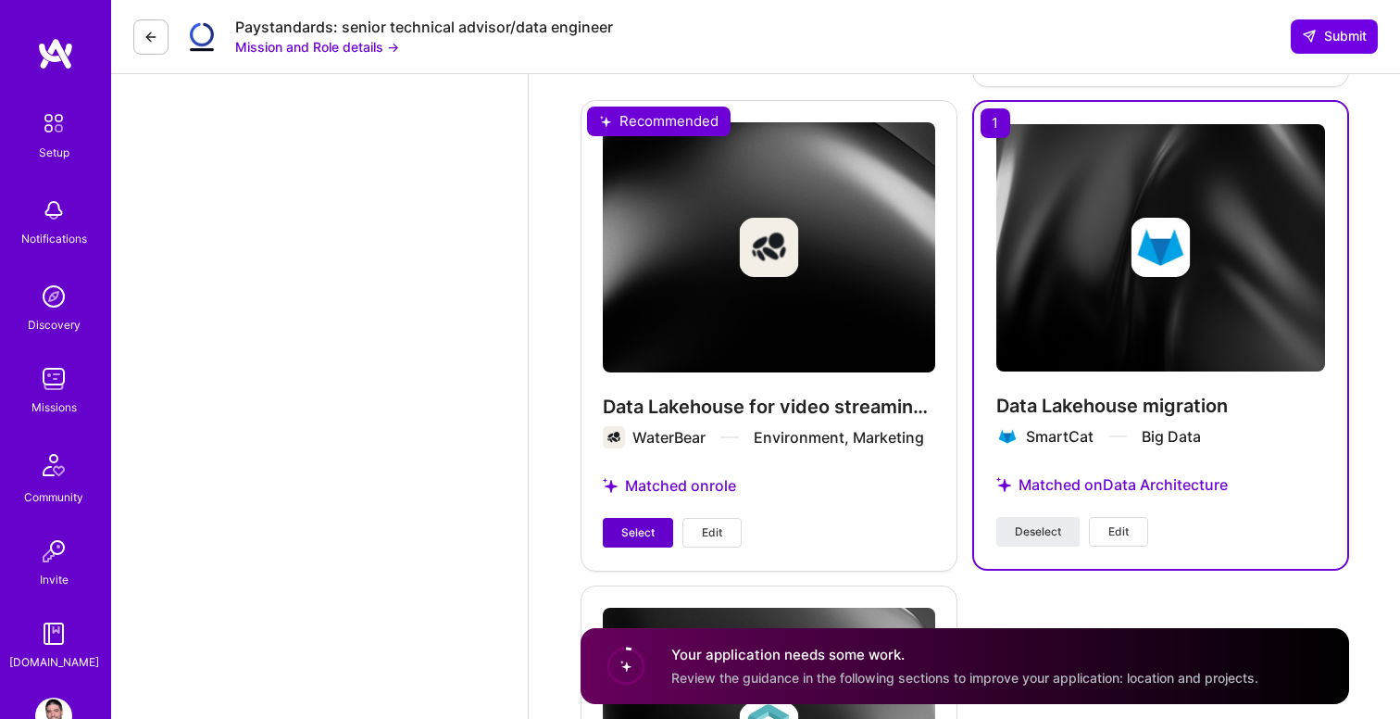
click at [631, 538] on span "Select" at bounding box center [637, 532] width 33 height 17
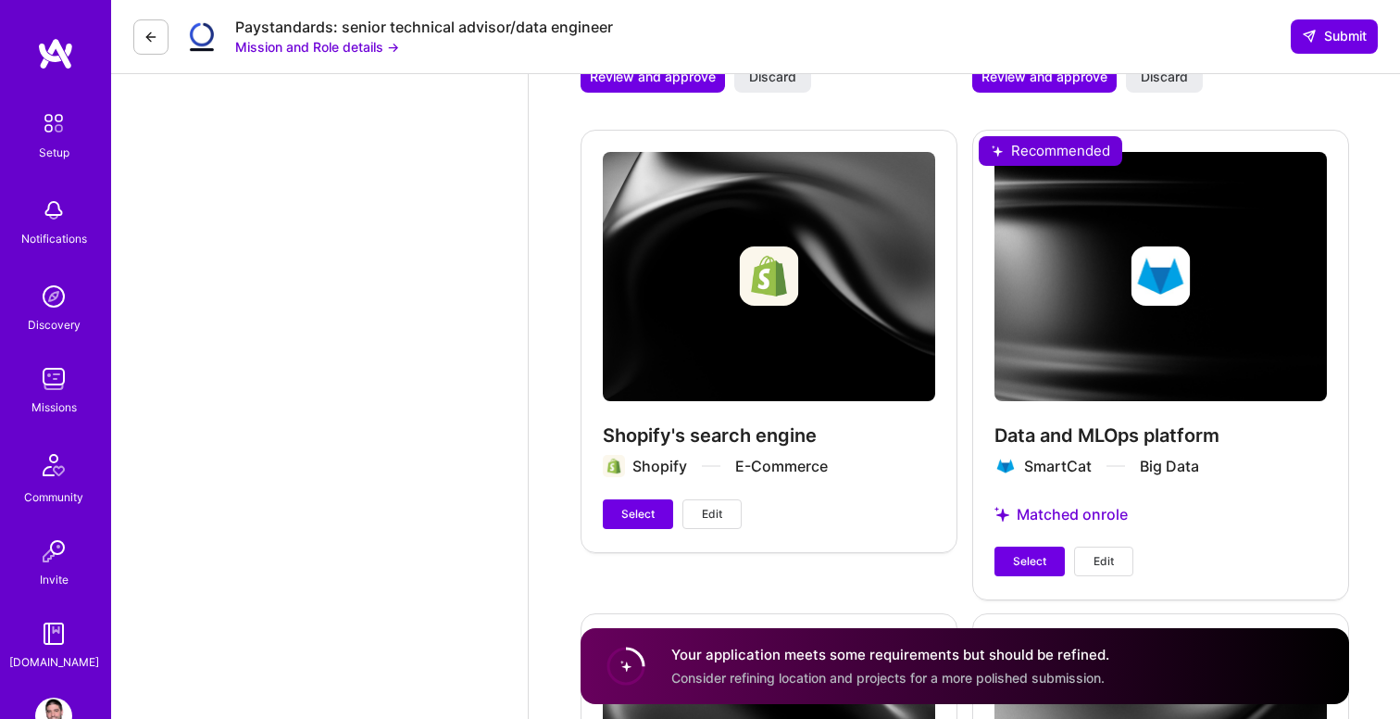
scroll to position [2997, 0]
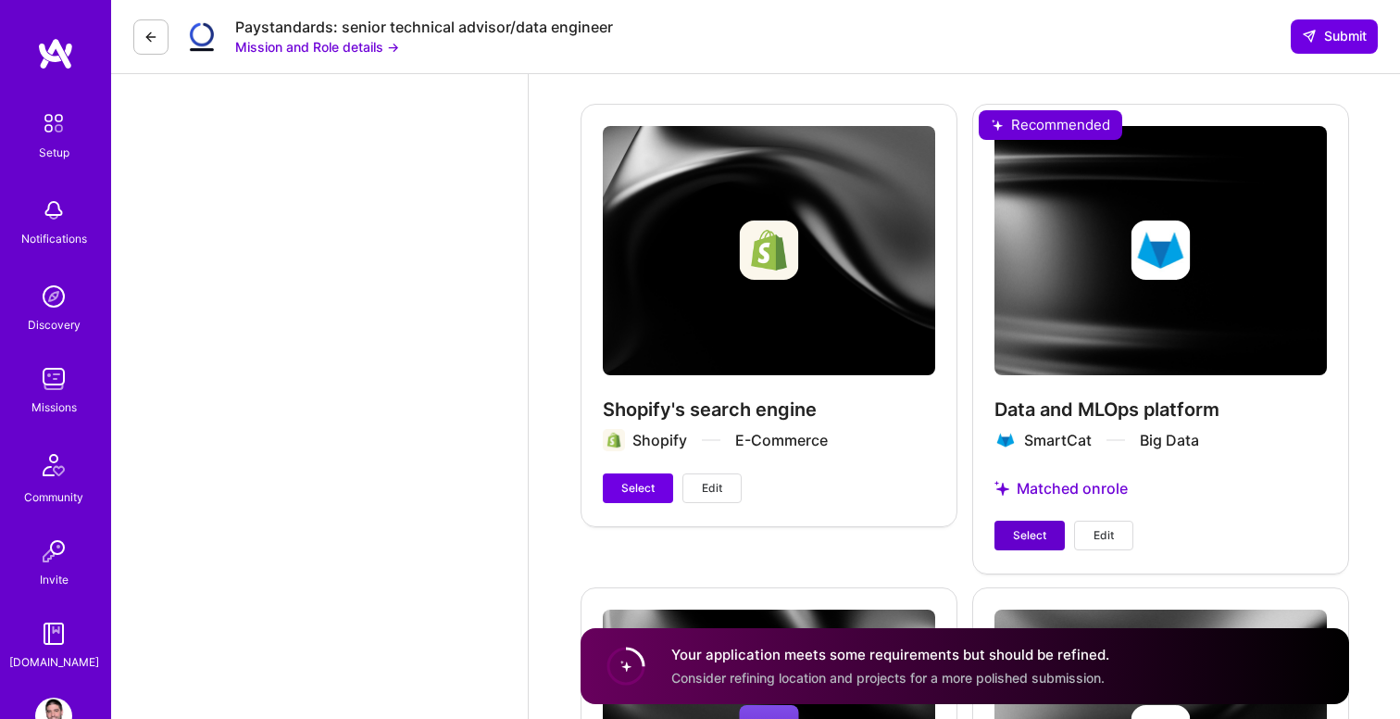
click at [1032, 530] on span "Select" at bounding box center [1029, 535] width 33 height 17
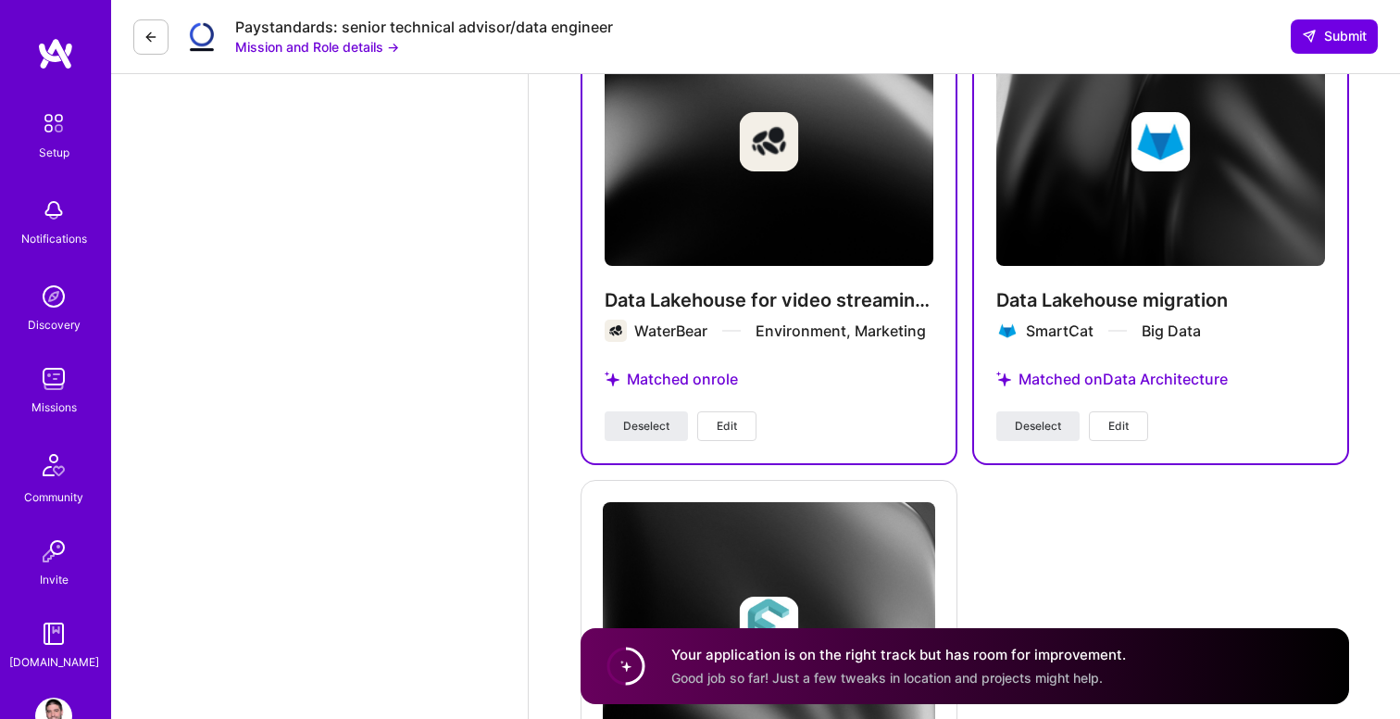
scroll to position [4398, 0]
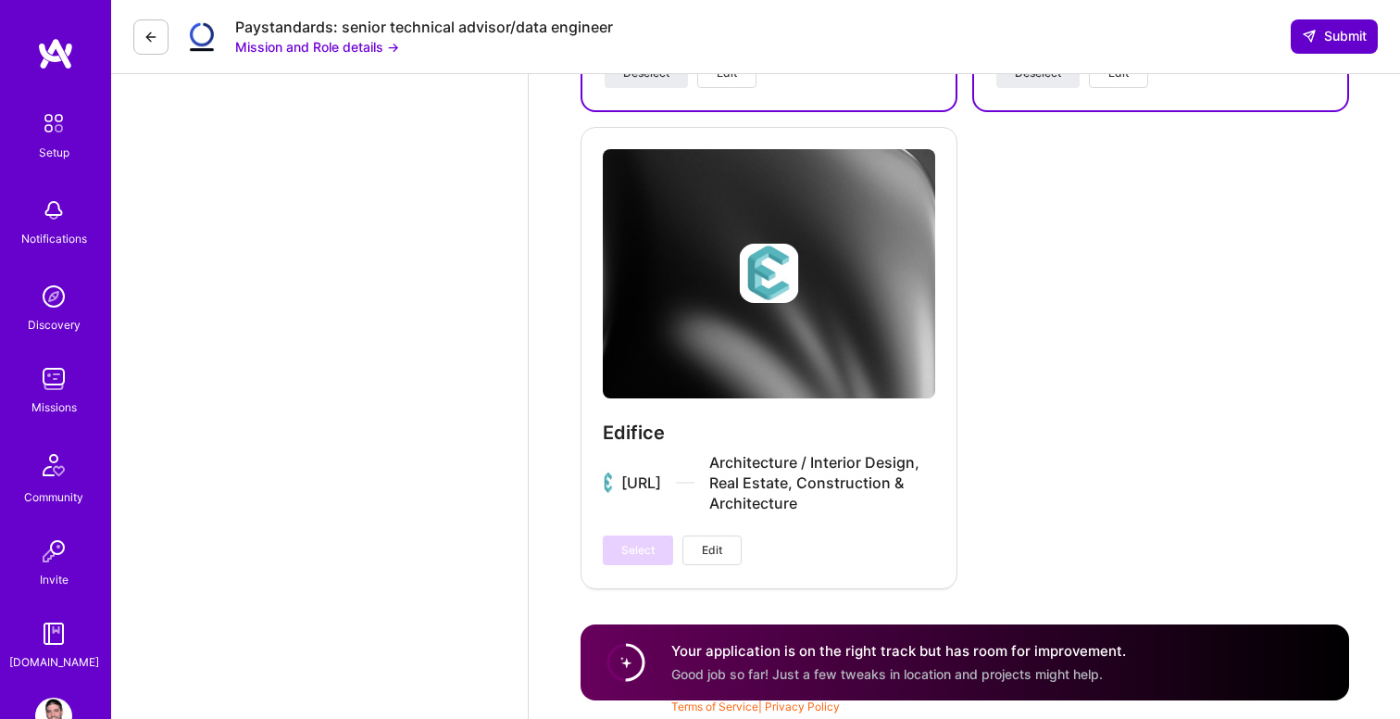
click at [1350, 24] on button "Submit" at bounding box center [1334, 35] width 87 height 33
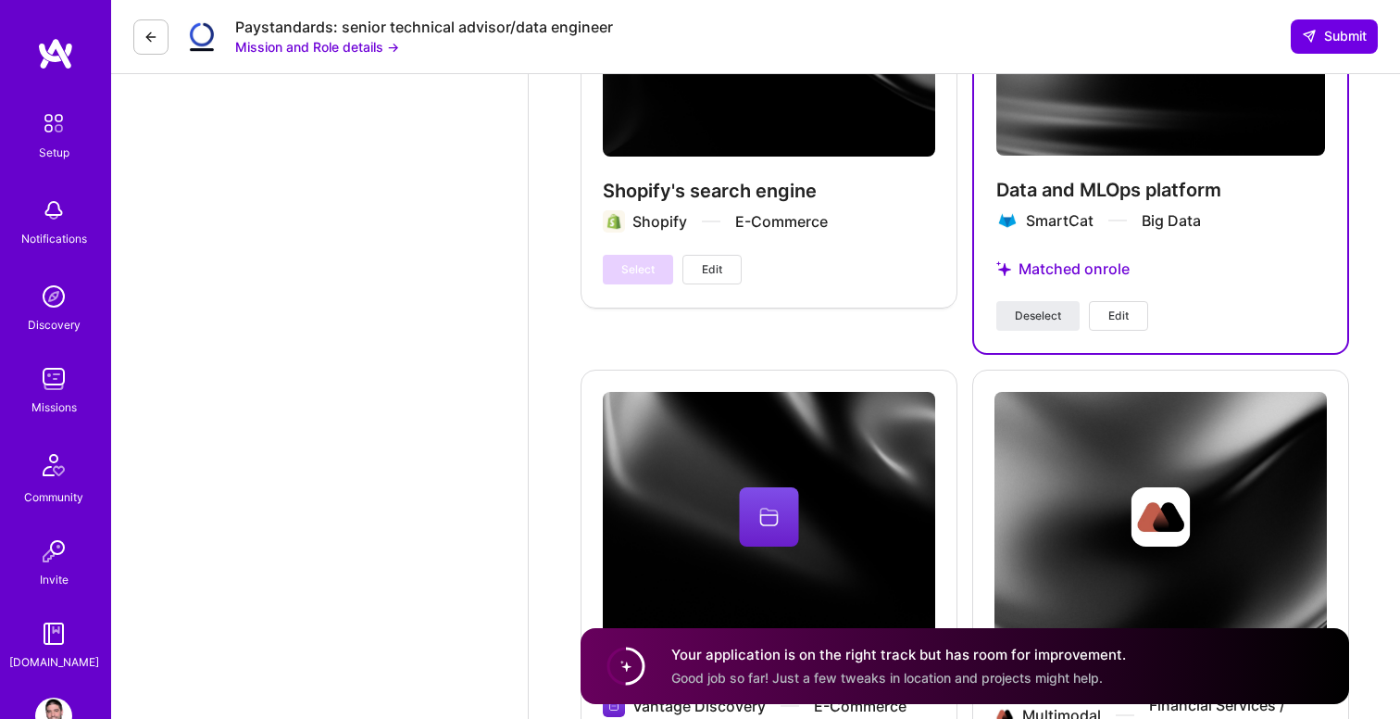
scroll to position [3283, 0]
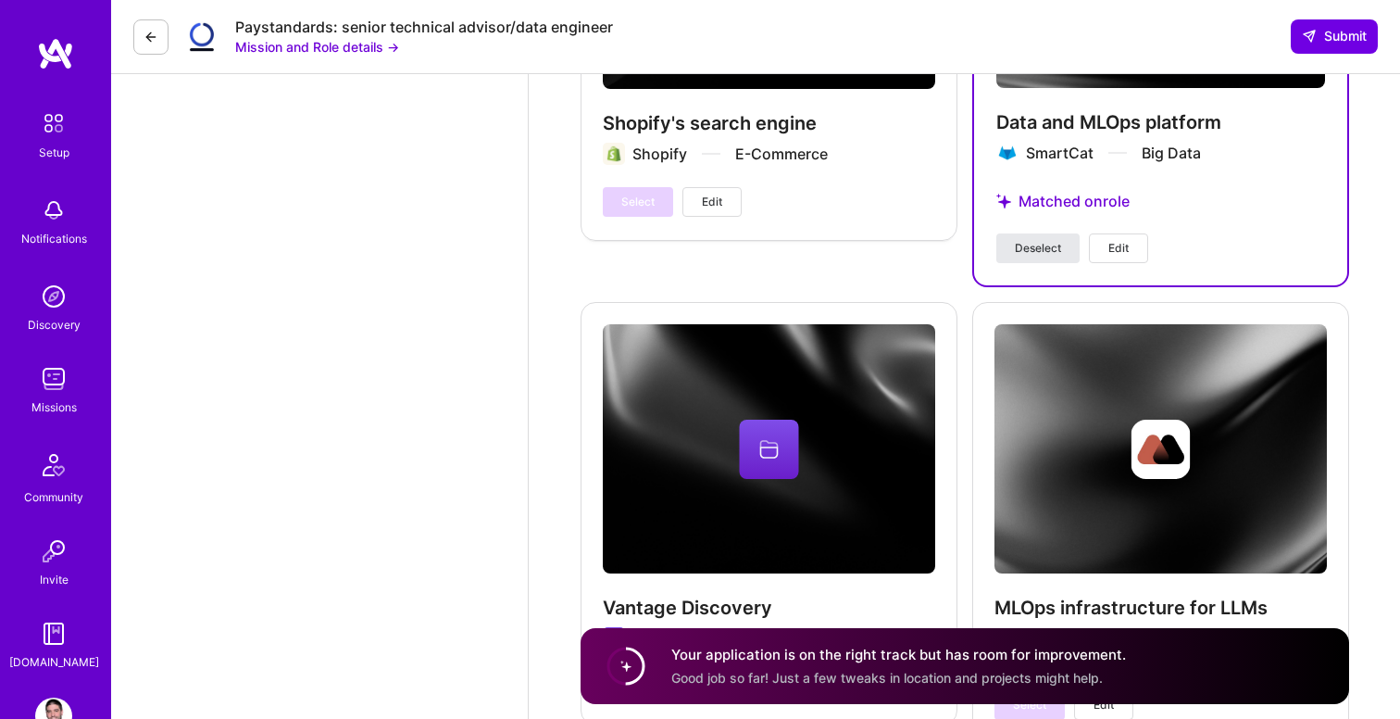
click at [1025, 259] on button "Deselect" at bounding box center [1037, 248] width 83 height 30
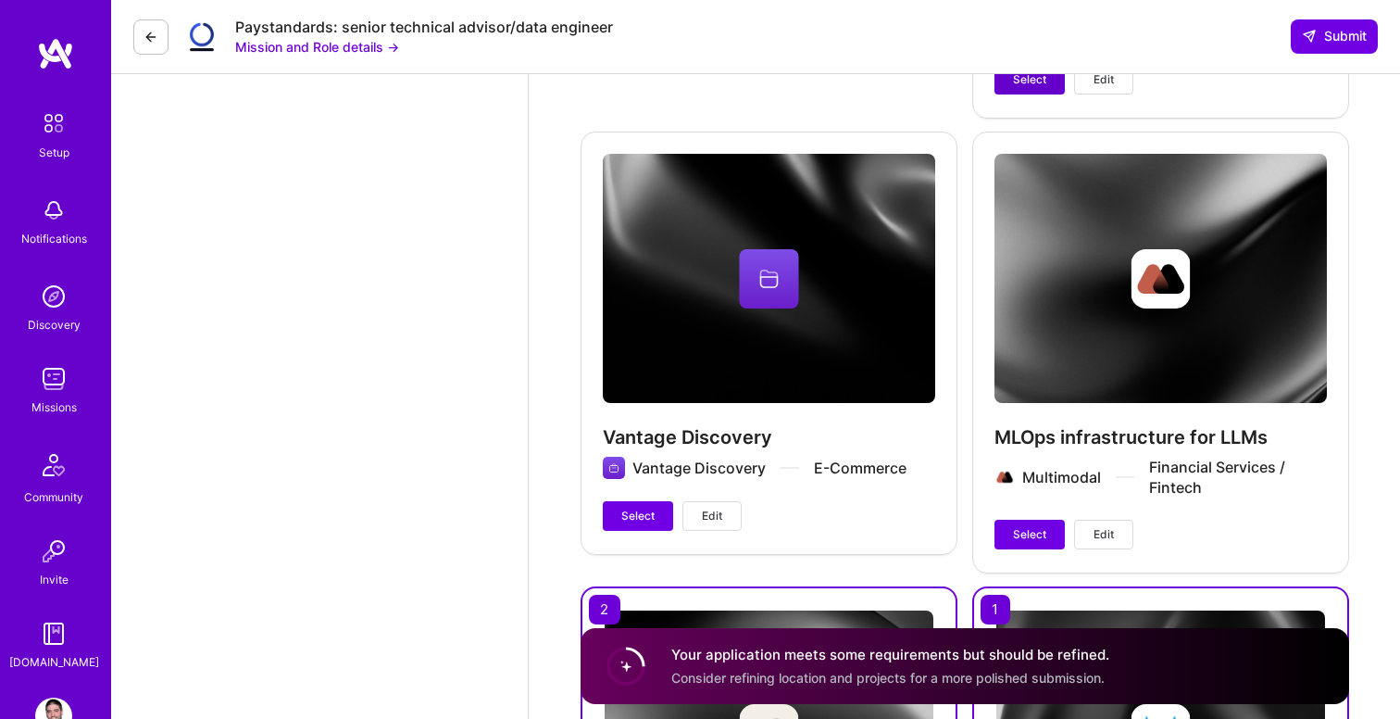
scroll to position [3561, 0]
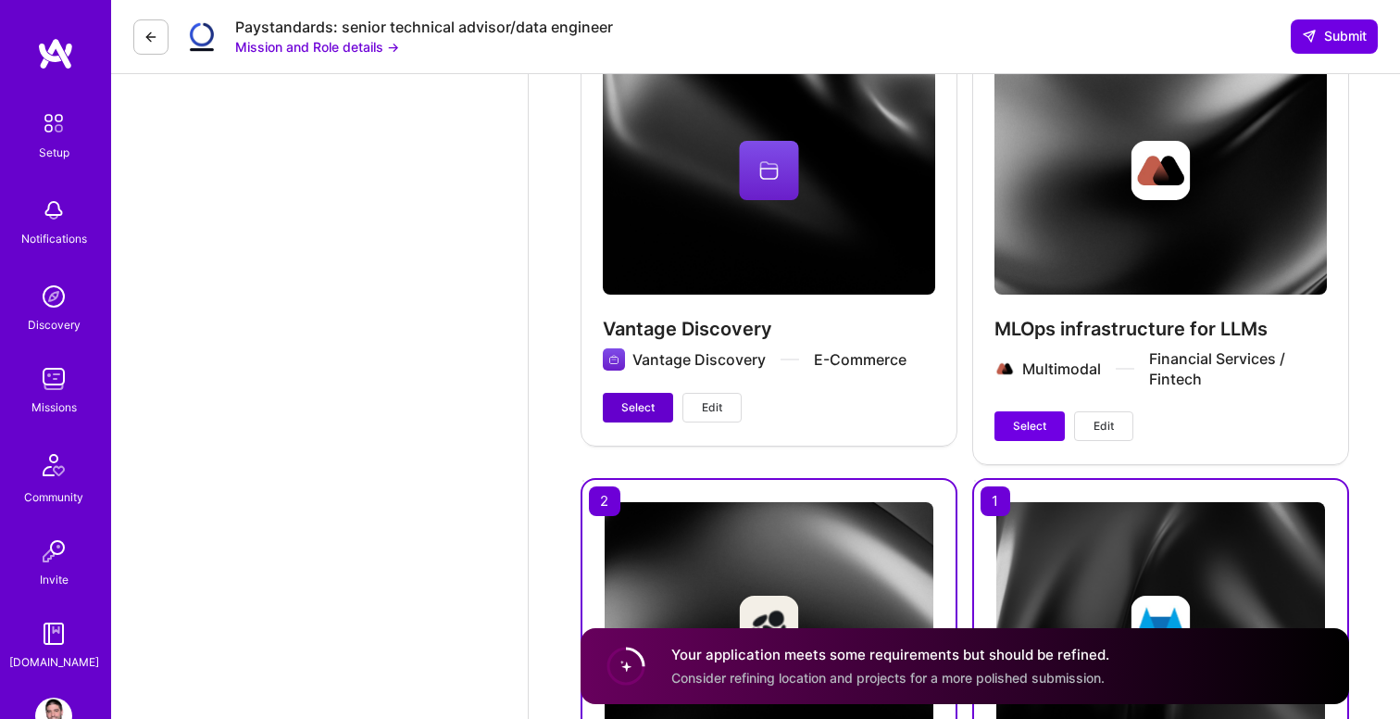
click at [633, 396] on button "Select" at bounding box center [638, 408] width 70 height 30
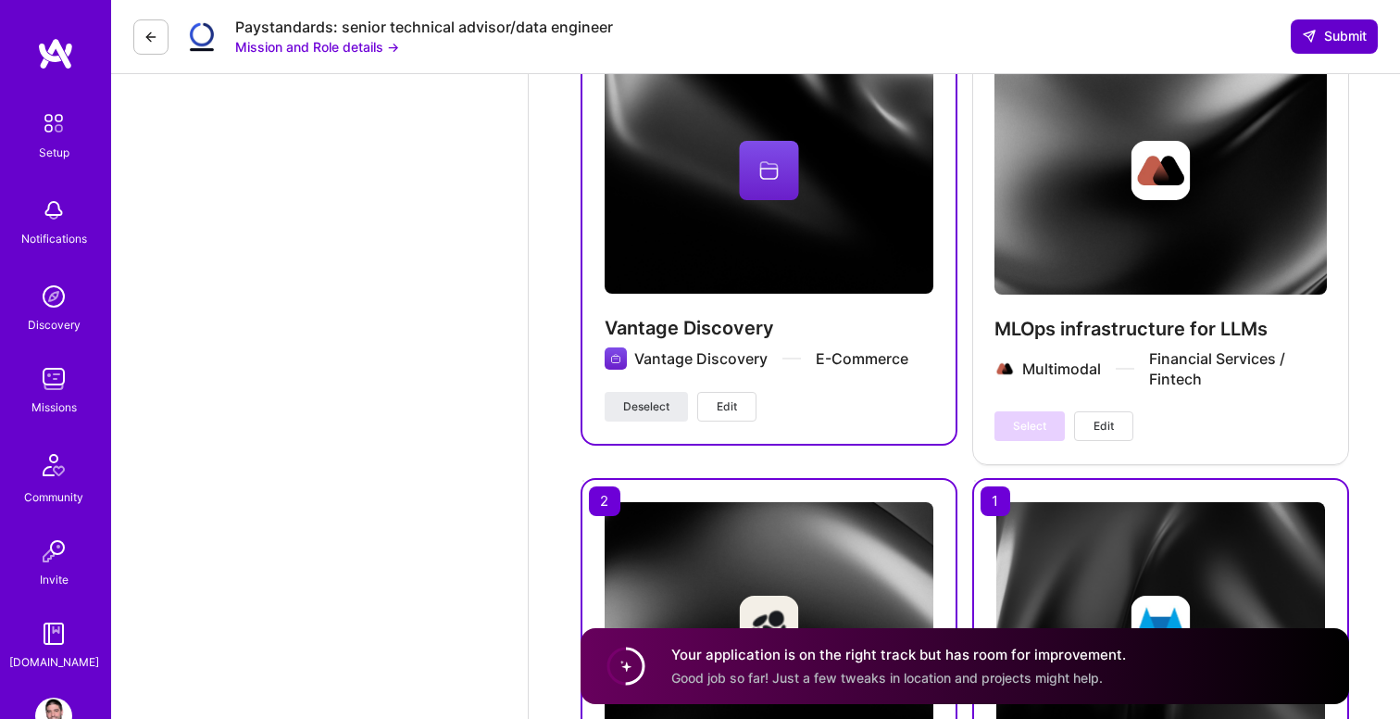
click at [1322, 38] on span "Submit" at bounding box center [1334, 36] width 65 height 19
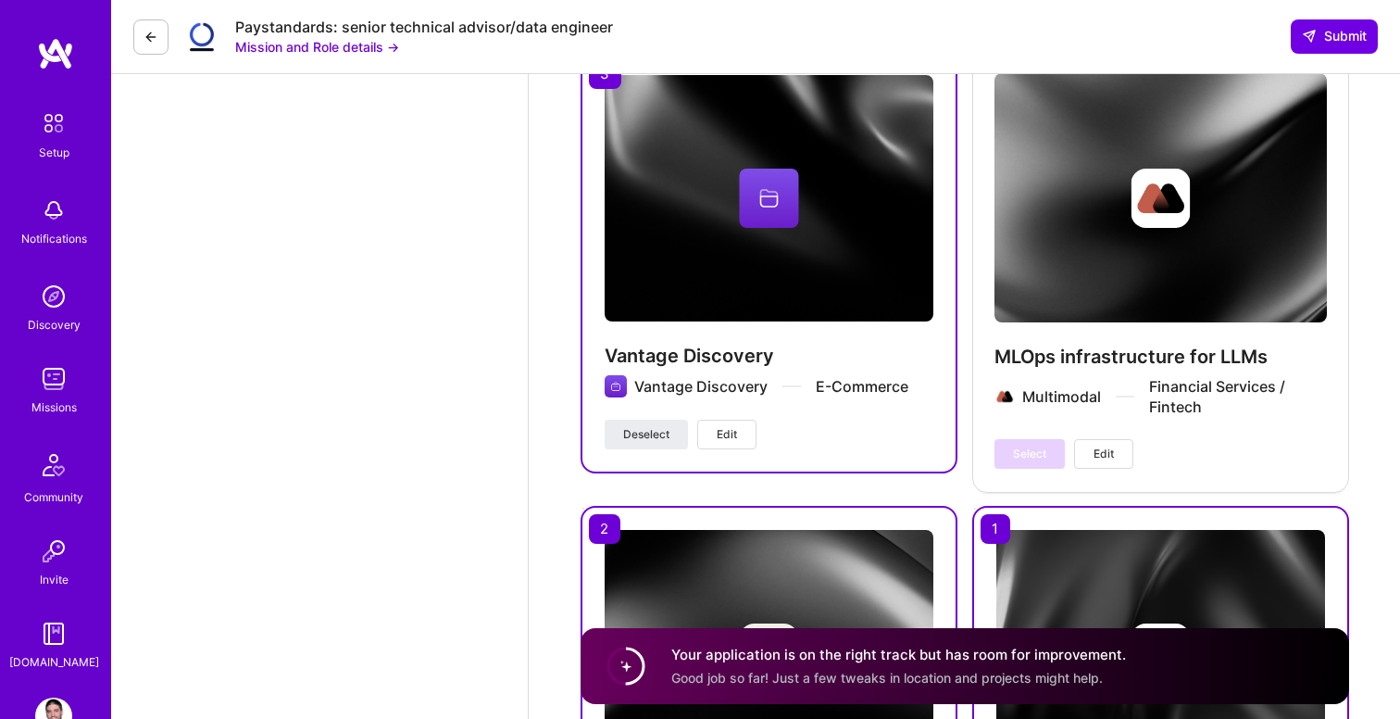
scroll to position [3519, 0]
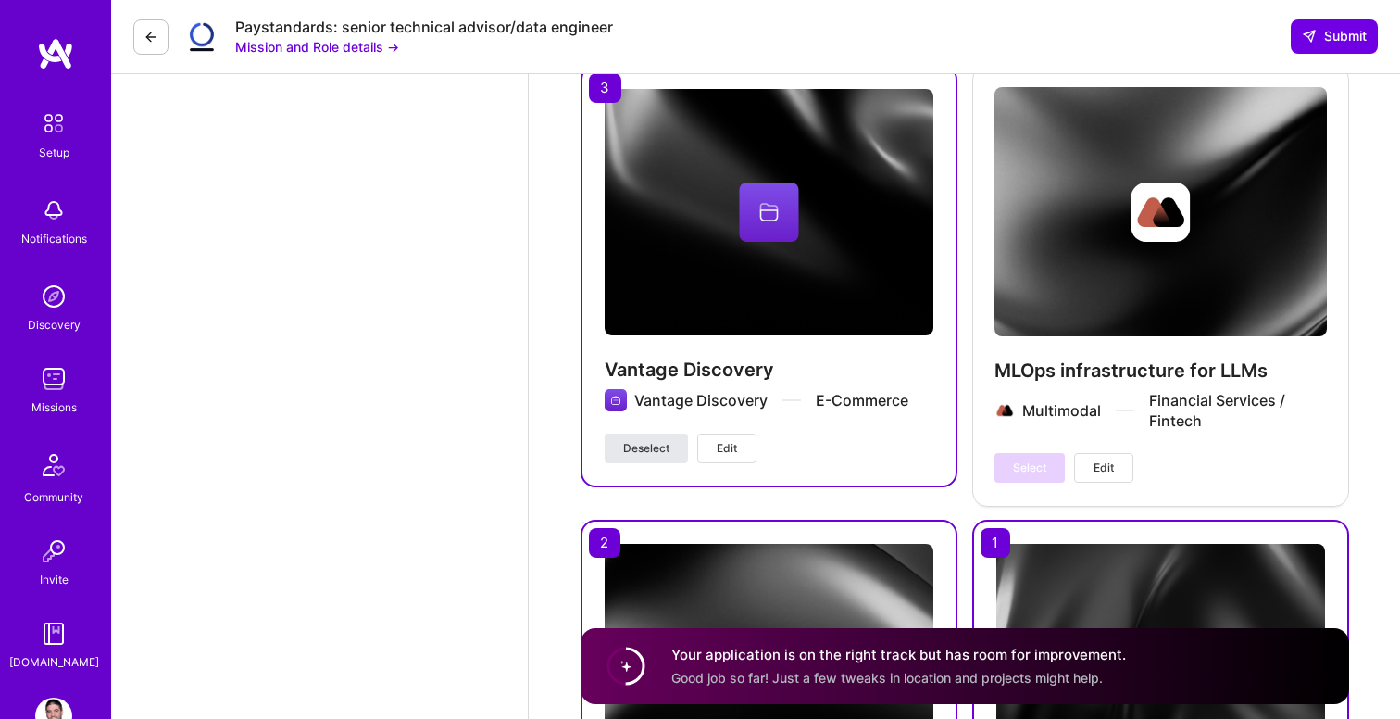
click at [648, 450] on span "Deselect" at bounding box center [646, 448] width 46 height 17
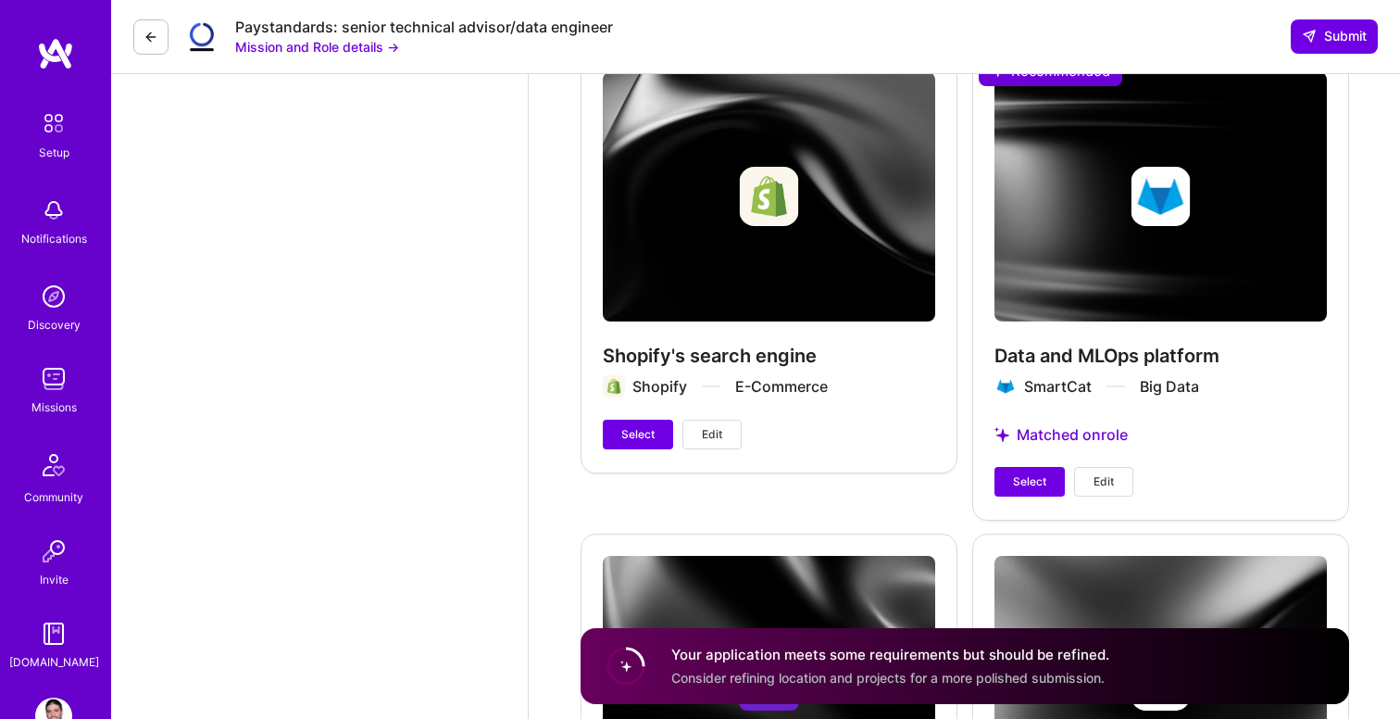
scroll to position [3038, 0]
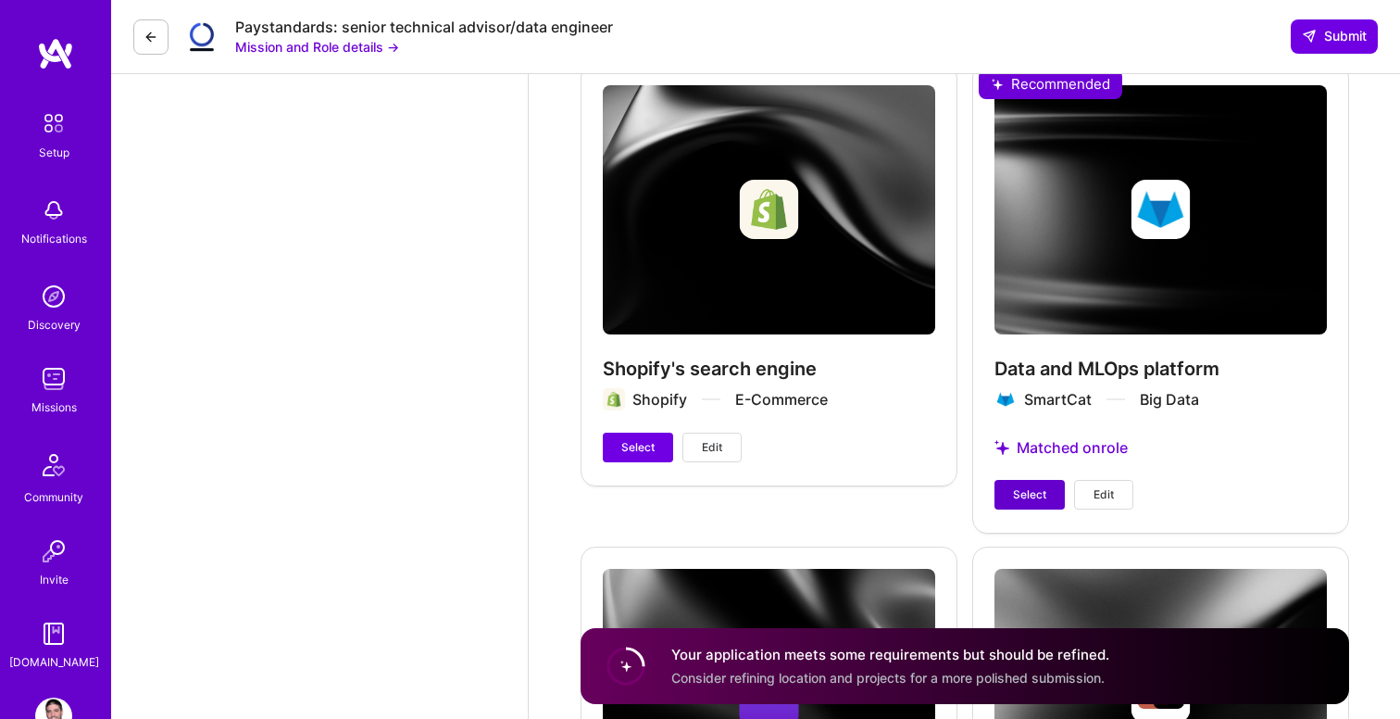
click at [1029, 489] on span "Select" at bounding box center [1029, 494] width 33 height 17
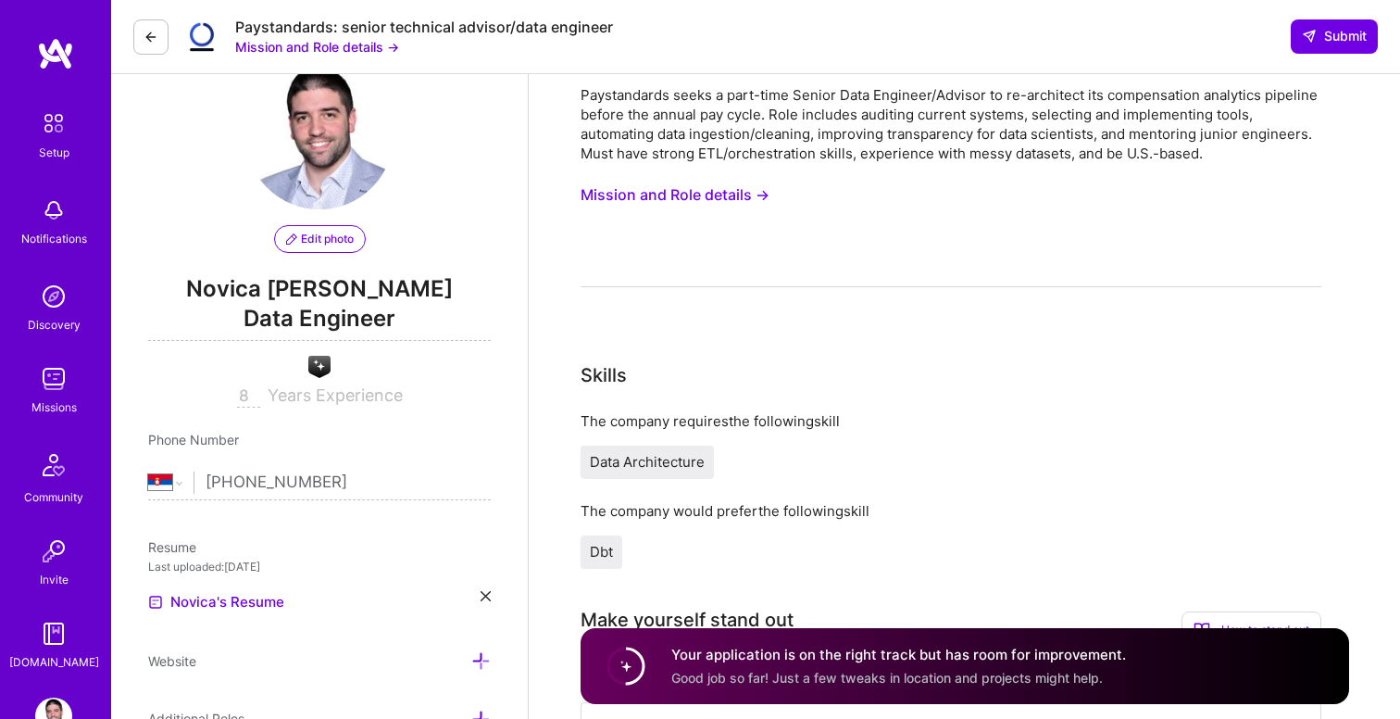
scroll to position [0, 0]
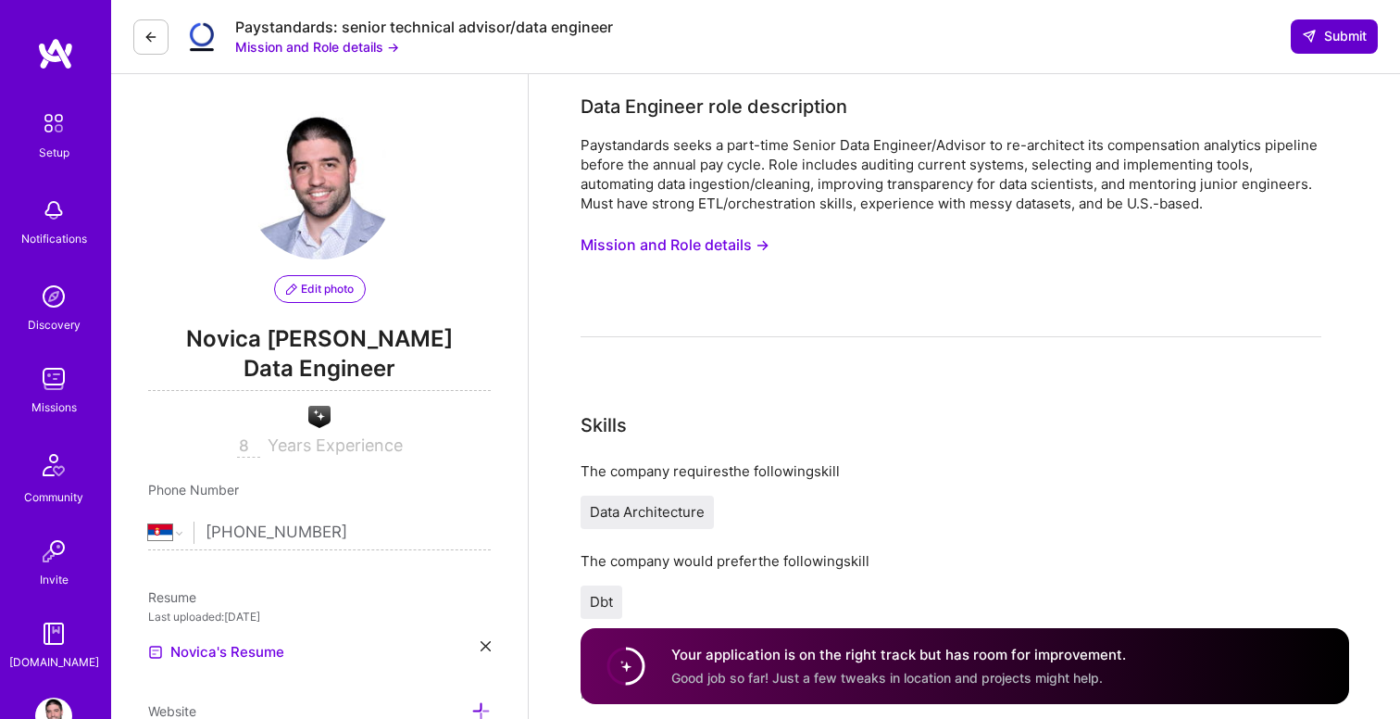
click at [1318, 28] on span "Submit" at bounding box center [1334, 36] width 65 height 19
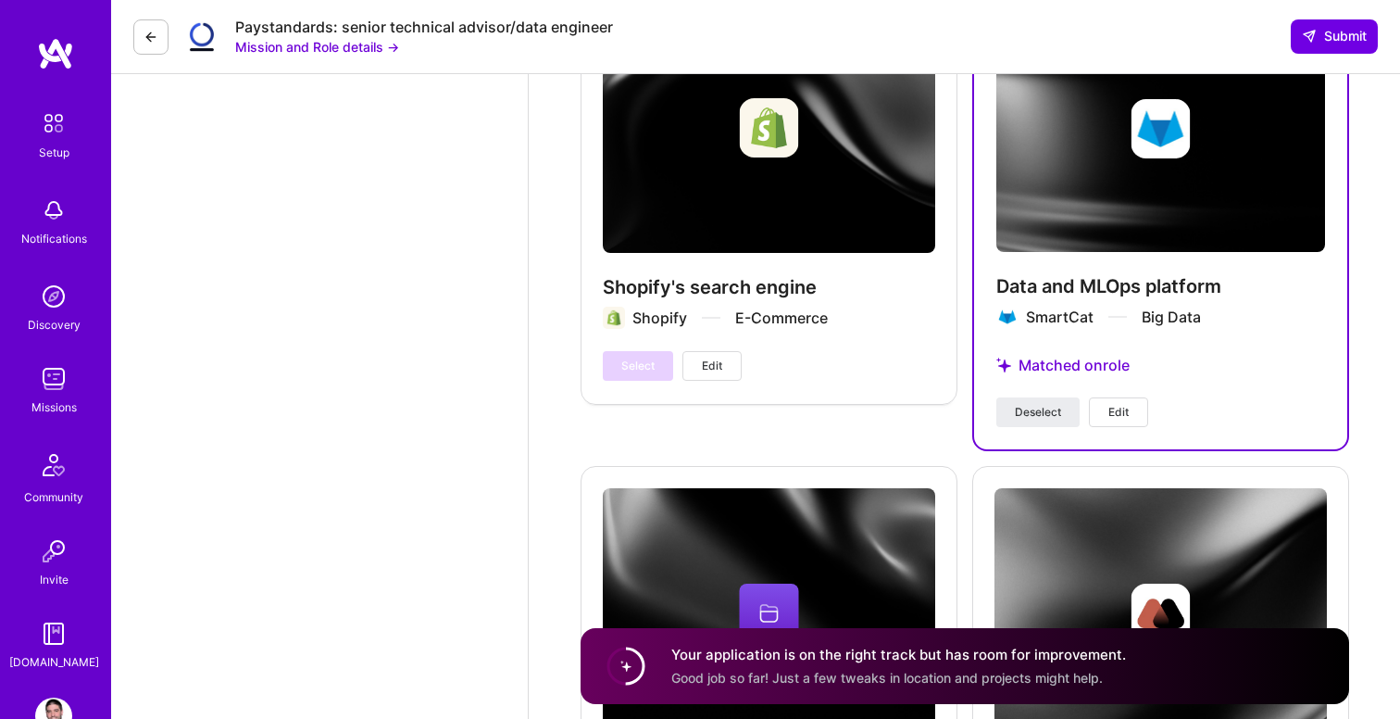
scroll to position [3122, 0]
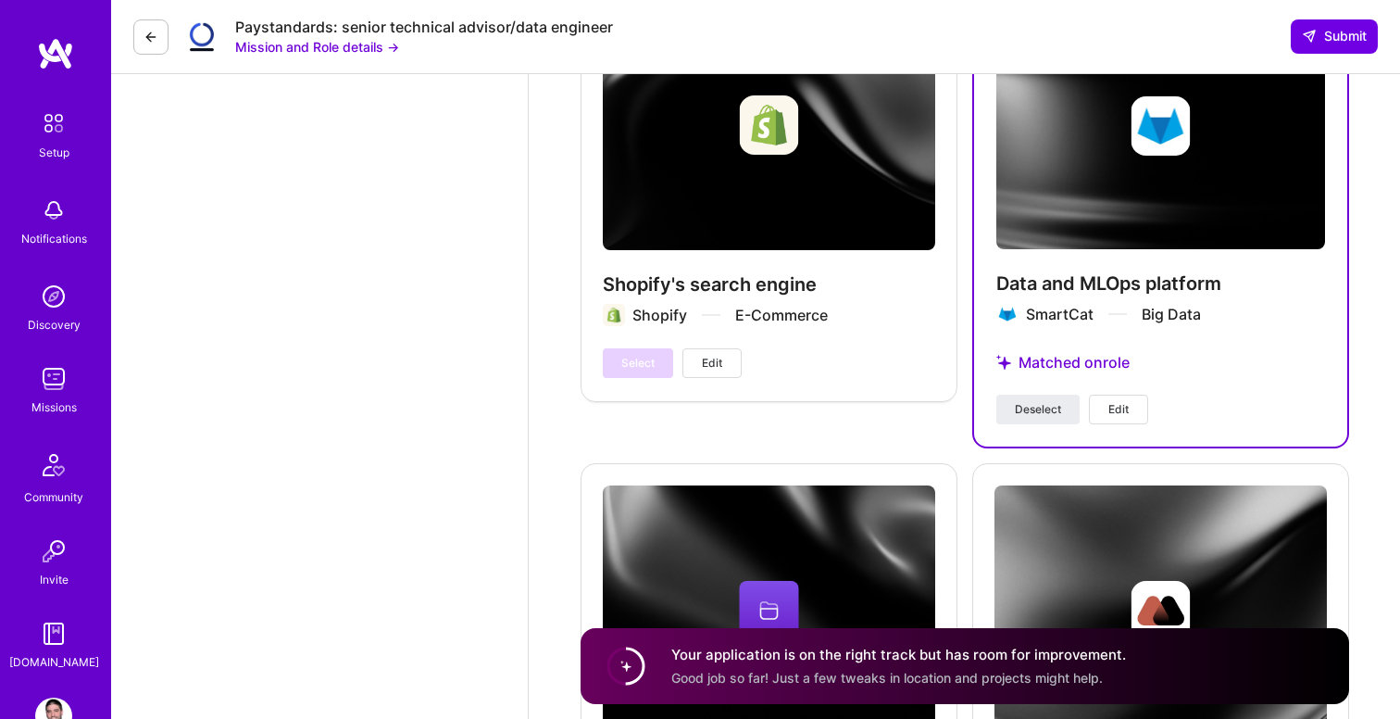
click at [1119, 415] on span "Edit" at bounding box center [1118, 409] width 20 height 17
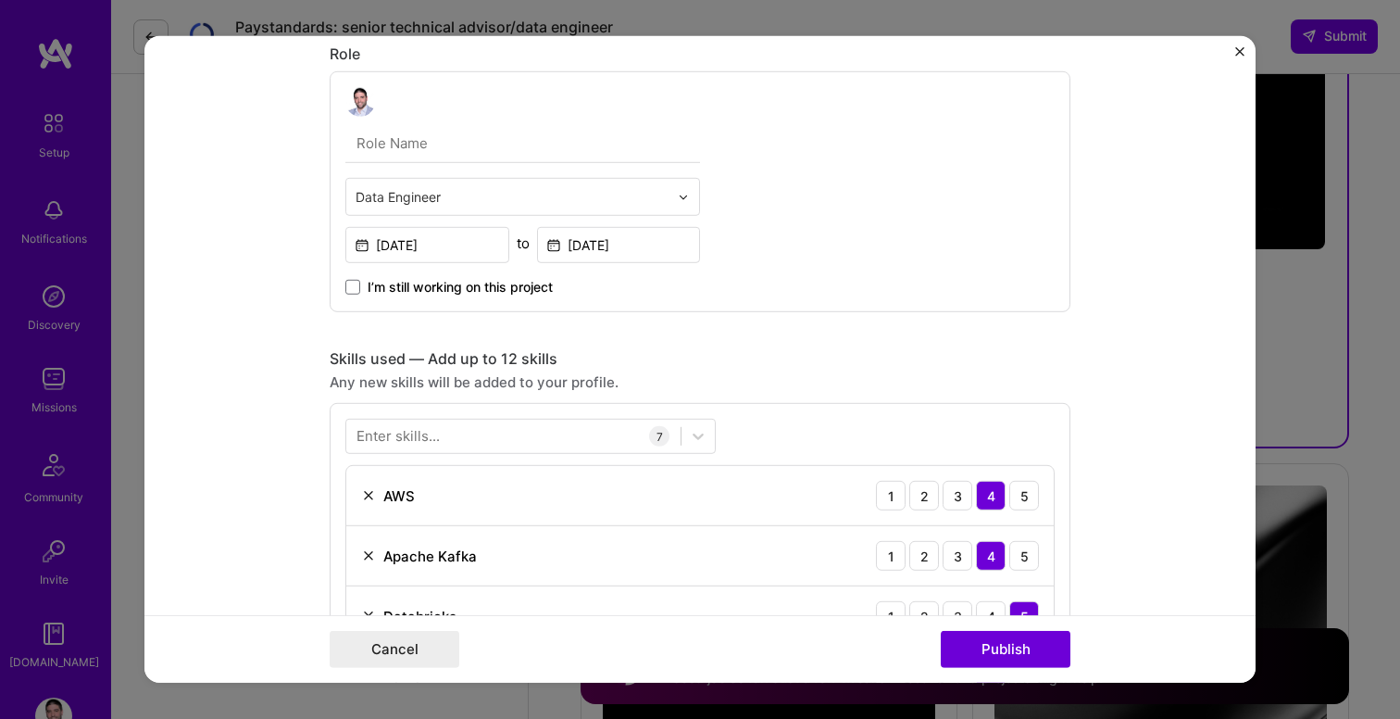
scroll to position [546, 0]
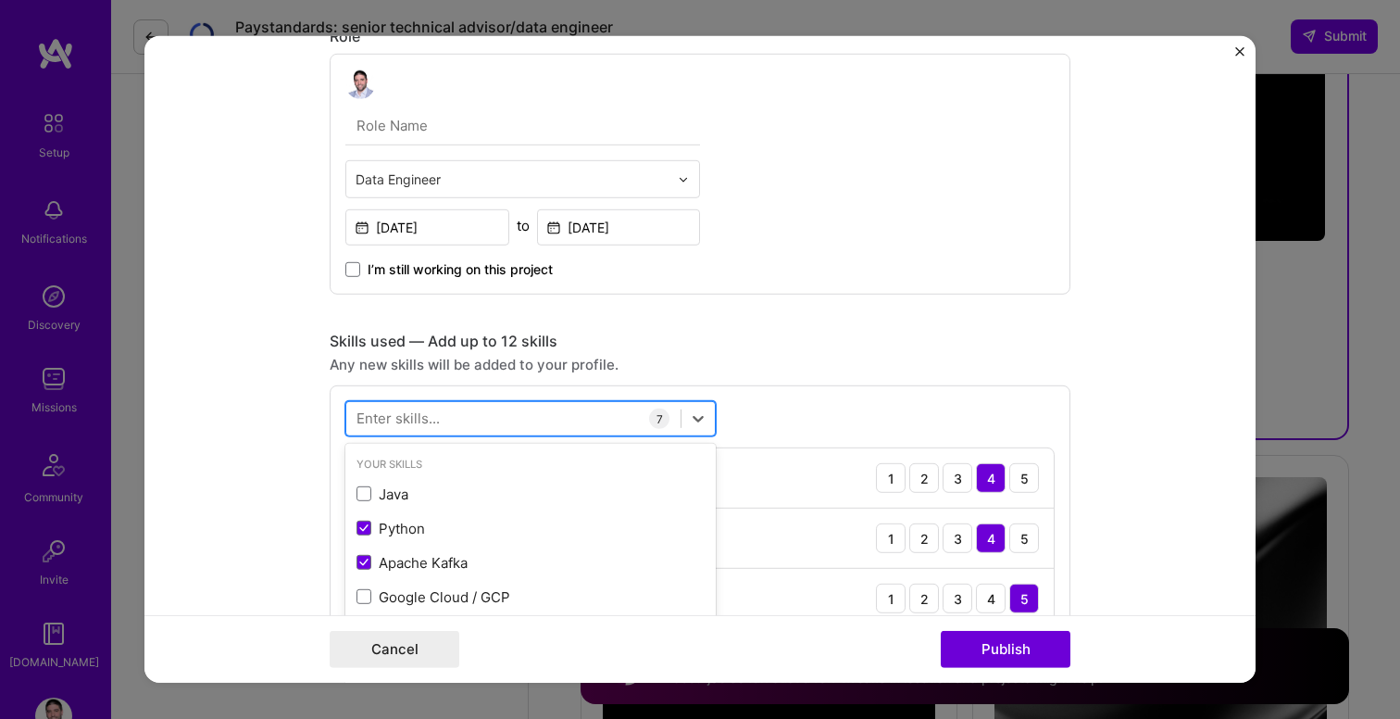
click at [456, 418] on div at bounding box center [513, 418] width 334 height 31
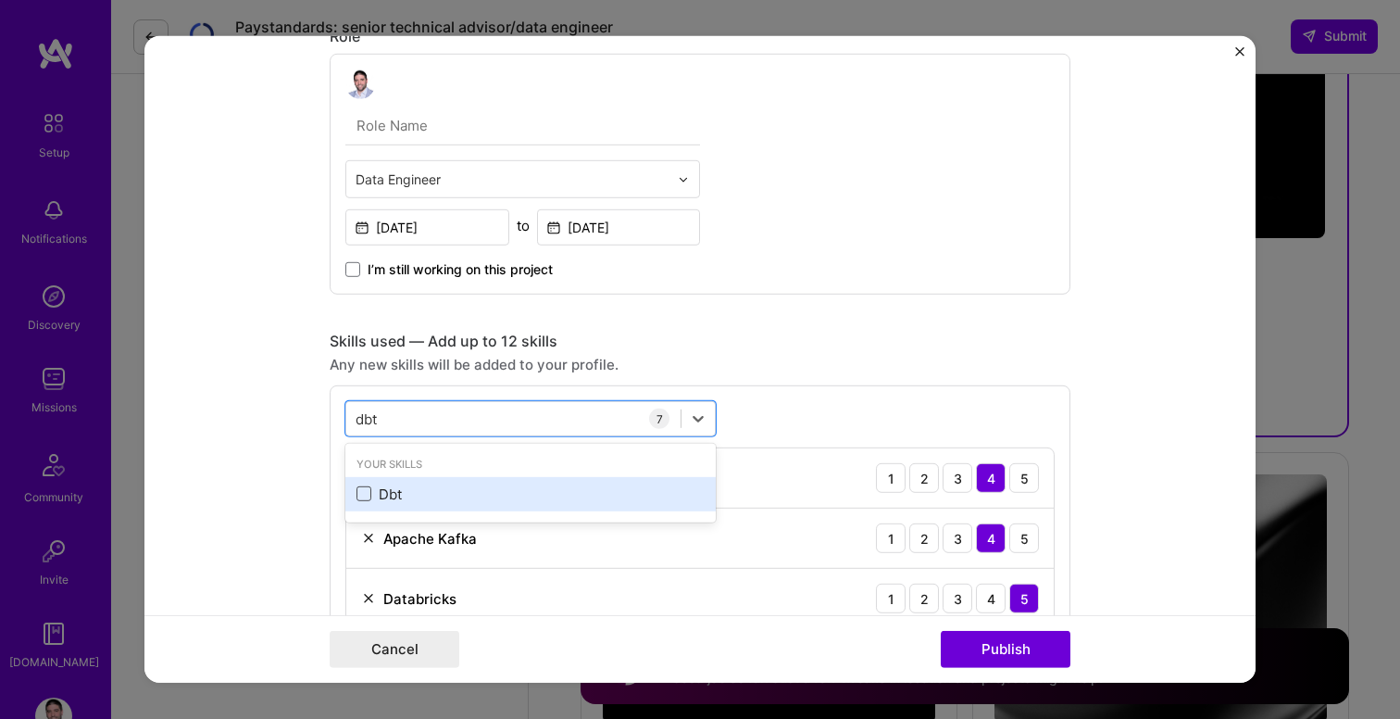
click at [358, 488] on span at bounding box center [363, 493] width 15 height 15
click at [0, 0] on input "checkbox" at bounding box center [0, 0] width 0 height 0
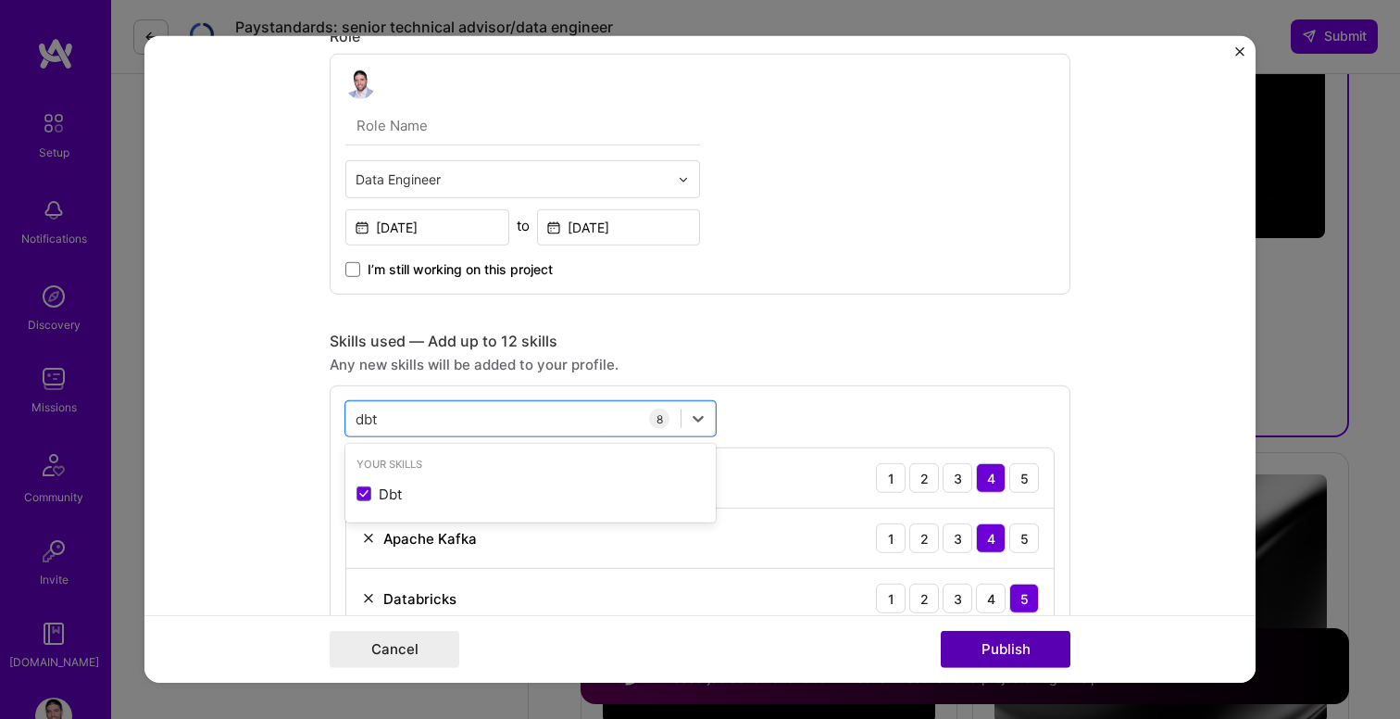
type input "dbt"
click at [992, 657] on button "Publish" at bounding box center [1006, 649] width 130 height 37
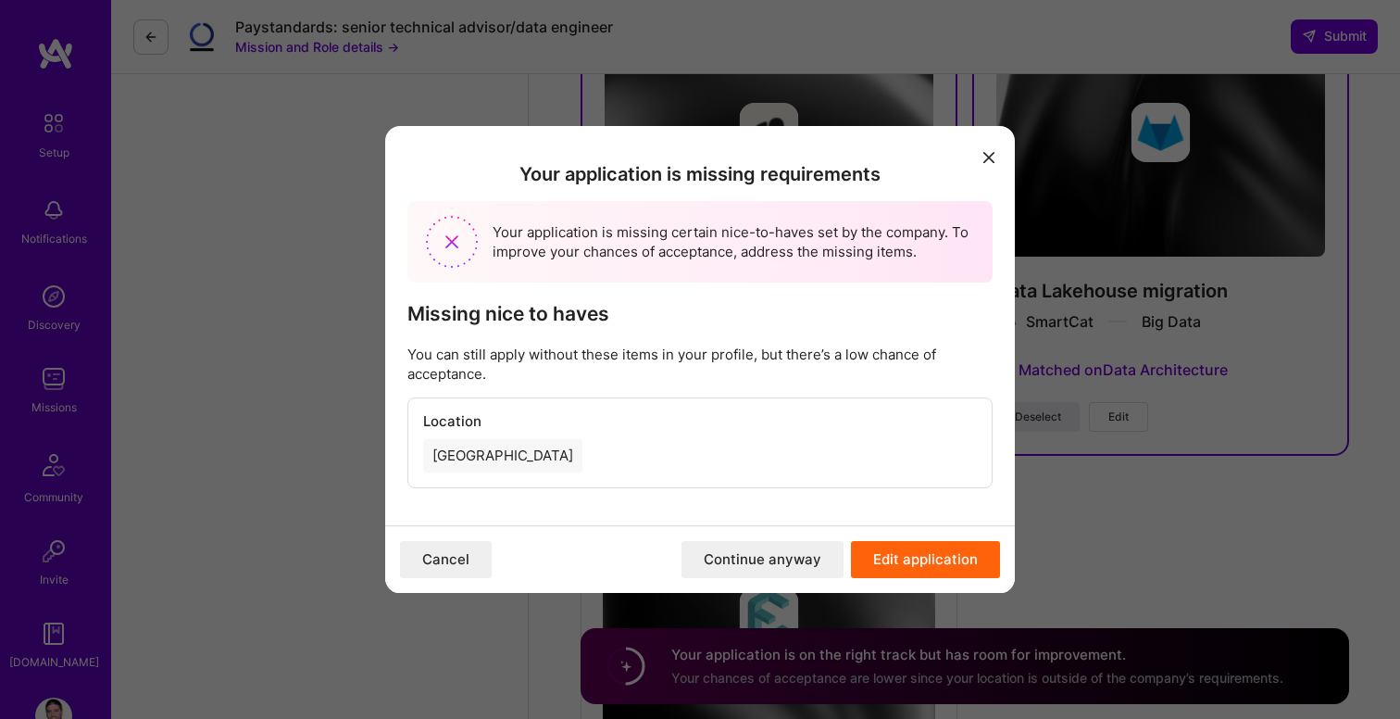
scroll to position [4016, 0]
drag, startPoint x: 419, startPoint y: 359, endPoint x: 561, endPoint y: 358, distance: 141.7
click at [561, 358] on p "You can still apply without these items in your profile, but there’s a low chan…" at bounding box center [699, 363] width 585 height 39
click at [644, 348] on p "You can still apply without these items in your profile, but there’s a low chan…" at bounding box center [699, 363] width 585 height 39
click at [794, 560] on button "Continue anyway" at bounding box center [762, 559] width 162 height 37
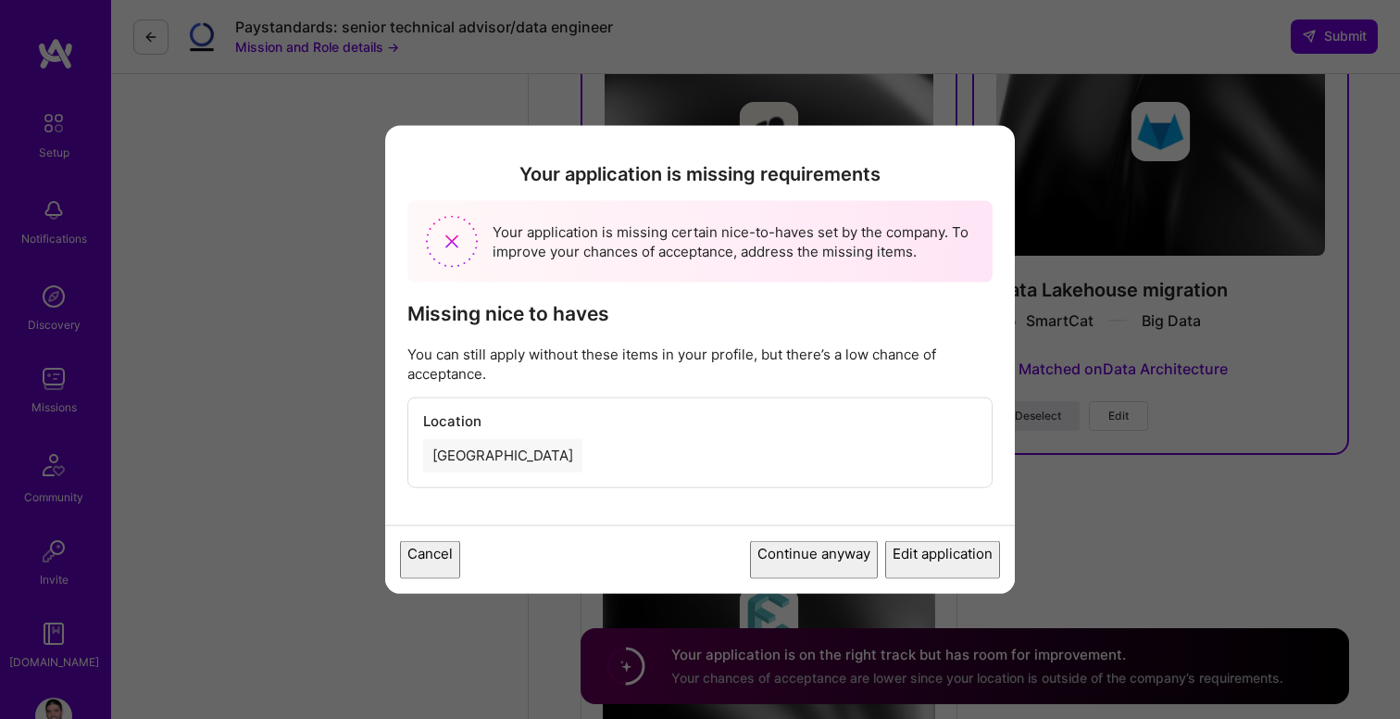
scroll to position [3132, 0]
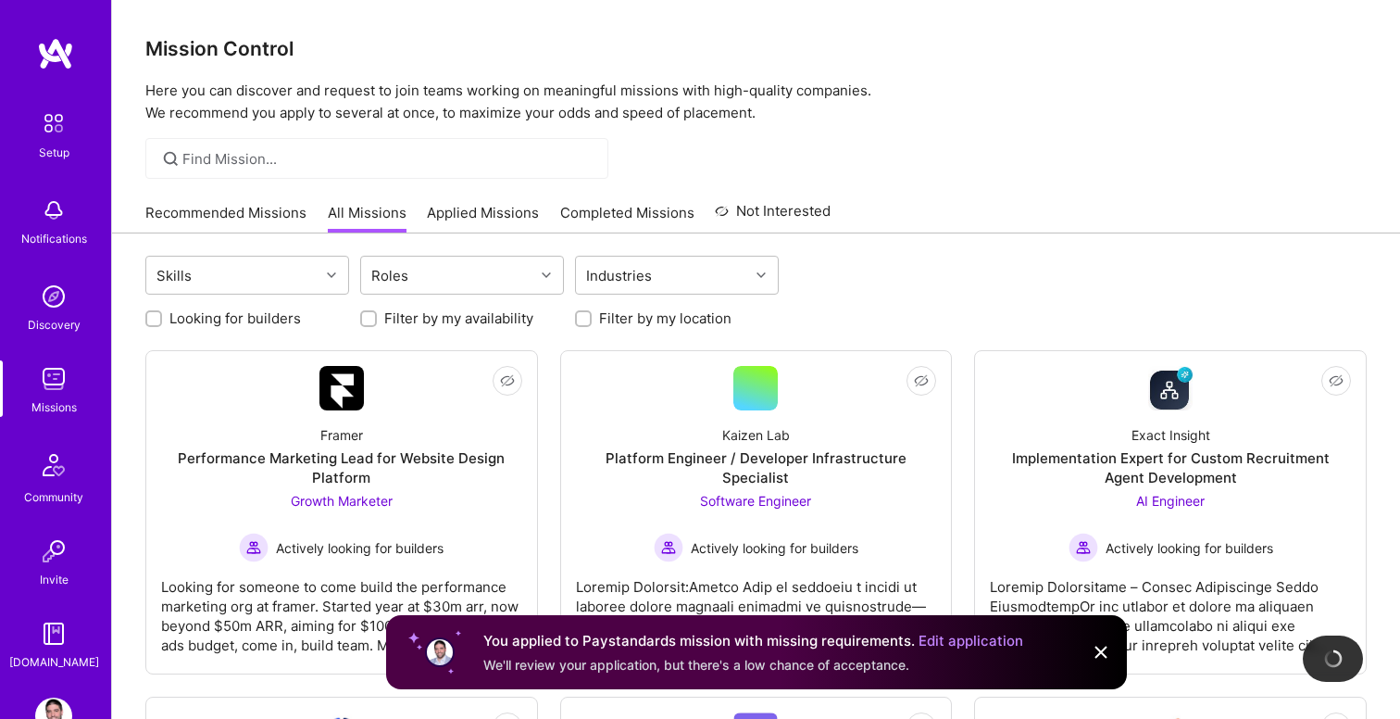
click at [978, 171] on div at bounding box center [756, 158] width 1288 height 41
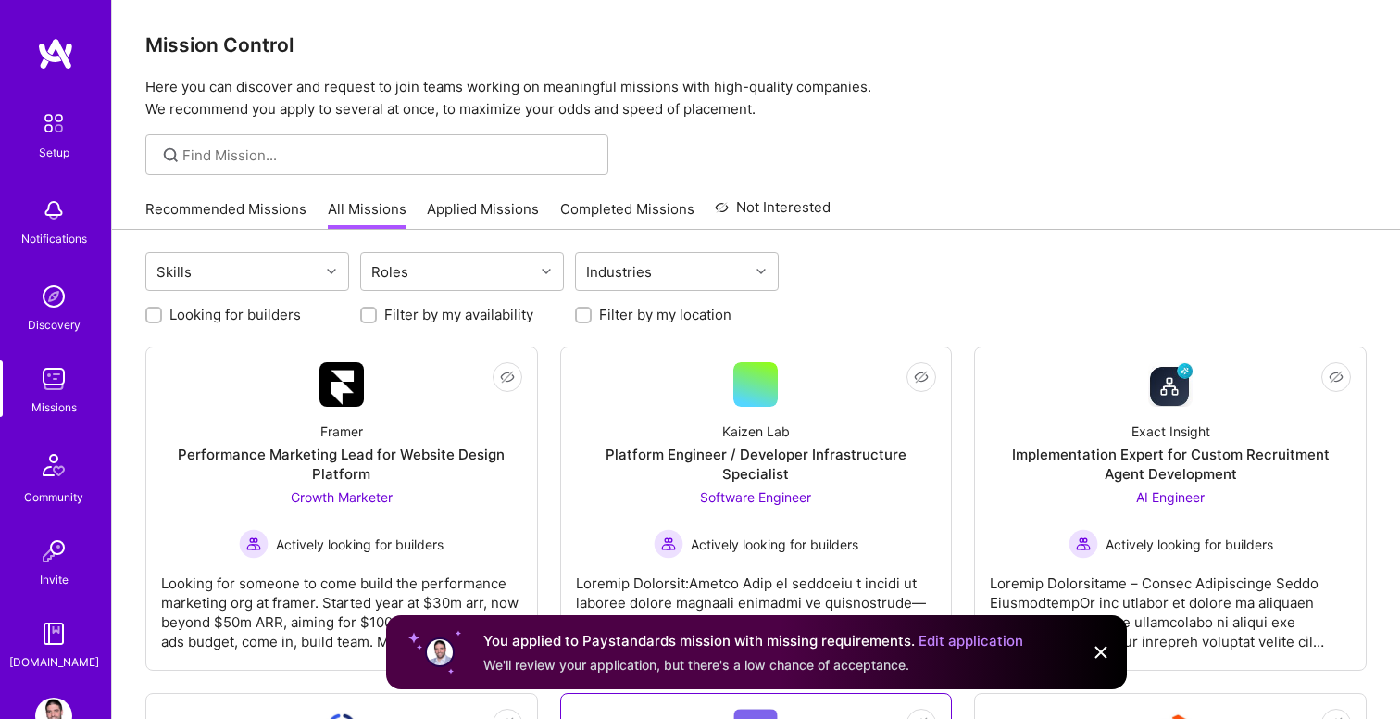
scroll to position [2, 0]
click at [468, 216] on link "Applied Missions" at bounding box center [483, 216] width 112 height 31
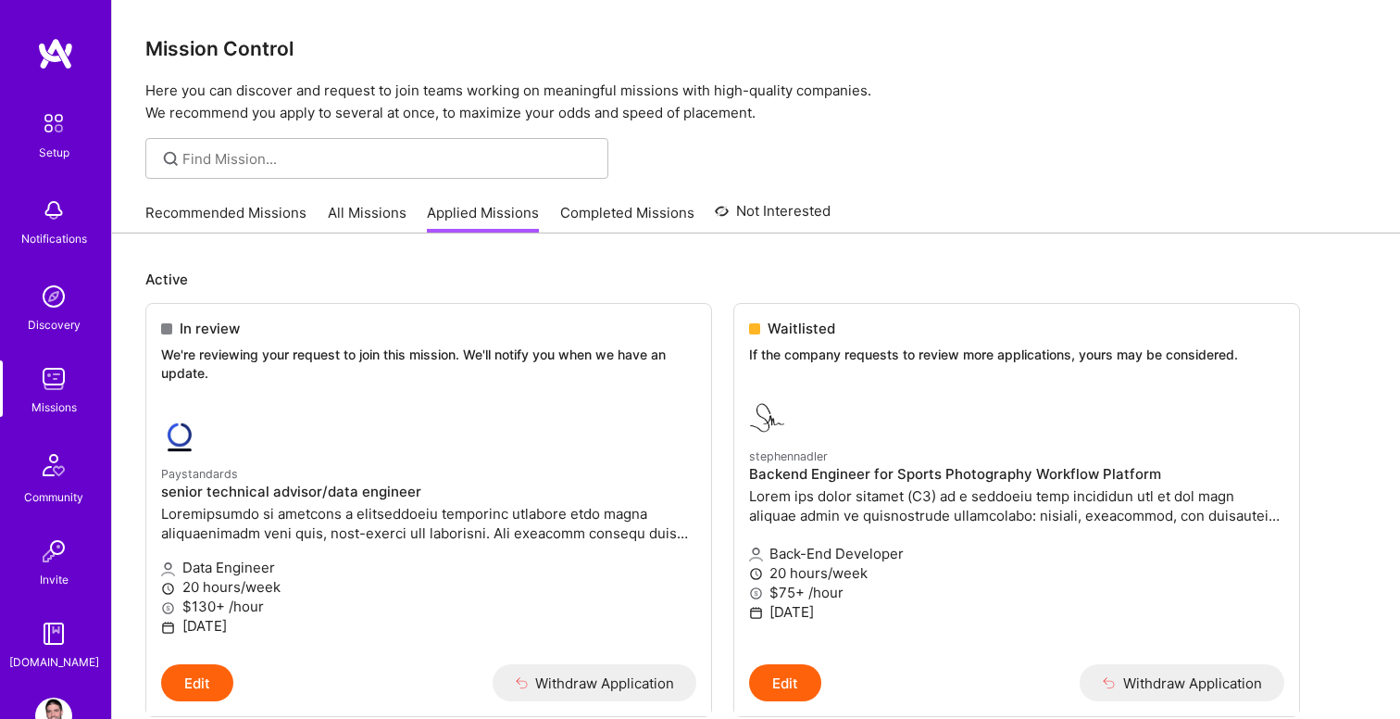
click at [54, 703] on img at bounding box center [53, 715] width 37 height 37
